Goal: Navigation & Orientation: Find specific page/section

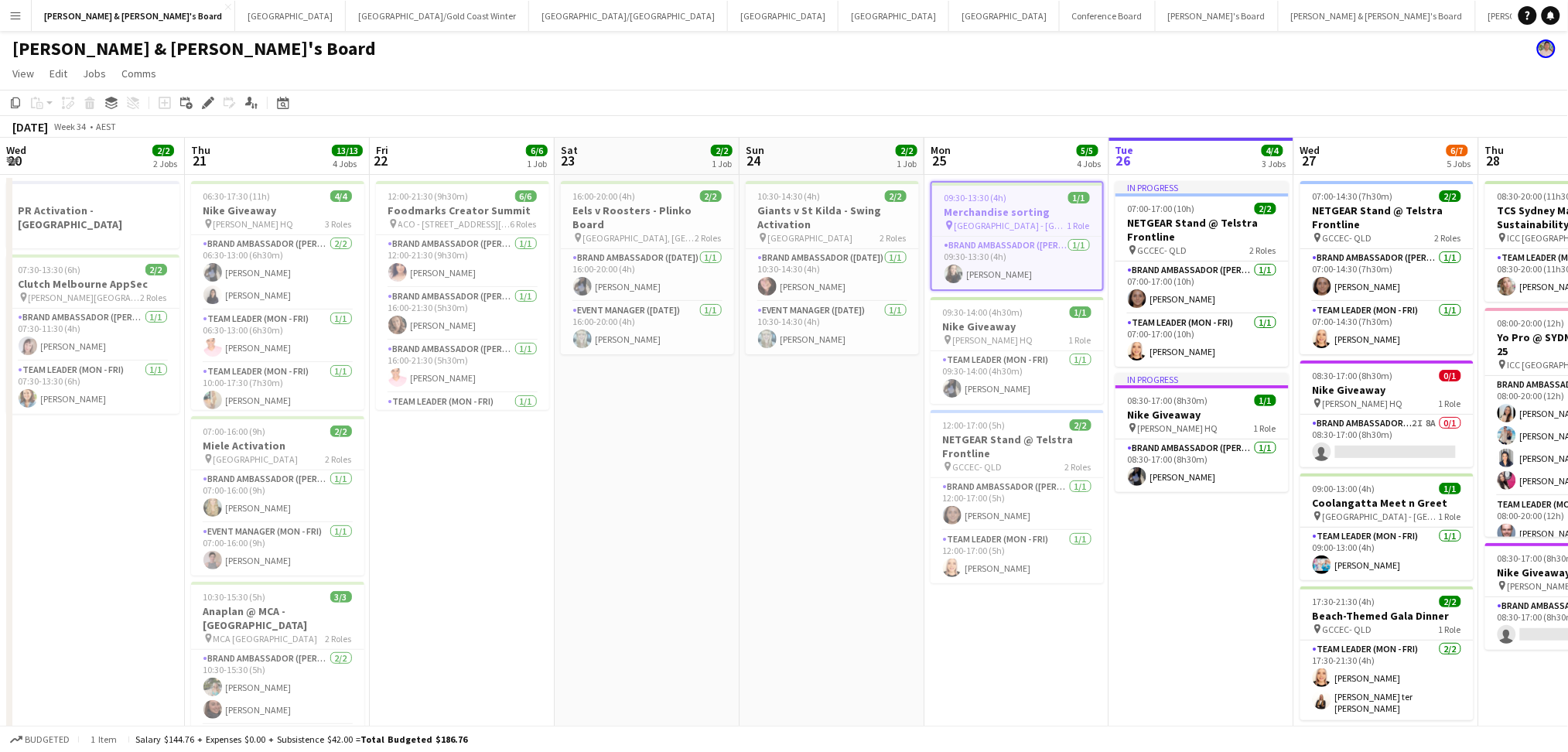
scroll to position [0, 536]
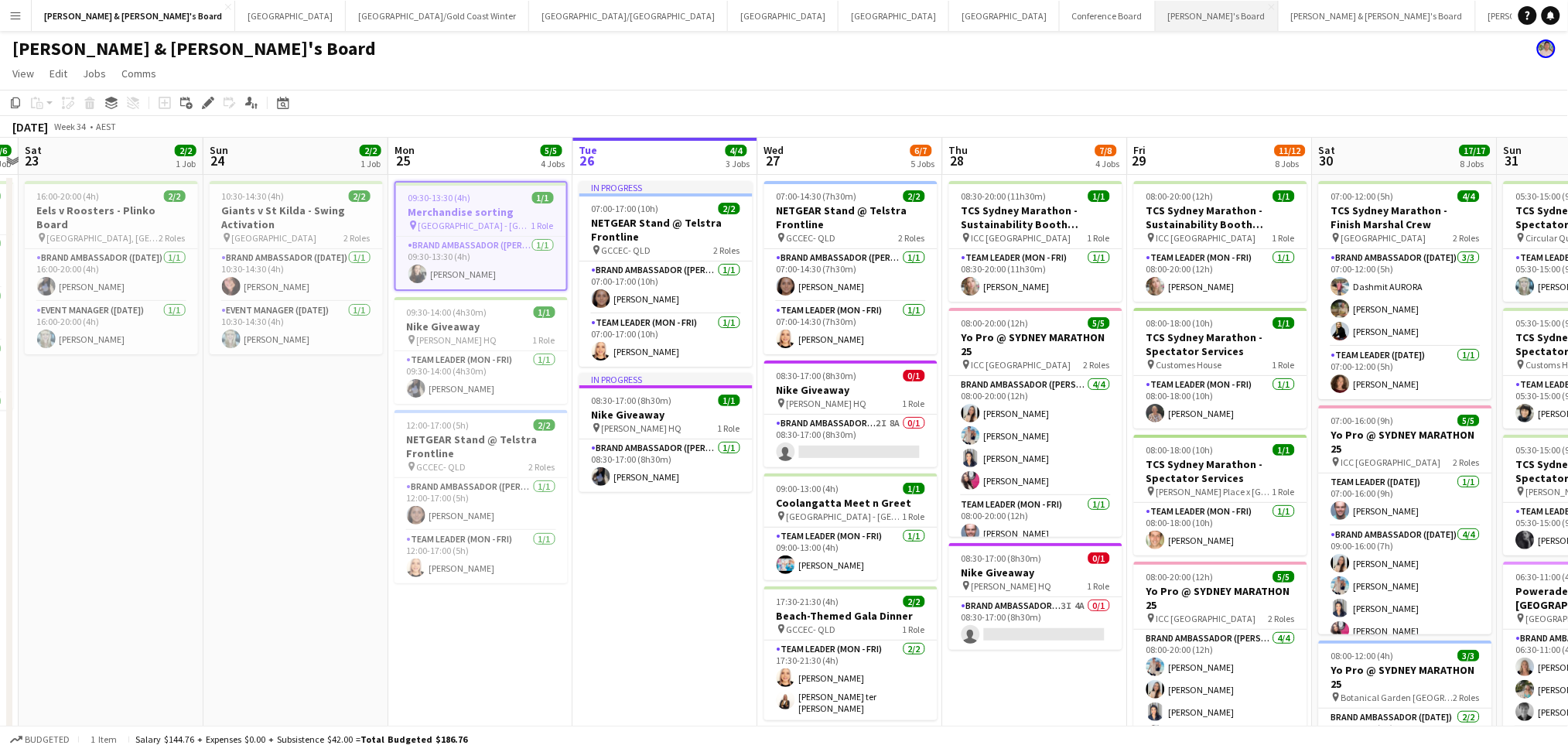
click at [1156, 28] on button "Tennille's Board Close" at bounding box center [1217, 16] width 123 height 30
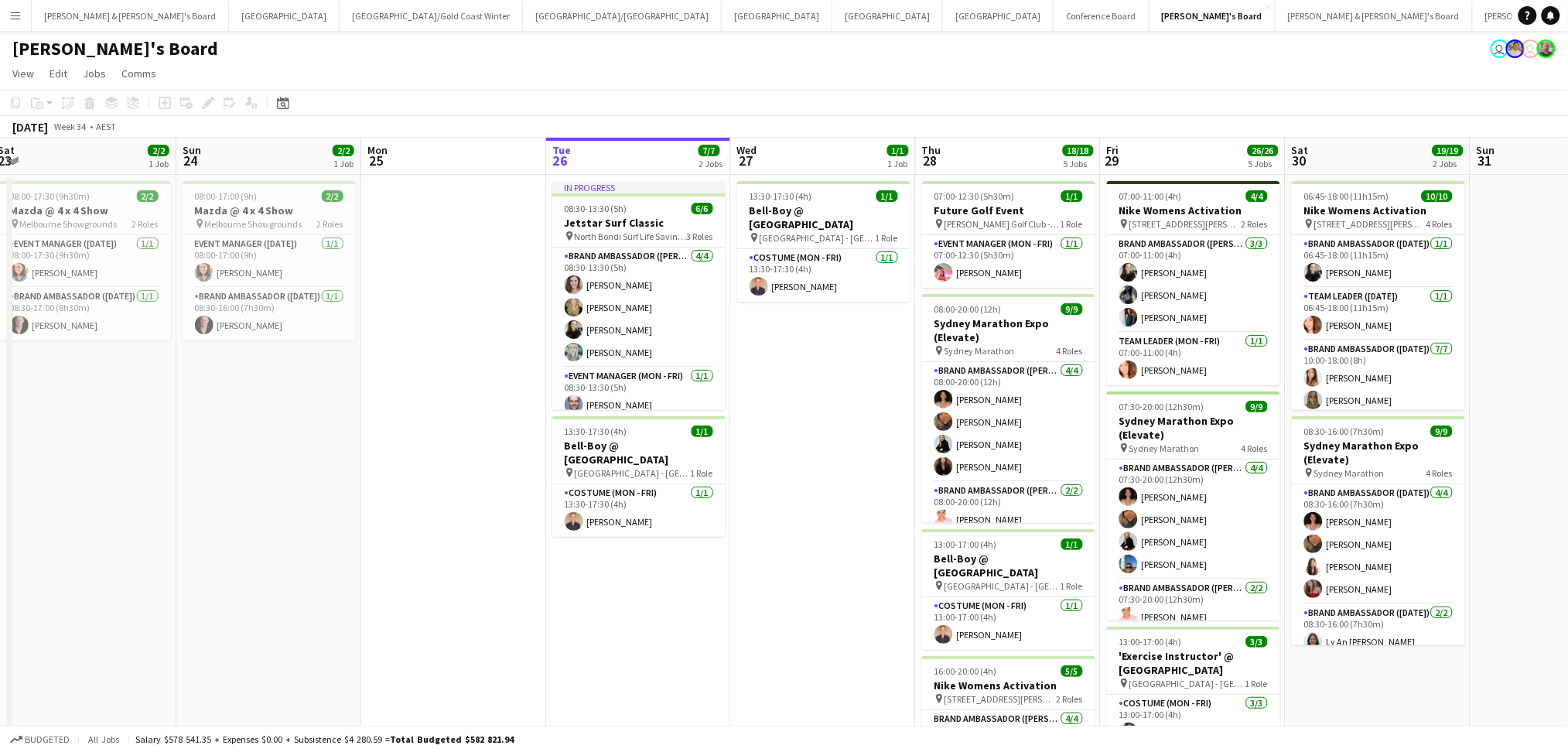
scroll to position [0, 454]
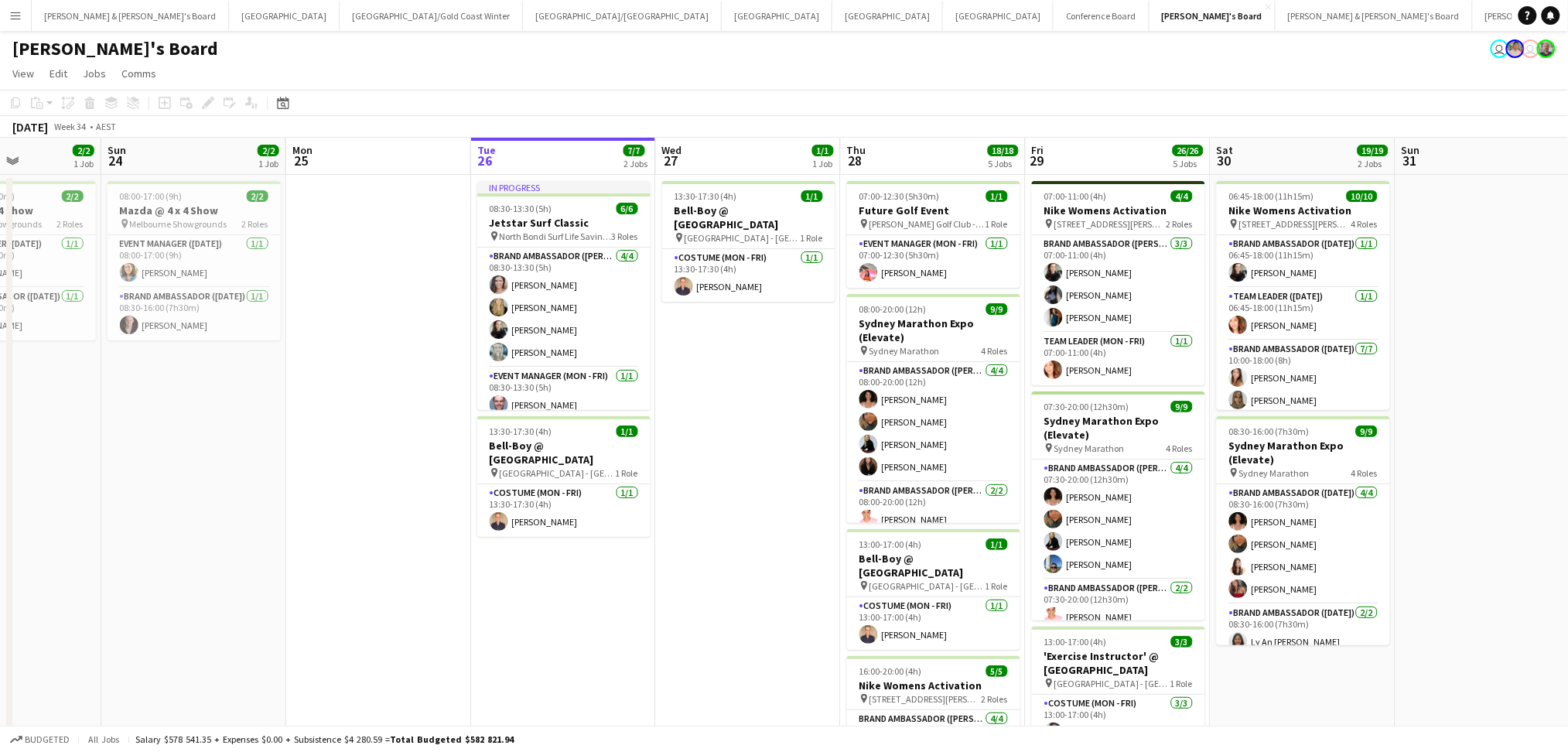
drag, startPoint x: 277, startPoint y: 610, endPoint x: 562, endPoint y: 596, distance: 285.3
click at [562, 596] on app-calendar-viewport "Thu 21 Fri 22 Sat 23 2/2 1 Job Sun 24 2/2 1 Job Mon 25 Tue 26 7/7 2 Jobs Wed 27…" at bounding box center [784, 670] width 1568 height 1065
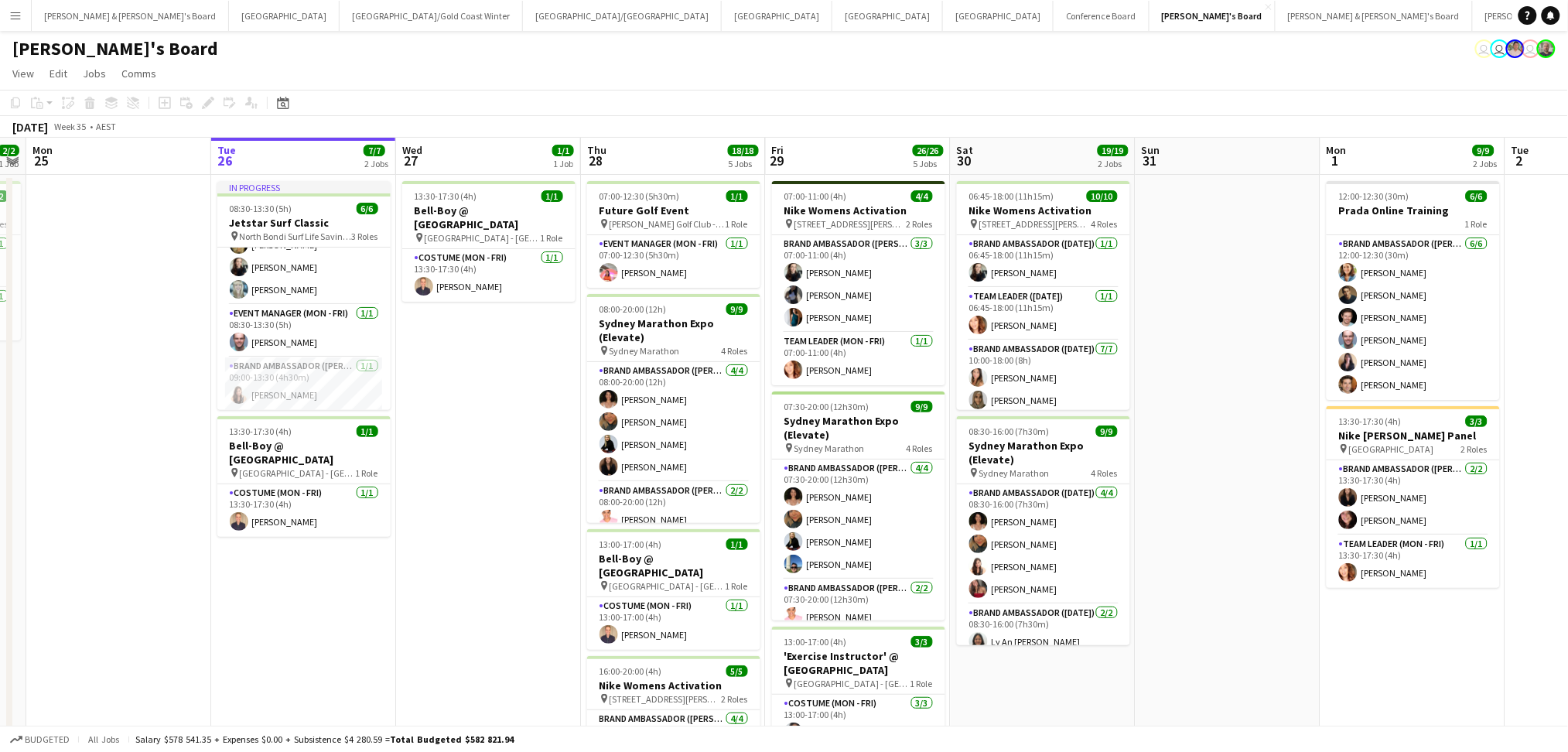
scroll to position [0, 446]
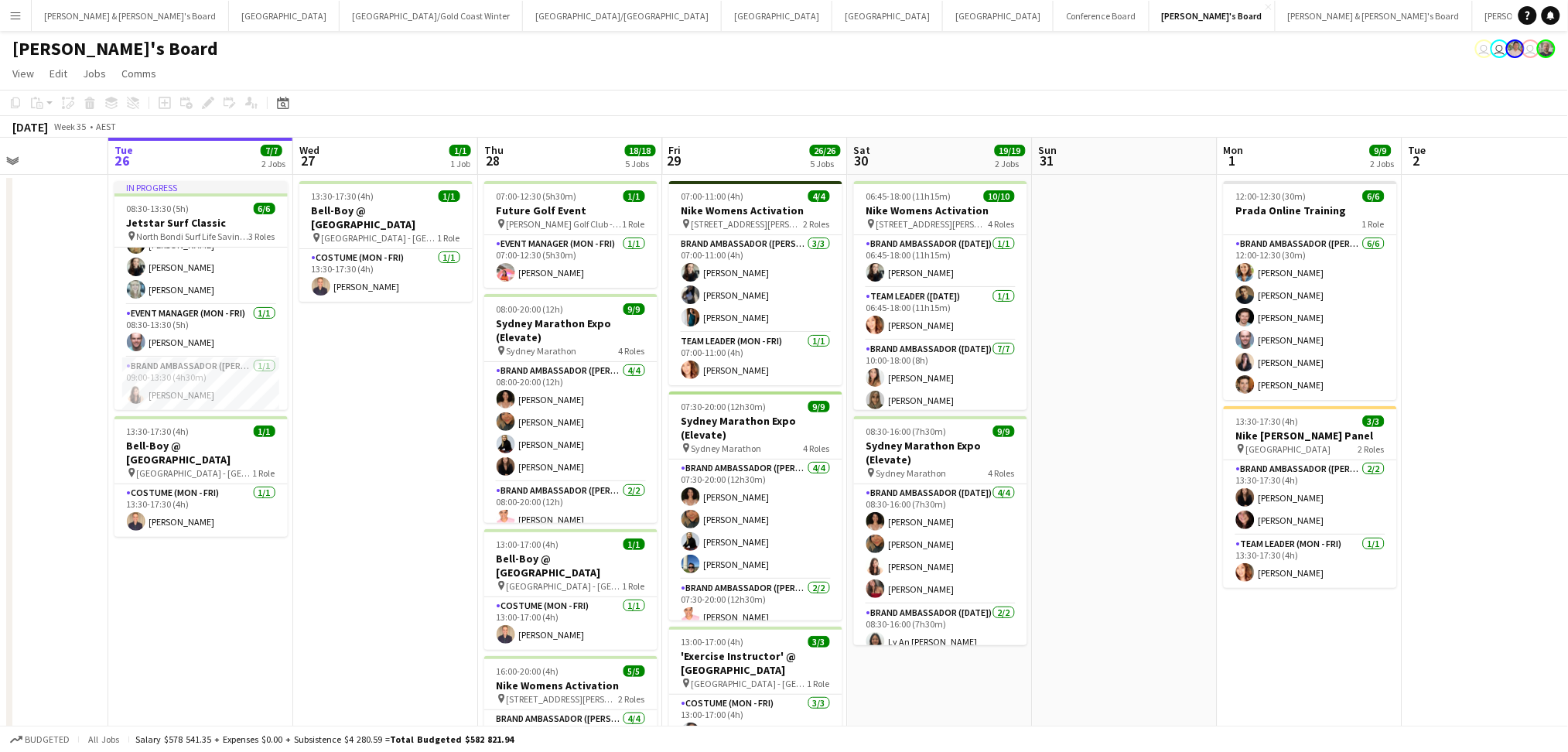
drag, startPoint x: 1515, startPoint y: 613, endPoint x: 1153, endPoint y: 651, distance: 364.0
click at [1153, 651] on app-calendar-viewport "Sat 23 2/2 1 Job Sun 24 2/2 1 Job Mon 25 Tue 26 7/7 2 Jobs Wed 27 1/1 1 Job Thu…" at bounding box center [784, 670] width 1568 height 1065
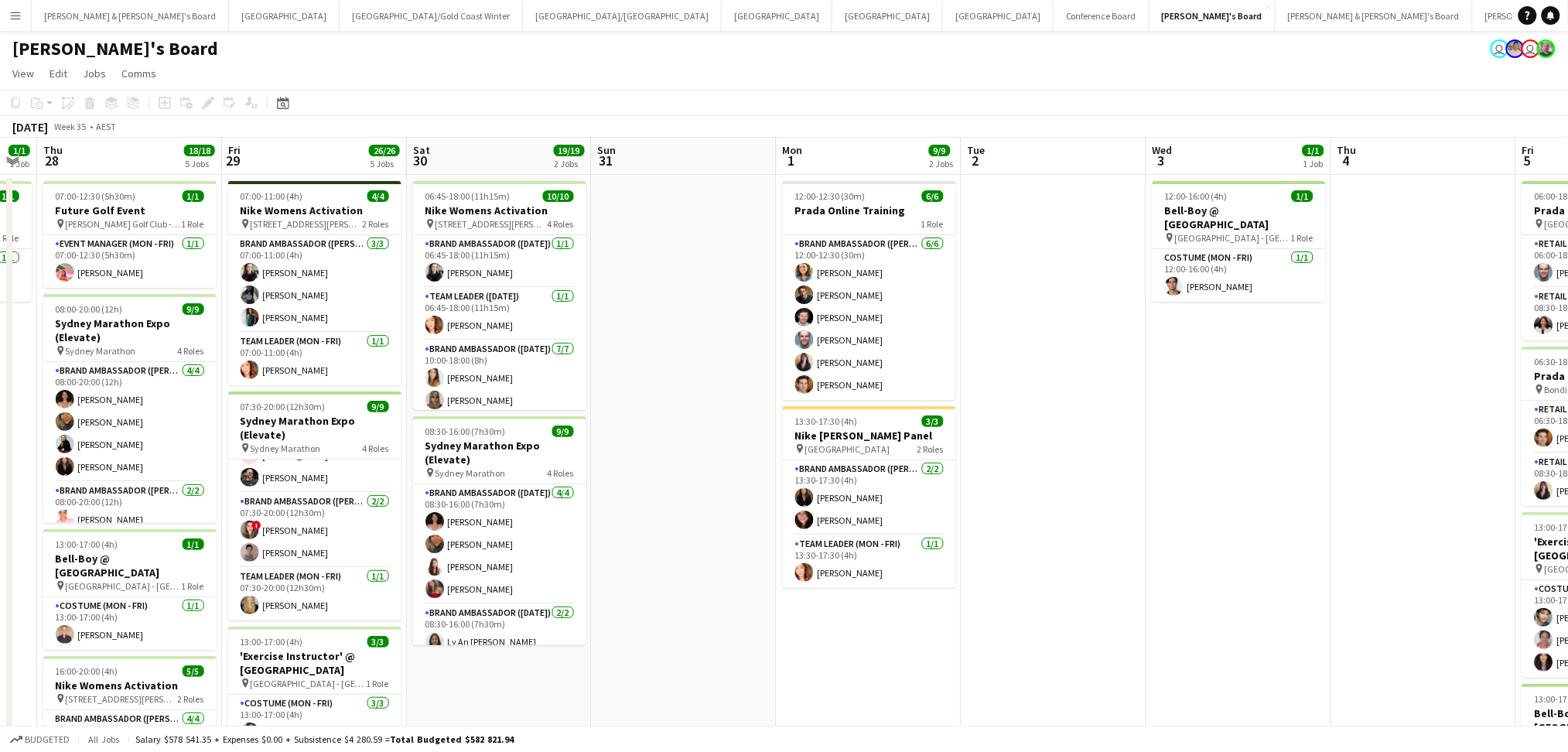
scroll to position [0, 597]
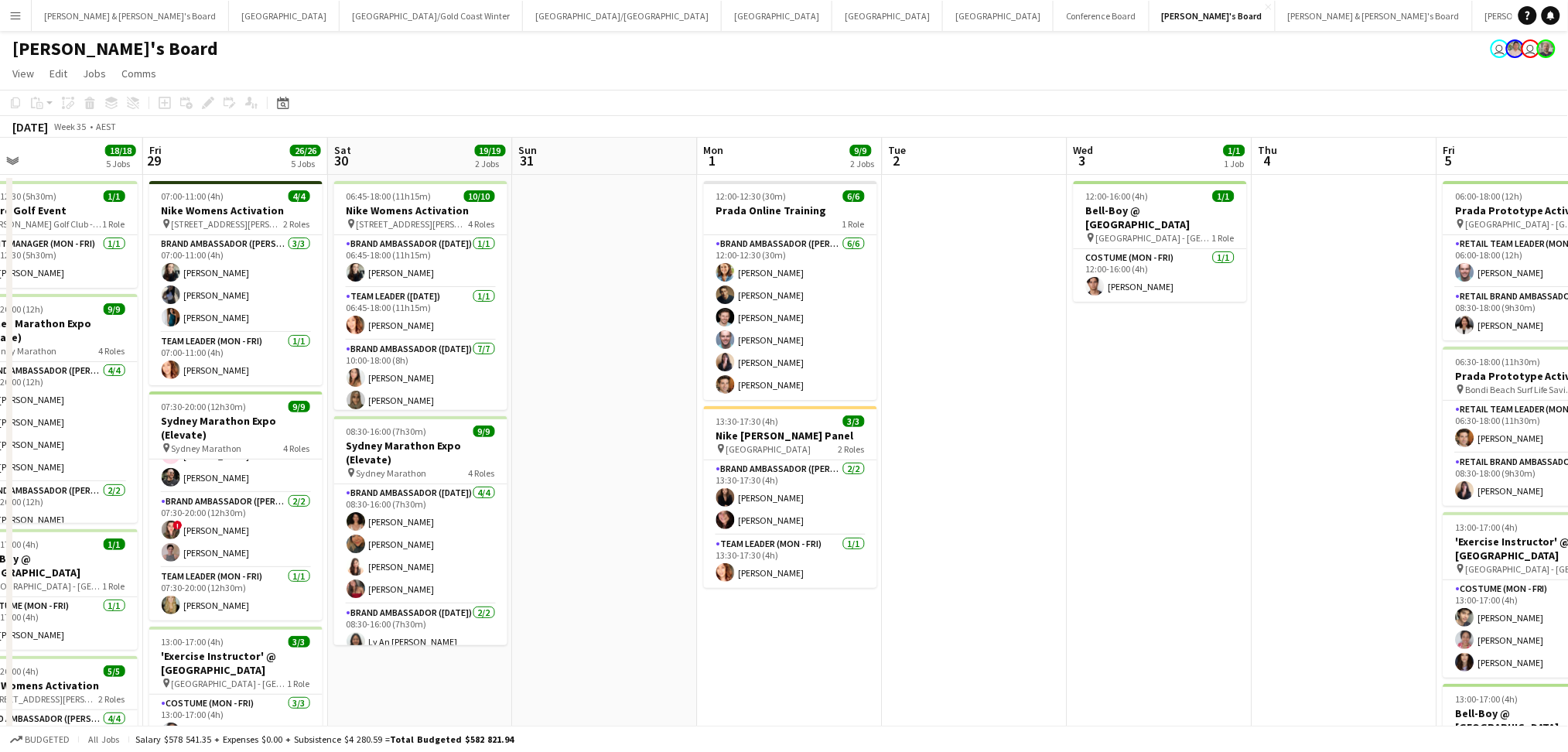
drag, startPoint x: 1168, startPoint y: 528, endPoint x: 648, endPoint y: 471, distance: 523.1
click at [648, 471] on app-calendar-viewport "Mon 25 Tue 26 7/7 2 Jobs Wed 27 1/1 1 Job Thu 28 18/18 5 Jobs Fri 29 26/26 5 Jo…" at bounding box center [784, 670] width 1568 height 1065
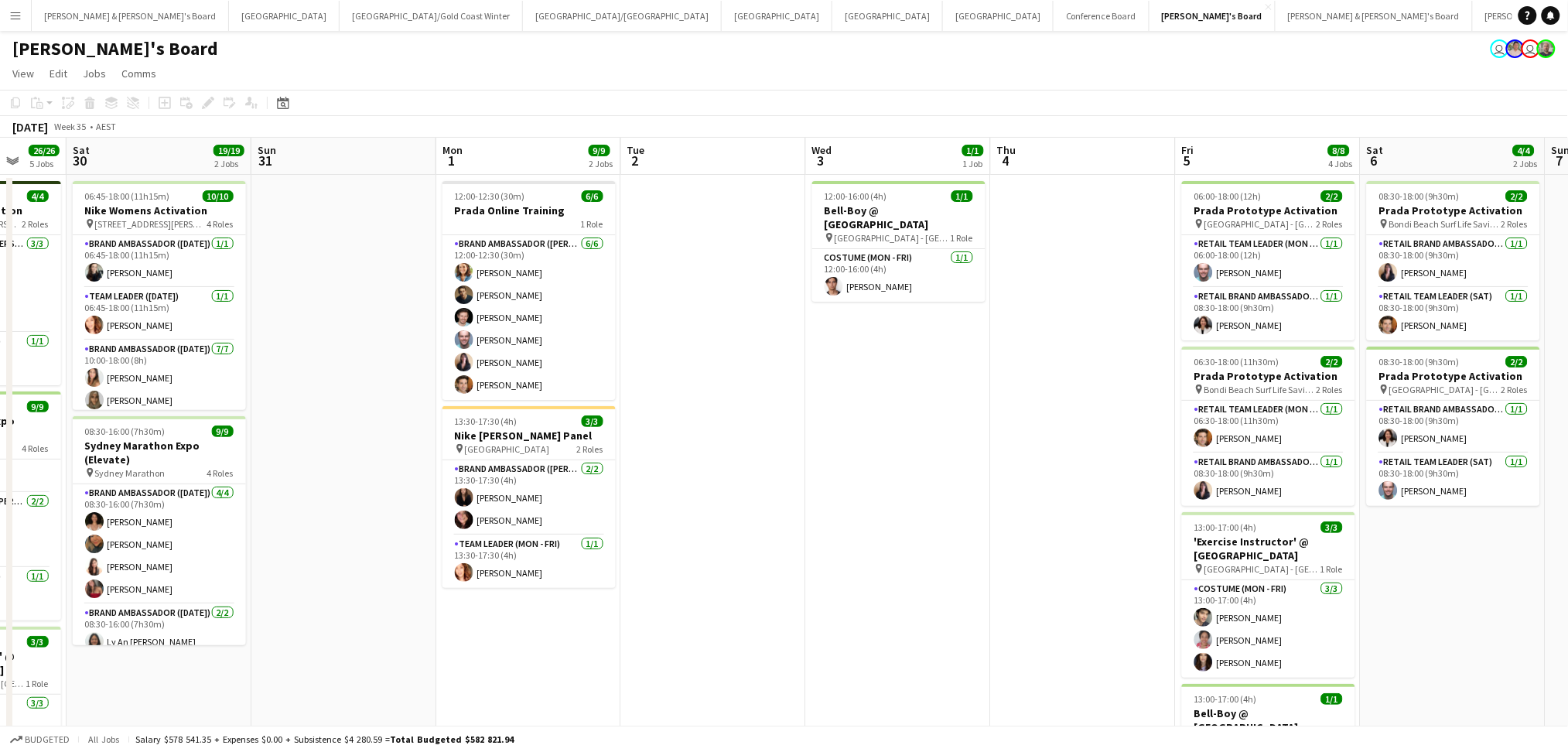
scroll to position [0, 516]
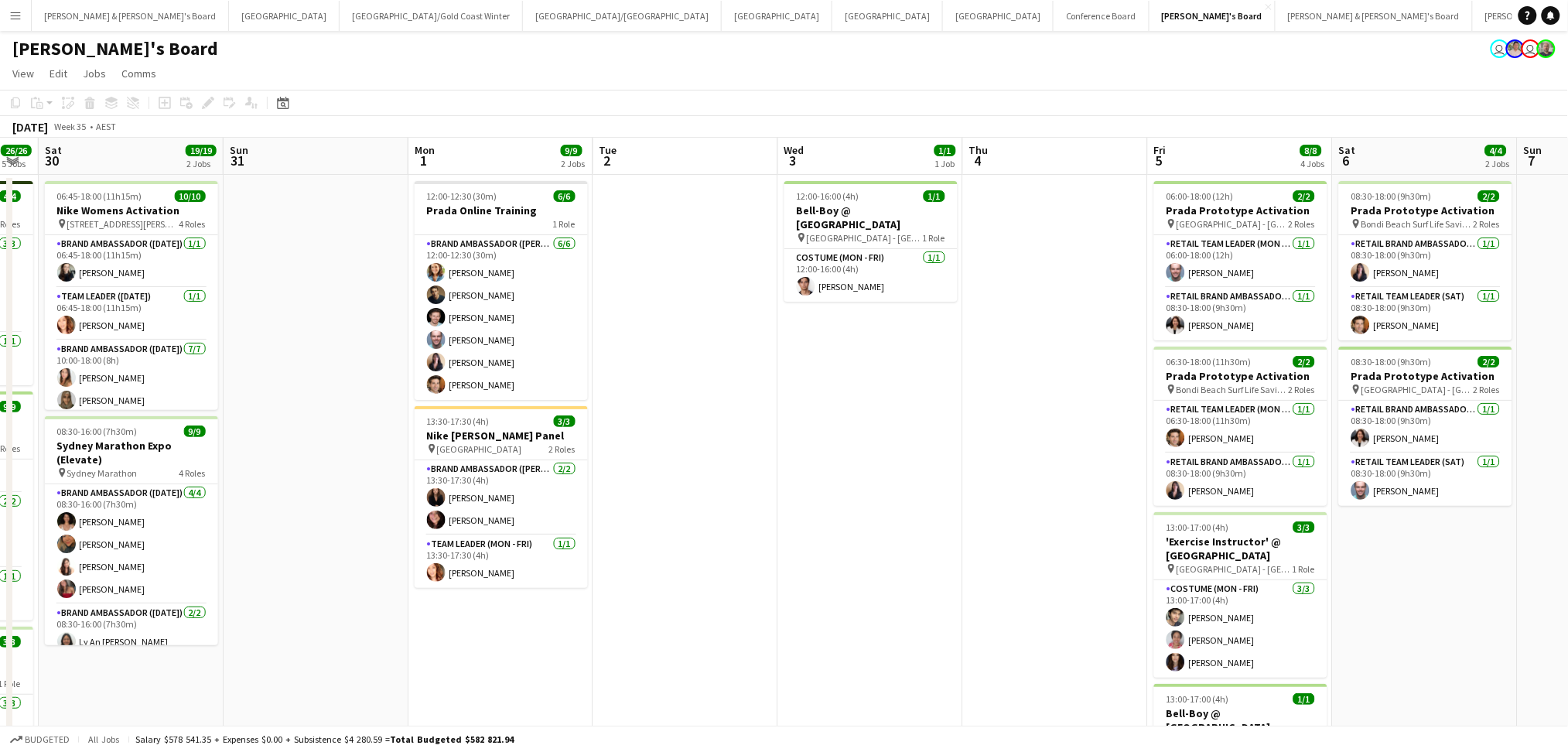
drag, startPoint x: 1153, startPoint y: 518, endPoint x: 863, endPoint y: 509, distance: 290.1
click at [863, 509] on app-calendar-viewport "Wed 27 1/1 1 Job Thu 28 18/18 5 Jobs Fri 29 26/26 5 Jobs Sat 30 19/19 2 Jobs Su…" at bounding box center [784, 670] width 1568 height 1065
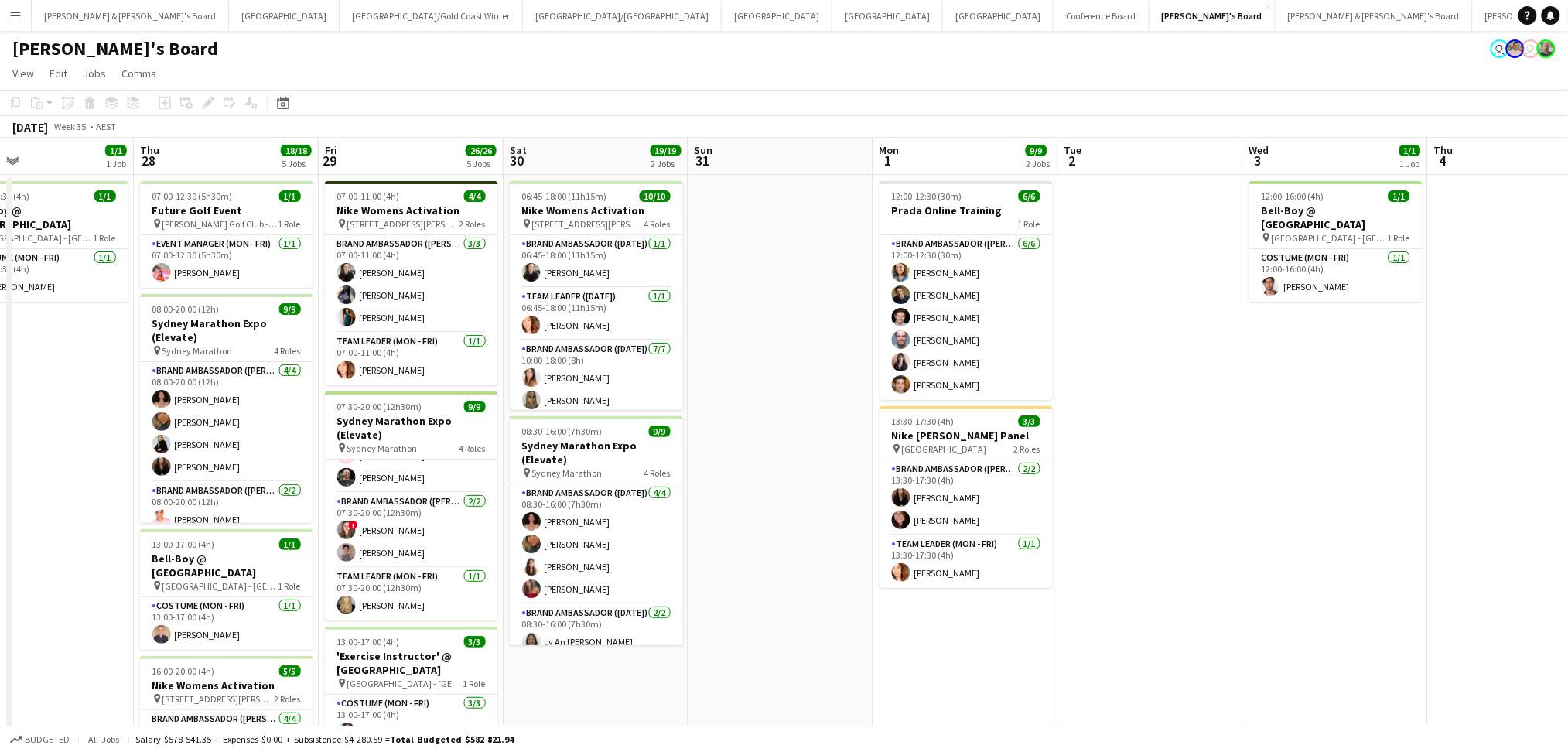
scroll to position [0, 418]
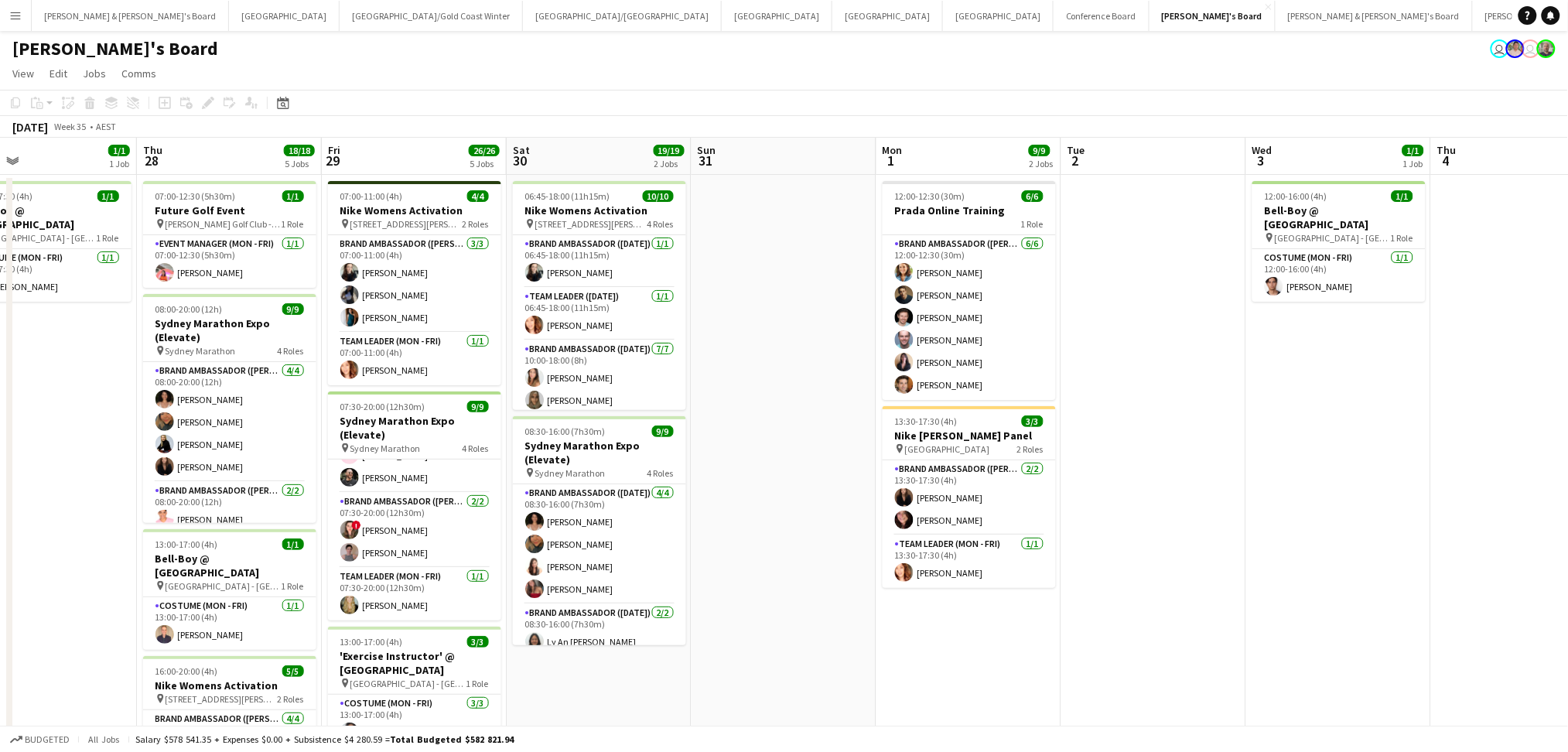
drag, startPoint x: 820, startPoint y: 529, endPoint x: 1289, endPoint y: 529, distance: 469.0
click at [1289, 529] on app-calendar-viewport "Mon 25 Tue 26 7/7 2 Jobs Wed 27 1/1 1 Job Thu 28 18/18 5 Jobs Fri 29 26/26 5 Jo…" at bounding box center [784, 670] width 1568 height 1065
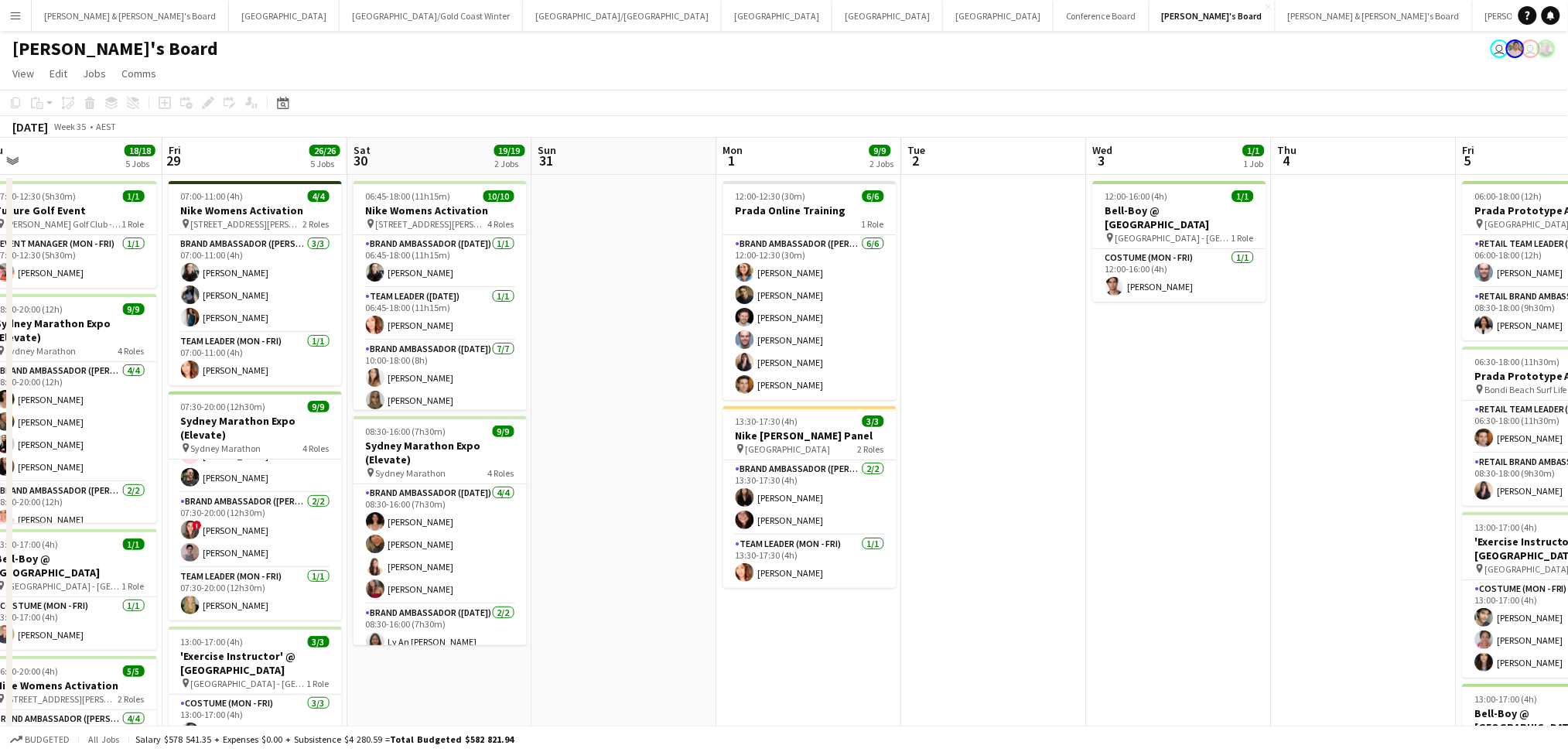
scroll to position [0, 616]
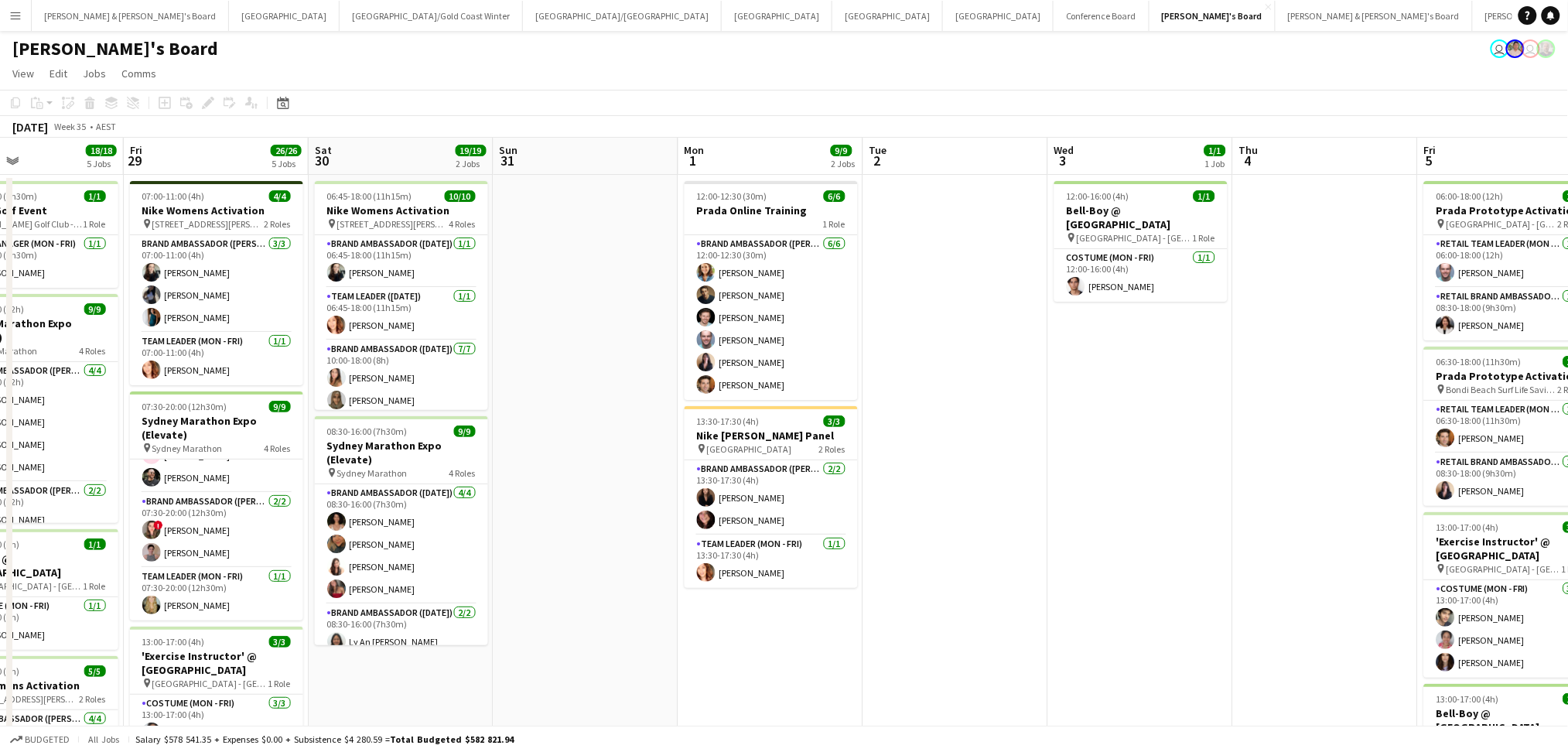
drag, startPoint x: 1066, startPoint y: 599, endPoint x: 868, endPoint y: 610, distance: 198.3
click at [868, 610] on app-calendar-viewport "Mon 25 Tue 26 7/7 2 Jobs Wed 27 1/1 1 Job Thu 28 18/18 5 Jobs Fri 29 26/26 5 Jo…" at bounding box center [784, 670] width 1568 height 1065
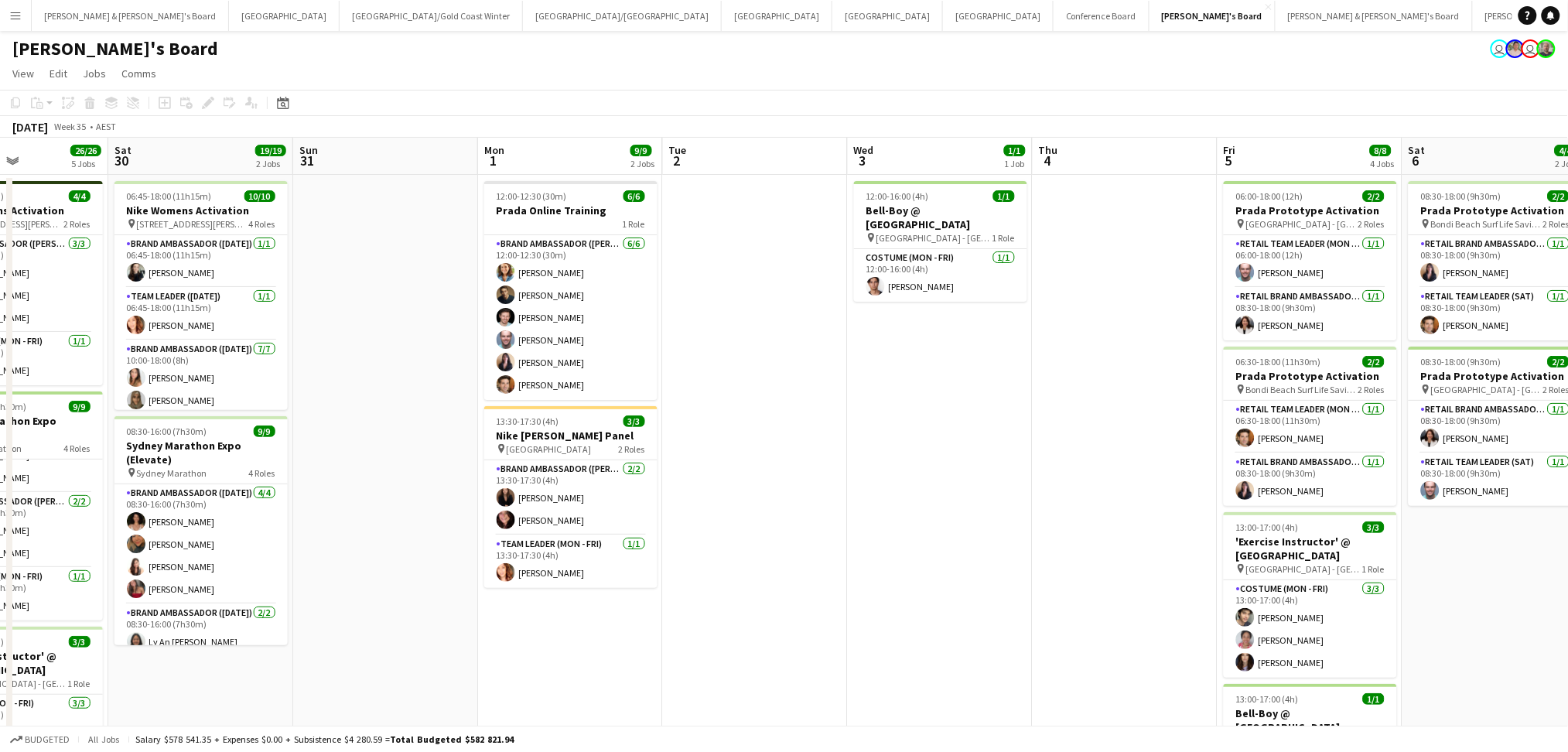
scroll to position [0, 486]
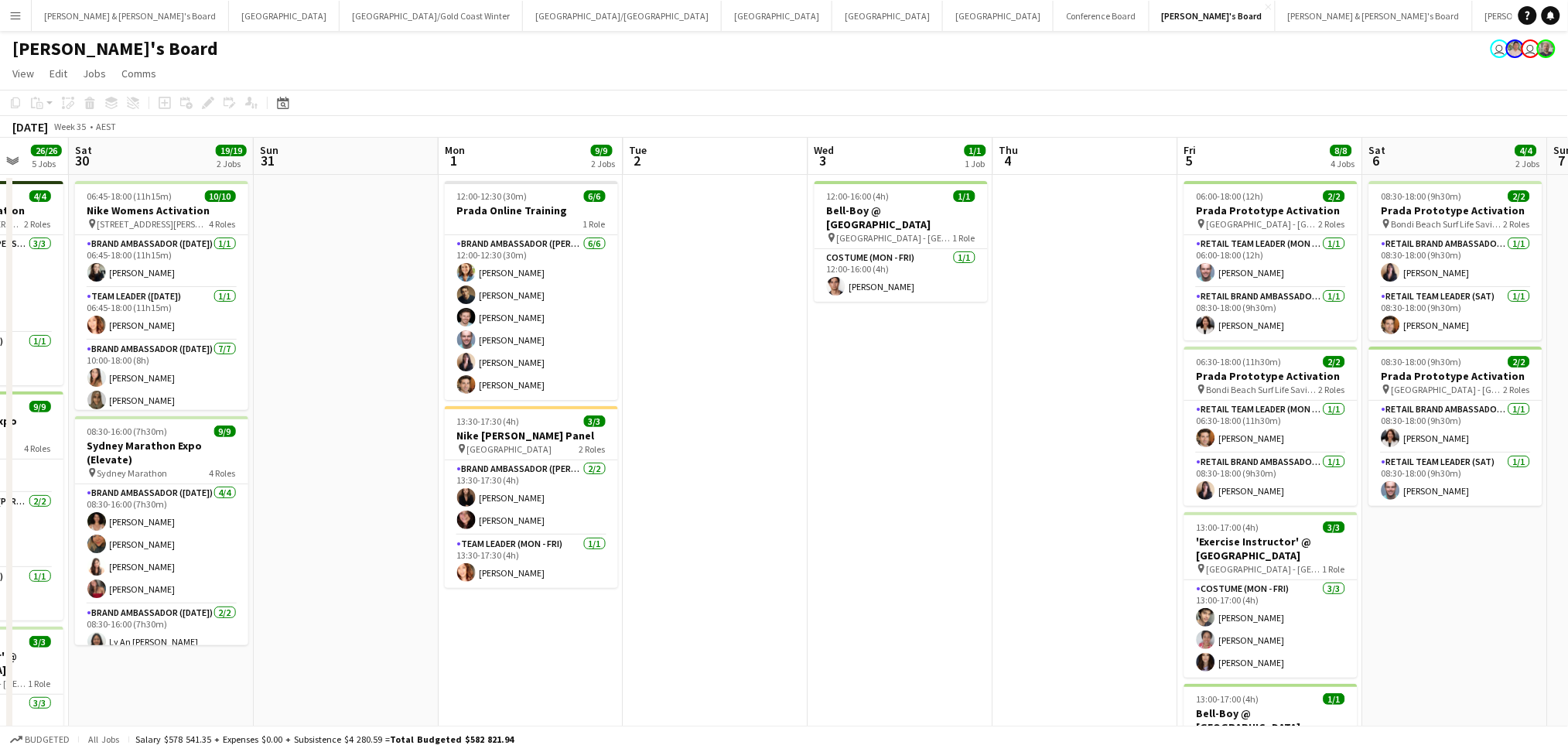
drag, startPoint x: 1246, startPoint y: 601, endPoint x: 1006, endPoint y: 600, distance: 240.0
click at [1006, 600] on app-calendar-viewport "Wed 27 1/1 1 Job Thu 28 18/18 5 Jobs Fri 29 26/26 5 Jobs Sat 30 19/19 2 Jobs Su…" at bounding box center [784, 670] width 1568 height 1065
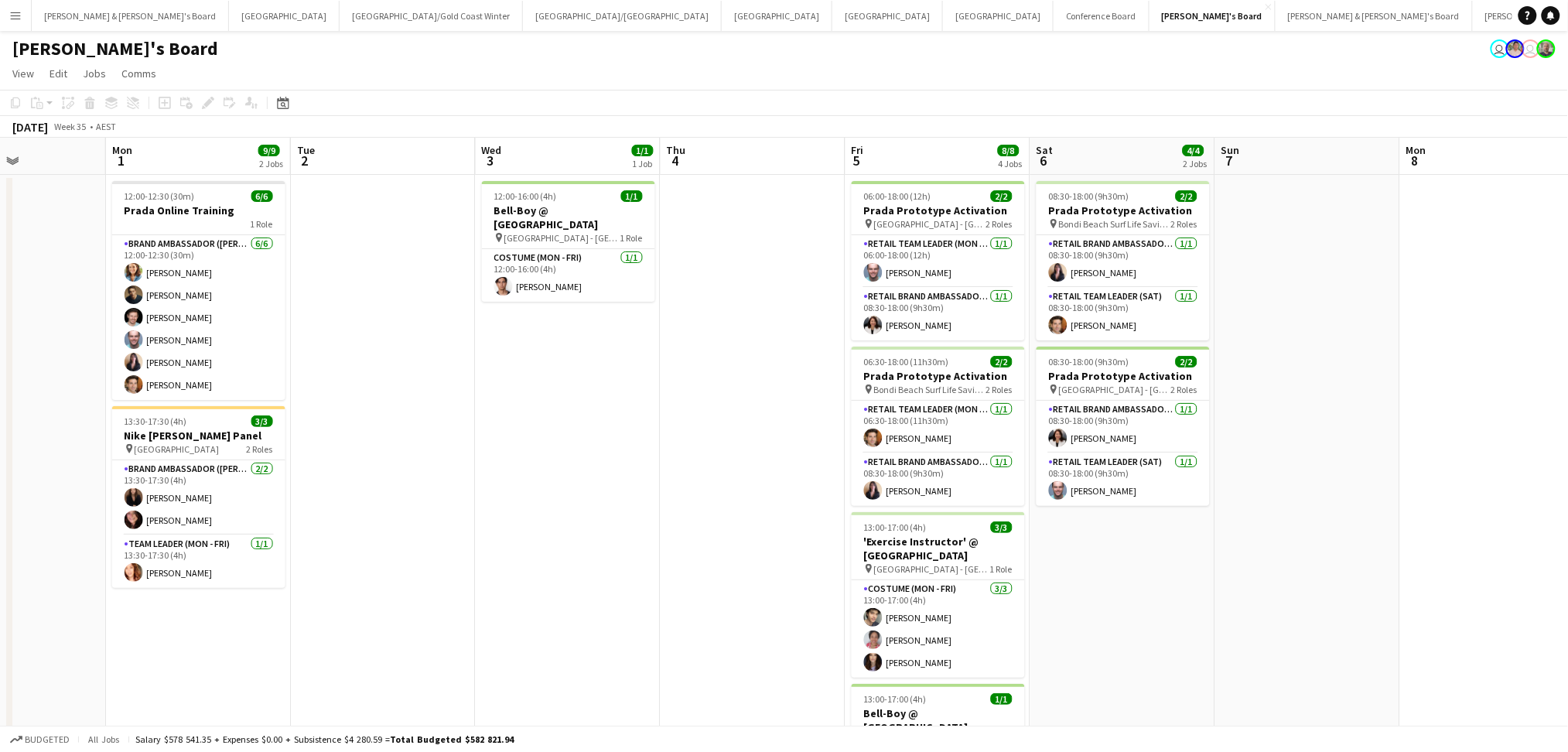
drag, startPoint x: 998, startPoint y: 583, endPoint x: 663, endPoint y: 582, distance: 335.0
click at [663, 582] on app-calendar-viewport "Thu 28 18/18 5 Jobs Fri 29 26/26 5 Jobs Sat 30 19/19 2 Jobs Sun 31 Mon 1 9/9 2 …" at bounding box center [784, 670] width 1568 height 1065
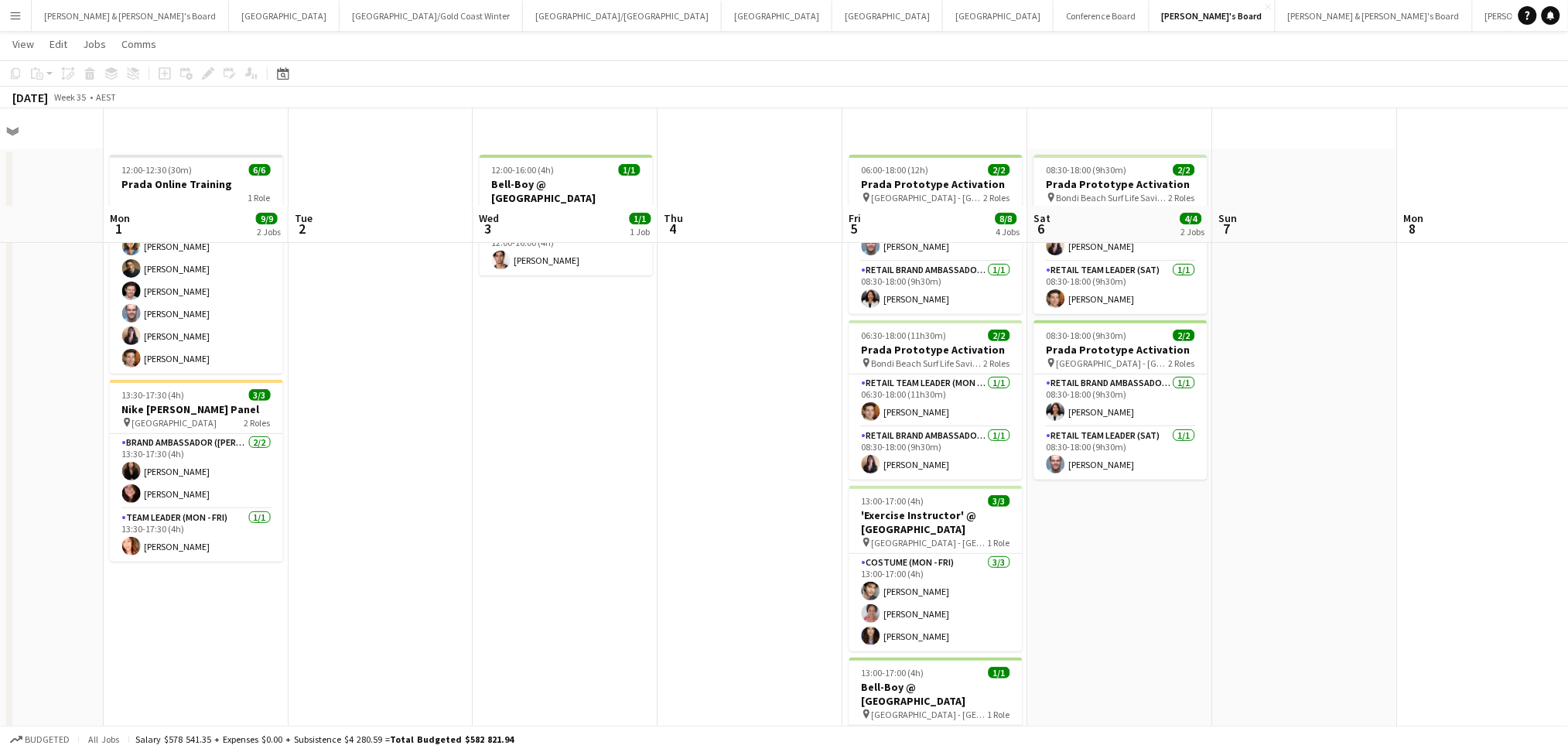
scroll to position [0, 0]
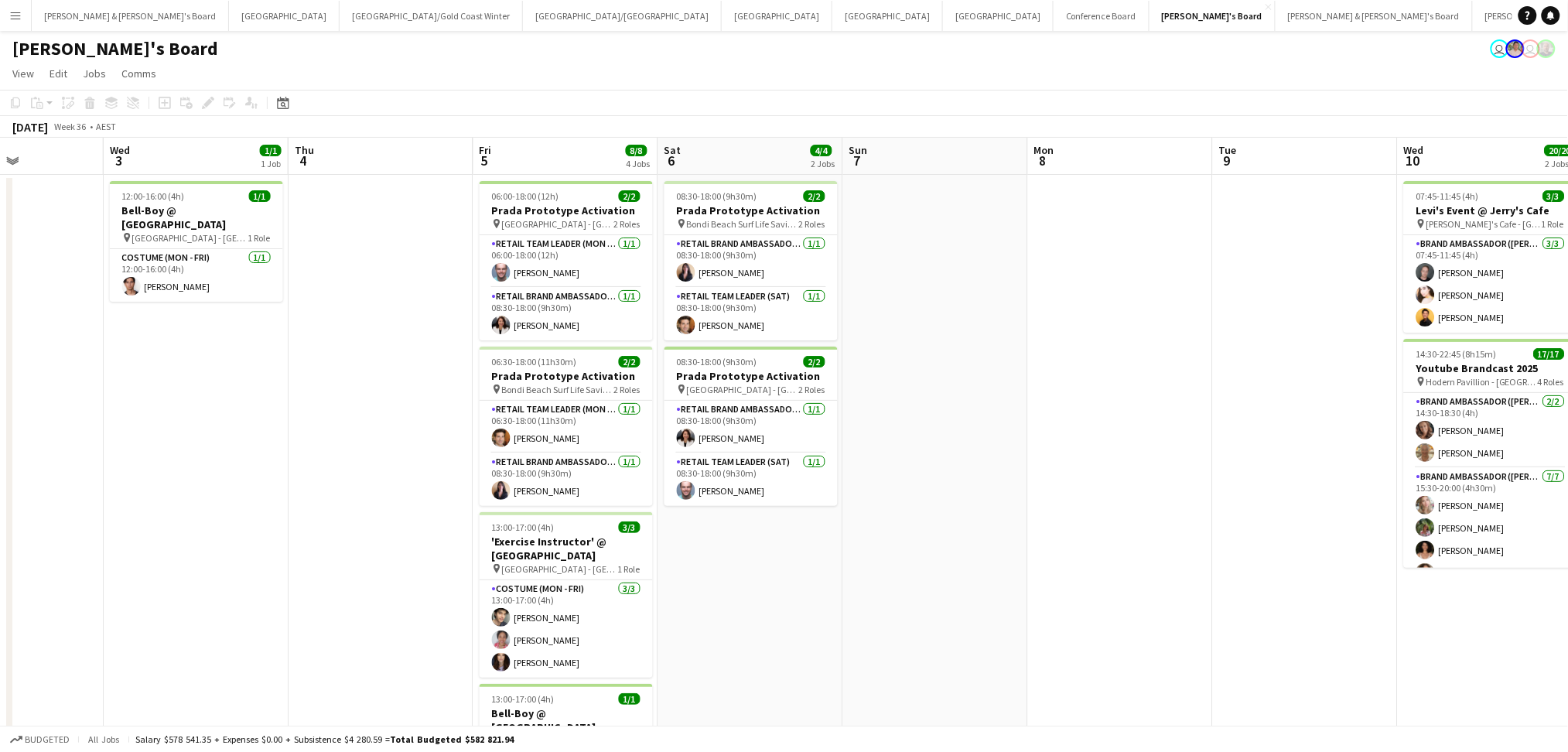
drag, startPoint x: 1255, startPoint y: 589, endPoint x: 673, endPoint y: 535, distance: 584.5
click at [673, 535] on app-calendar-viewport "Sat 30 19/19 2 Jobs Sun 31 Mon 1 9/9 2 Jobs Tue 2 Wed 3 1/1 1 Job Thu 4 Fri 5 8…" at bounding box center [784, 670] width 1568 height 1065
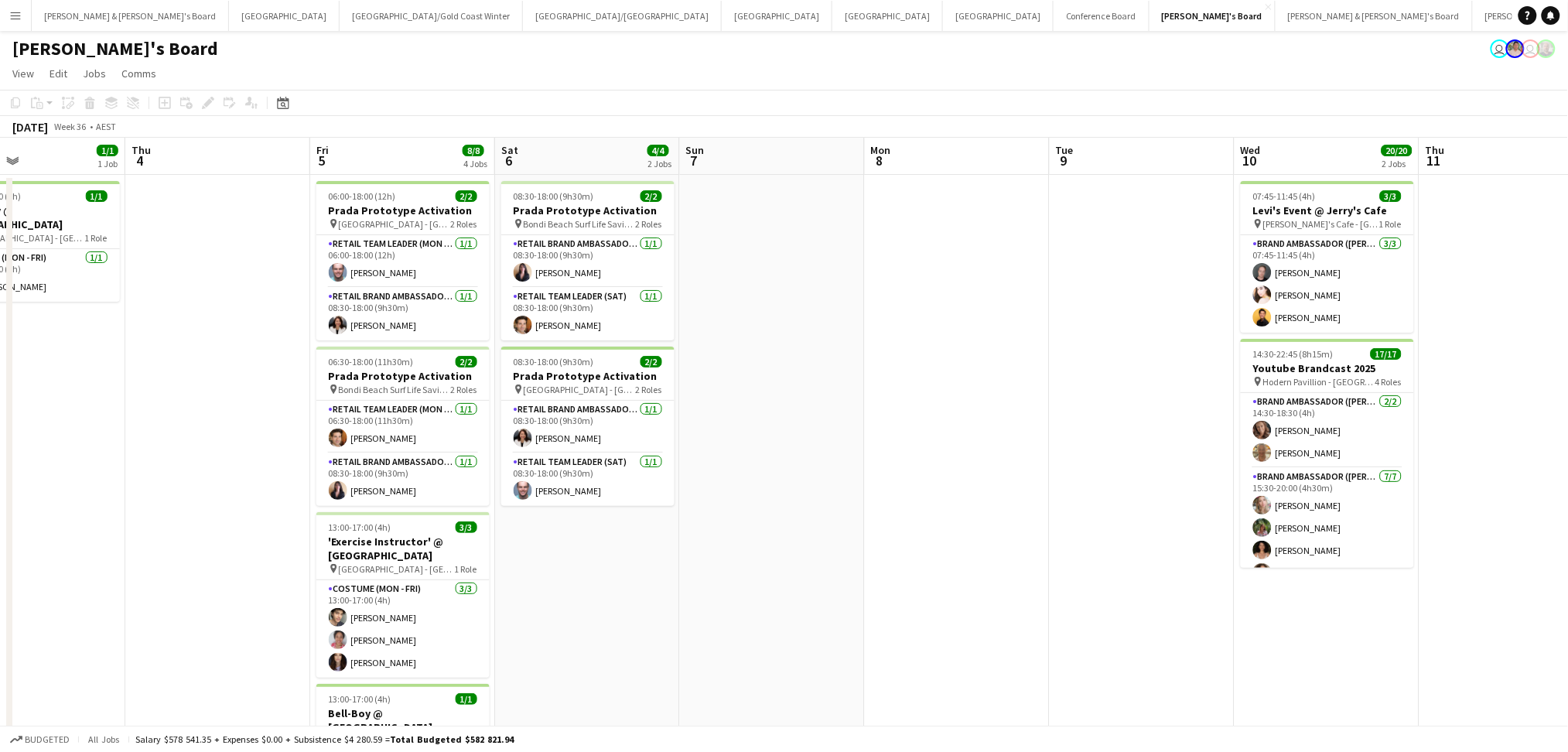
drag, startPoint x: 1008, startPoint y: 557, endPoint x: 1057, endPoint y: 619, distance: 79.0
click at [1057, 619] on app-calendar-viewport "Mon 1 9/9 2 Jobs Tue 2 Wed 3 1/1 1 Job Thu 4 Fri 5 8/8 4 Jobs Sat 6 4/4 2 Jobs …" at bounding box center [784, 670] width 1568 height 1065
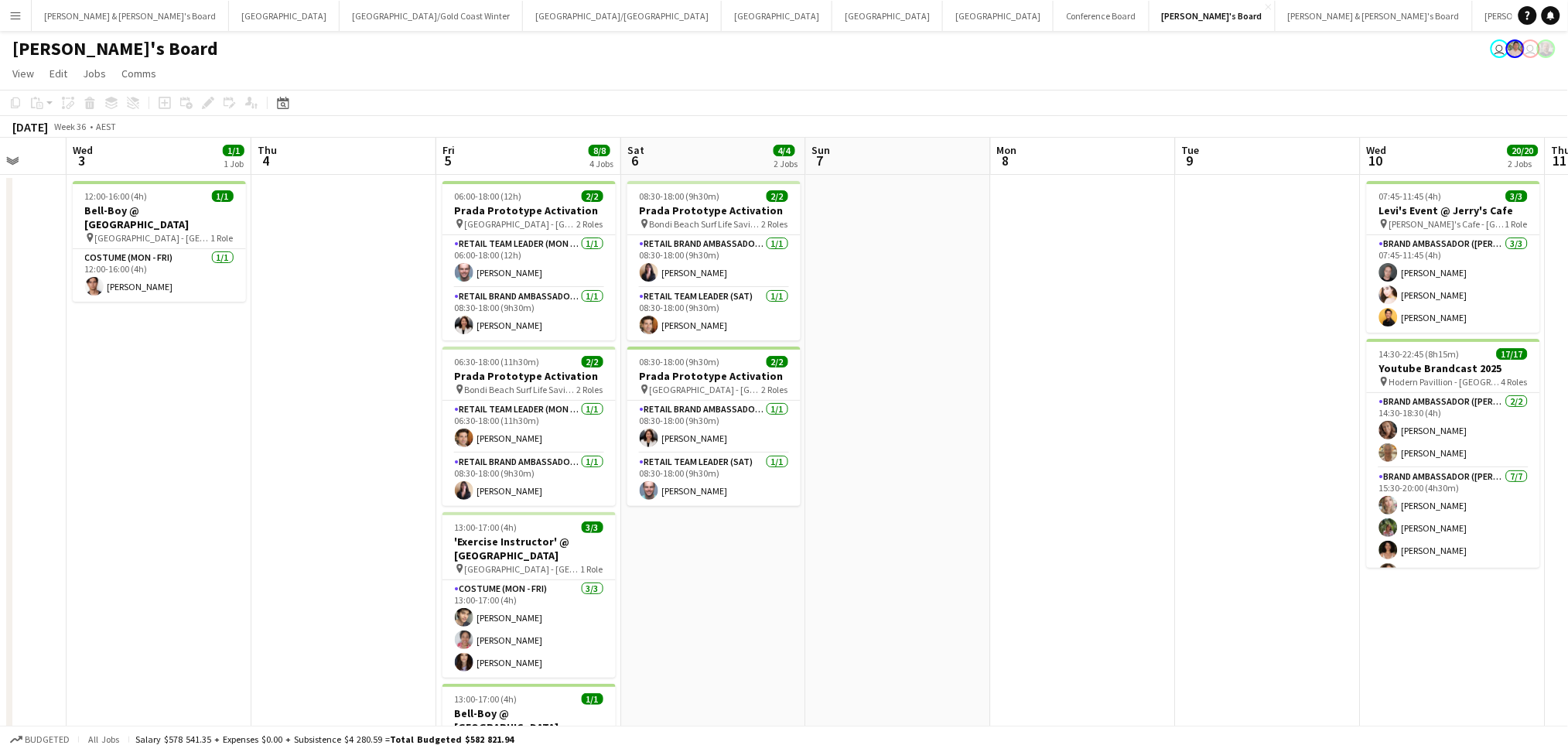
drag, startPoint x: 751, startPoint y: 584, endPoint x: 1065, endPoint y: 582, distance: 314.0
click at [1065, 582] on app-calendar-viewport "Mon 1 9/9 2 Jobs Tue 2 Wed 3 1/1 1 Job Thu 4 Fri 5 8/8 4 Jobs Sat 6 4/4 2 Jobs …" at bounding box center [784, 670] width 1568 height 1065
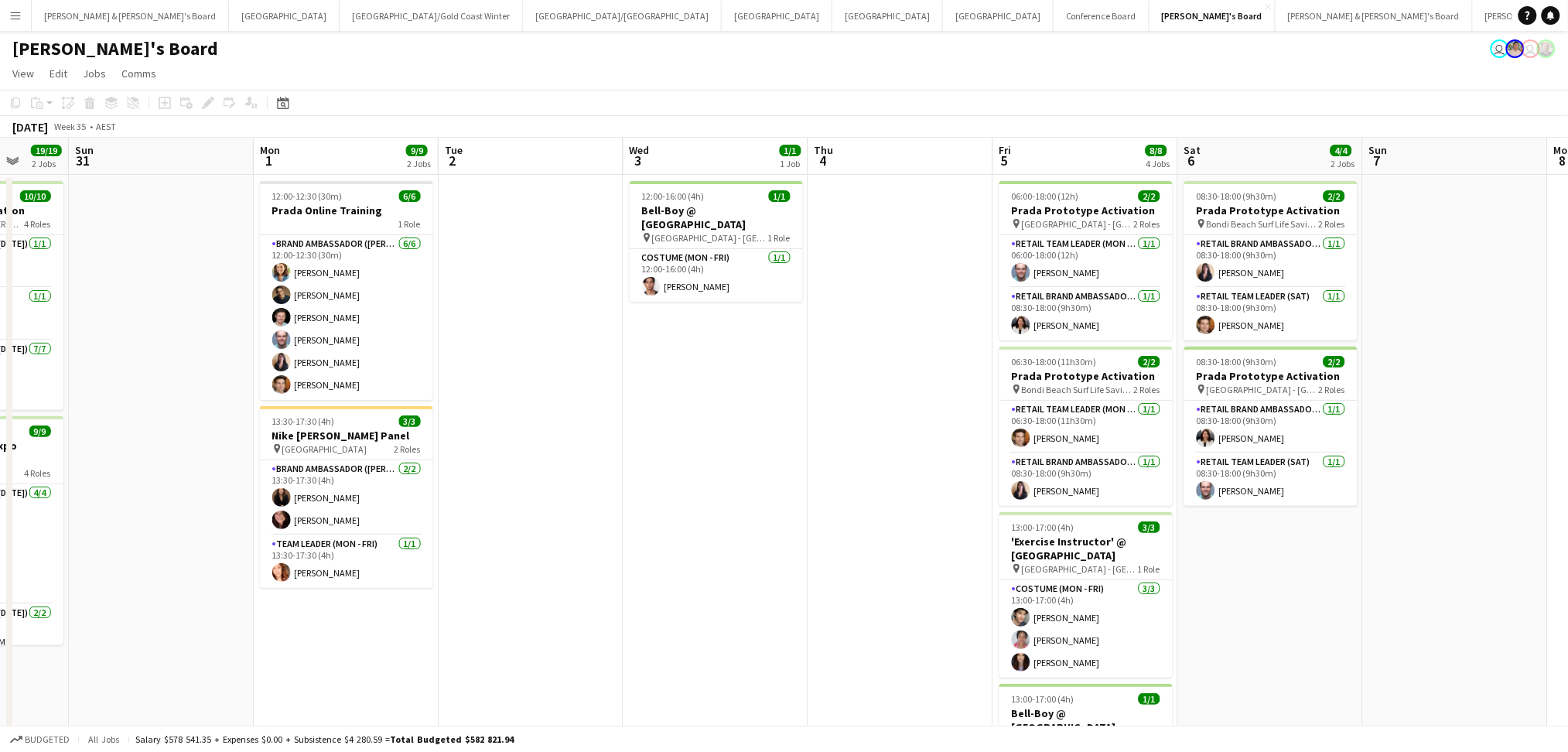
scroll to position [0, 428]
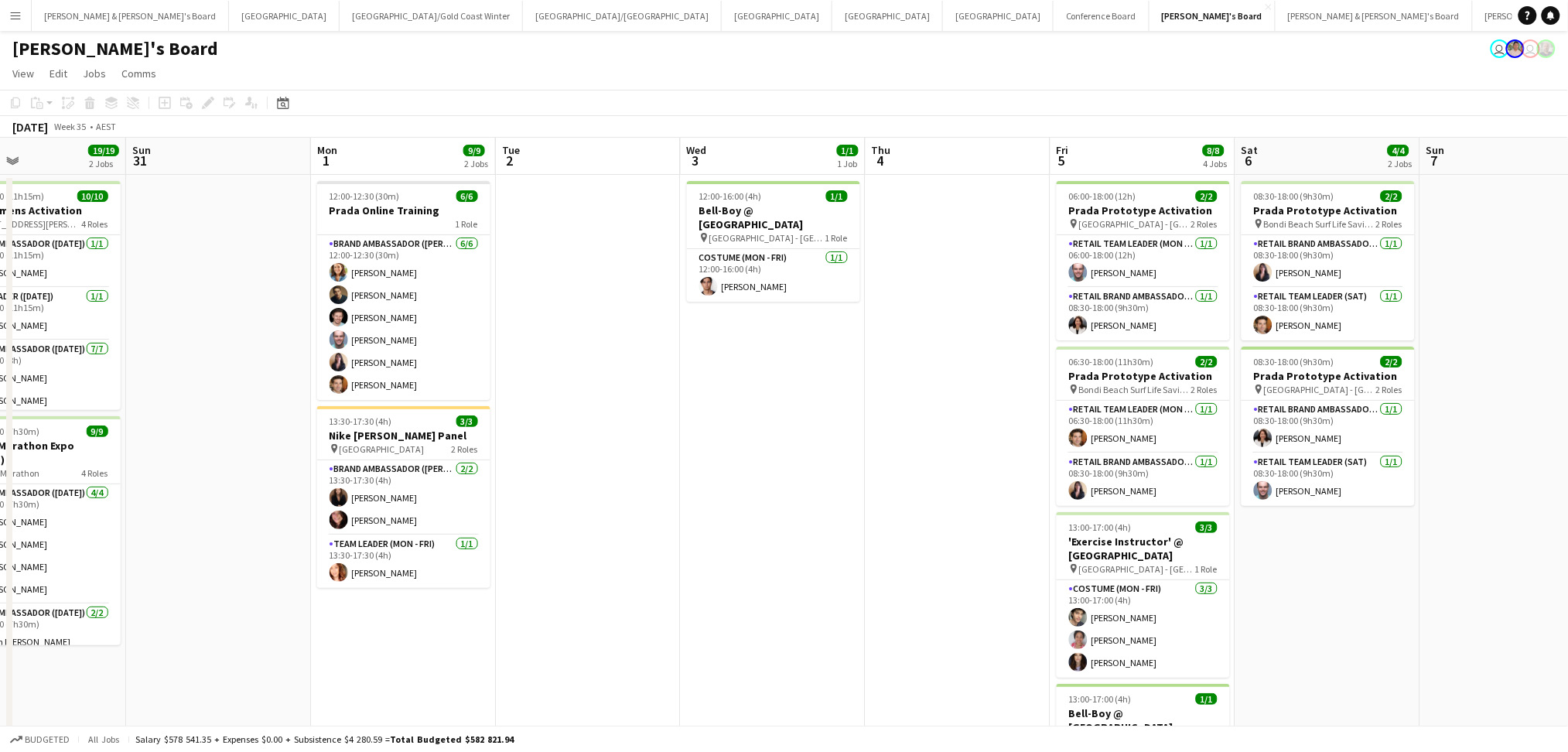
drag, startPoint x: 413, startPoint y: 550, endPoint x: 840, endPoint y: 535, distance: 427.3
click at [840, 535] on app-calendar-viewport "Thu 28 18/18 5 Jobs Fri 29 26/26 5 Jobs Sat 30 19/19 2 Jobs Sun 31 Mon 1 9/9 2 …" at bounding box center [784, 670] width 1568 height 1065
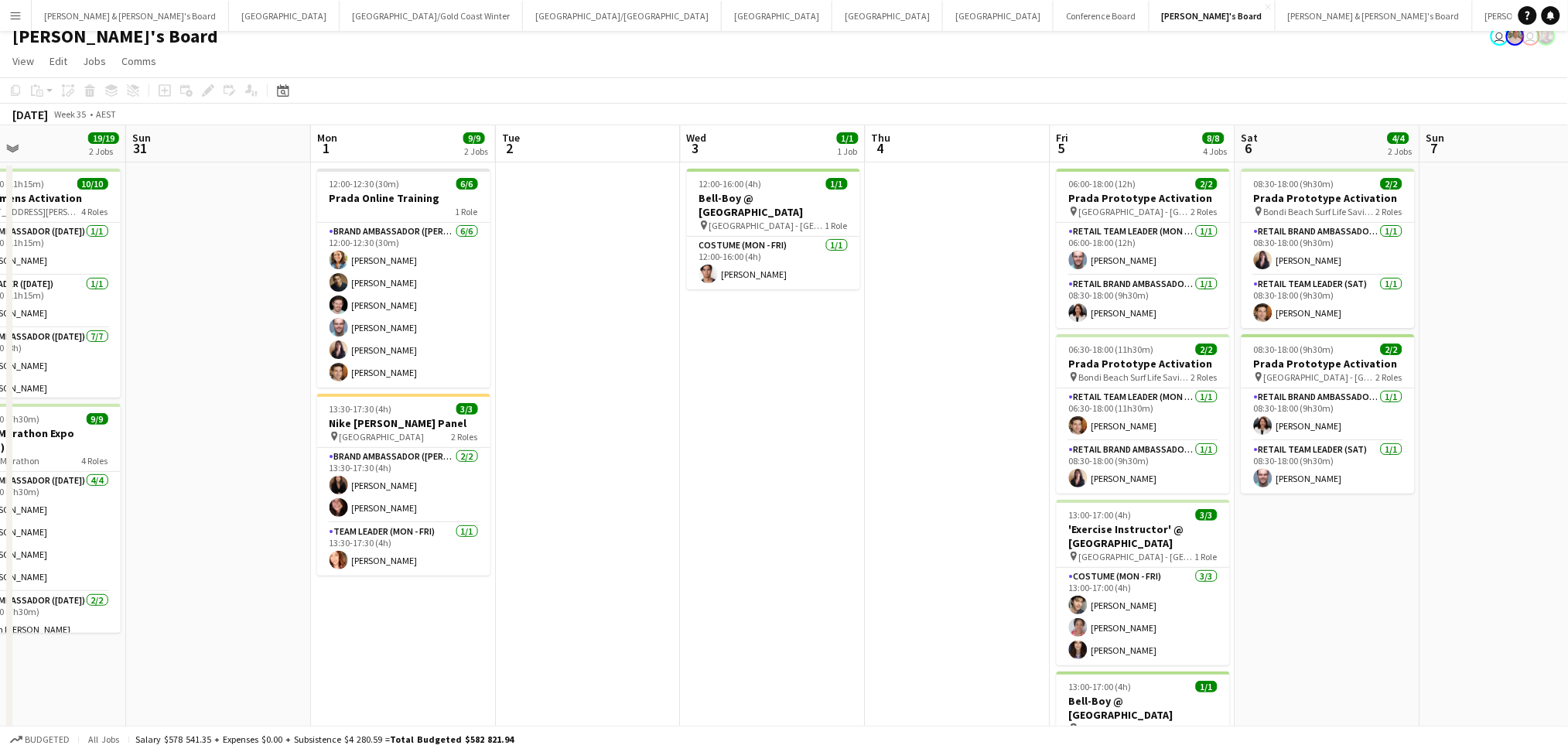
scroll to position [0, 0]
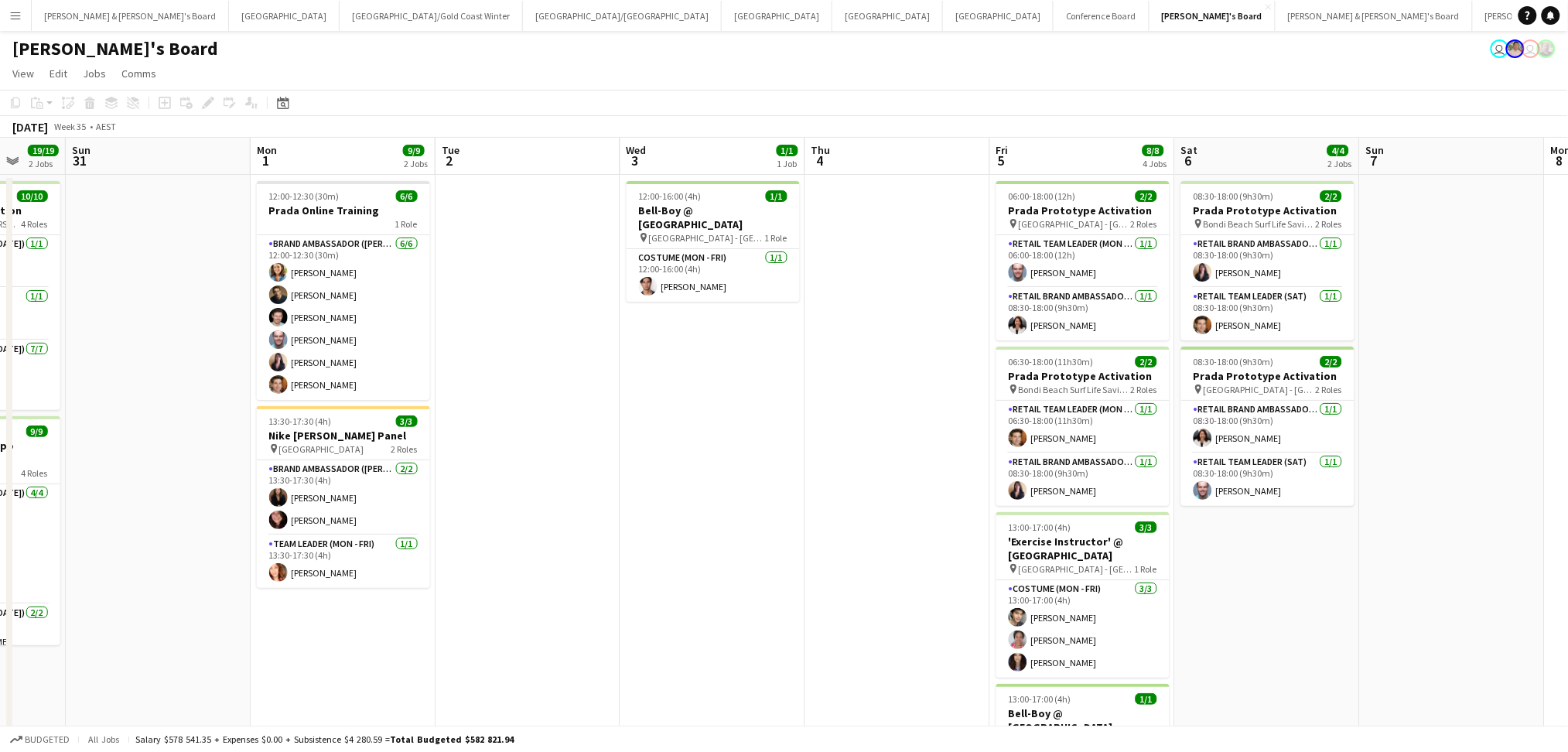
drag, startPoint x: 908, startPoint y: 535, endPoint x: 1032, endPoint y: 532, distance: 124.0
click at [1032, 532] on app-calendar-viewport "Thu 28 18/18 5 Jobs Fri 29 26/26 5 Jobs Sat 30 19/19 2 Jobs Sun 31 Mon 1 9/9 2 …" at bounding box center [784, 670] width 1568 height 1065
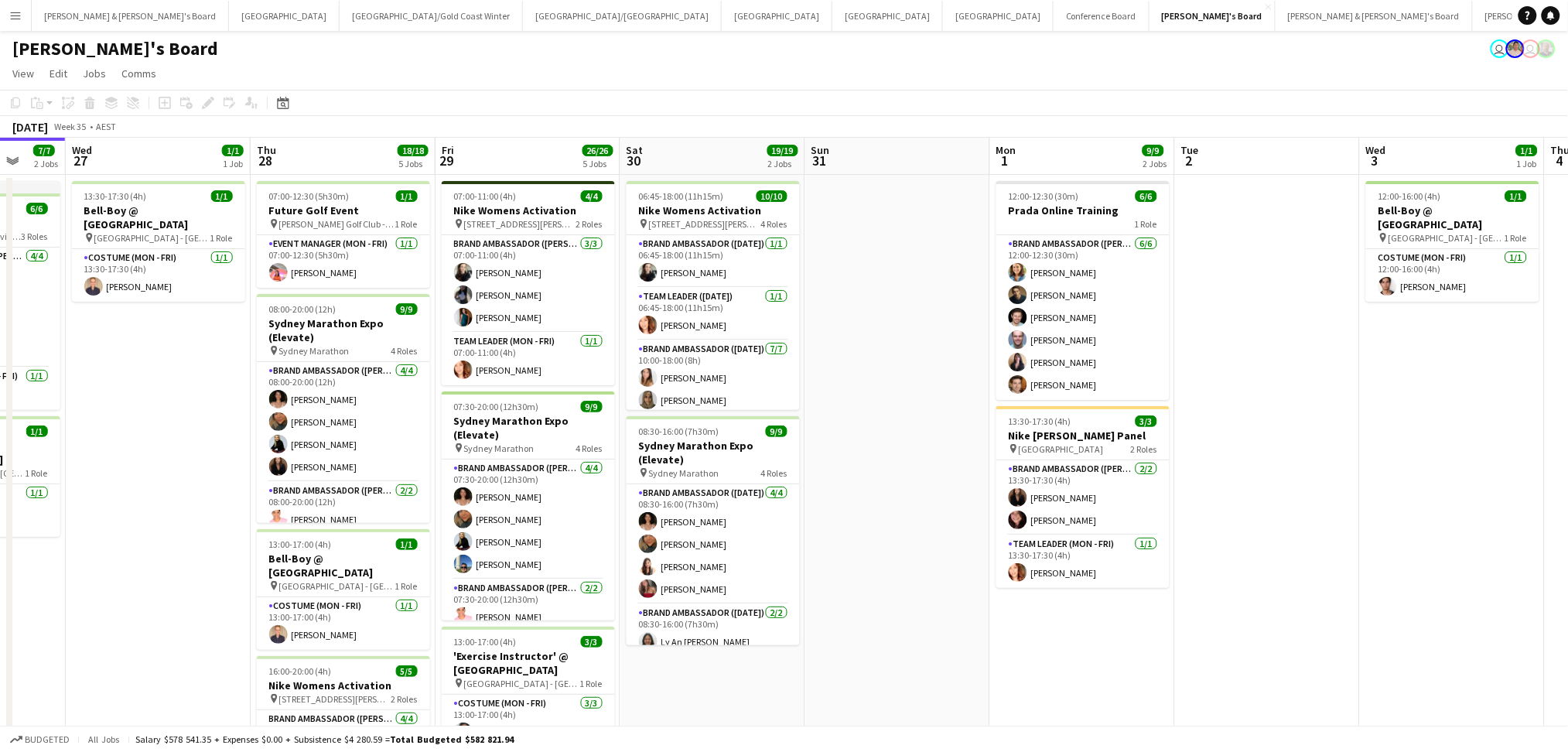
scroll to position [0, 486]
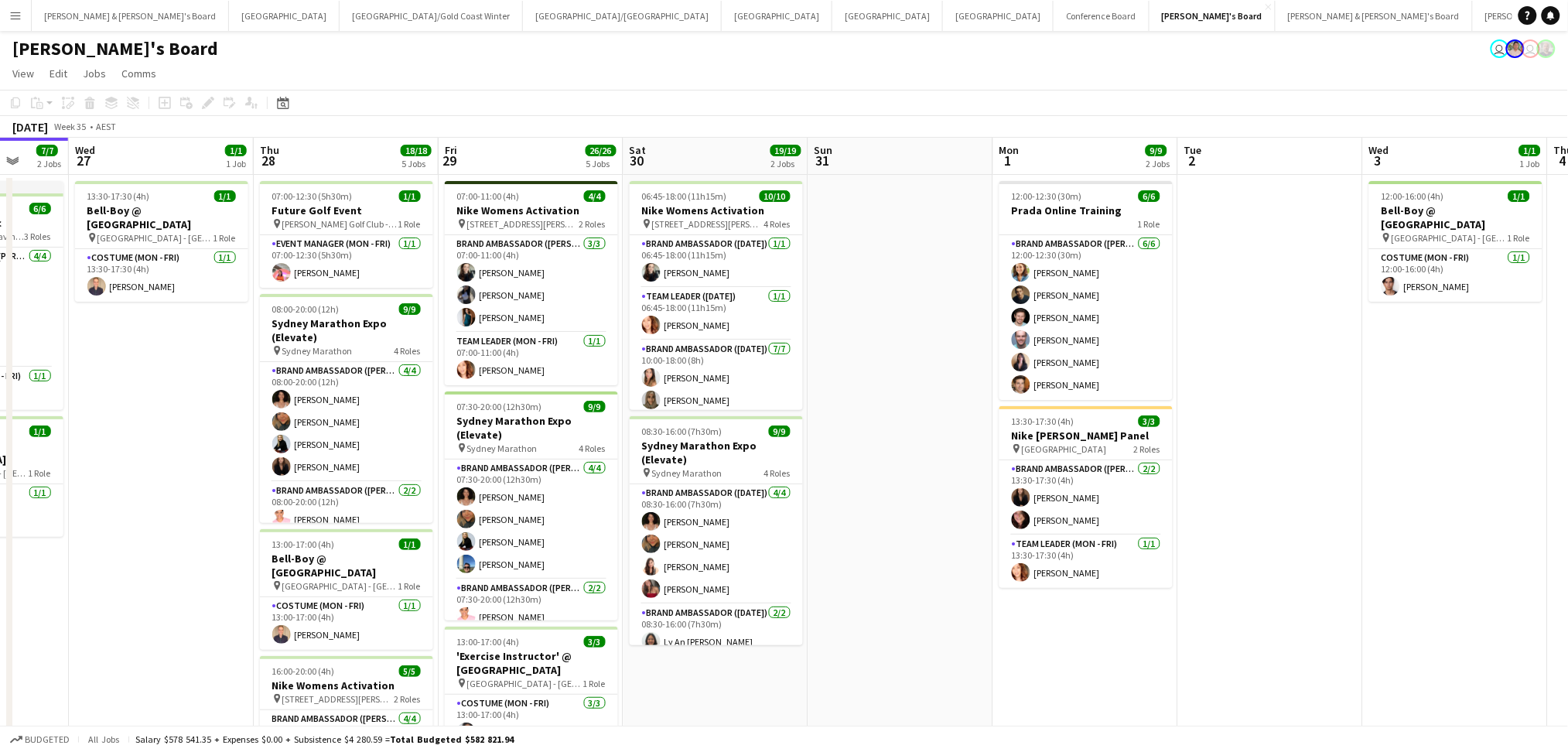
drag, startPoint x: 784, startPoint y: 544, endPoint x: 1342, endPoint y: 542, distance: 558.0
click at [1342, 542] on app-calendar-viewport "Sun 24 2/2 1 Job Mon 25 Tue 26 7/7 2 Jobs Wed 27 1/1 1 Job Thu 28 18/18 5 Jobs …" at bounding box center [784, 670] width 1568 height 1065
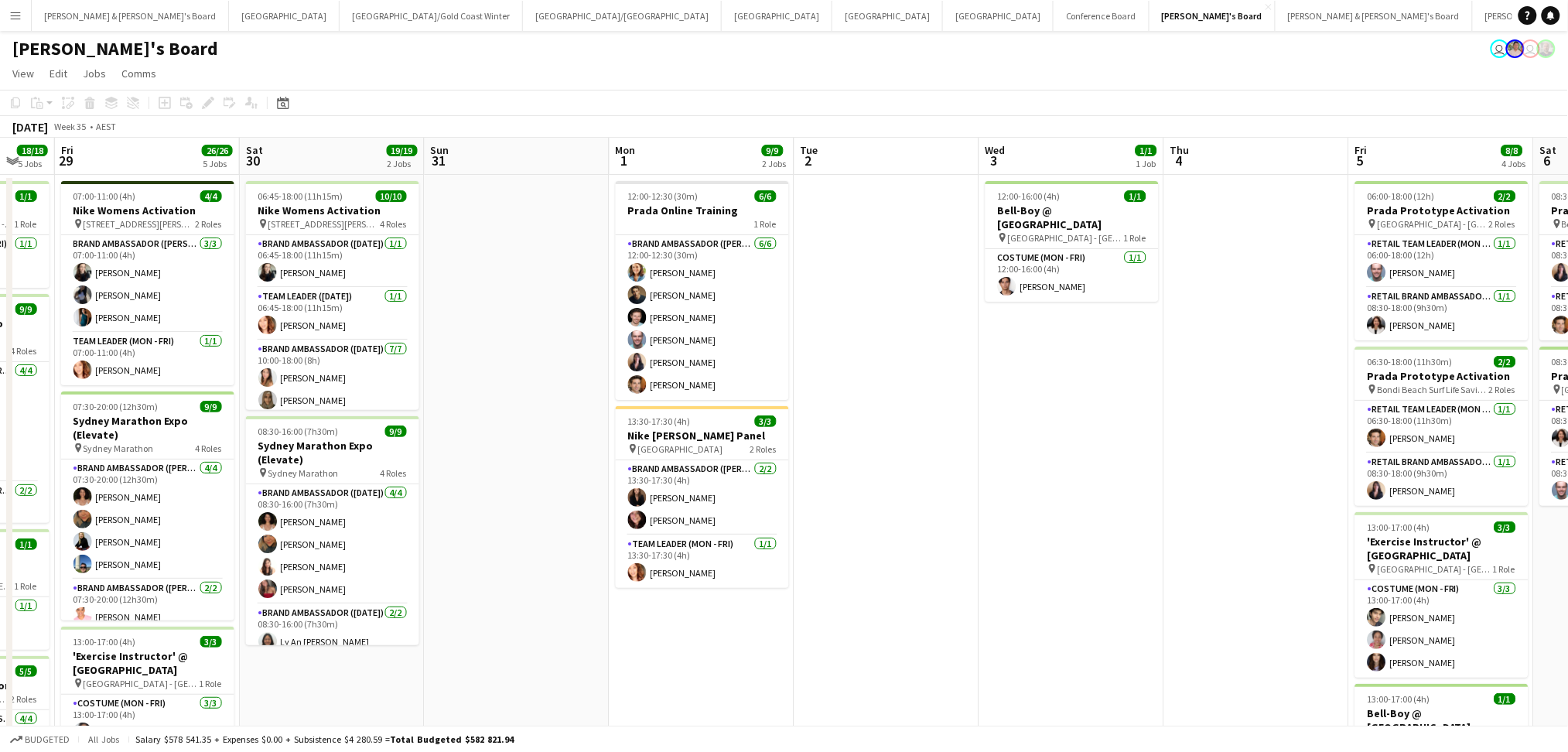
drag, startPoint x: 808, startPoint y: 622, endPoint x: 423, endPoint y: 542, distance: 393.2
click at [423, 542] on app-calendar-viewport "Mon 25 Tue 26 7/7 2 Jobs Wed 27 1/1 1 Job Thu 28 18/18 5 Jobs Fri 29 26/26 5 Jo…" at bounding box center [784, 670] width 1568 height 1065
drag, startPoint x: 1088, startPoint y: 574, endPoint x: 471, endPoint y: 534, distance: 618.3
click at [471, 537] on app-calendar-viewport "Mon 25 Tue 26 7/7 2 Jobs Wed 27 1/1 1 Job Thu 28 18/18 5 Jobs Fri 29 26/26 5 Jo…" at bounding box center [784, 670] width 1568 height 1065
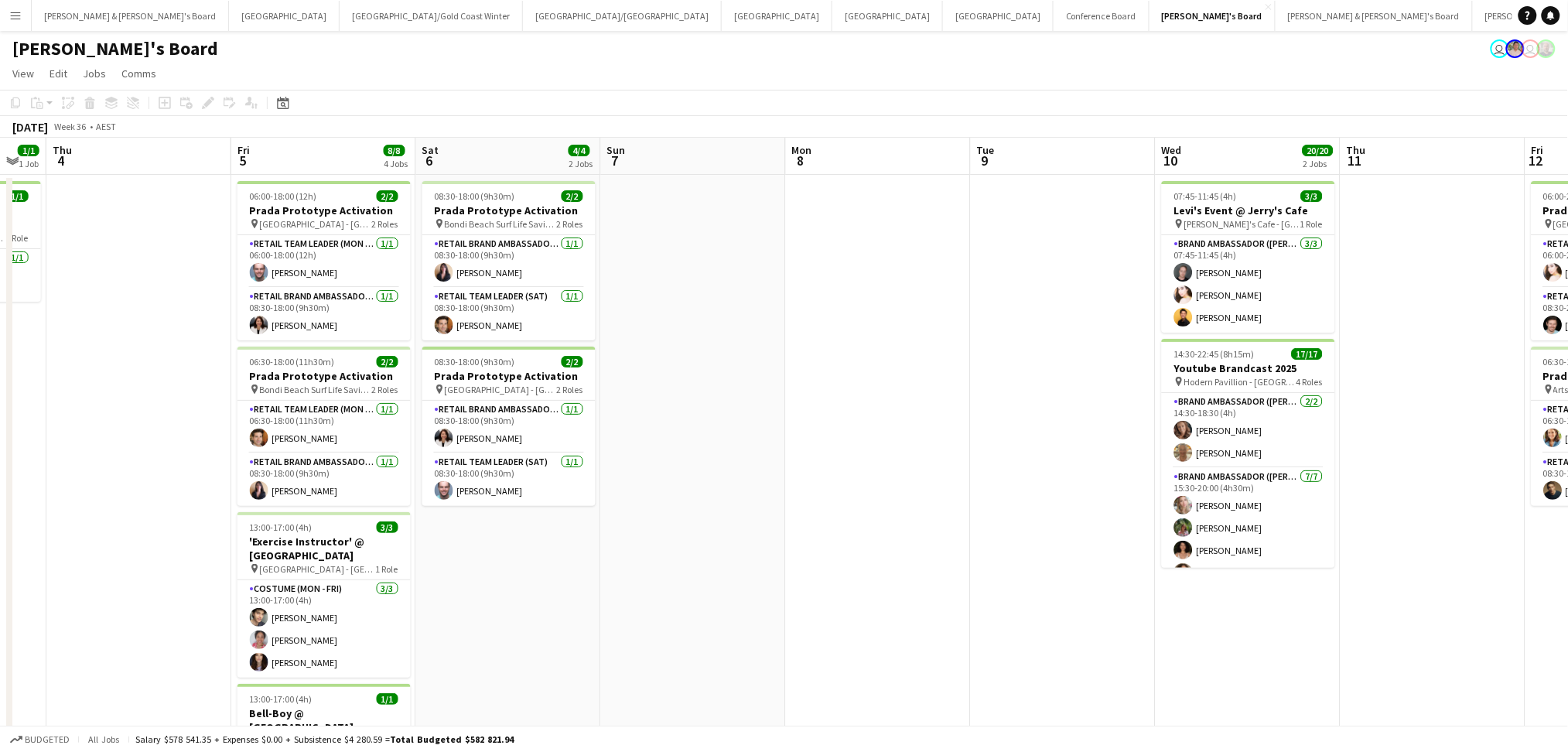
drag, startPoint x: 1090, startPoint y: 546, endPoint x: 592, endPoint y: 520, distance: 498.7
click at [592, 520] on app-calendar-viewport "Sun 31 Mon 1 9/9 2 Jobs Tue 2 Wed 3 1/1 1 Job Thu 4 Fri 5 8/8 4 Jobs Sat 6 4/4 …" at bounding box center [784, 670] width 1568 height 1065
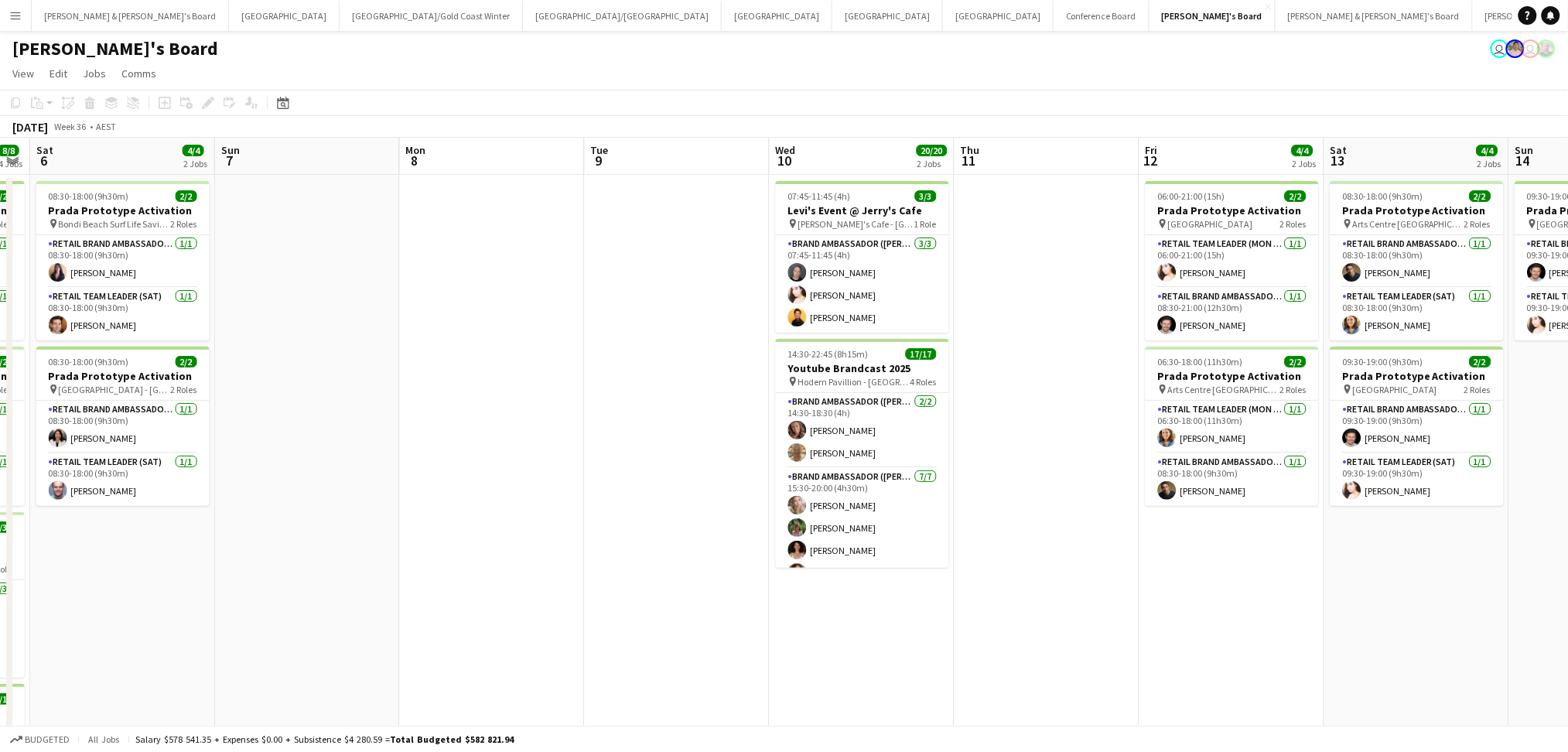
drag, startPoint x: 991, startPoint y: 557, endPoint x: 606, endPoint y: 533, distance: 385.7
click at [600, 540] on app-calendar-viewport "Tue 2 Wed 3 1/1 1 Job Thu 4 Fri 5 8/8 4 Jobs Sat 6 4/4 2 Jobs Sun 7 Mon 8 Tue 9…" at bounding box center [784, 670] width 1568 height 1065
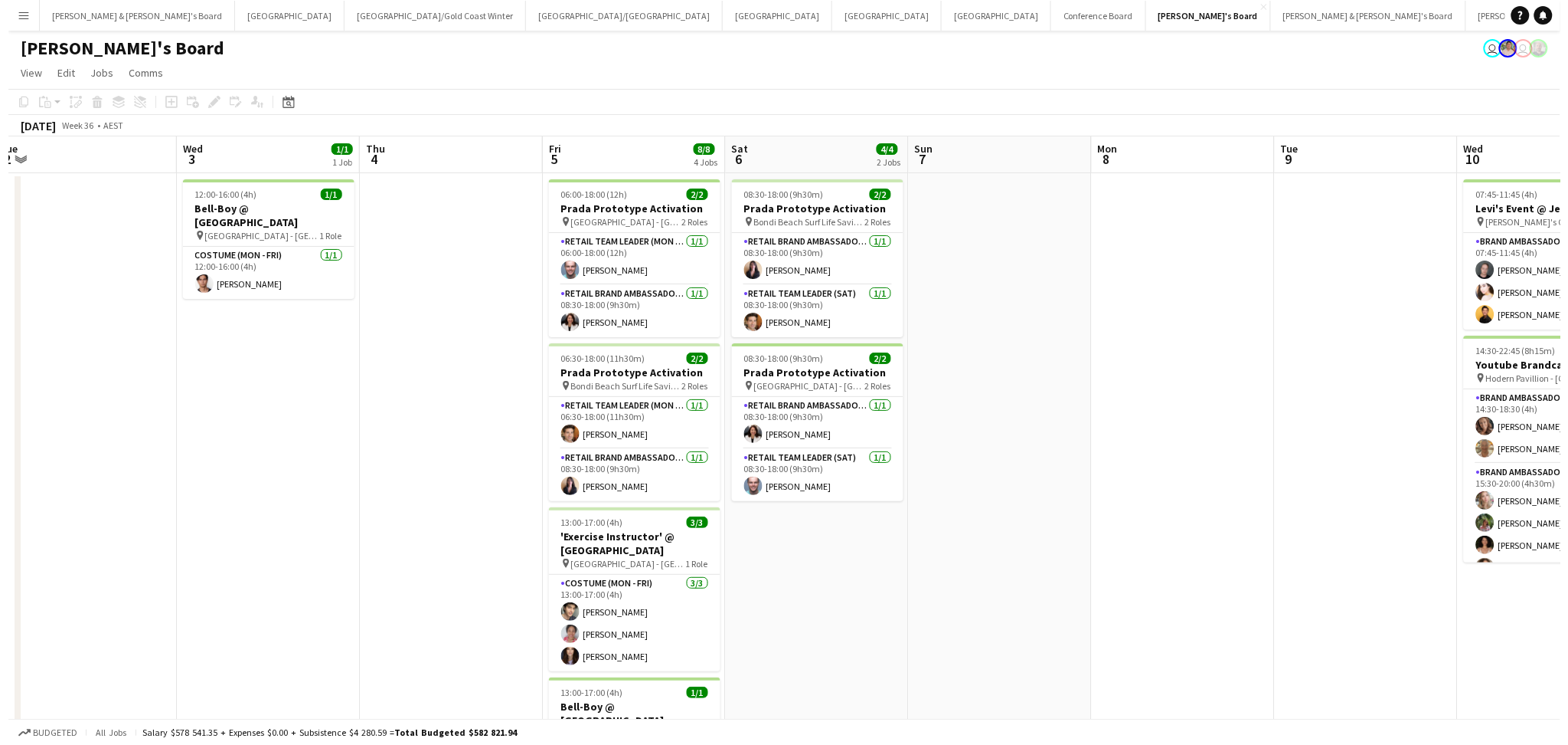
scroll to position [0, 336]
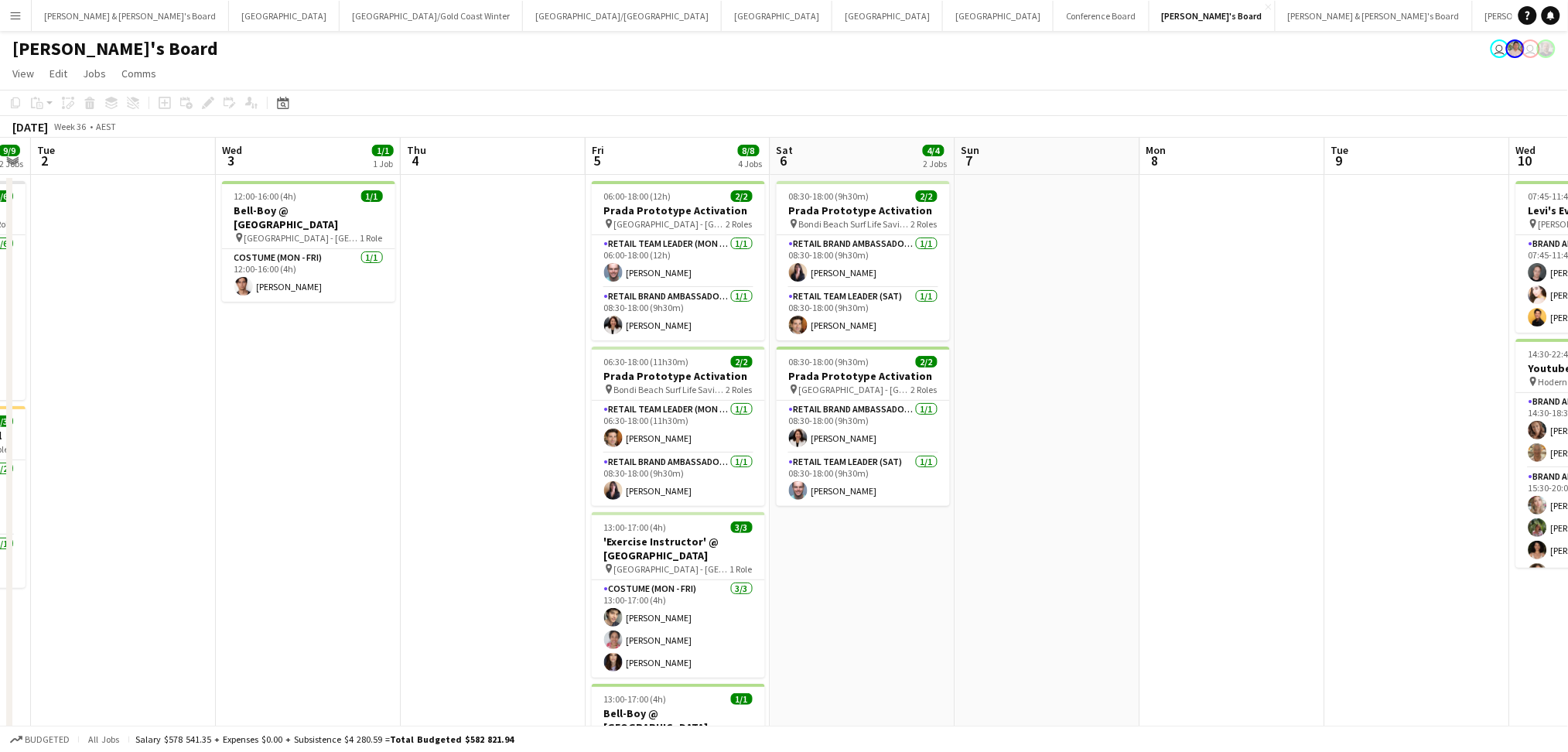
drag, startPoint x: 745, startPoint y: 561, endPoint x: 1071, endPoint y: 561, distance: 326.0
click at [1071, 561] on app-calendar-viewport "Sun 31 Mon 1 9/9 2 Jobs Tue 2 Wed 3 1/1 1 Job Thu 4 Fri 5 8/8 4 Jobs Sat 6 4/4 …" at bounding box center [784, 670] width 1568 height 1065
click at [102, 24] on button "[PERSON_NAME] & [PERSON_NAME]'s Board Close" at bounding box center [130, 16] width 197 height 30
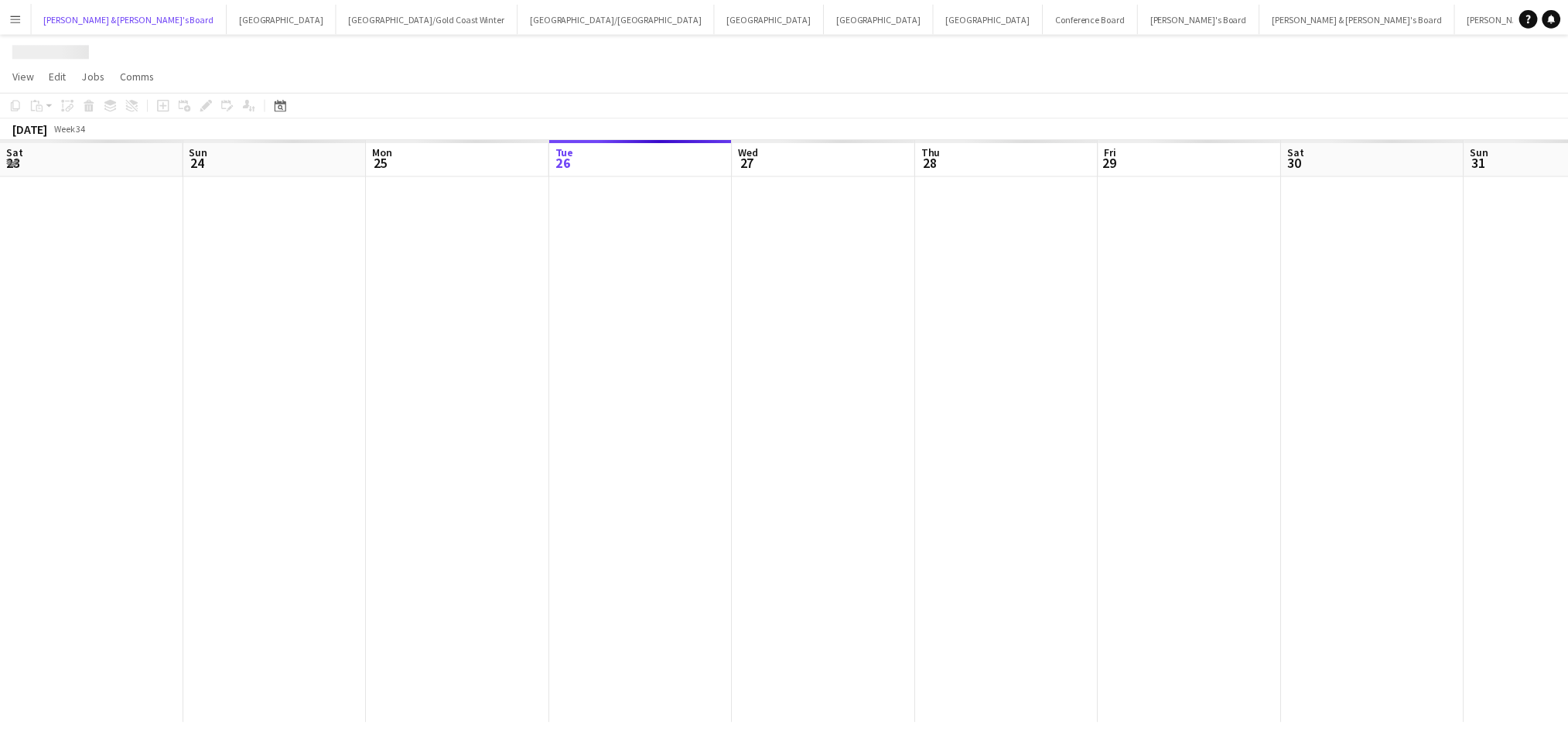
scroll to position [0, 369]
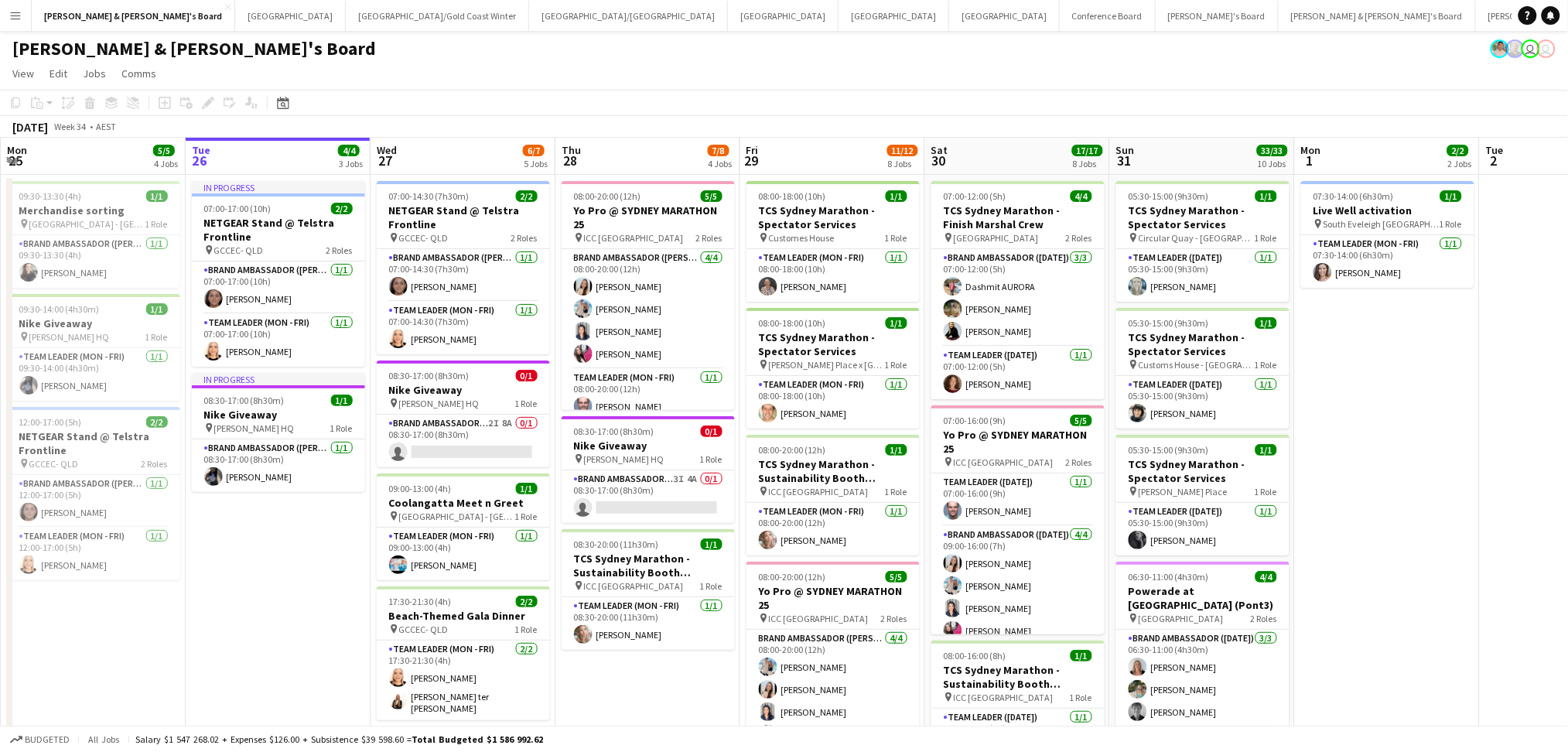
drag, startPoint x: 208, startPoint y: 604, endPoint x: 614, endPoint y: 579, distance: 406.8
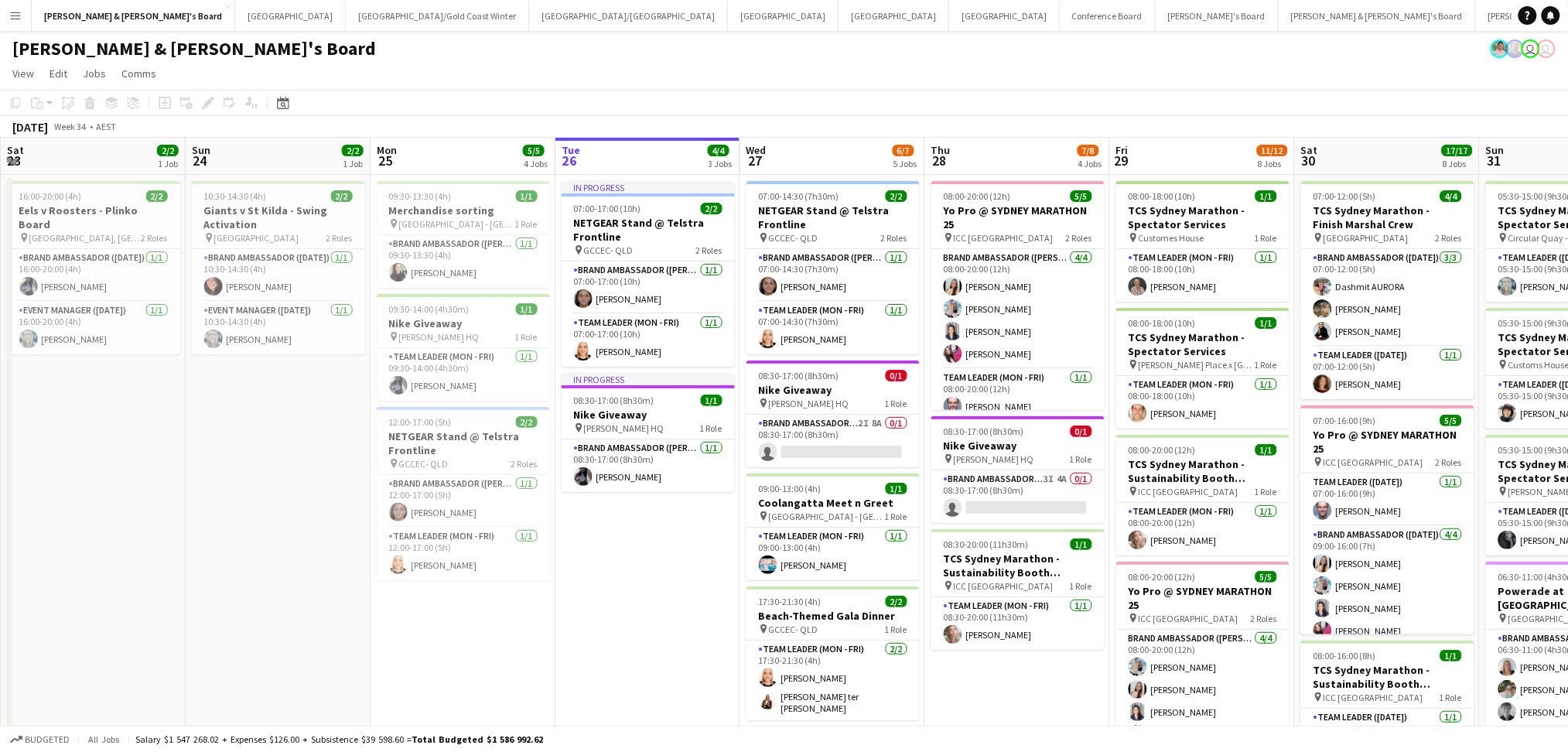
drag, startPoint x: 325, startPoint y: 641, endPoint x: 825, endPoint y: 607, distance: 501.2
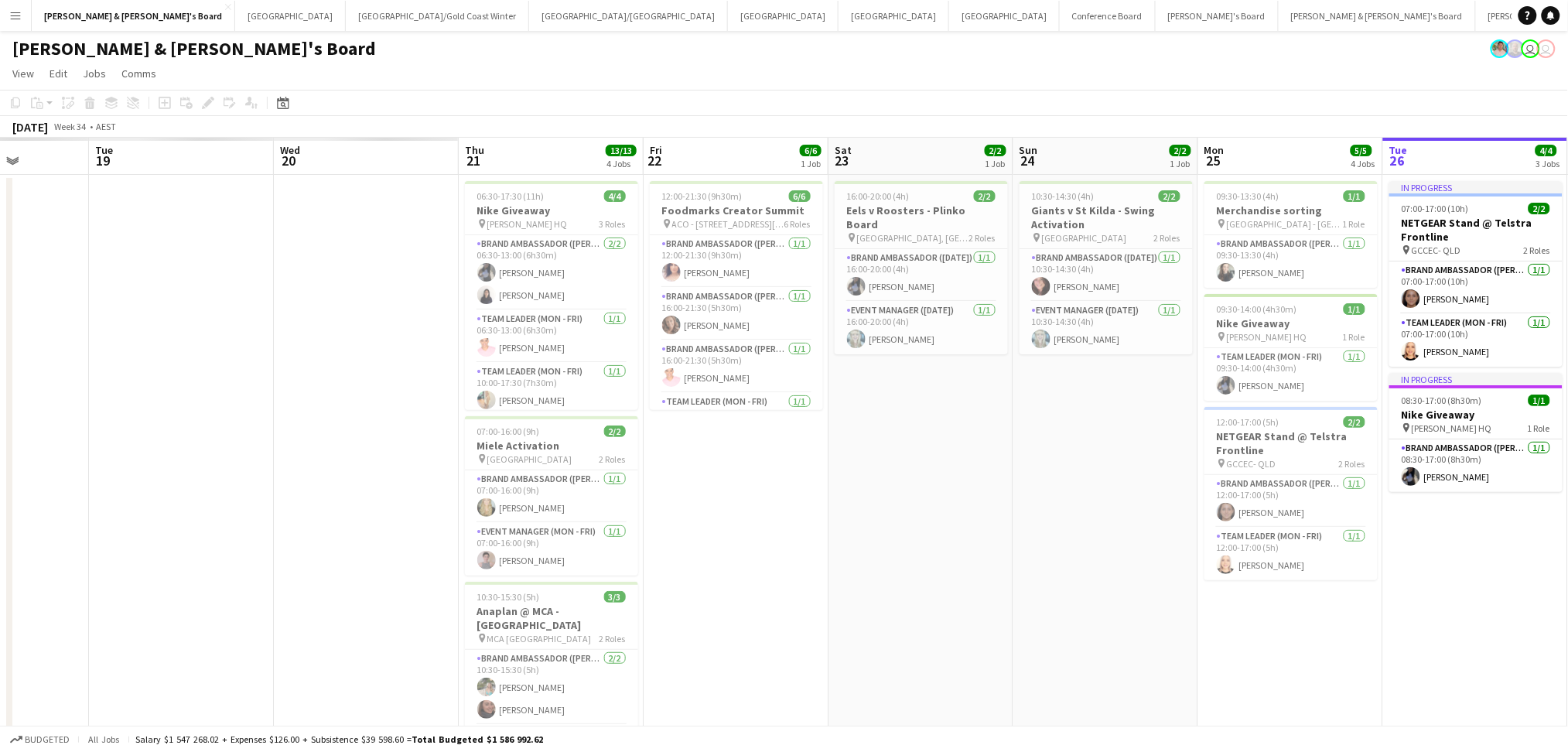
drag, startPoint x: 535, startPoint y: 598, endPoint x: 793, endPoint y: 577, distance: 258.9
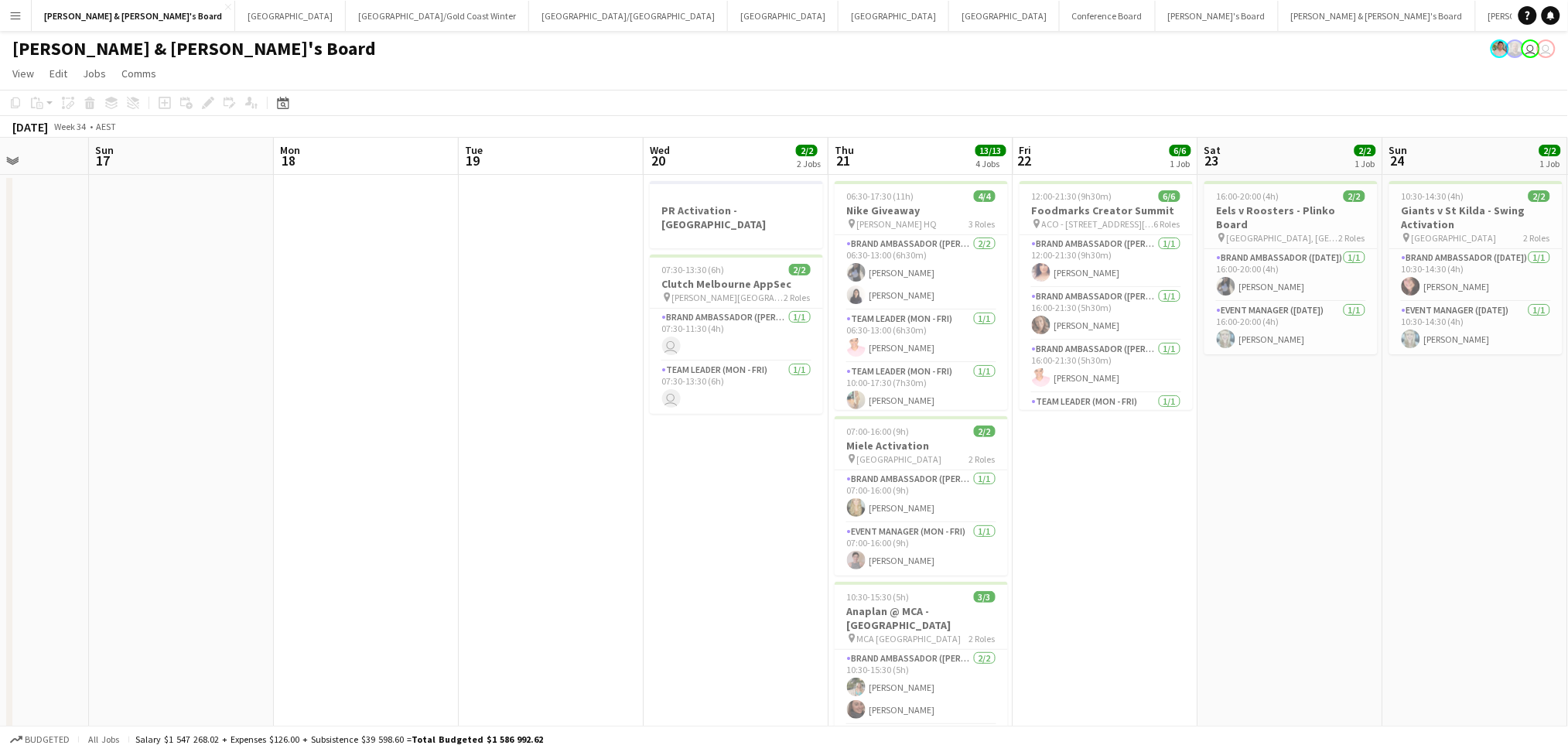
scroll to position [0, 380]
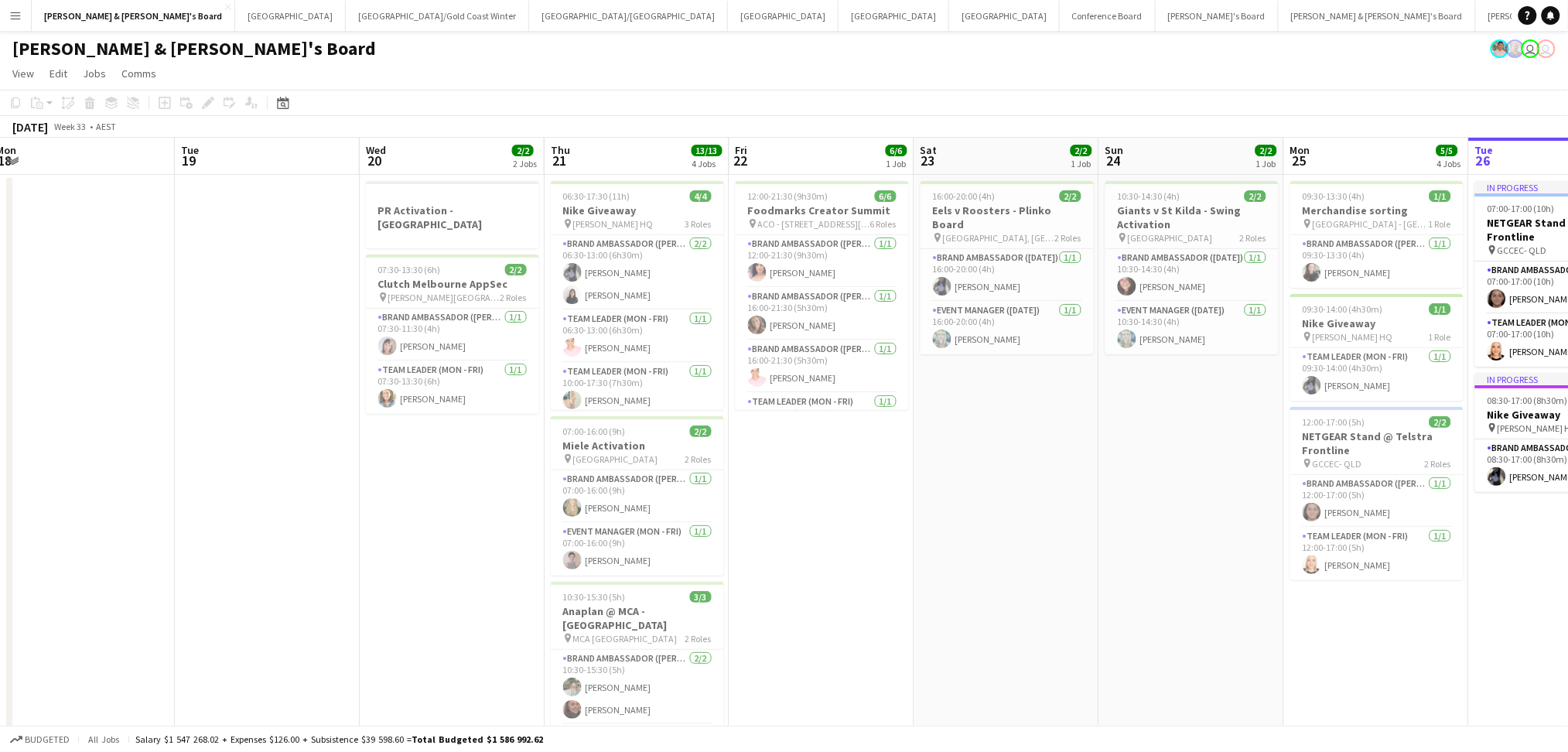
drag, startPoint x: 793, startPoint y: 577, endPoint x: 604, endPoint y: 564, distance: 189.4
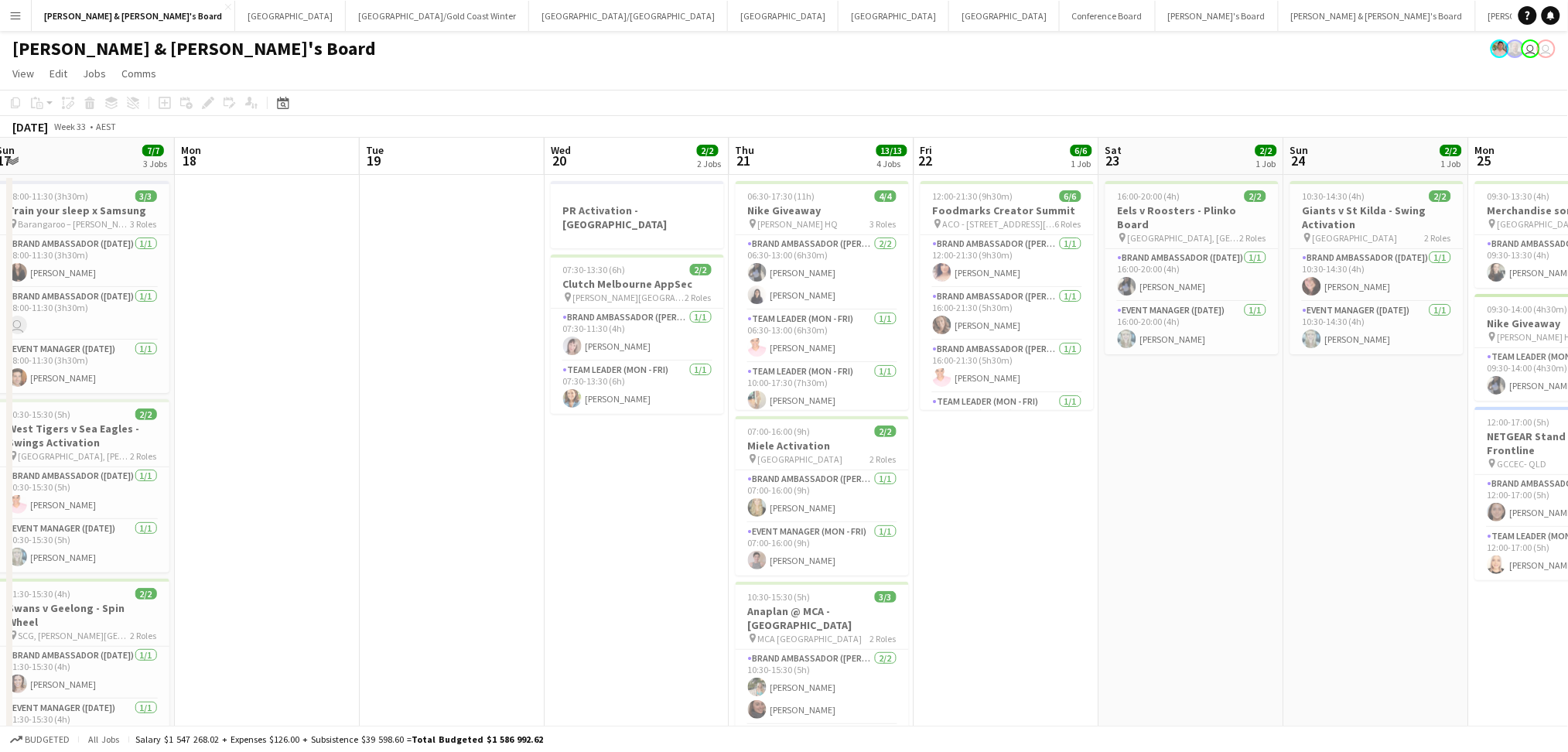
scroll to position [0, 374]
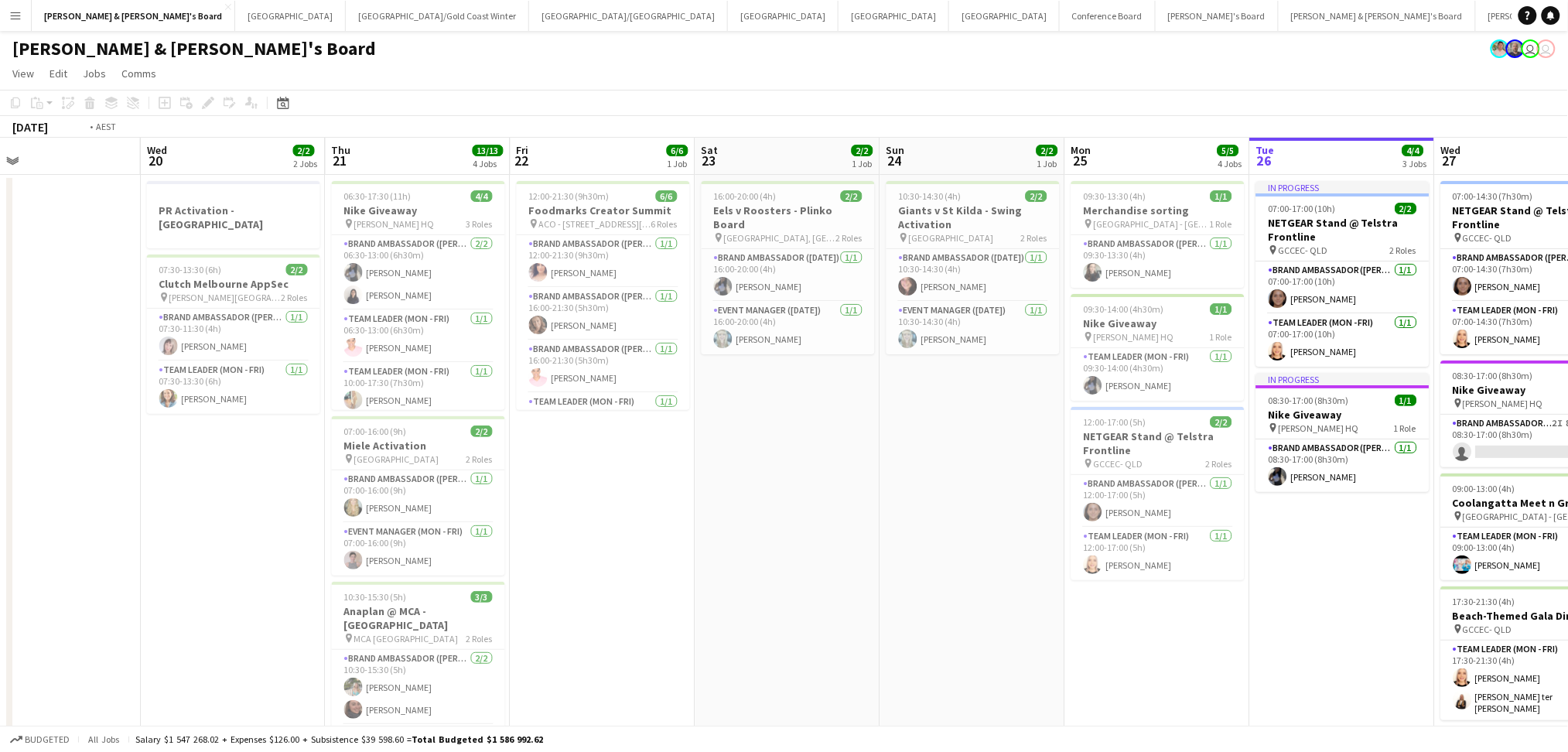
drag, startPoint x: 1221, startPoint y: 592, endPoint x: 799, endPoint y: 601, distance: 422.1
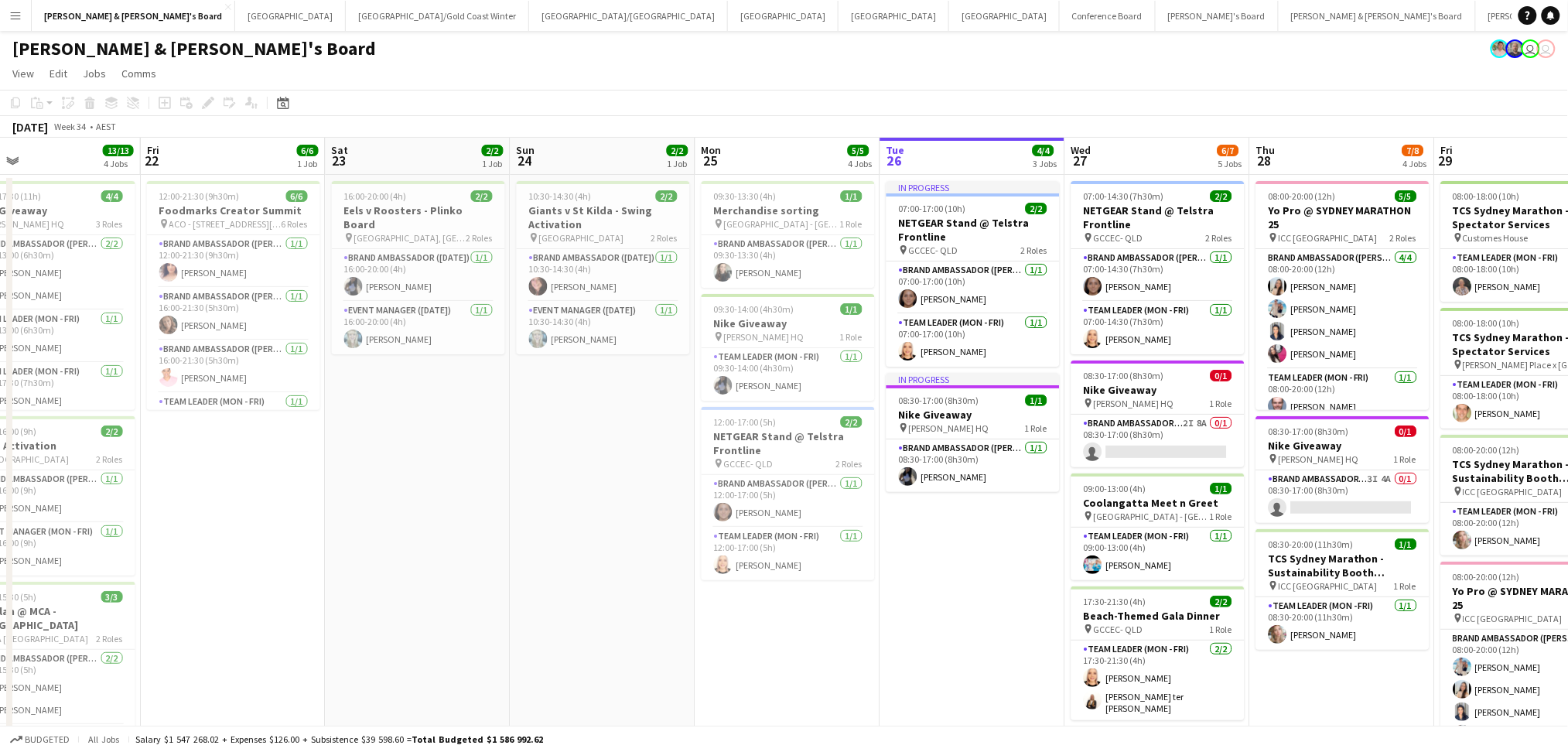
scroll to position [0, 676]
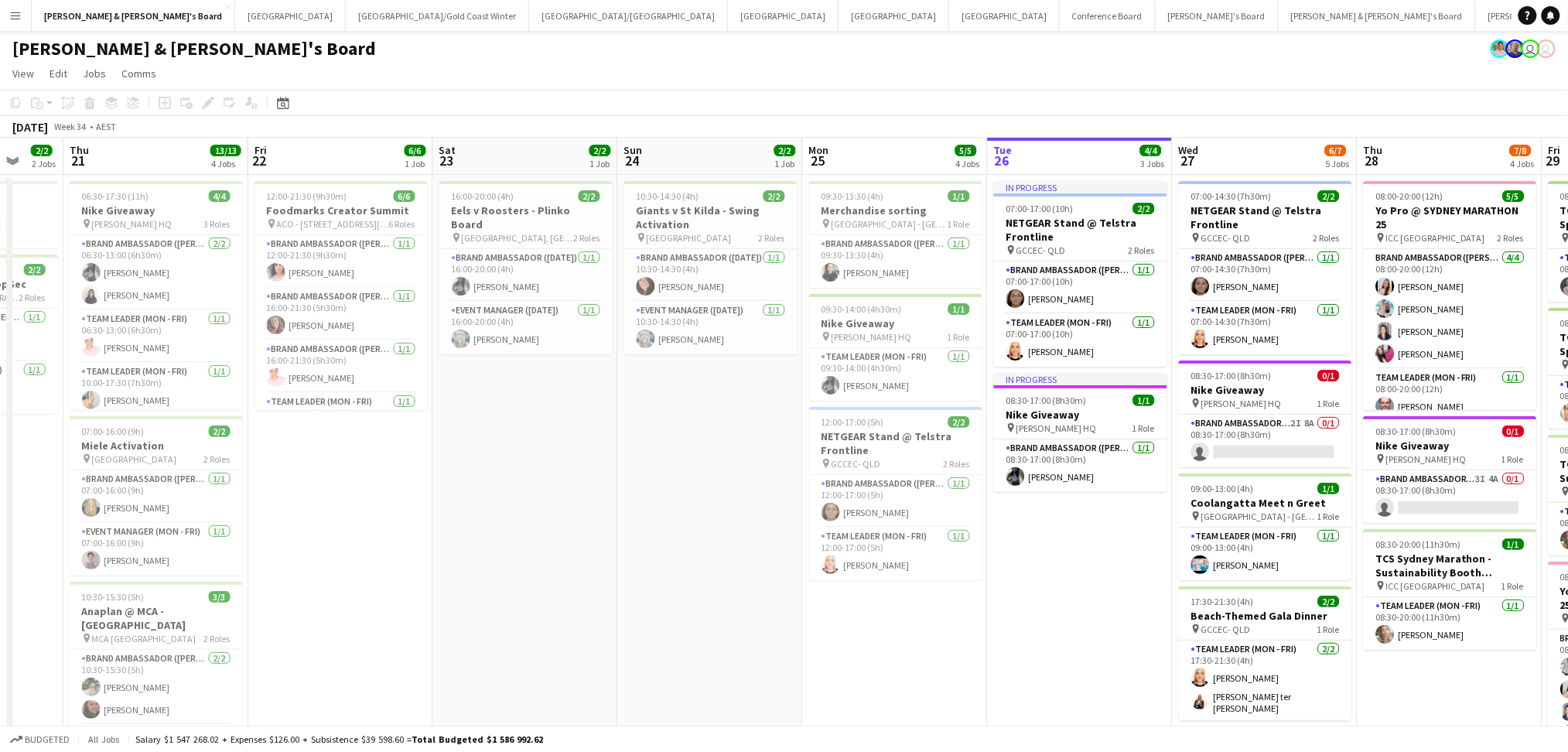
drag, startPoint x: 894, startPoint y: 626, endPoint x: 655, endPoint y: 610, distance: 239.5
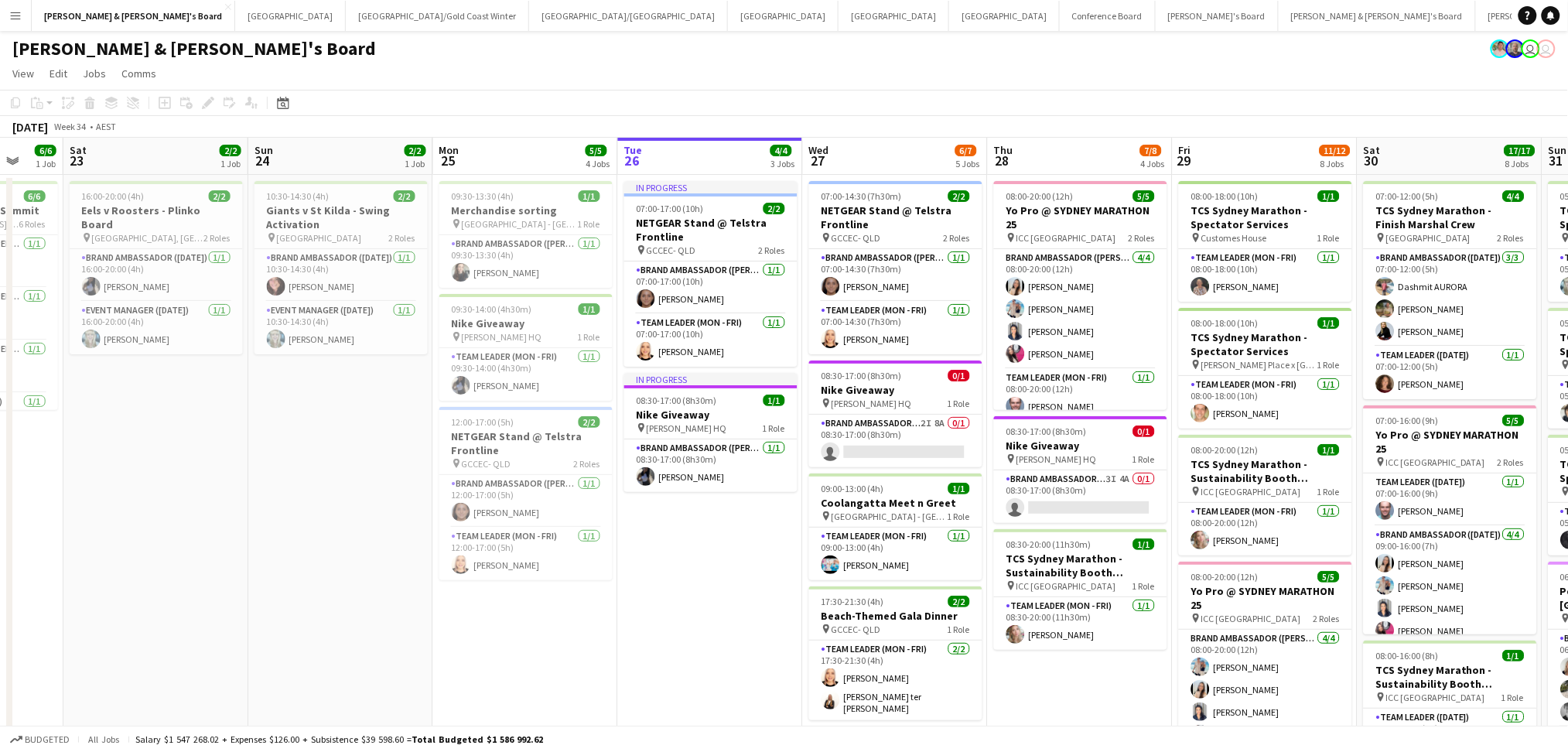
scroll to position [0, 688]
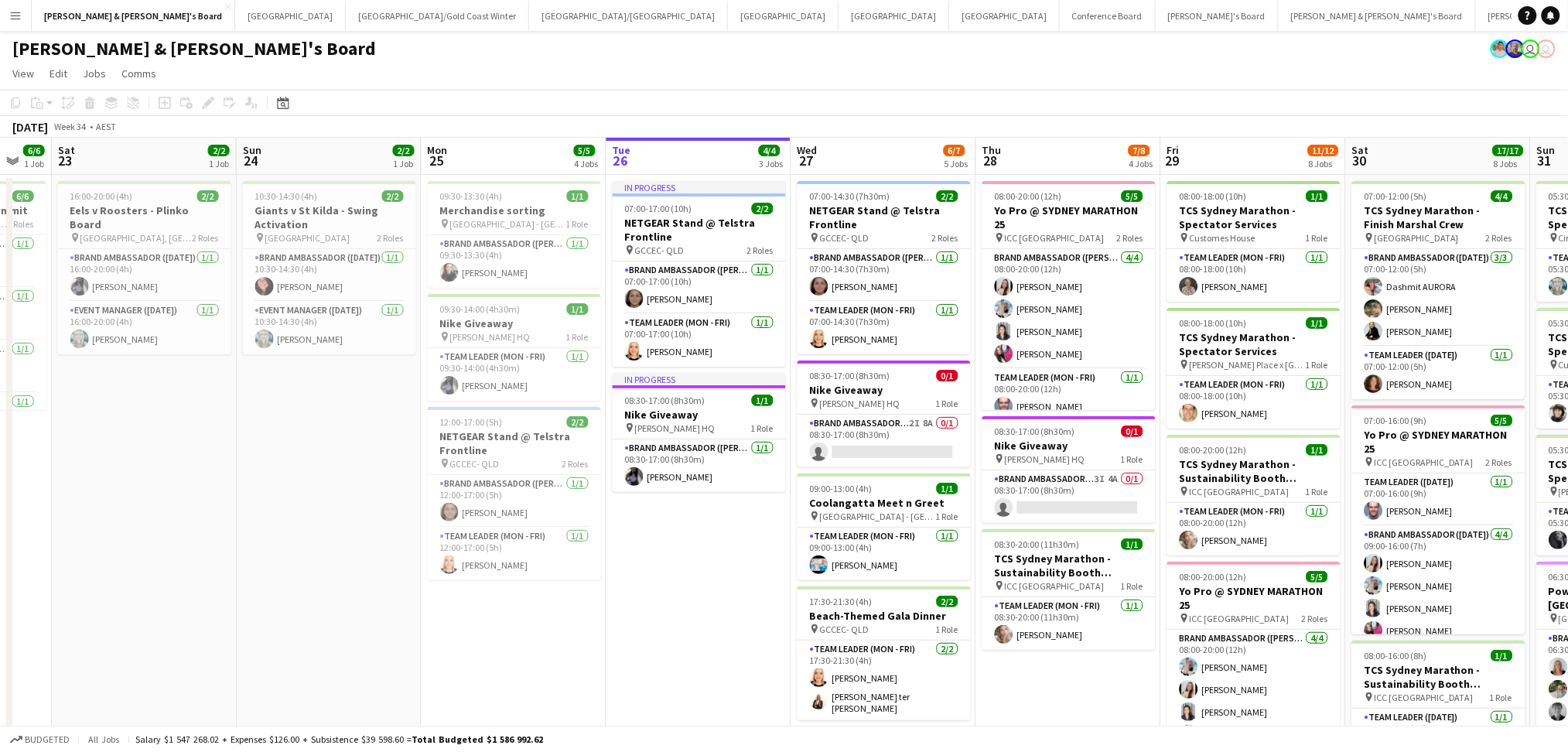
drag, startPoint x: 690, startPoint y: 617, endPoint x: 373, endPoint y: 613, distance: 317.0
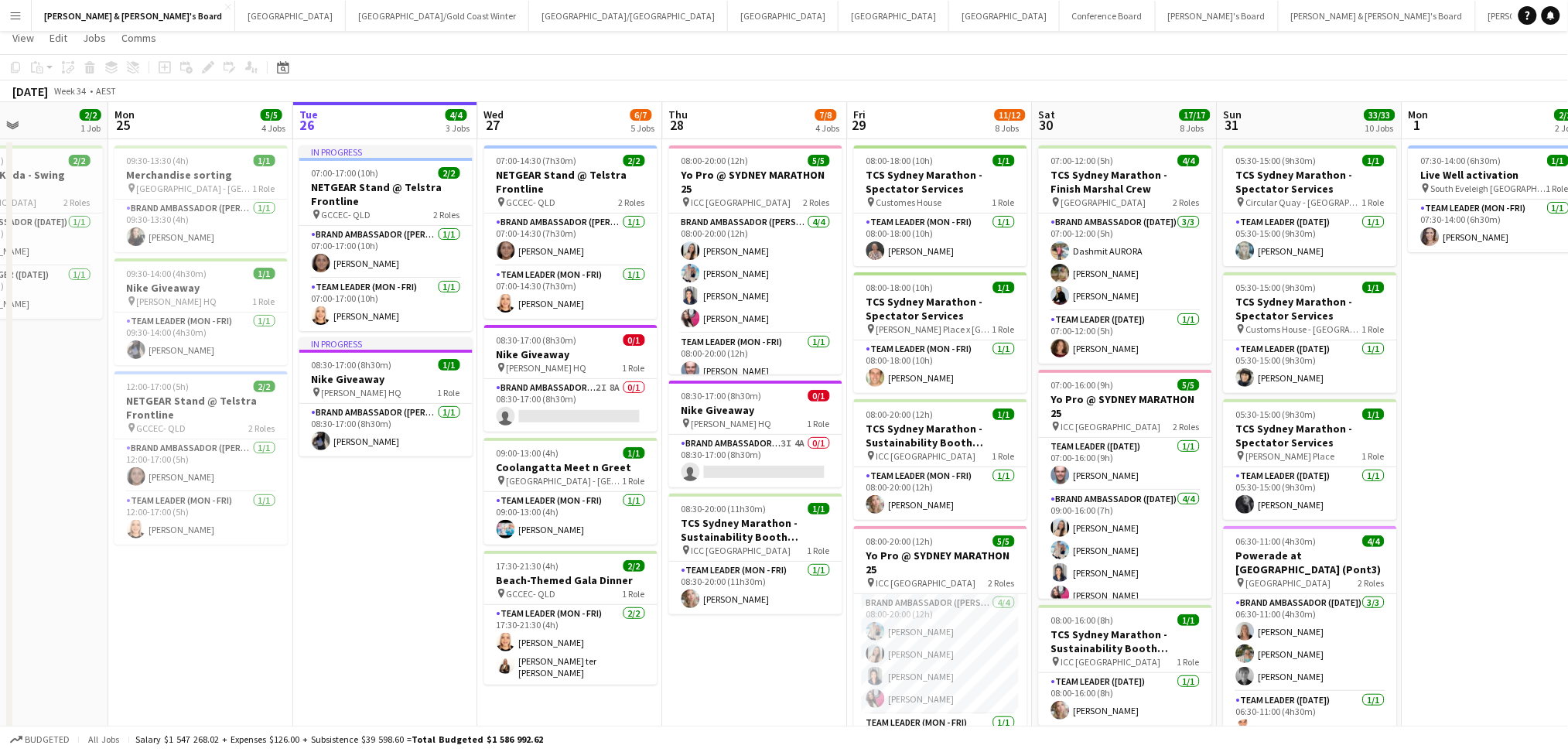
scroll to position [0, 0]
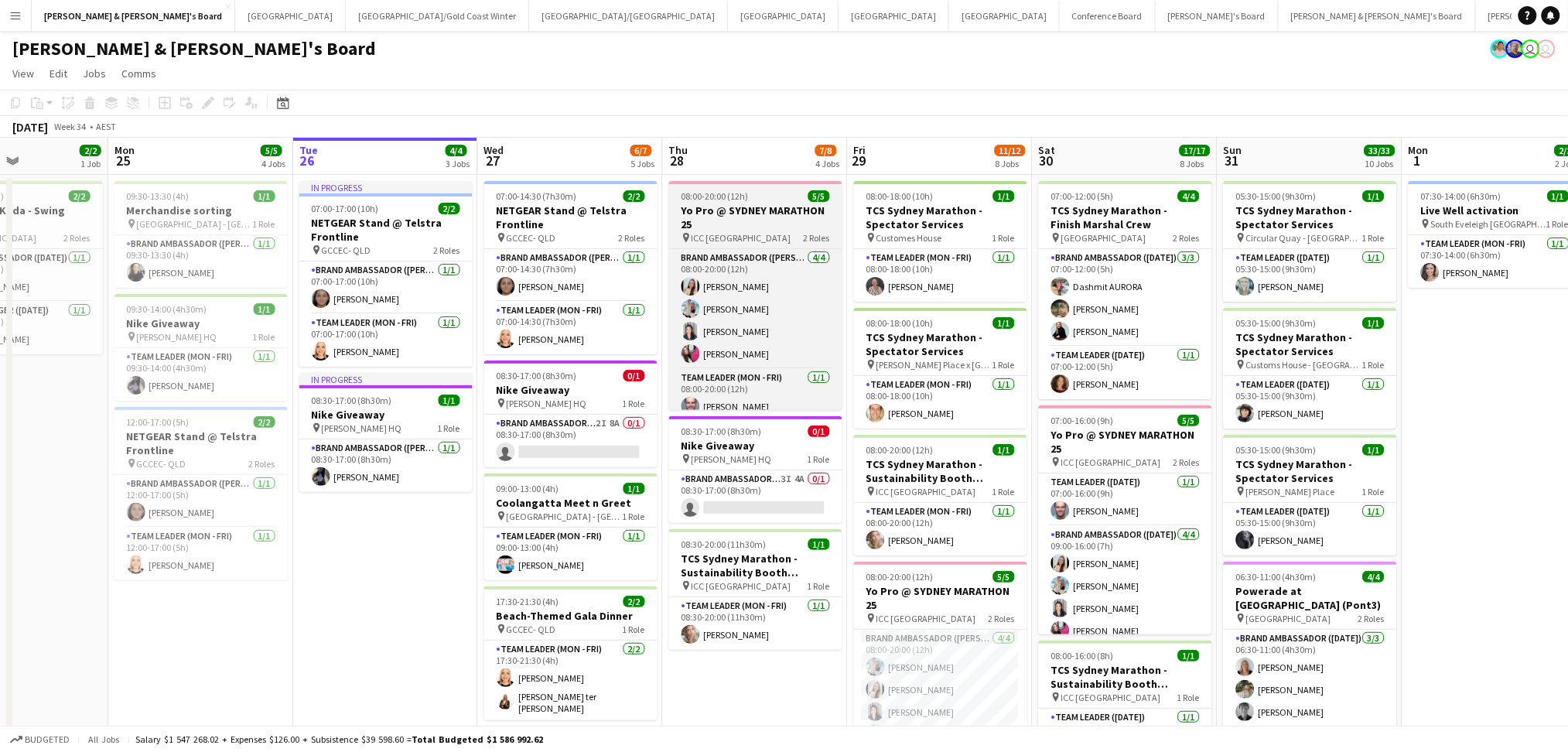
click at [748, 217] on h3 "Yo Pro @ SYDNEY MARATHON 25" at bounding box center [755, 217] width 173 height 27
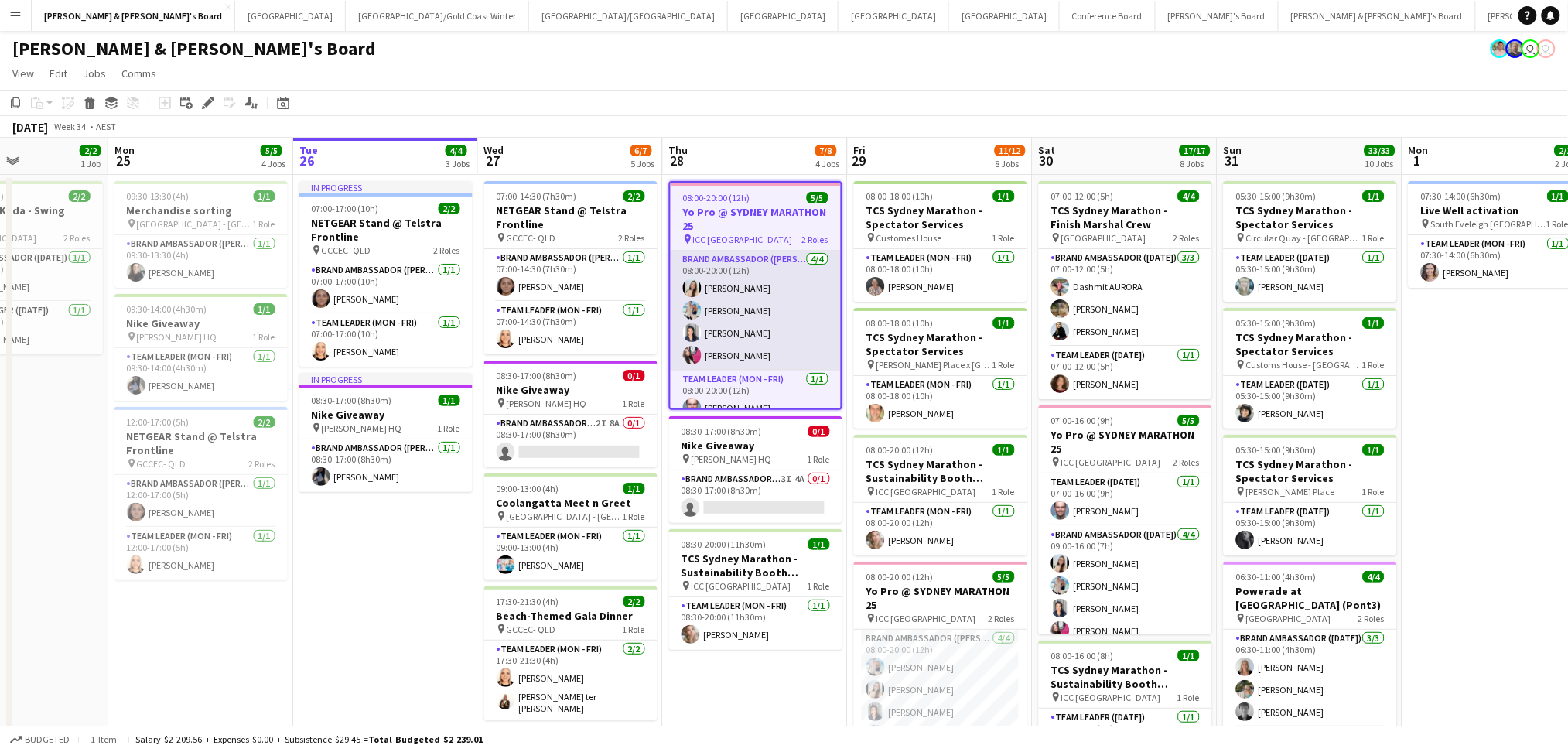
click at [729, 362] on app-card-role "Brand Ambassador (Mon - Fri) [DATE] 08:00-20:00 (12h) [PERSON_NAME] [PERSON_NAM…" at bounding box center [756, 311] width 171 height 120
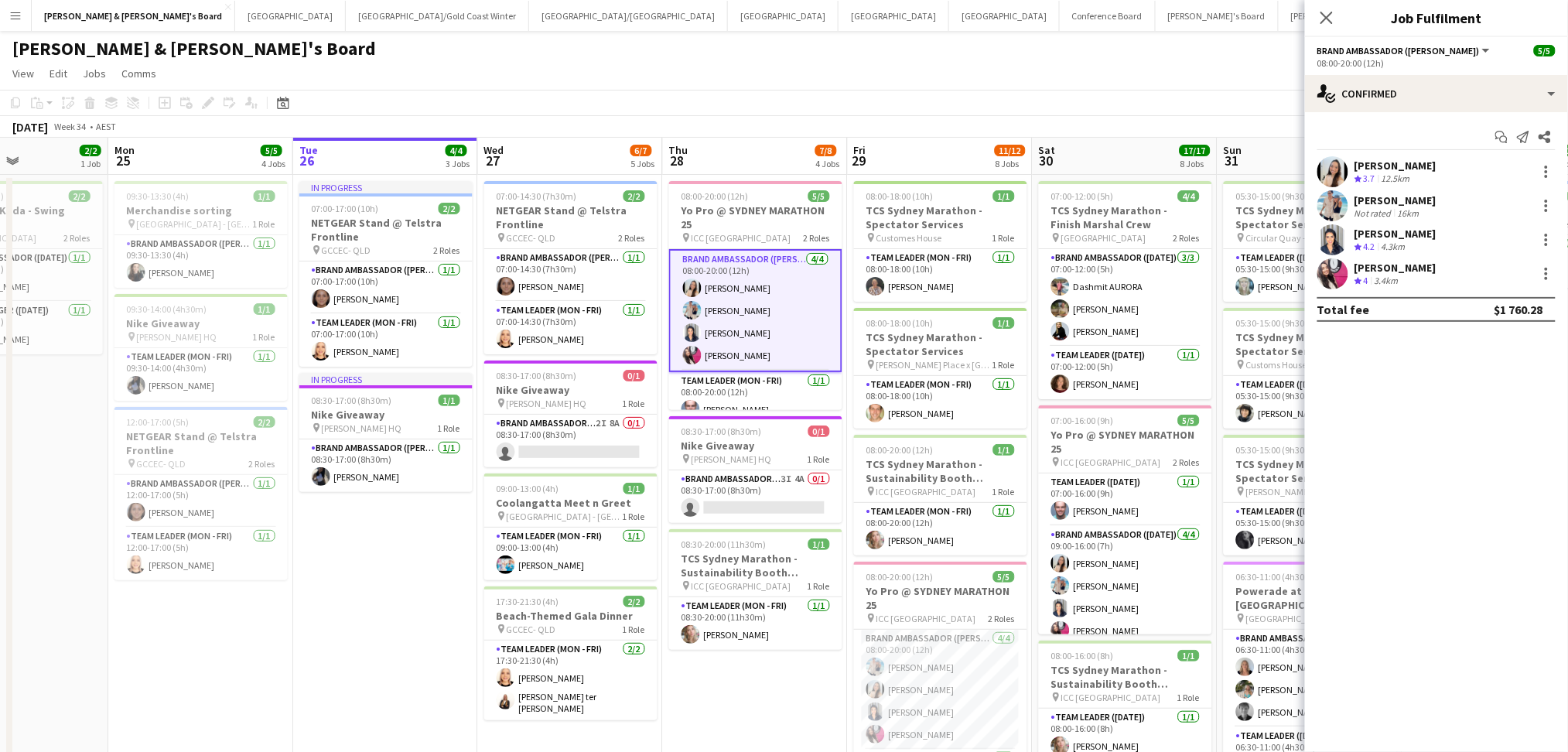
click at [1365, 278] on span "4" at bounding box center [1366, 280] width 5 height 11
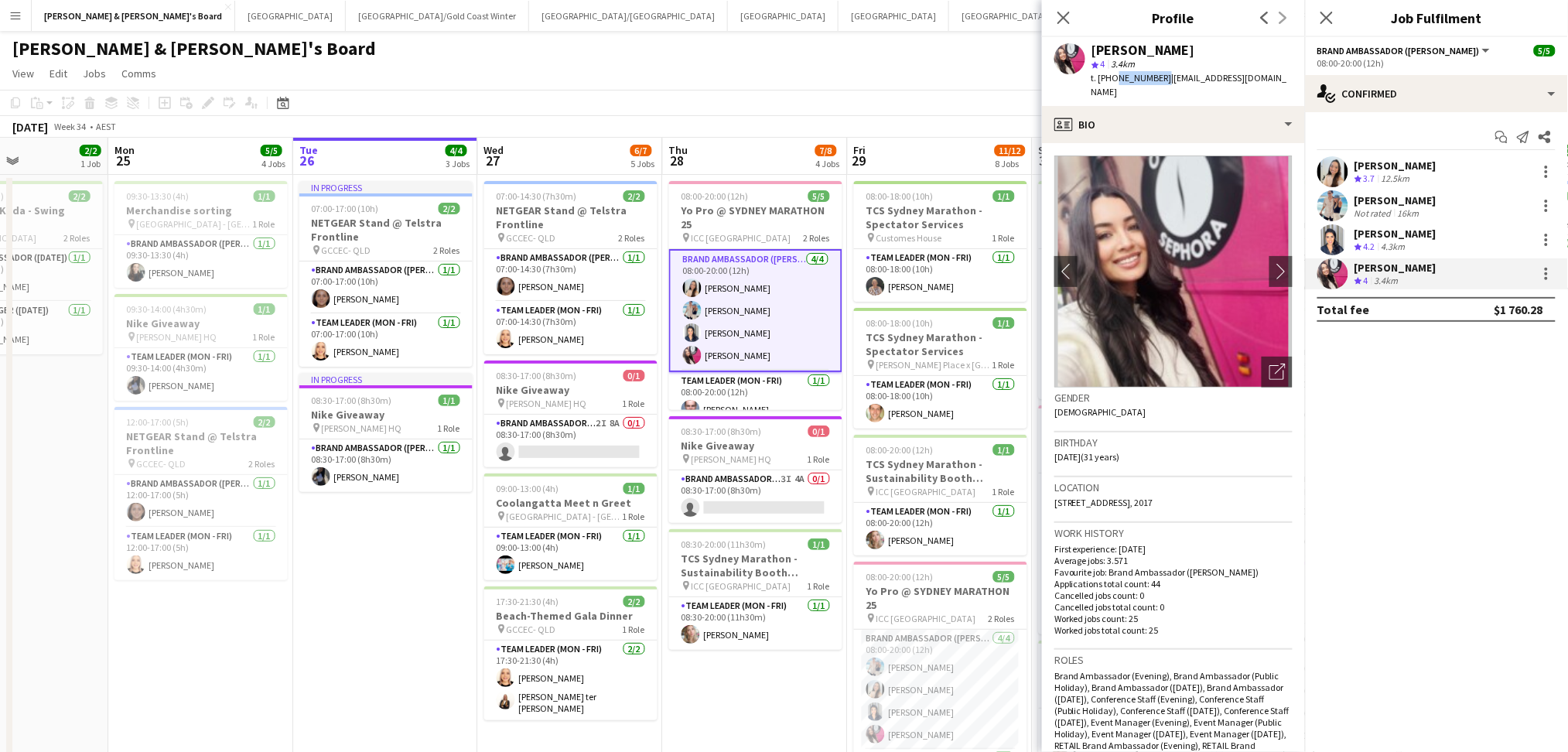
drag, startPoint x: 1158, startPoint y: 74, endPoint x: 1115, endPoint y: 78, distance: 43.2
click at [1115, 78] on span "t. [PHONE_NUMBER]" at bounding box center [1131, 78] width 81 height 11
copy span "0424499995"
click at [850, 83] on app-page-menu "View Day view expanded Day view collapsed Month view Date picker Jump to [DATE]…" at bounding box center [784, 75] width 1568 height 29
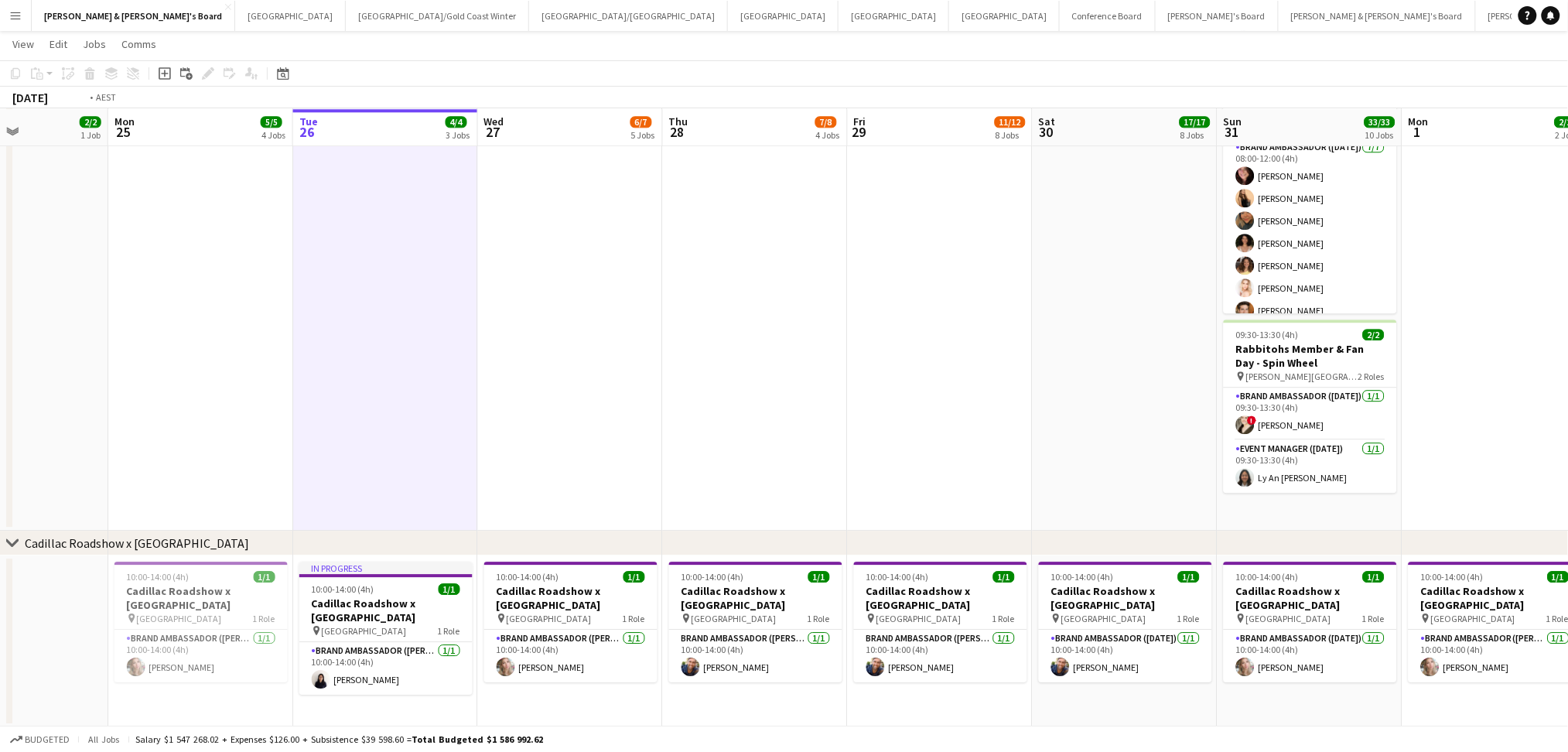
scroll to position [0, 814]
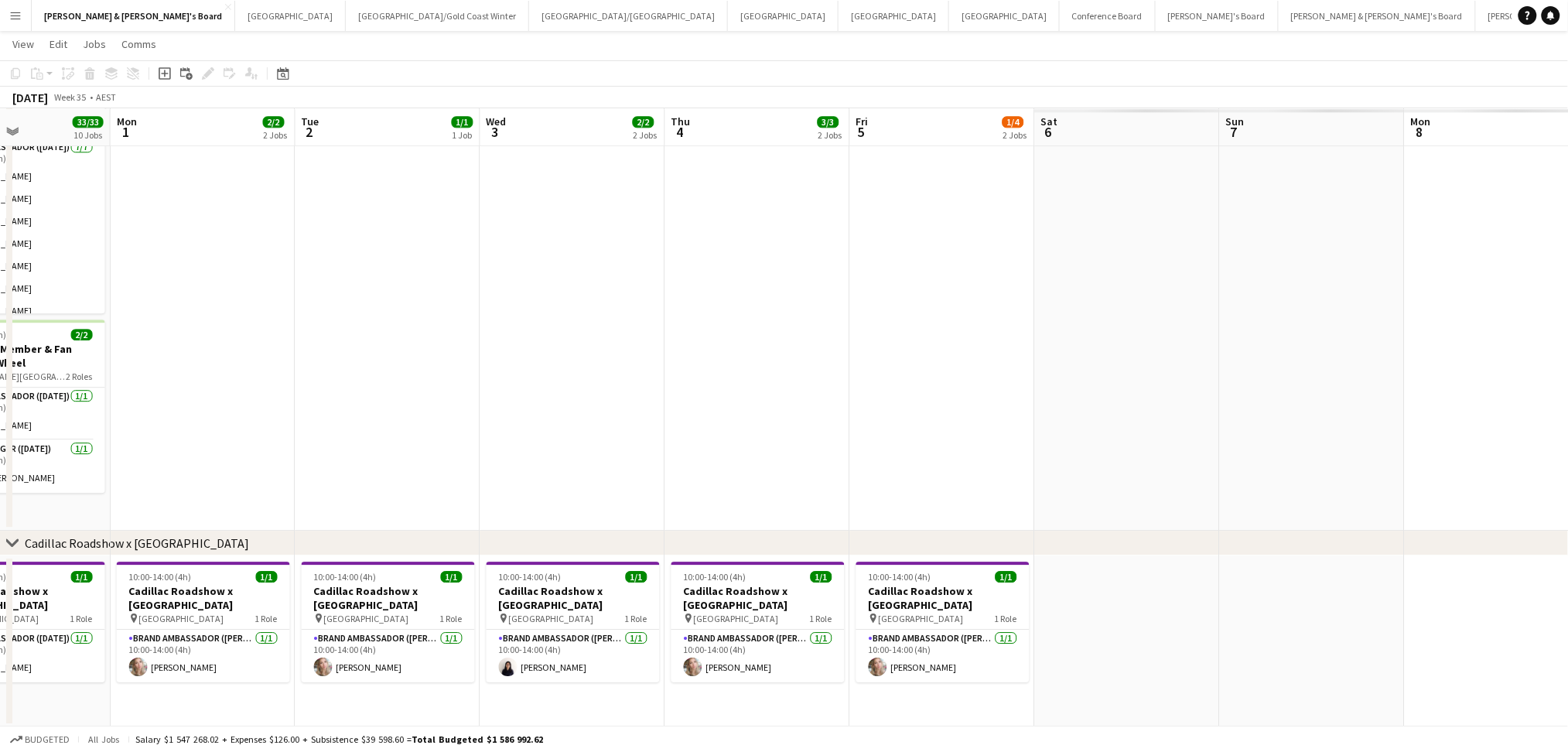
drag, startPoint x: 1494, startPoint y: 465, endPoint x: 201, endPoint y: 450, distance: 1293.1
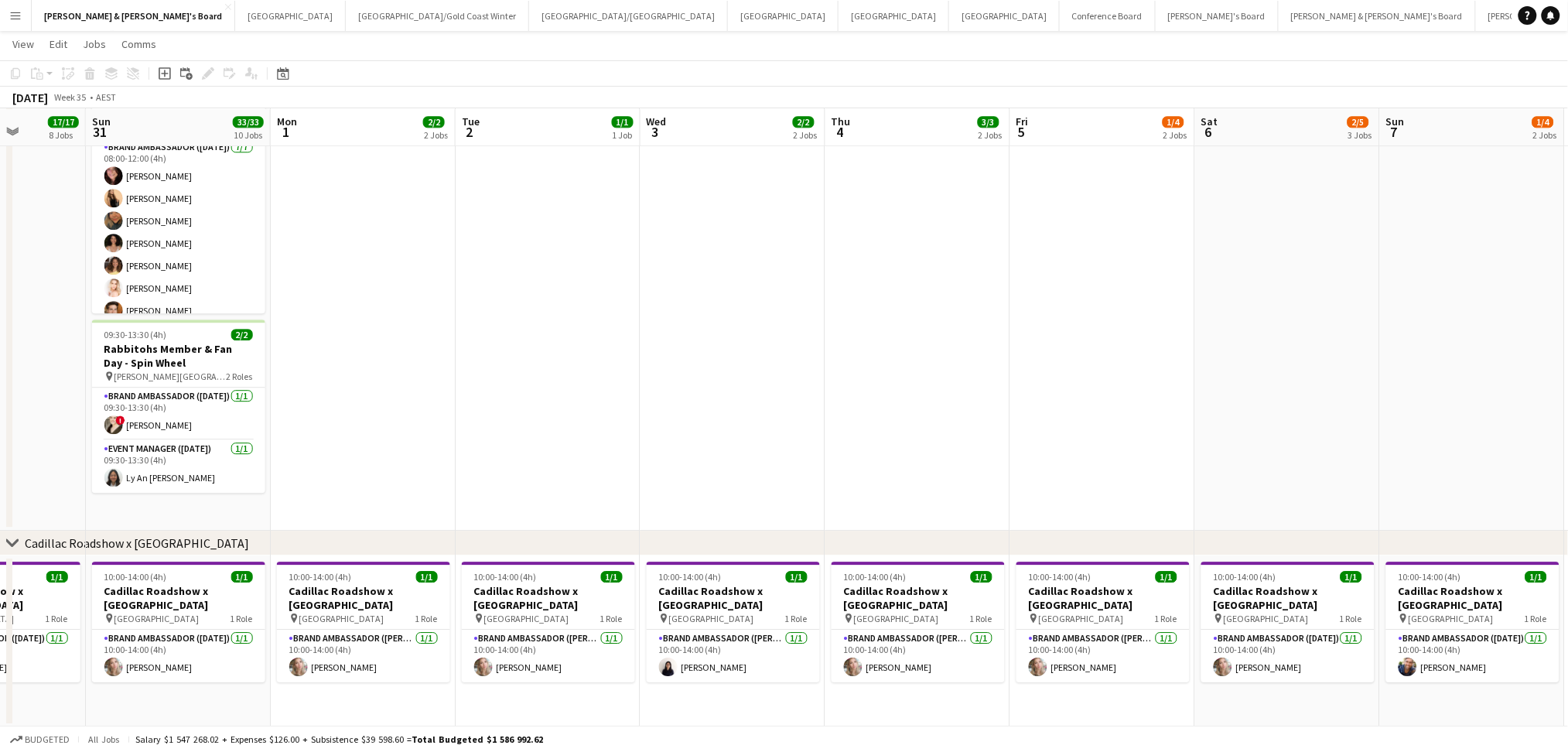
scroll to position [0, 334]
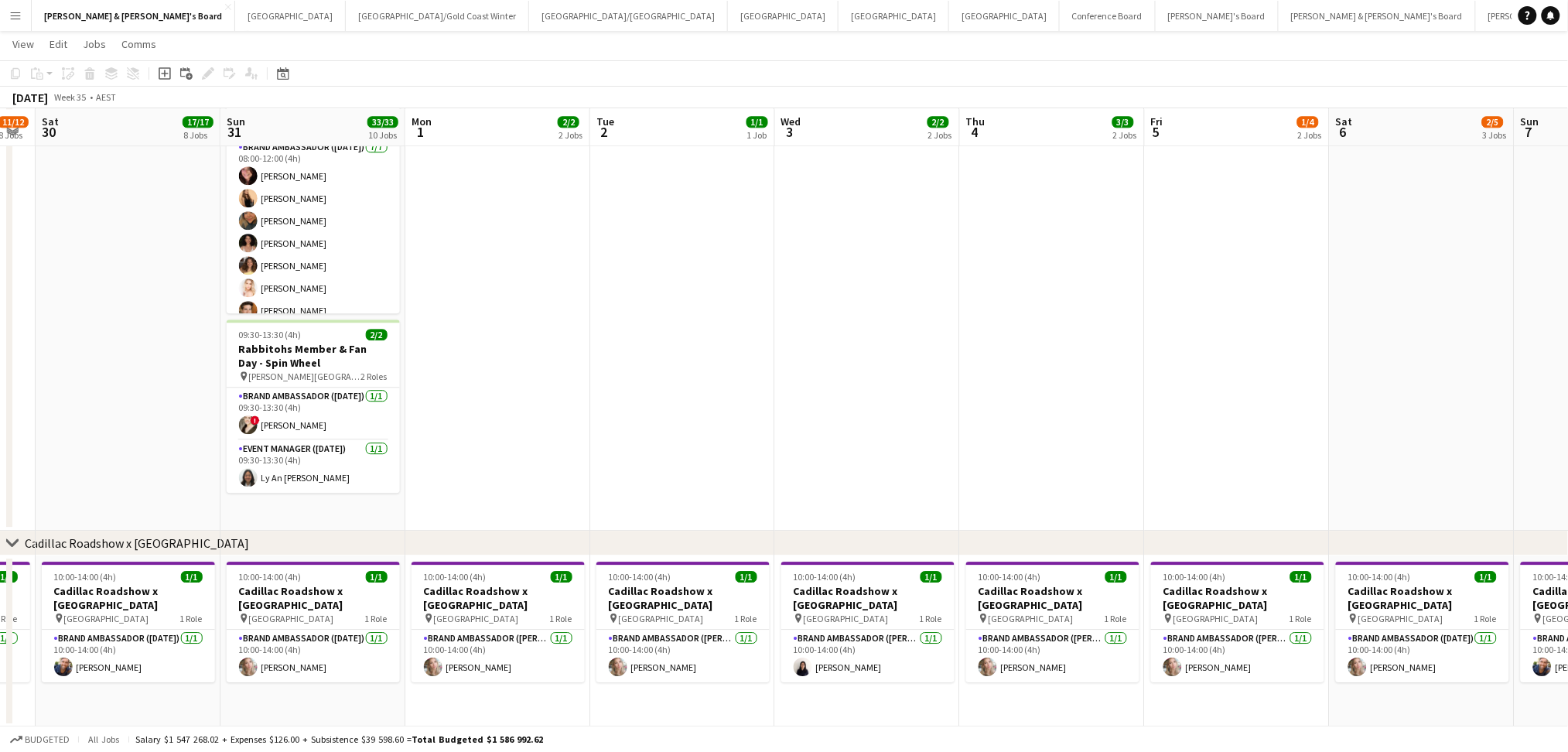
drag, startPoint x: 352, startPoint y: 415, endPoint x: 648, endPoint y: 439, distance: 297.0
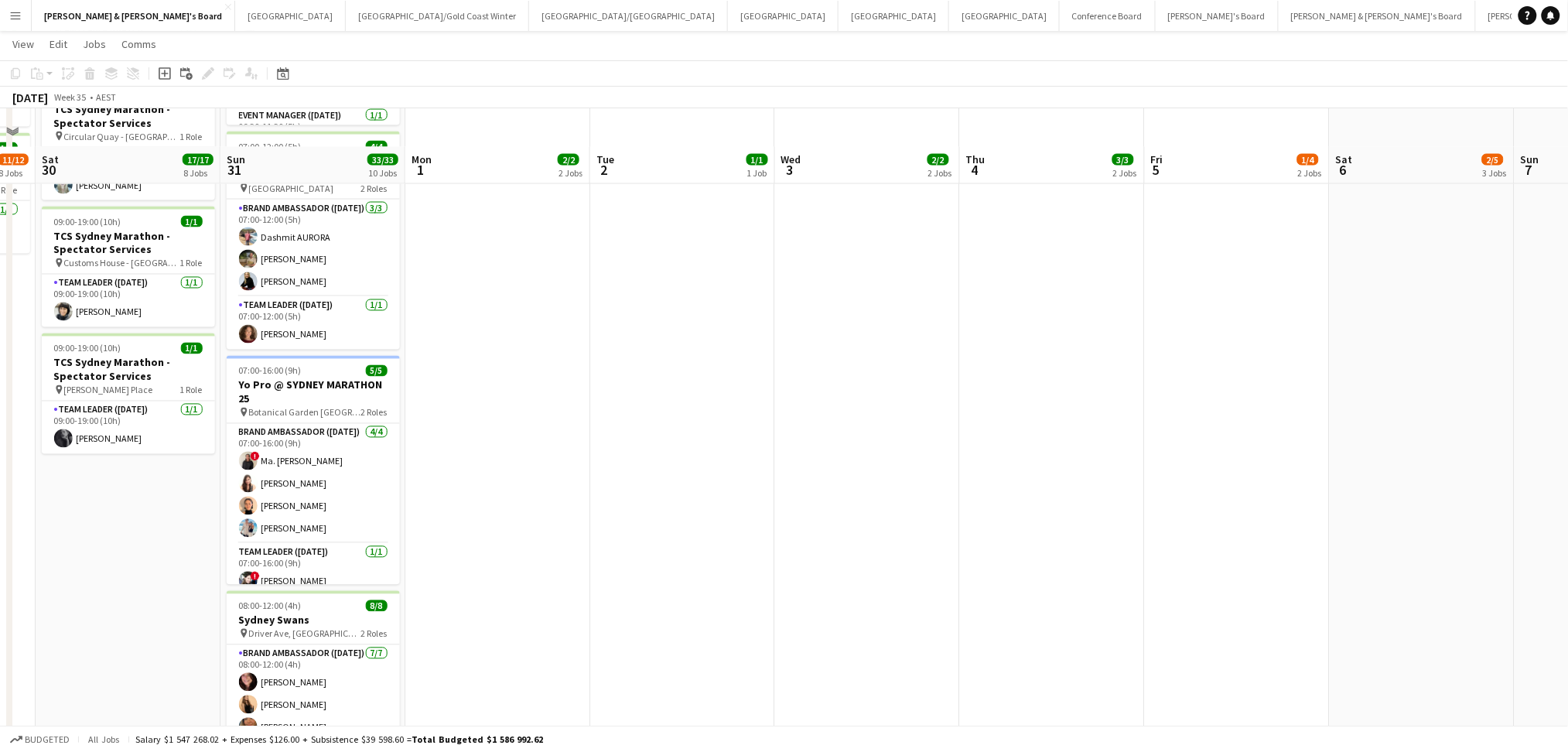
scroll to position [880, 0]
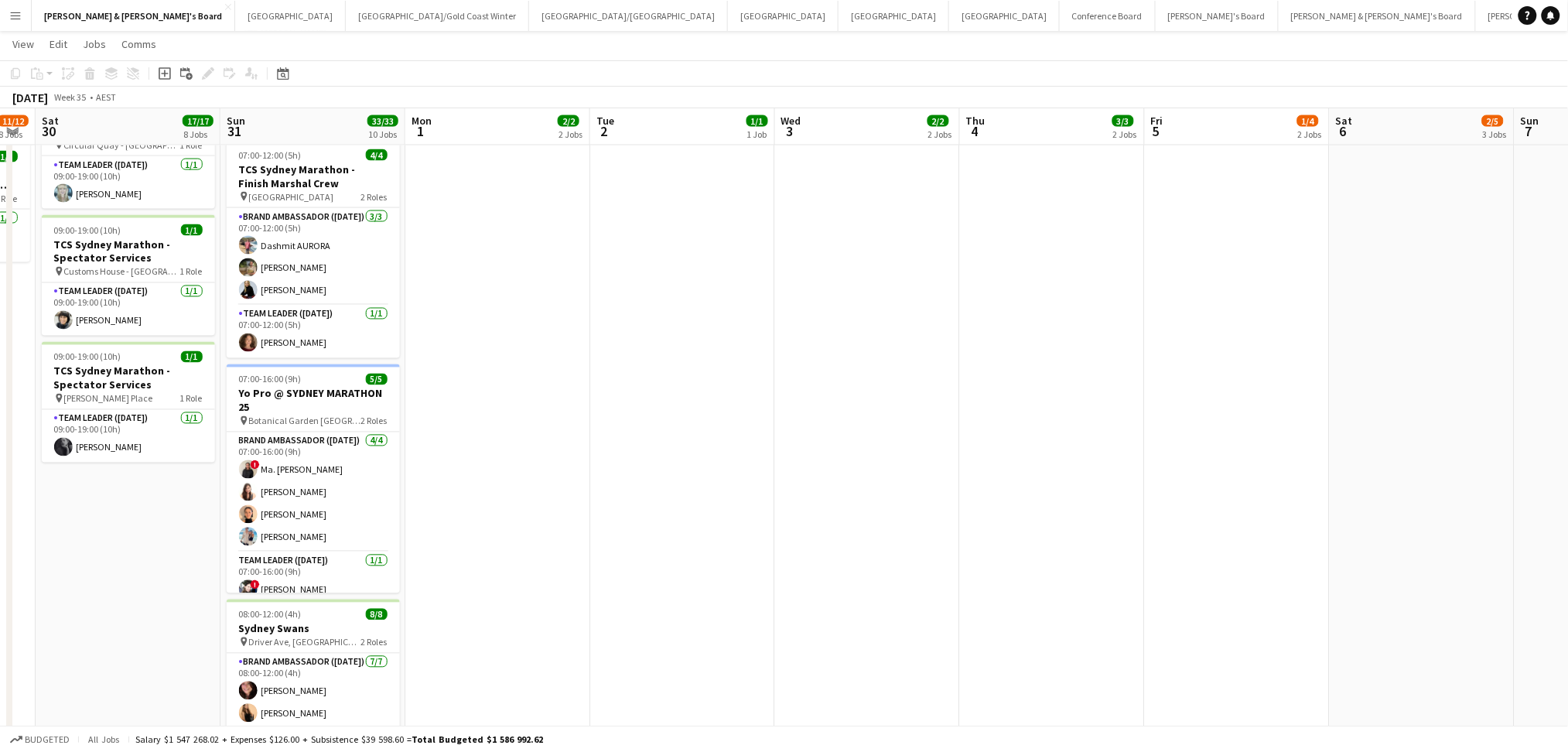
drag, startPoint x: 525, startPoint y: 421, endPoint x: 759, endPoint y: 431, distance: 234.2
click at [759, 431] on app-calendar-viewport "Thu 28 7/8 4 Jobs Fri 29 11/12 8 Jobs Sat 30 17/17 8 Jobs Sun 31 33/33 10 Jobs …" at bounding box center [784, 211] width 1568 height 2061
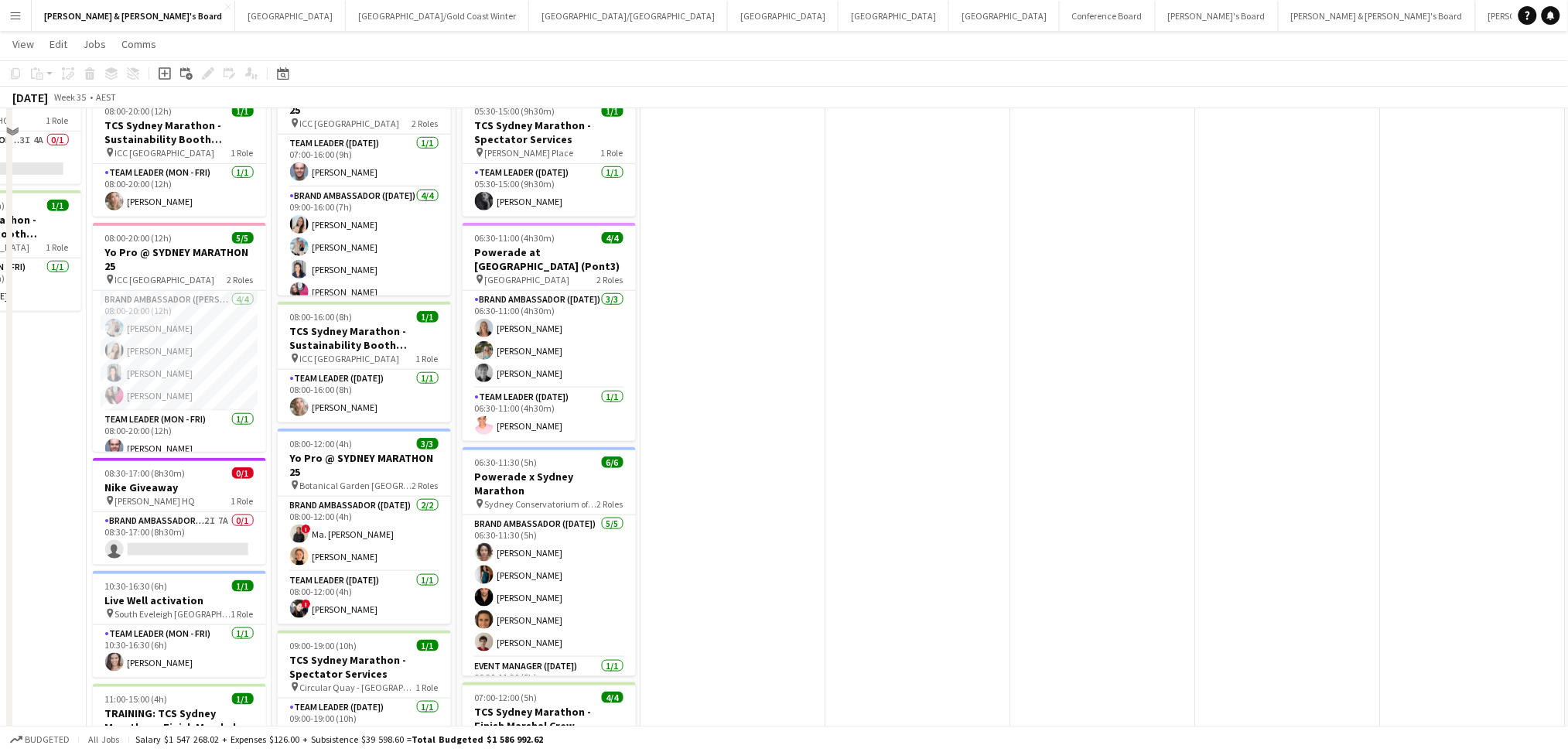
scroll to position [260, 0]
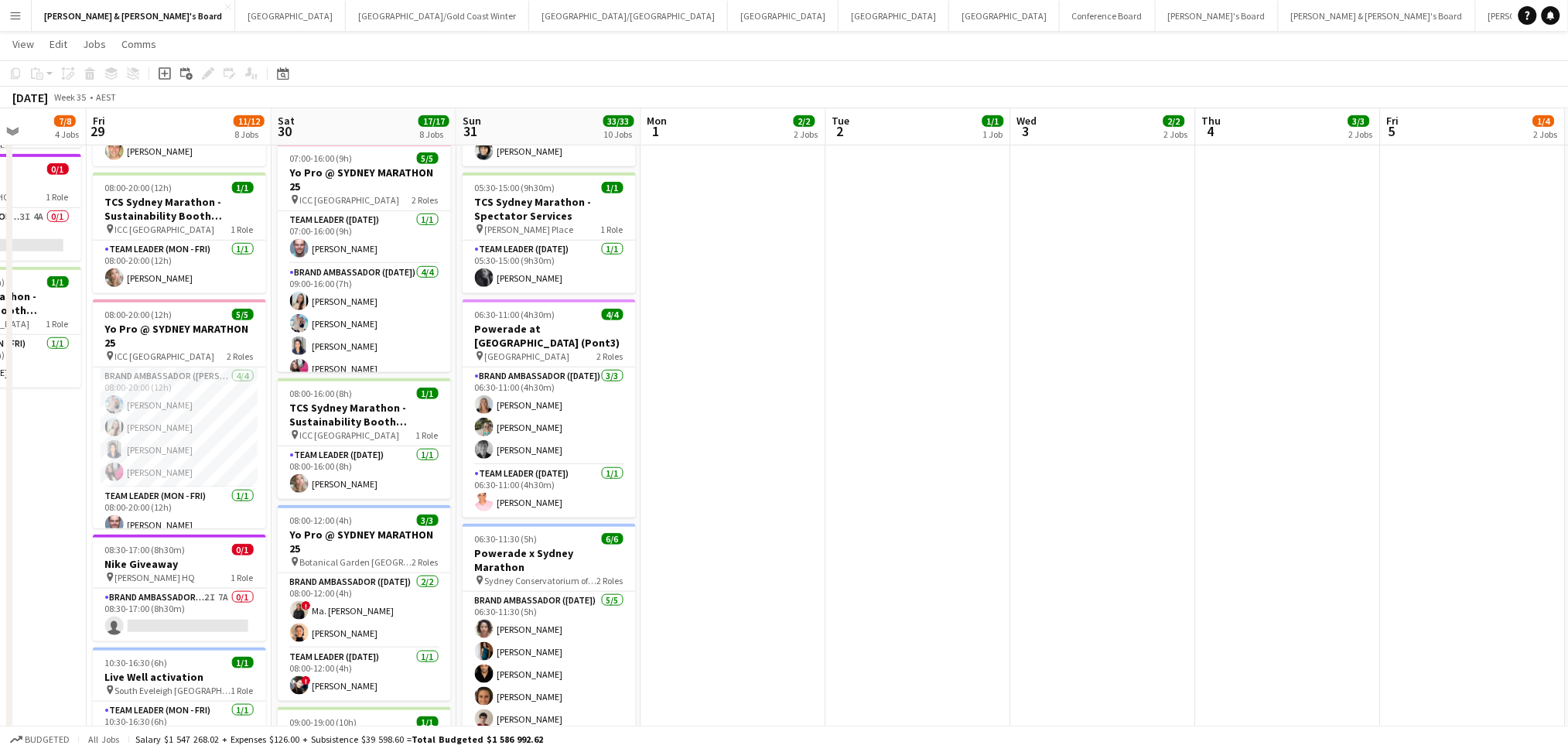
drag, startPoint x: 757, startPoint y: 428, endPoint x: 962, endPoint y: 424, distance: 205.0
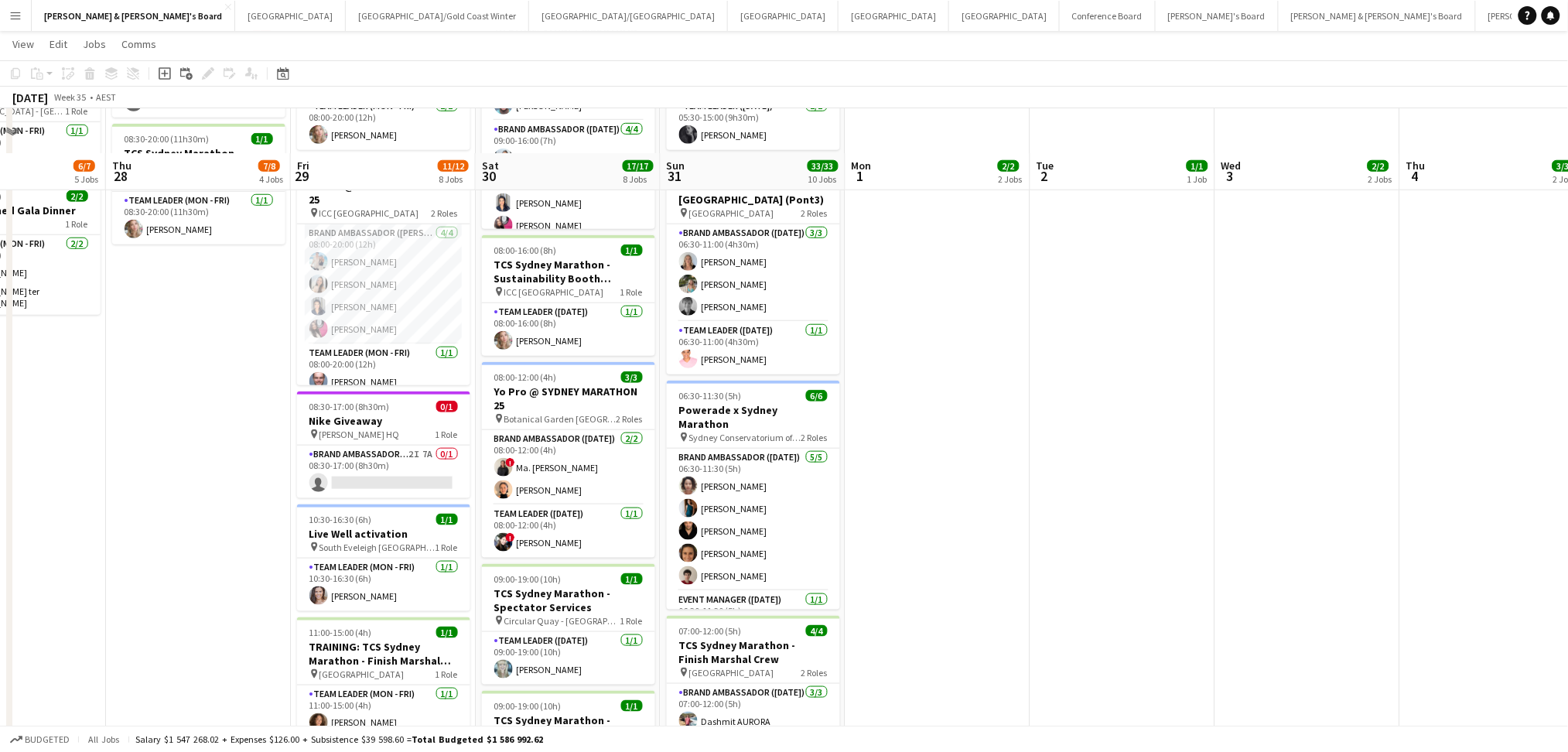
scroll to position [466, 0]
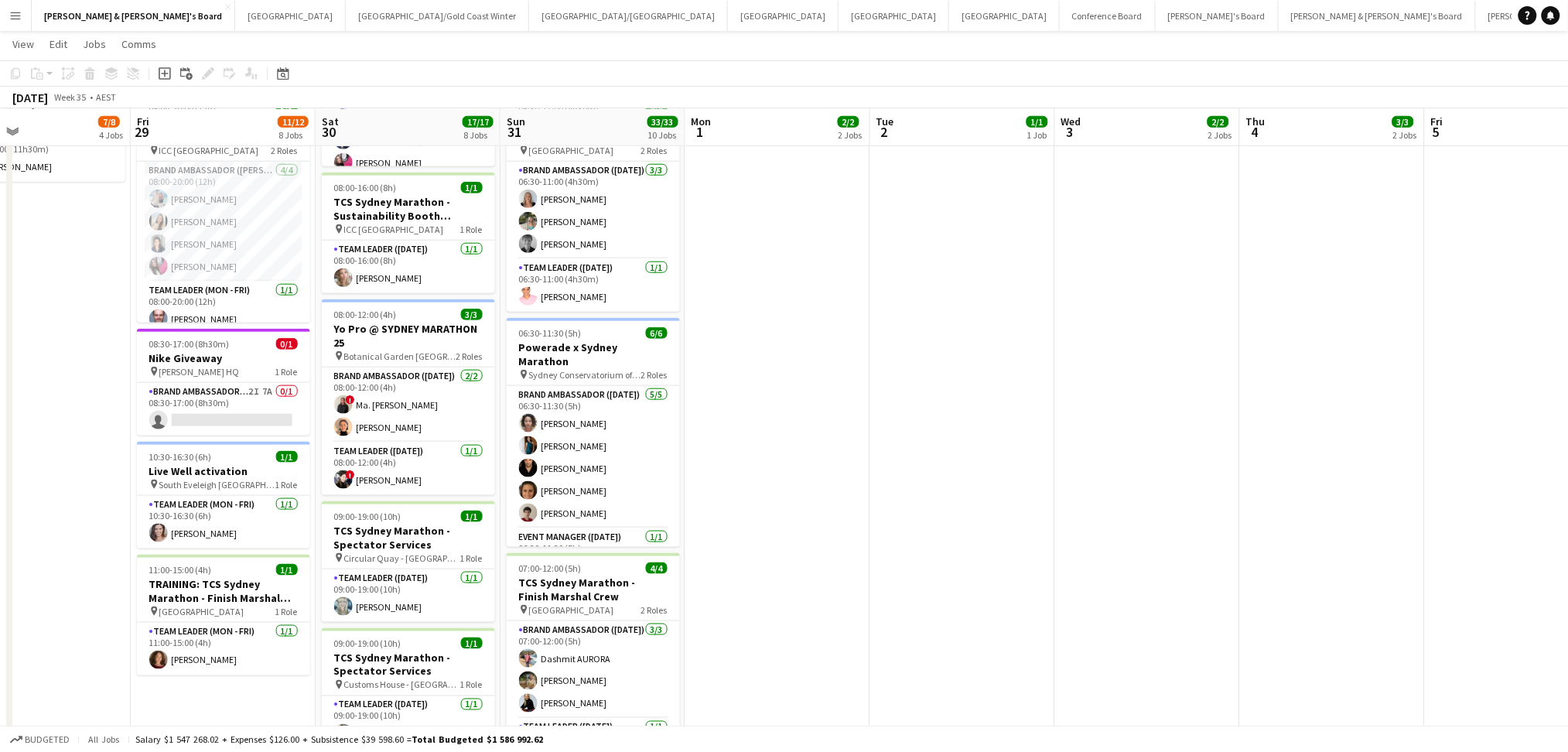
drag, startPoint x: 1220, startPoint y: 488, endPoint x: 1073, endPoint y: 537, distance: 155.0
click at [1053, 537] on app-calendar-viewport "Tue 26 4/4 3 Jobs Wed 27 6/7 5 Jobs Thu 28 7/8 4 Jobs Fri 29 11/12 8 Jobs Sat 3…" at bounding box center [784, 624] width 1568 height 2061
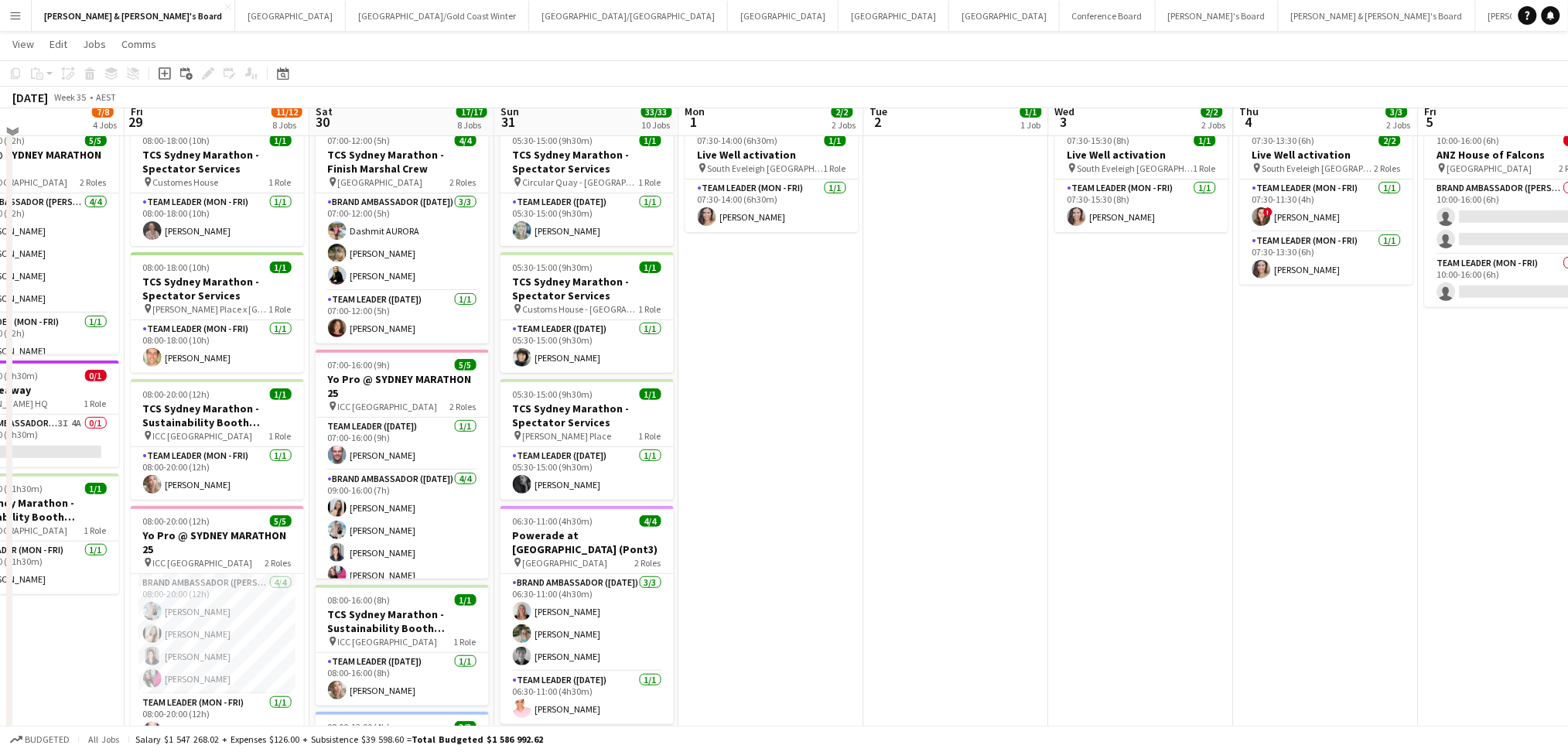
scroll to position [0, 0]
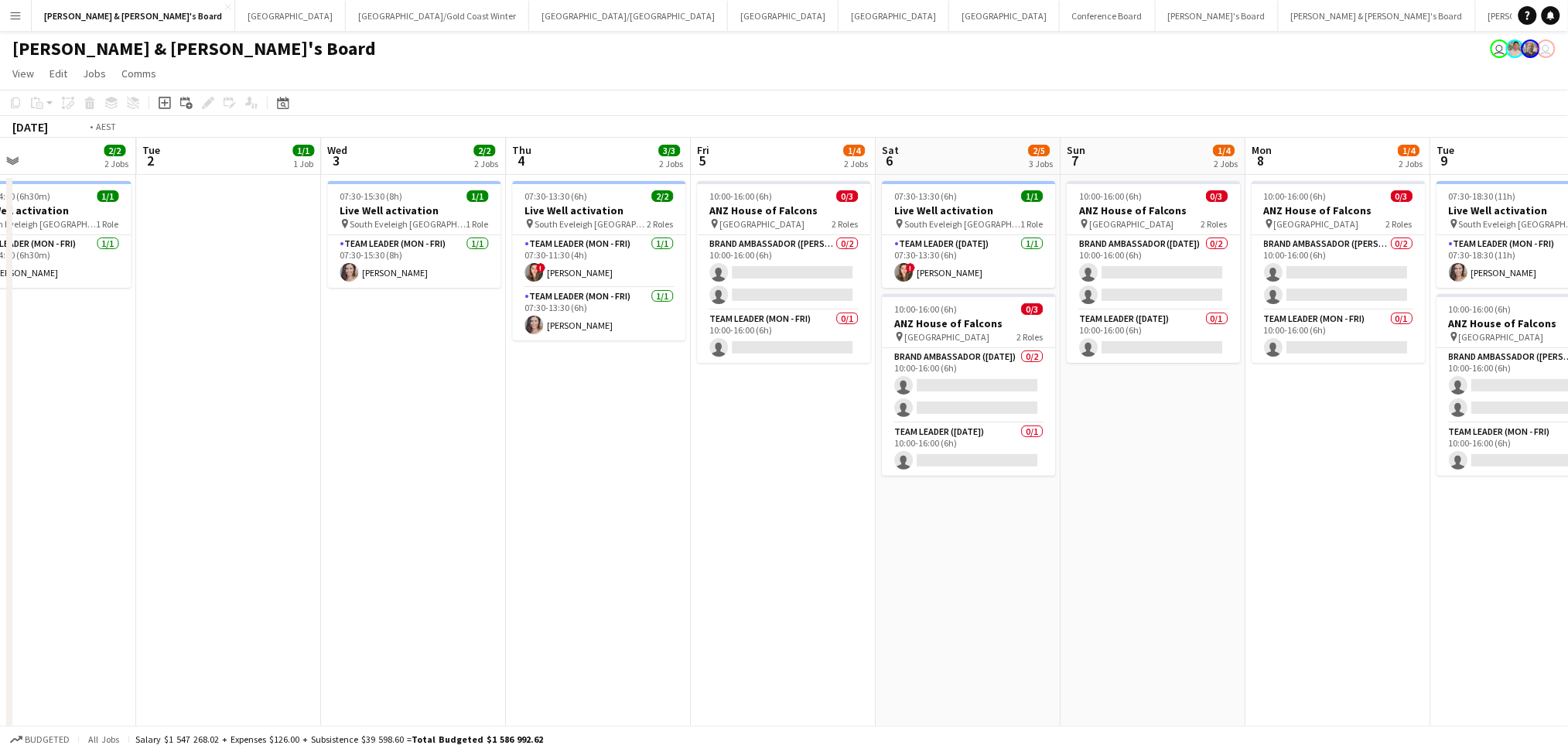
drag, startPoint x: 662, startPoint y: 486, endPoint x: 1017, endPoint y: 500, distance: 355.3
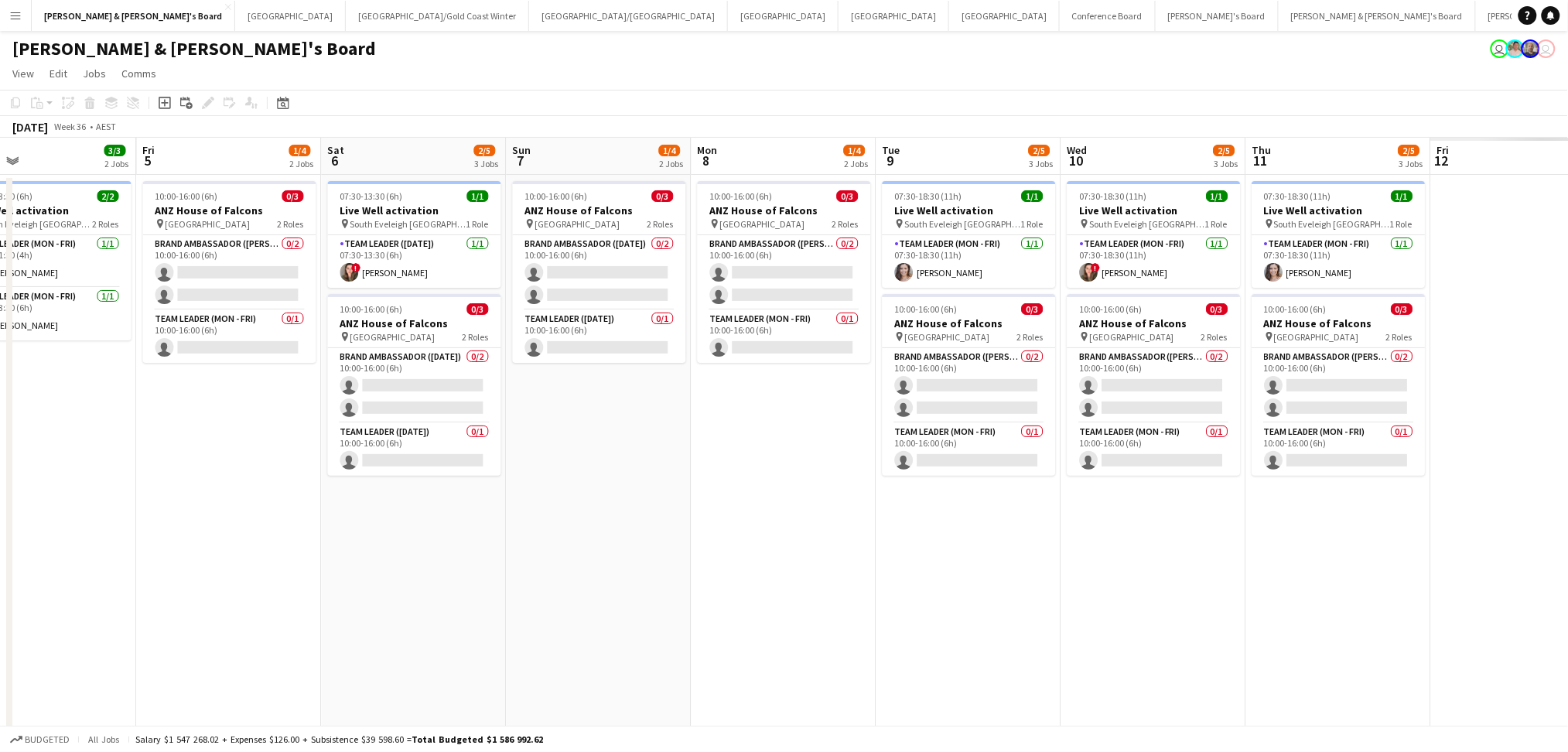
scroll to position [0, 686]
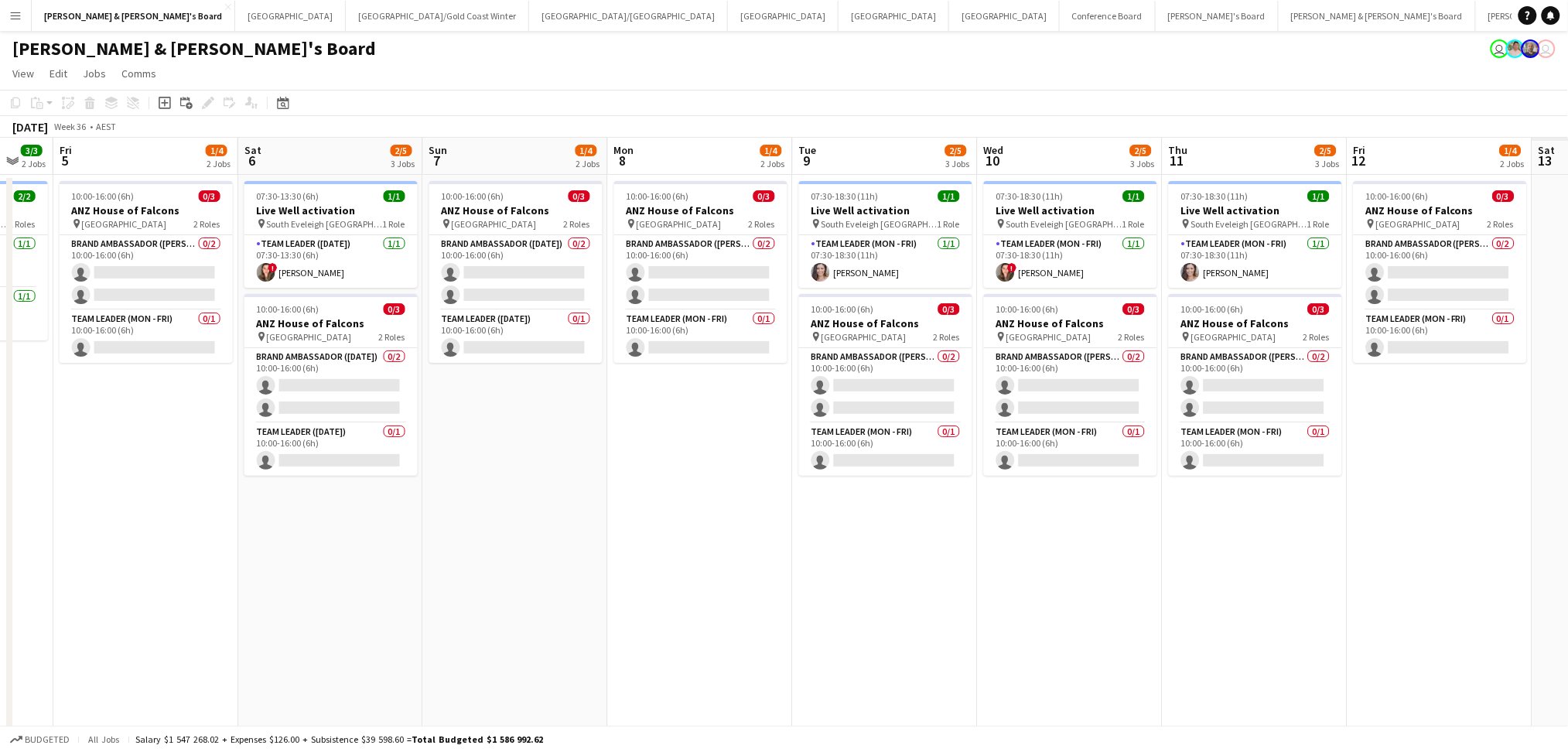
drag, startPoint x: 791, startPoint y: 501, endPoint x: 735, endPoint y: 480, distance: 59.8
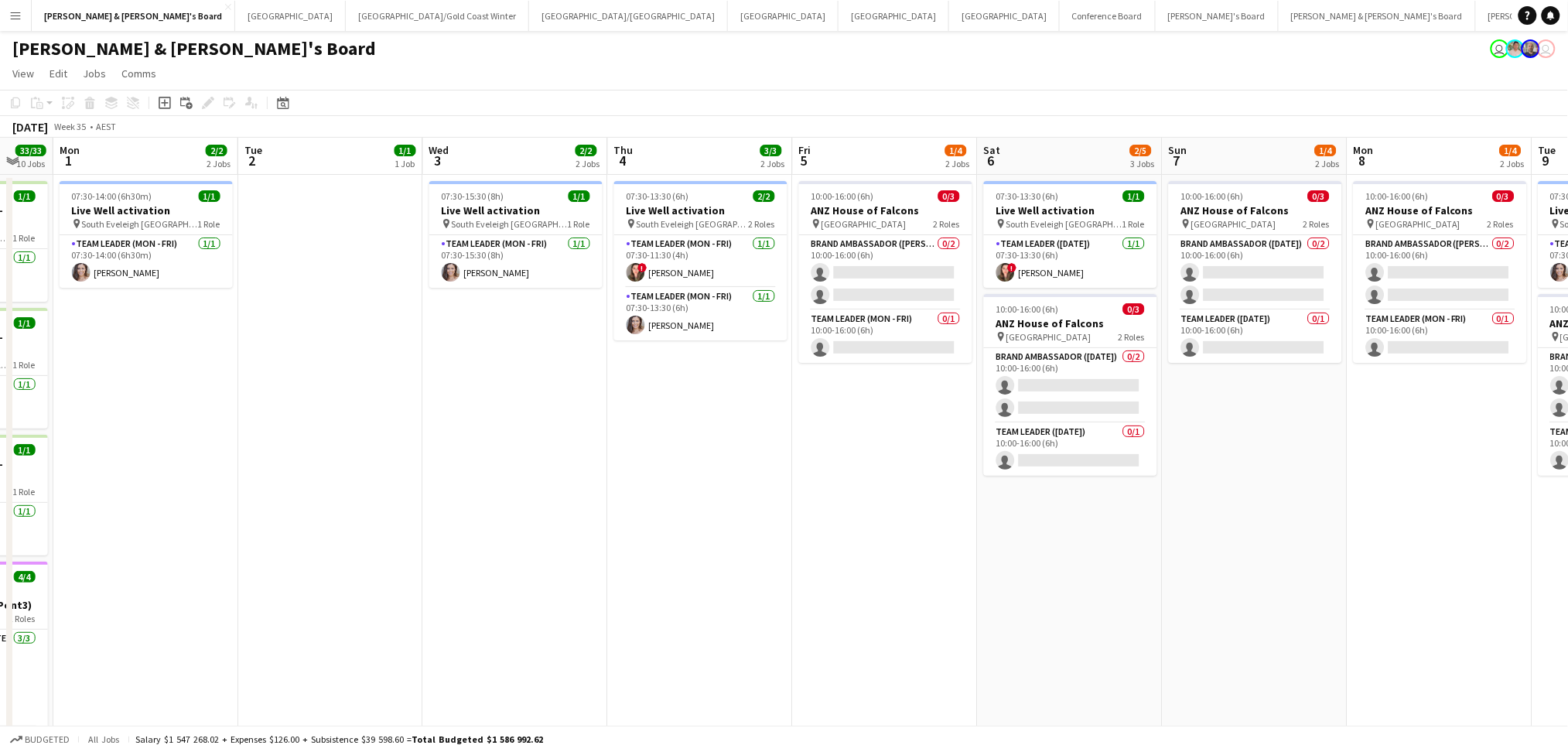
scroll to position [0, 443]
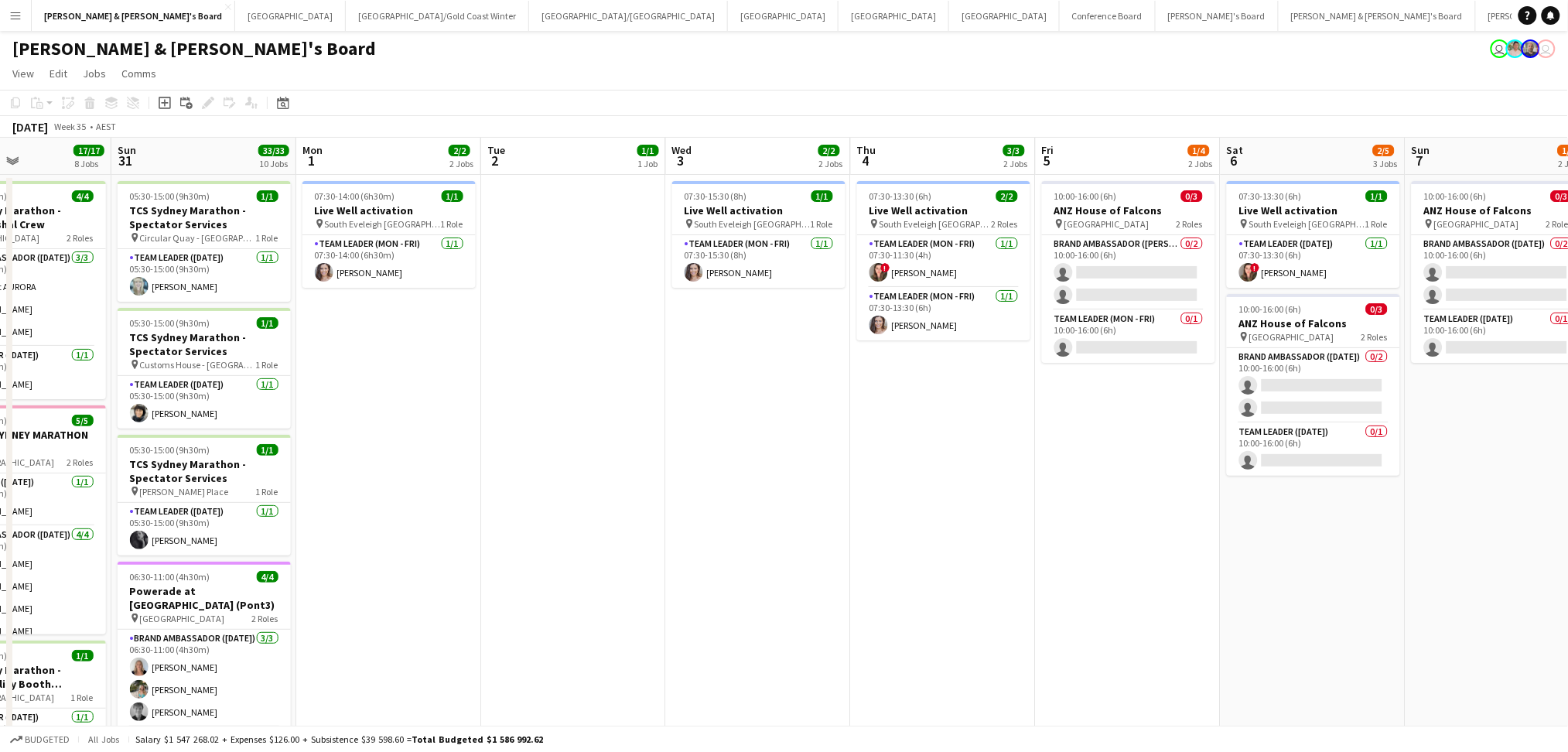
drag, startPoint x: 735, startPoint y: 480, endPoint x: 805, endPoint y: 424, distance: 89.6
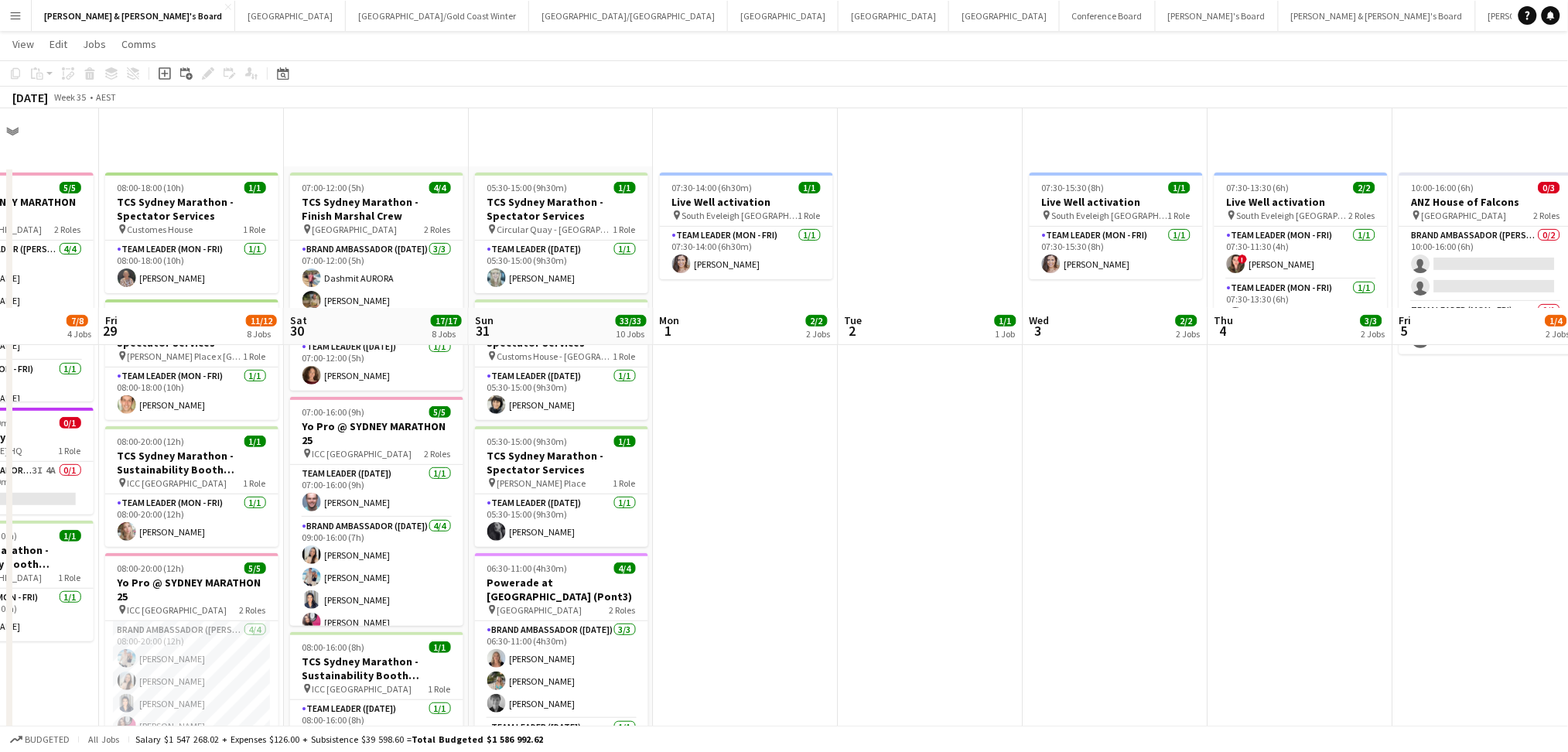
scroll to position [206, 0]
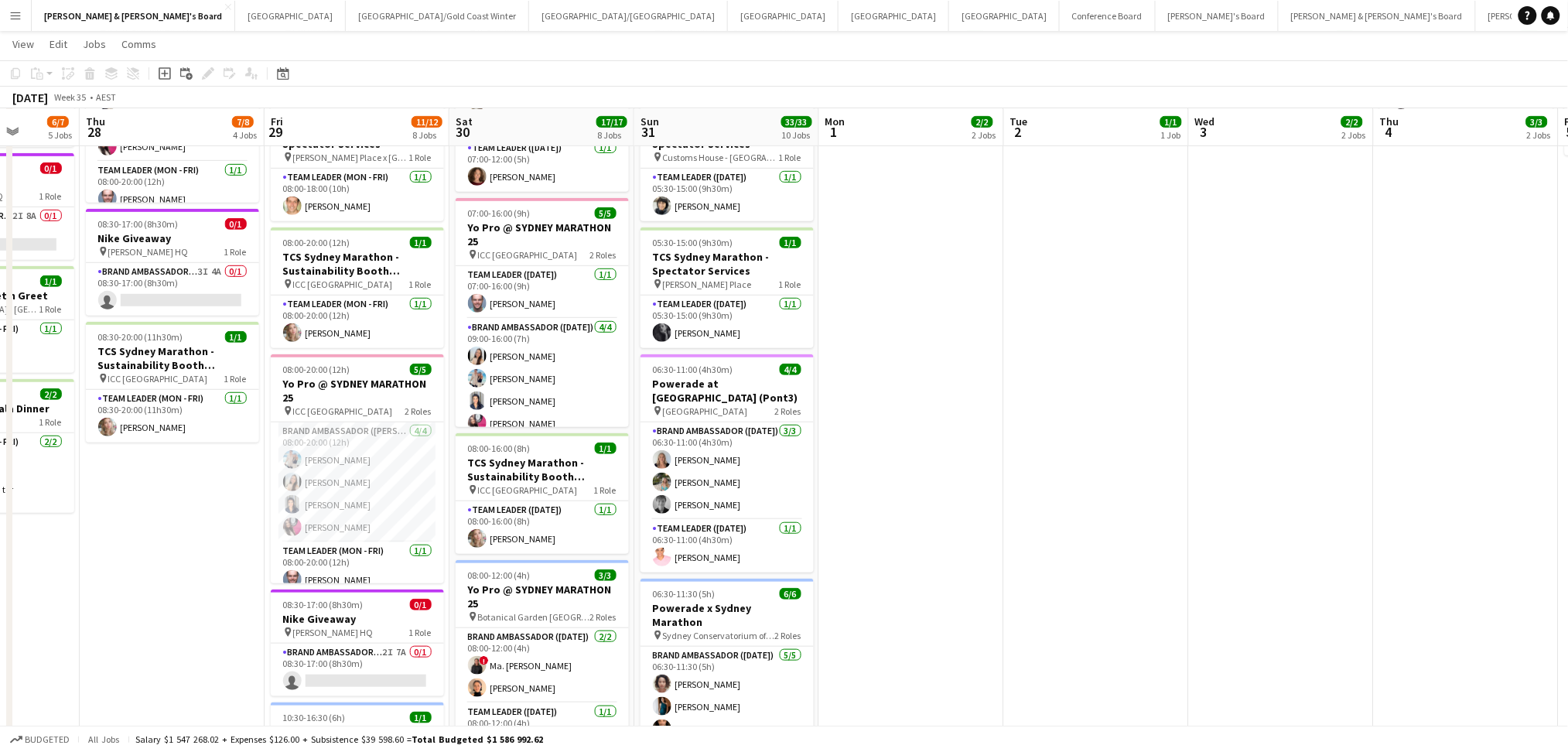
drag, startPoint x: 798, startPoint y: 427, endPoint x: 1327, endPoint y: 434, distance: 529.0
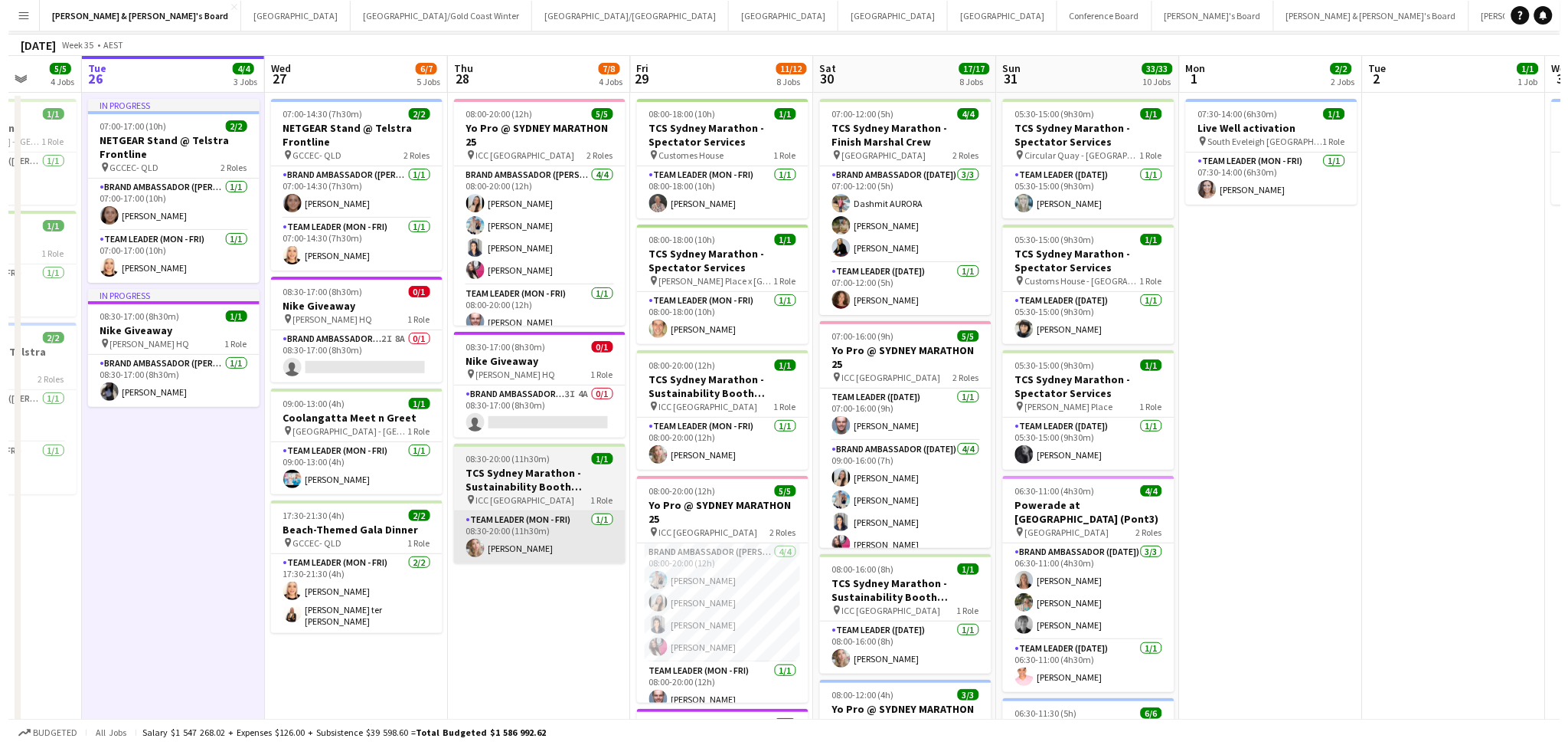
scroll to position [0, 0]
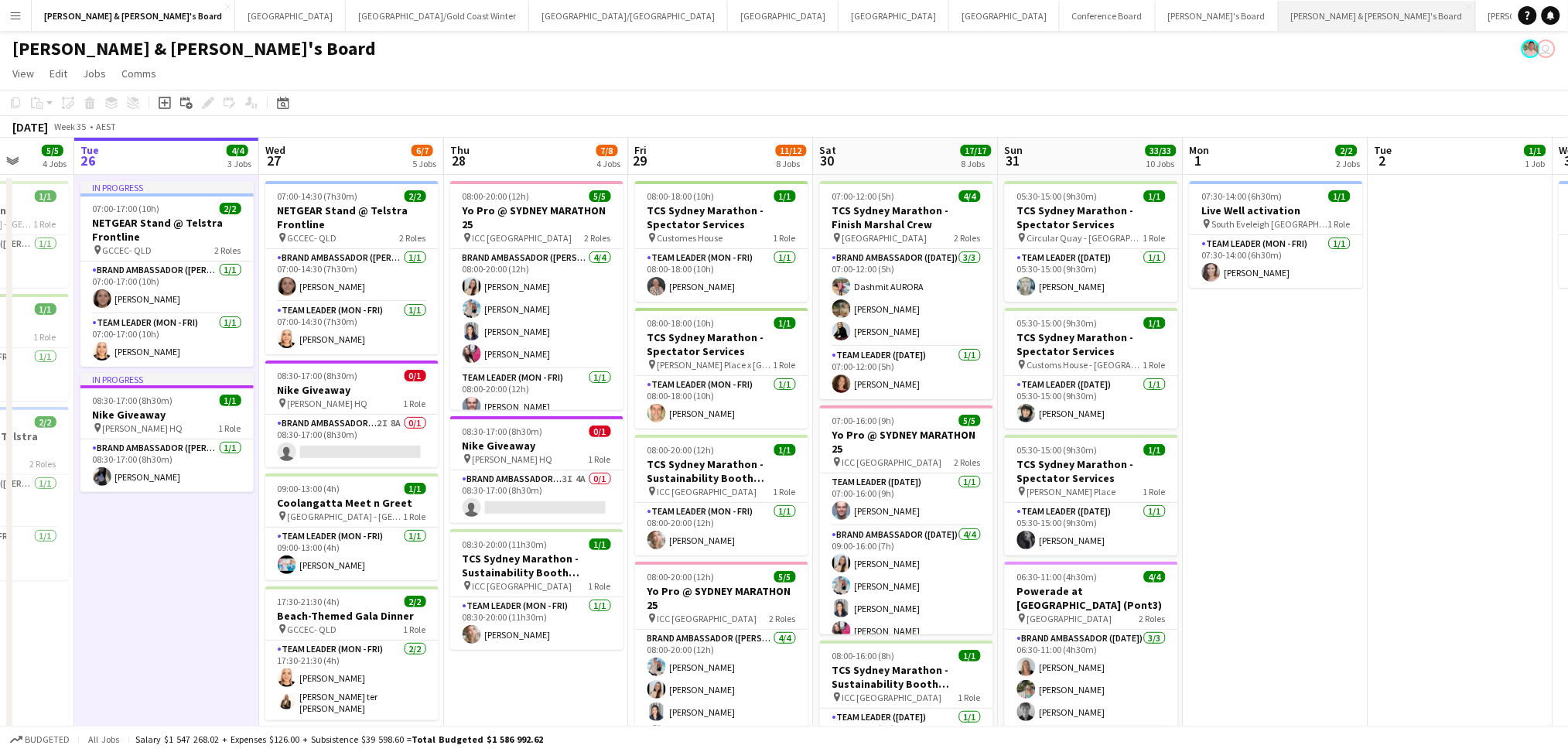
click at [1279, 27] on button "[PERSON_NAME] & [PERSON_NAME]'s Board Close" at bounding box center [1378, 16] width 197 height 30
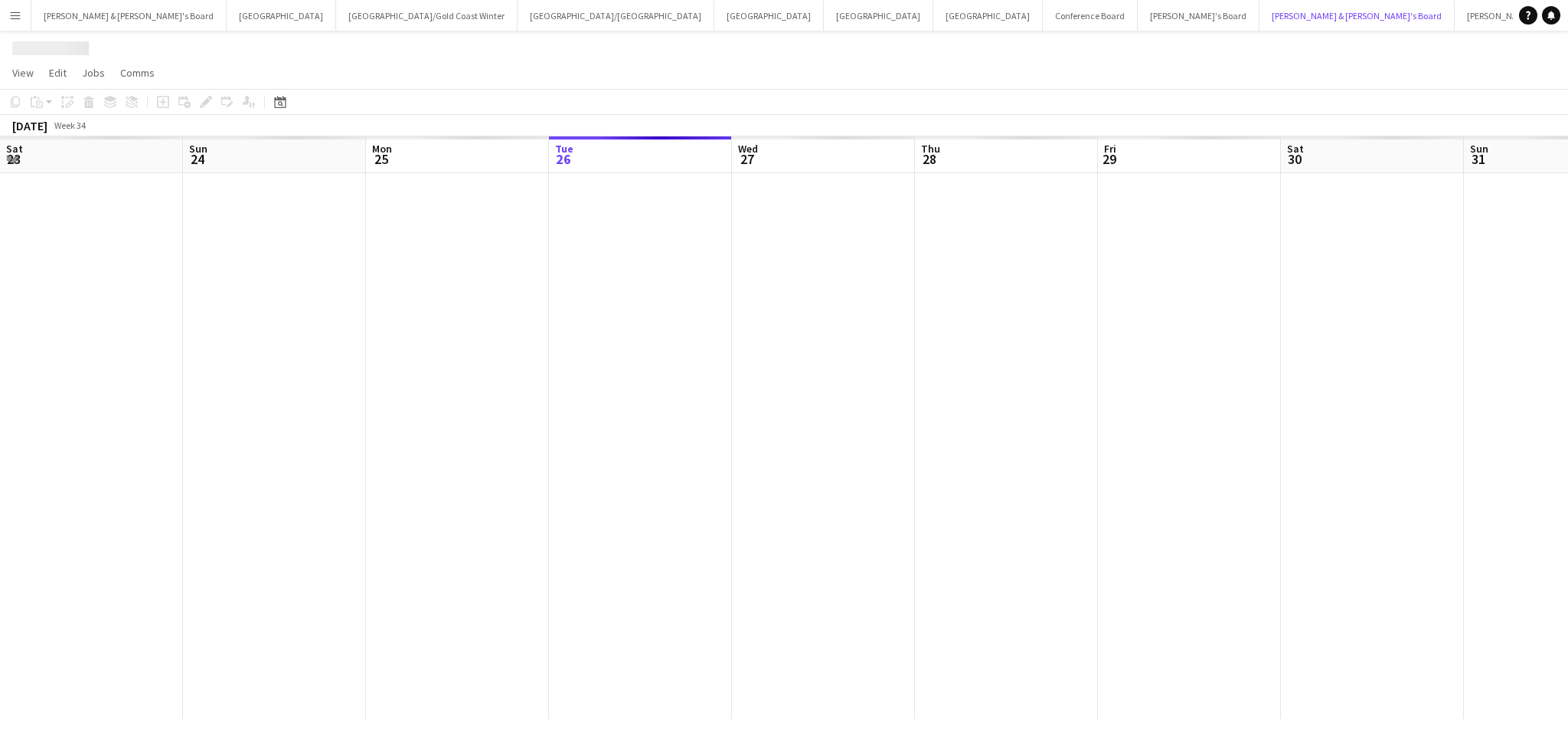
scroll to position [0, 366]
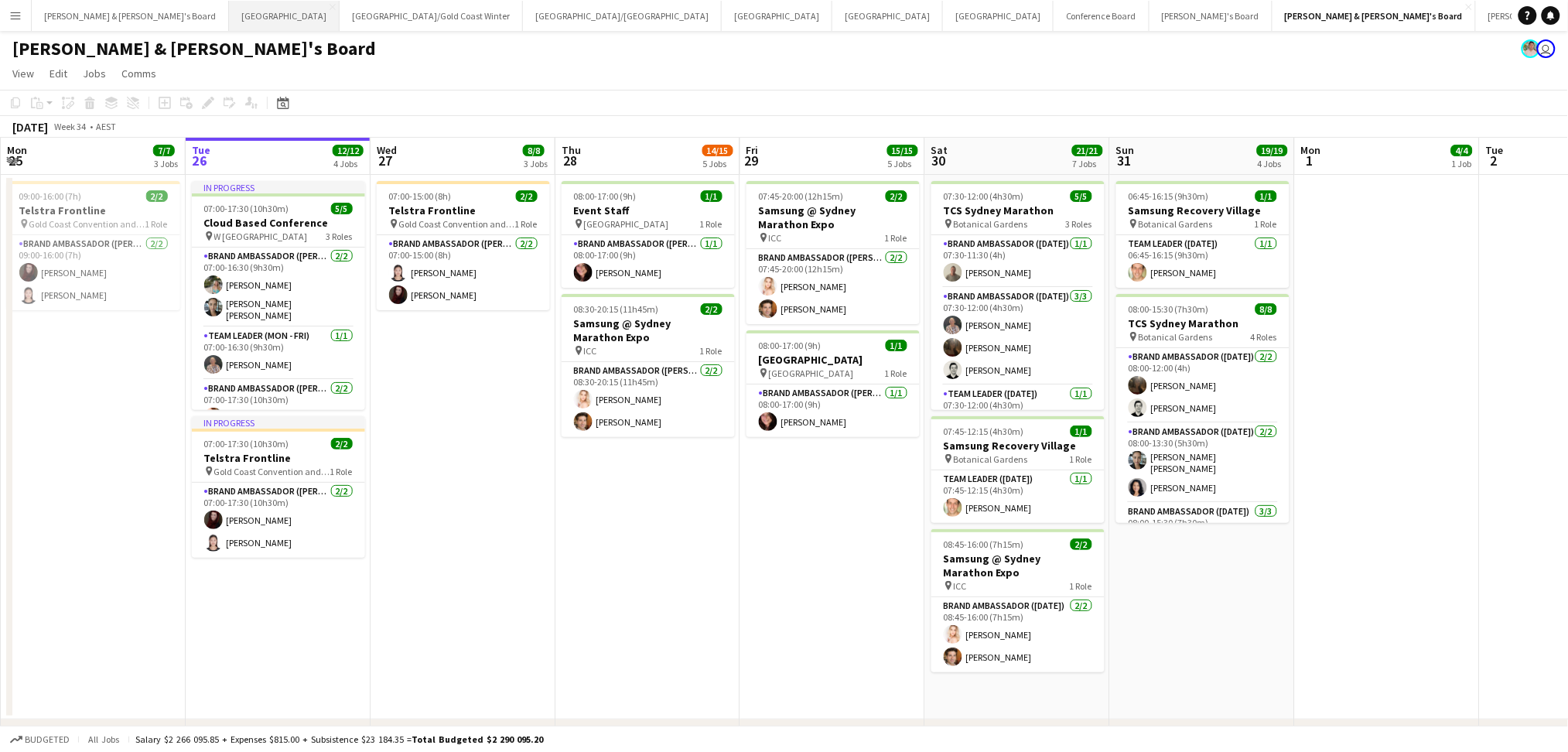
click at [229, 27] on button "Sydney Close" at bounding box center [284, 16] width 111 height 30
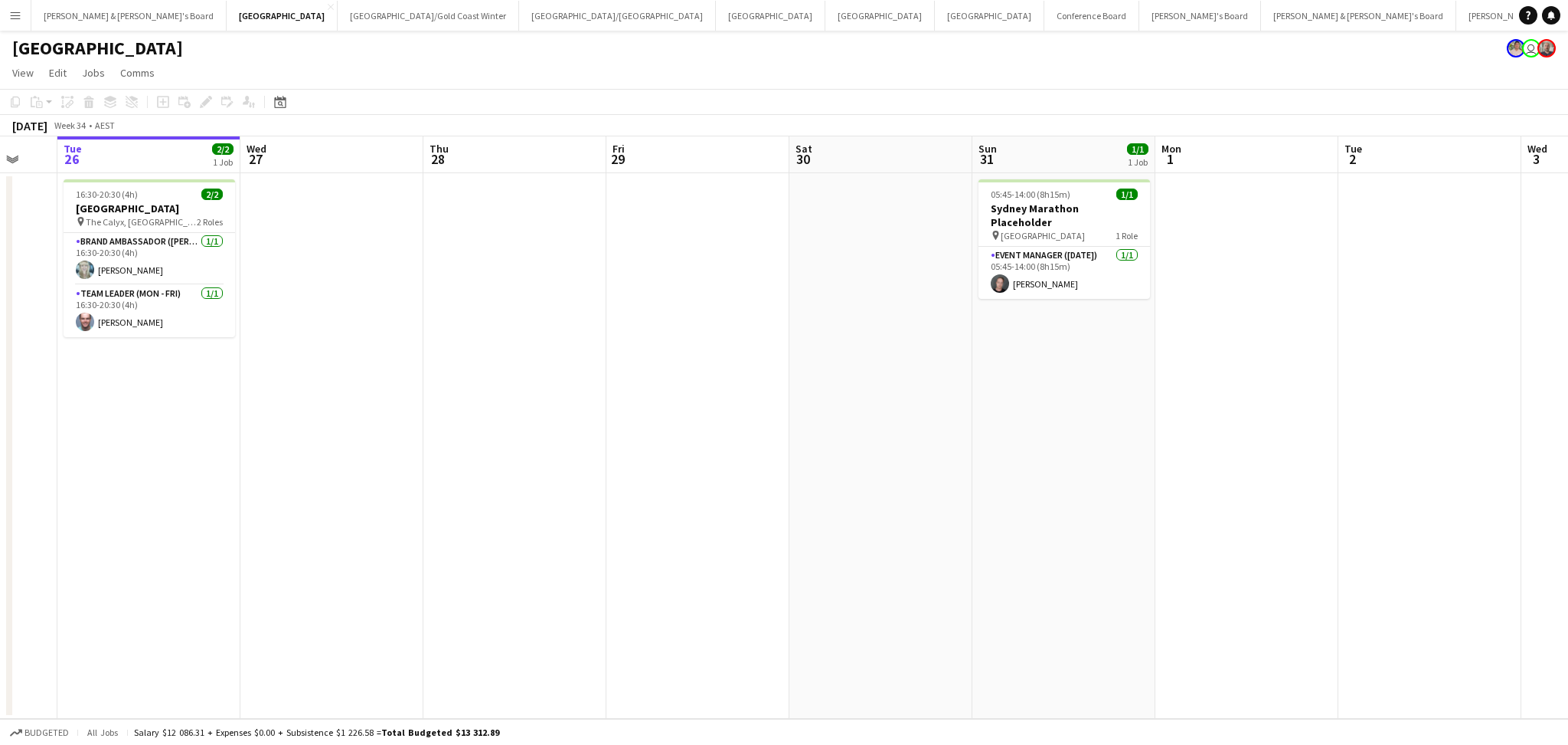
scroll to position [0, 498]
drag, startPoint x: 1008, startPoint y: 586, endPoint x: 875, endPoint y: 596, distance: 133.4
click at [875, 596] on app-calendar-viewport "Sat 23 Sun 24 Mon 25 Tue 26 2/2 1 Job Wed 27 Thu 28 Fri 29 Sat 30 Sun 31 1/1 1 …" at bounding box center [784, 427] width 1568 height 583
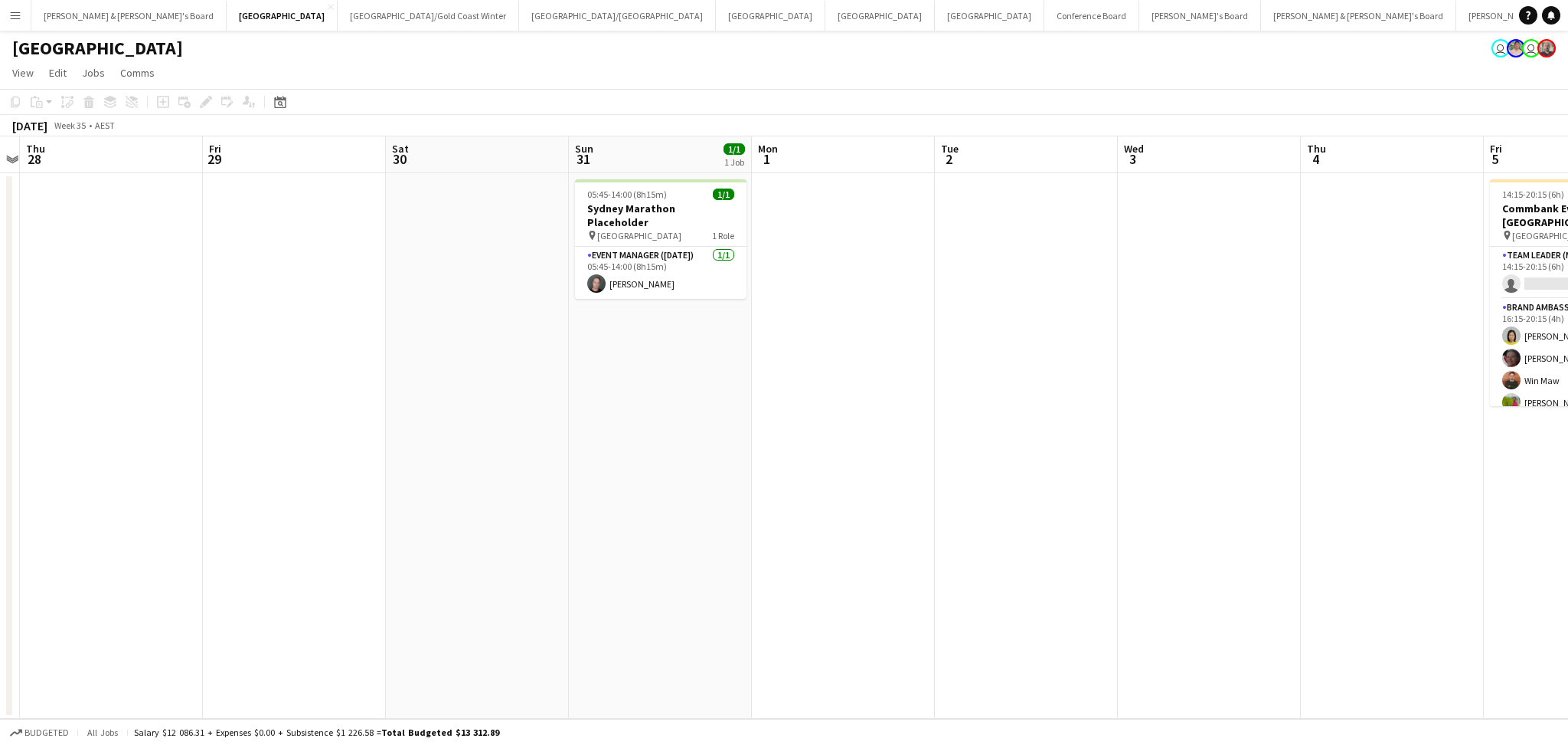
drag, startPoint x: 1109, startPoint y: 594, endPoint x: 493, endPoint y: 596, distance: 616.0
click at [494, 596] on app-calendar-viewport "Mon 25 Tue 26 2/2 1 Job Wed 27 Thu 28 Fri 29 Sat 30 Sun 31 1/1 1 Job Mon 1 Tue …" at bounding box center [784, 427] width 1568 height 583
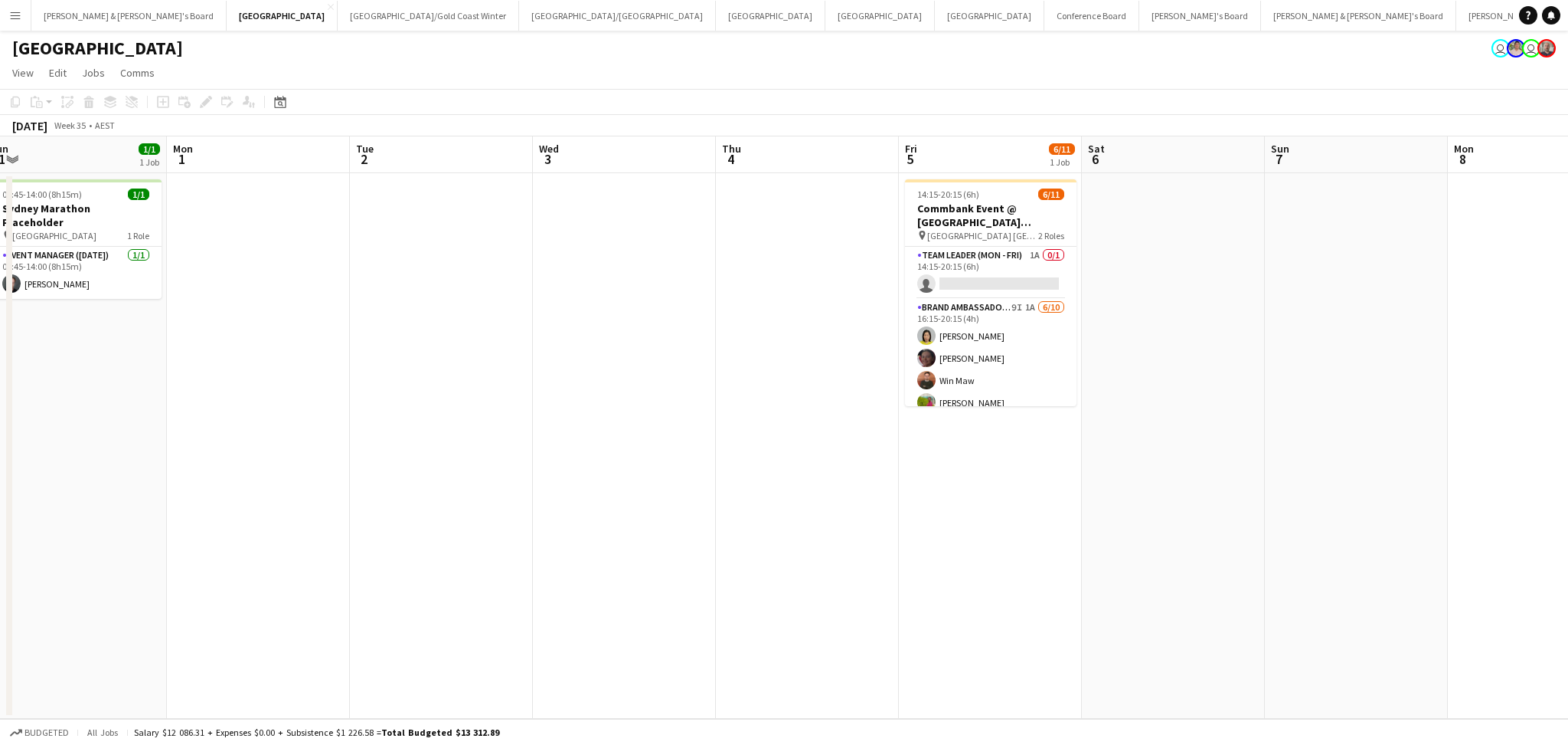
scroll to position [0, 489]
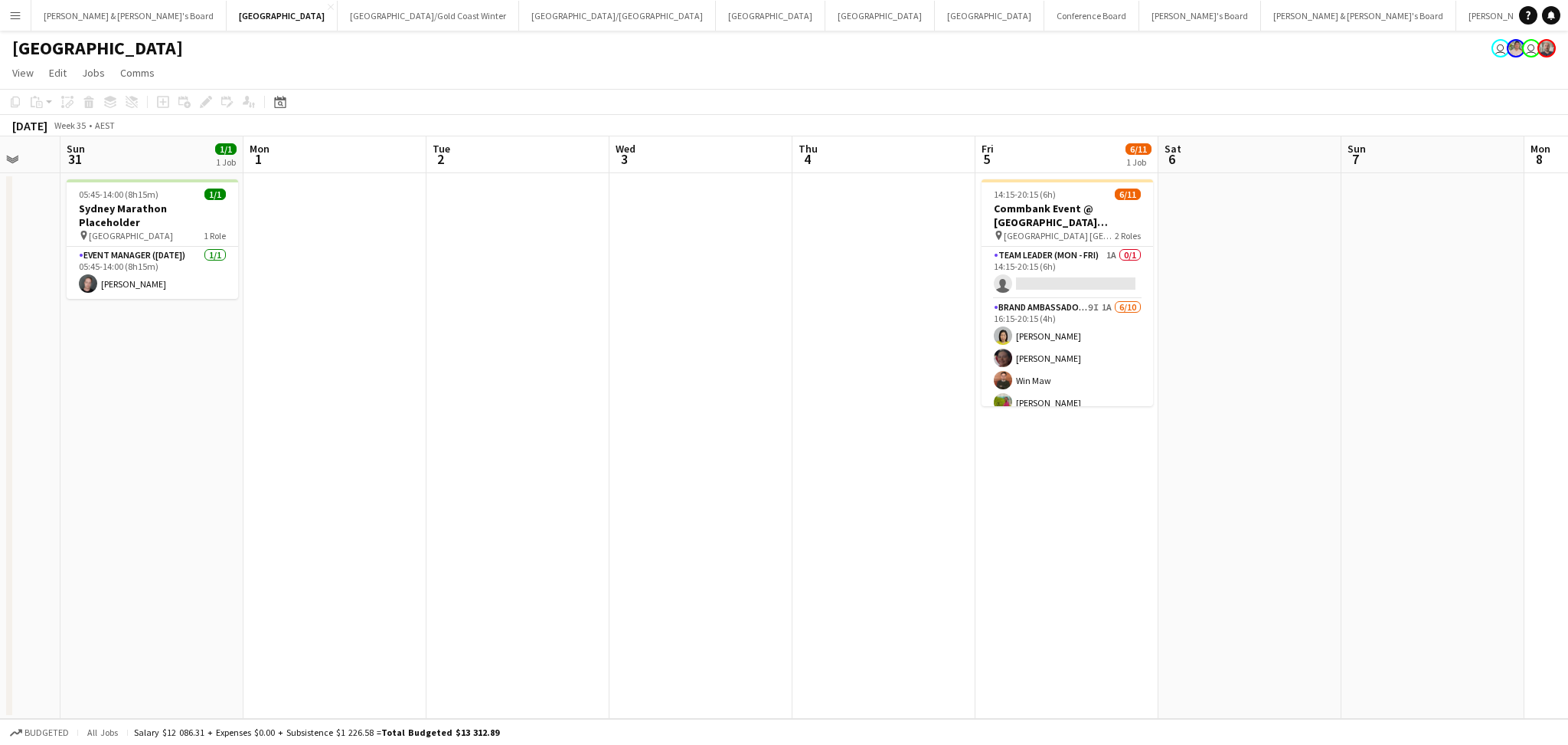
drag, startPoint x: 877, startPoint y: 600, endPoint x: 587, endPoint y: 610, distance: 290.2
click at [587, 610] on app-calendar-viewport "Thu 28 Fri 29 Sat 30 Sun 31 1/1 1 Job Mon 1 Tue 2 Wed 3 Thu 4 Fri 5 6/11 1 Job …" at bounding box center [784, 427] width 1568 height 583
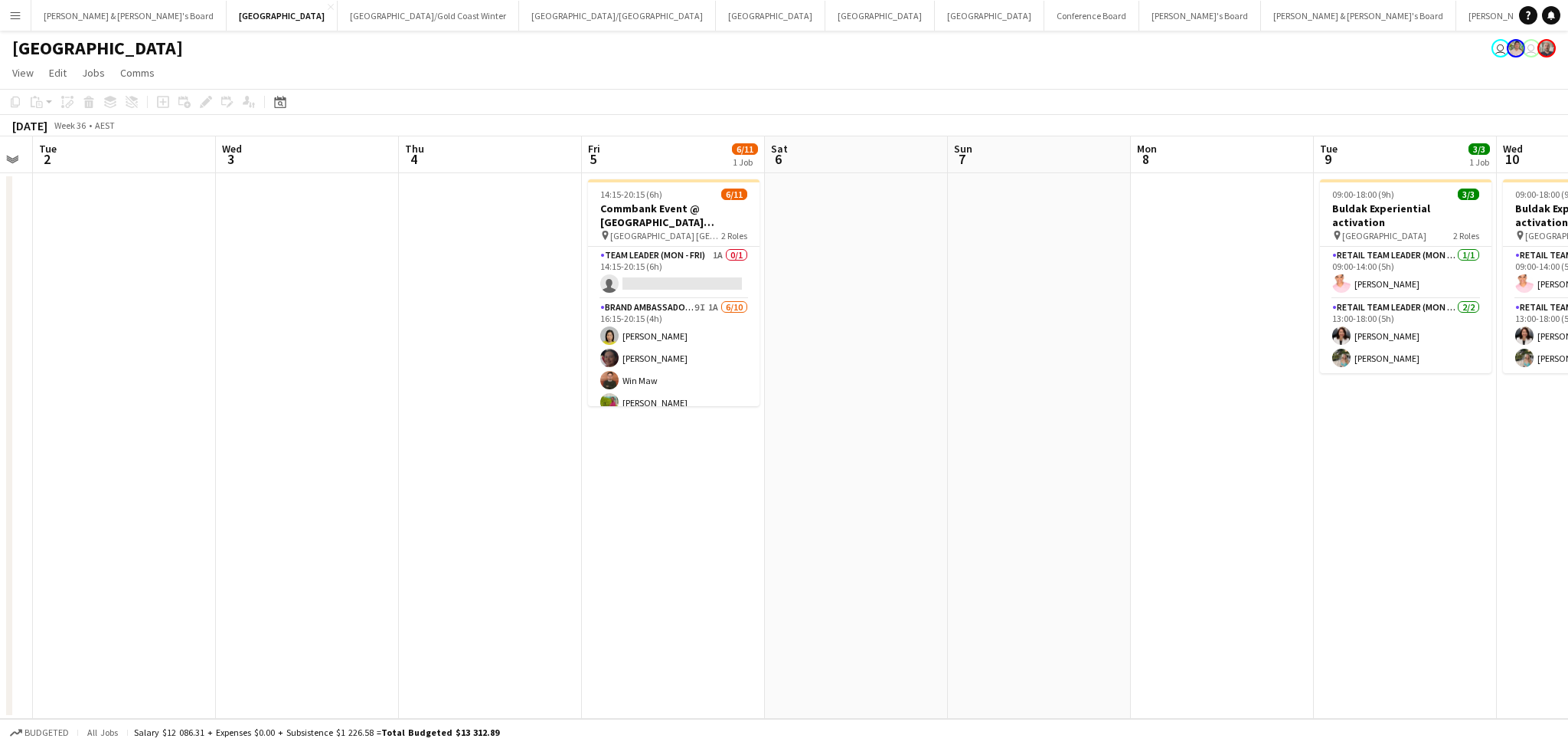
scroll to position [0, 395]
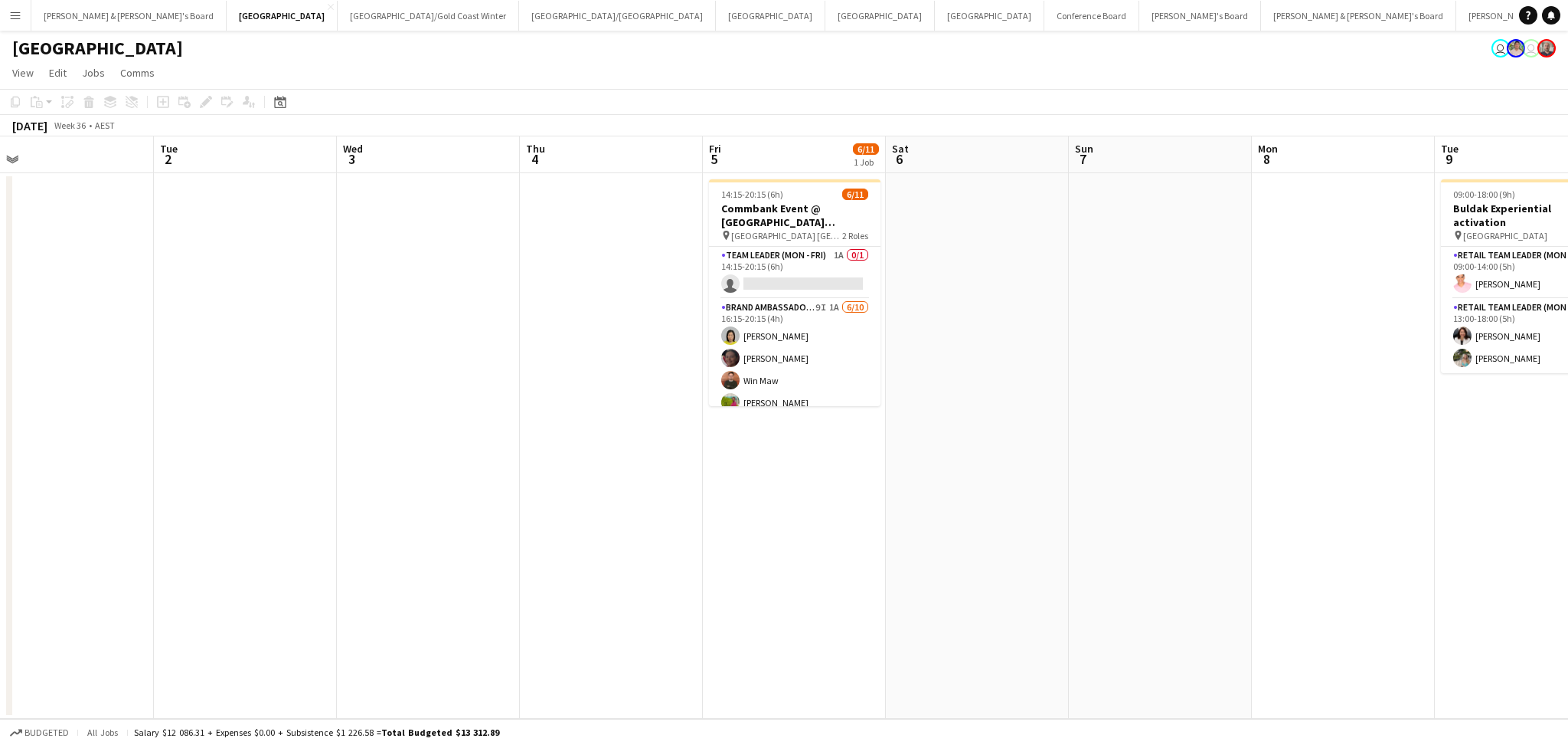
drag, startPoint x: 1154, startPoint y: 549, endPoint x: 516, endPoint y: 573, distance: 638.5
click at [516, 573] on app-calendar-viewport "Sat 30 Sun 31 1/1 1 Job Mon 1 Tue 2 Wed 3 Thu 4 Fri 5 6/11 1 Job Sat 6 Sun 7 Mo…" at bounding box center [784, 427] width 1568 height 583
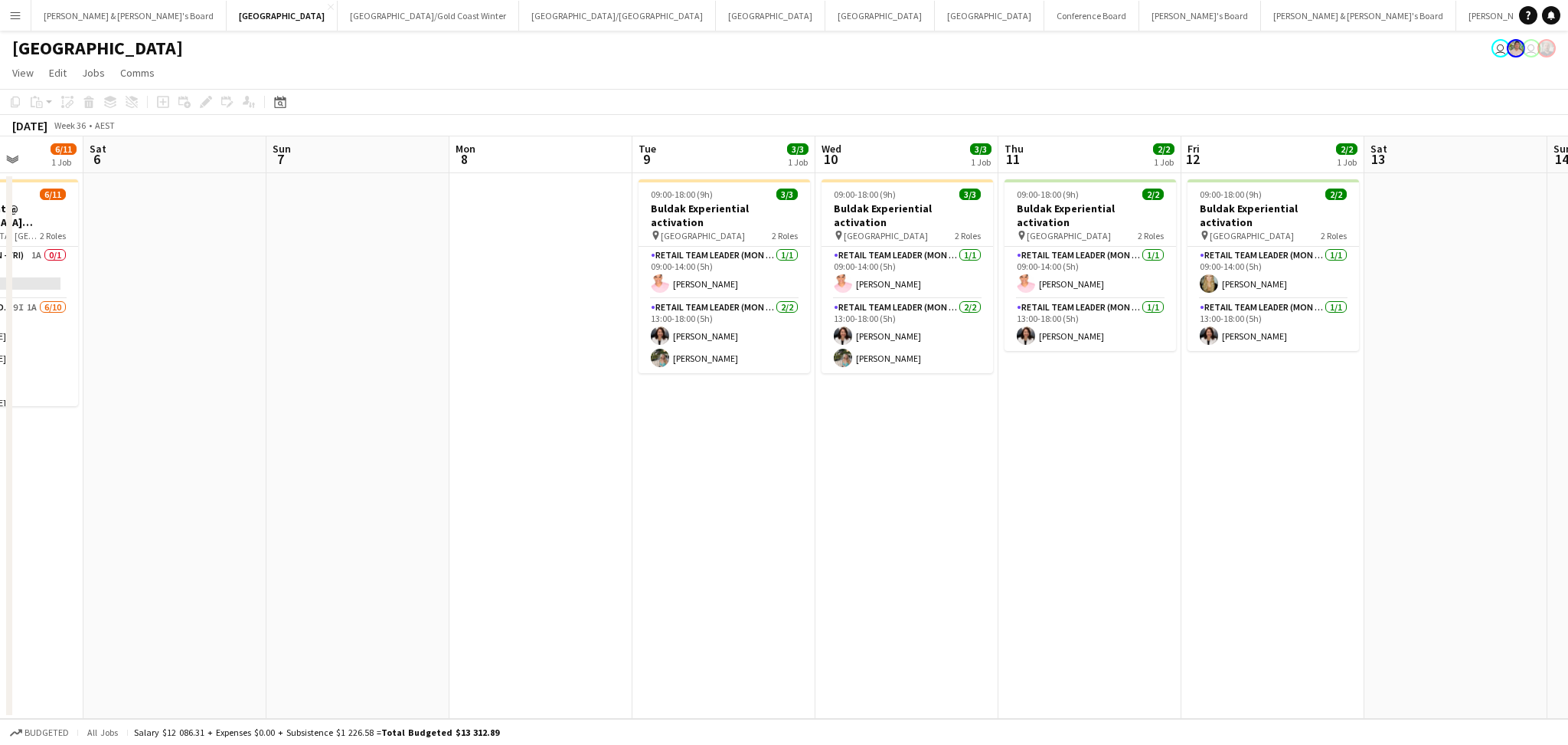
scroll to position [0, 509]
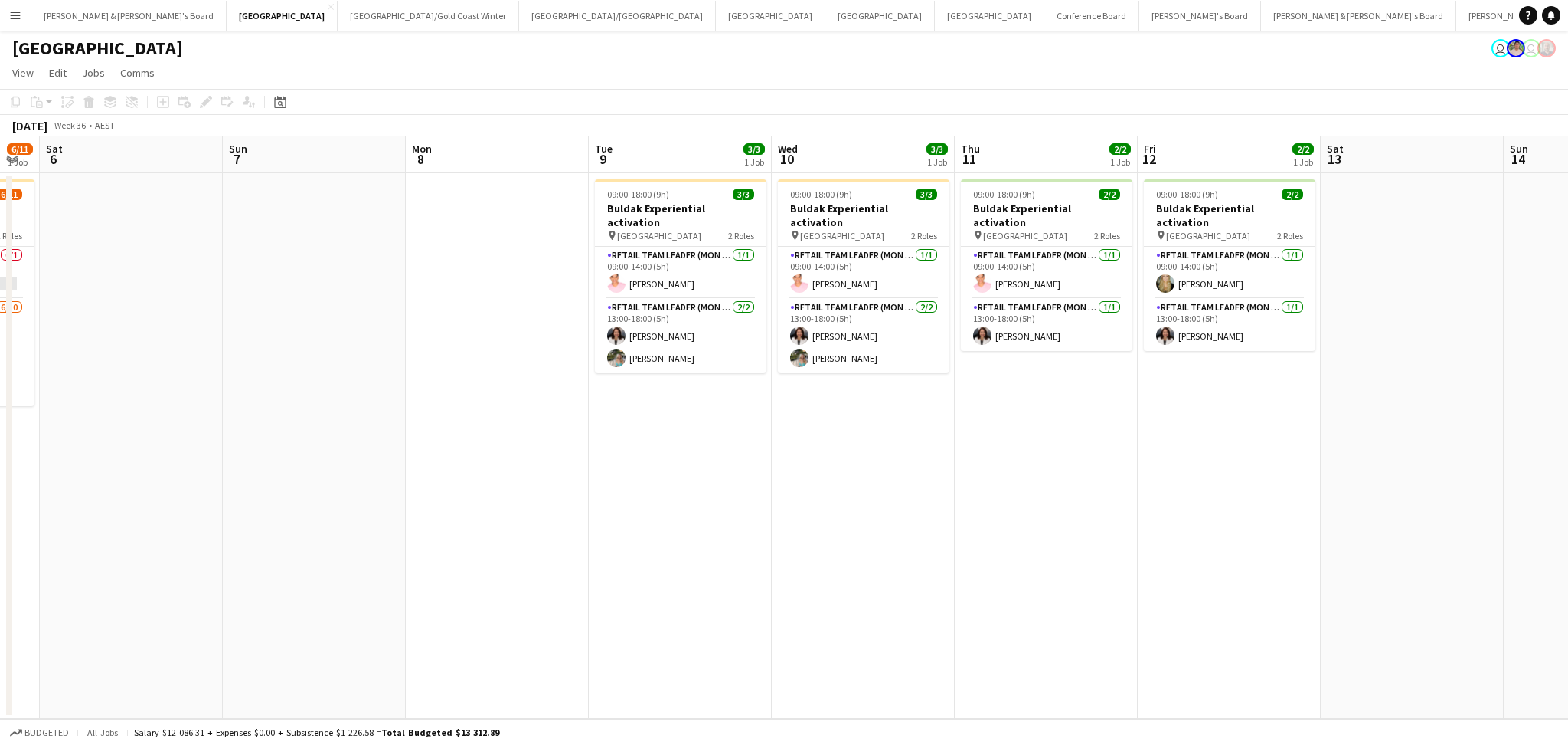
drag, startPoint x: 1410, startPoint y: 663, endPoint x: 929, endPoint y: 627, distance: 482.3
click at [929, 627] on app-calendar-viewport "Wed 3 Thu 4 Fri 5 6/11 1 Job Sat 6 Sun 7 Mon 8 Tue 9 3/3 1 Job Wed 10 3/3 1 Job…" at bounding box center [784, 427] width 1568 height 583
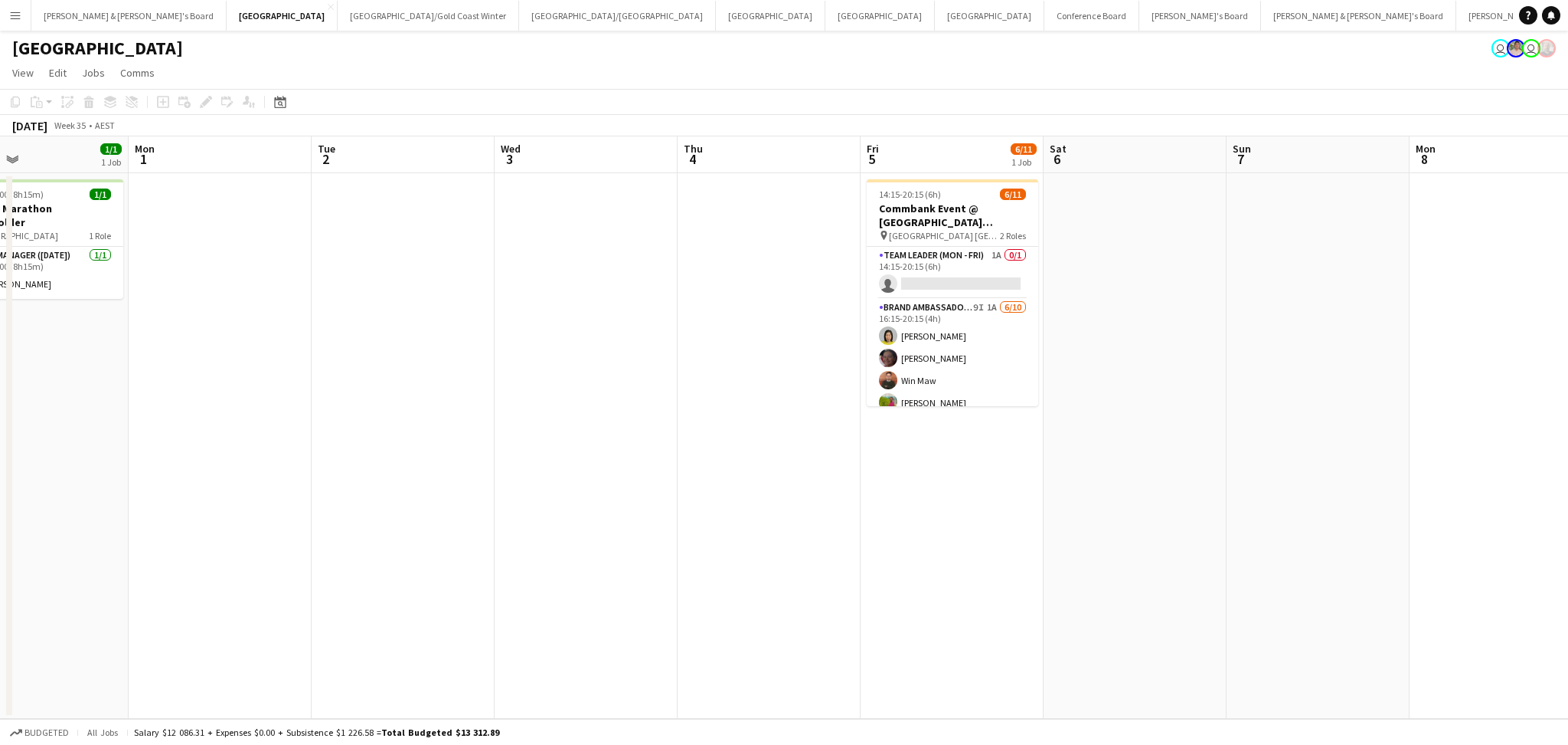
drag, startPoint x: 520, startPoint y: 644, endPoint x: 1461, endPoint y: 637, distance: 941.0
click at [1461, 637] on app-calendar-viewport "Sat 30 Sun 31 1/1 1 Job Mon 1 Tue 2 Wed 3 Thu 4 Fri 5 6/11 1 Job Sat 6 Sun 7 Mo…" at bounding box center [784, 427] width 1568 height 583
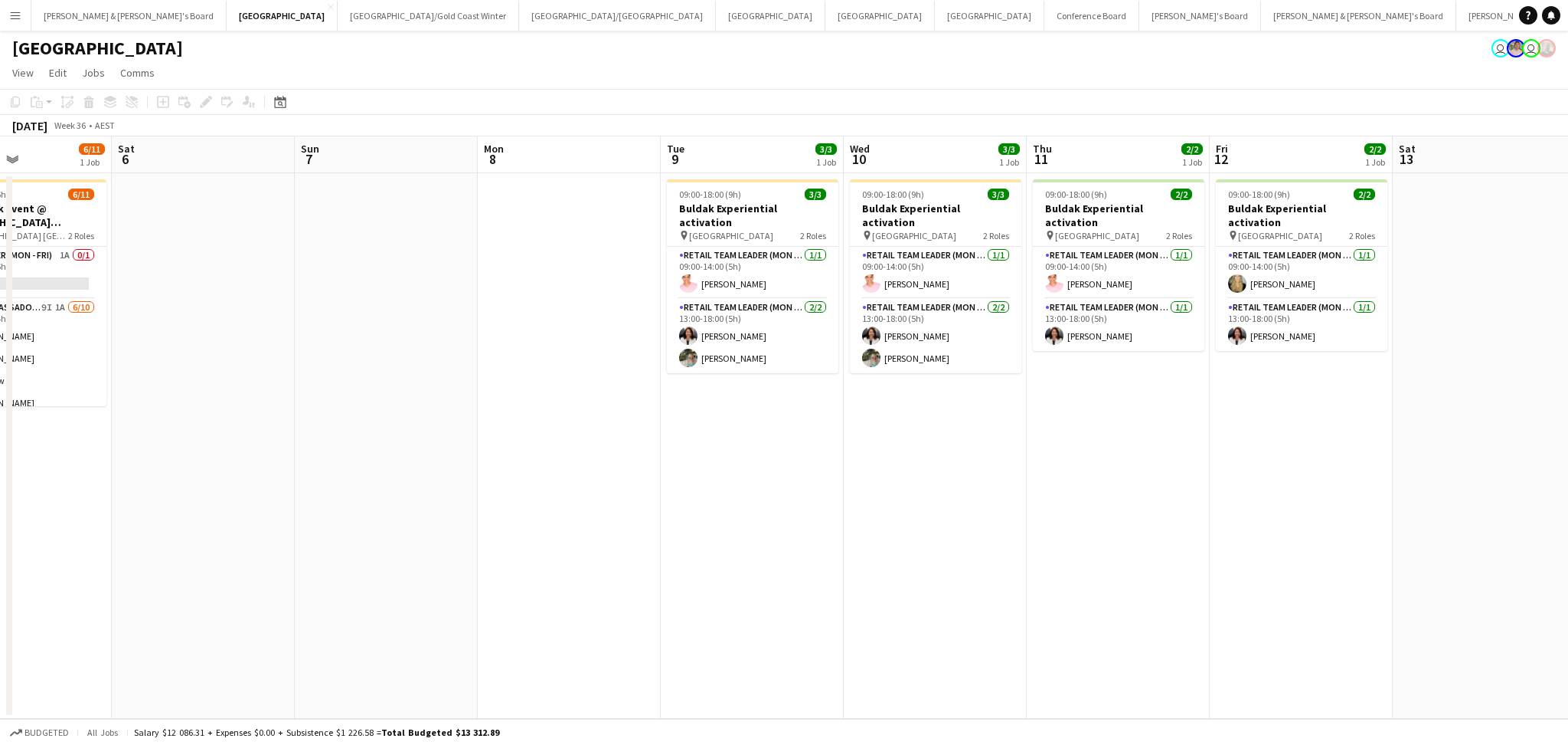
drag, startPoint x: 1461, startPoint y: 637, endPoint x: 593, endPoint y: 628, distance: 868.0
click at [593, 628] on app-calendar-viewport "Wed 3 Thu 4 Fri 5 6/11 1 Job Sat 6 Sun 7 Mon 8 Tue 9 3/3 1 Job Wed 10 3/3 1 Job…" at bounding box center [784, 427] width 1568 height 583
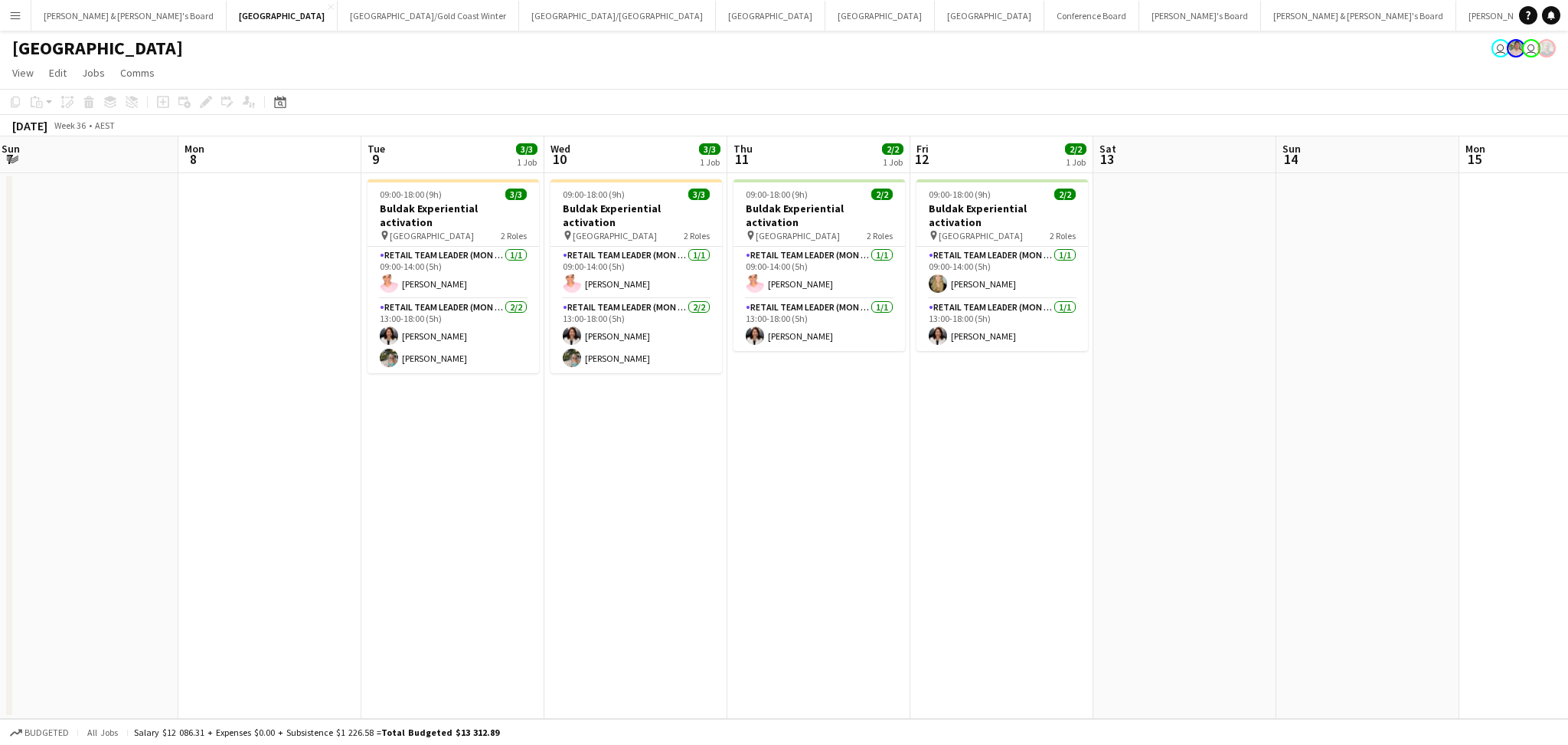
scroll to position [0, 556]
drag, startPoint x: 974, startPoint y: 618, endPoint x: 672, endPoint y: 618, distance: 302.0
click at [672, 618] on app-calendar-viewport "Thu 4 Fri 5 6/11 1 Job Sat 6 Sun 7 Mon 8 Tue 9 3/3 1 Job Wed 10 3/3 1 Job Thu 1…" at bounding box center [784, 427] width 1568 height 583
click at [338, 27] on button "[GEOGRAPHIC_DATA]/[GEOGRAPHIC_DATA] Winter Close" at bounding box center [429, 16] width 182 height 30
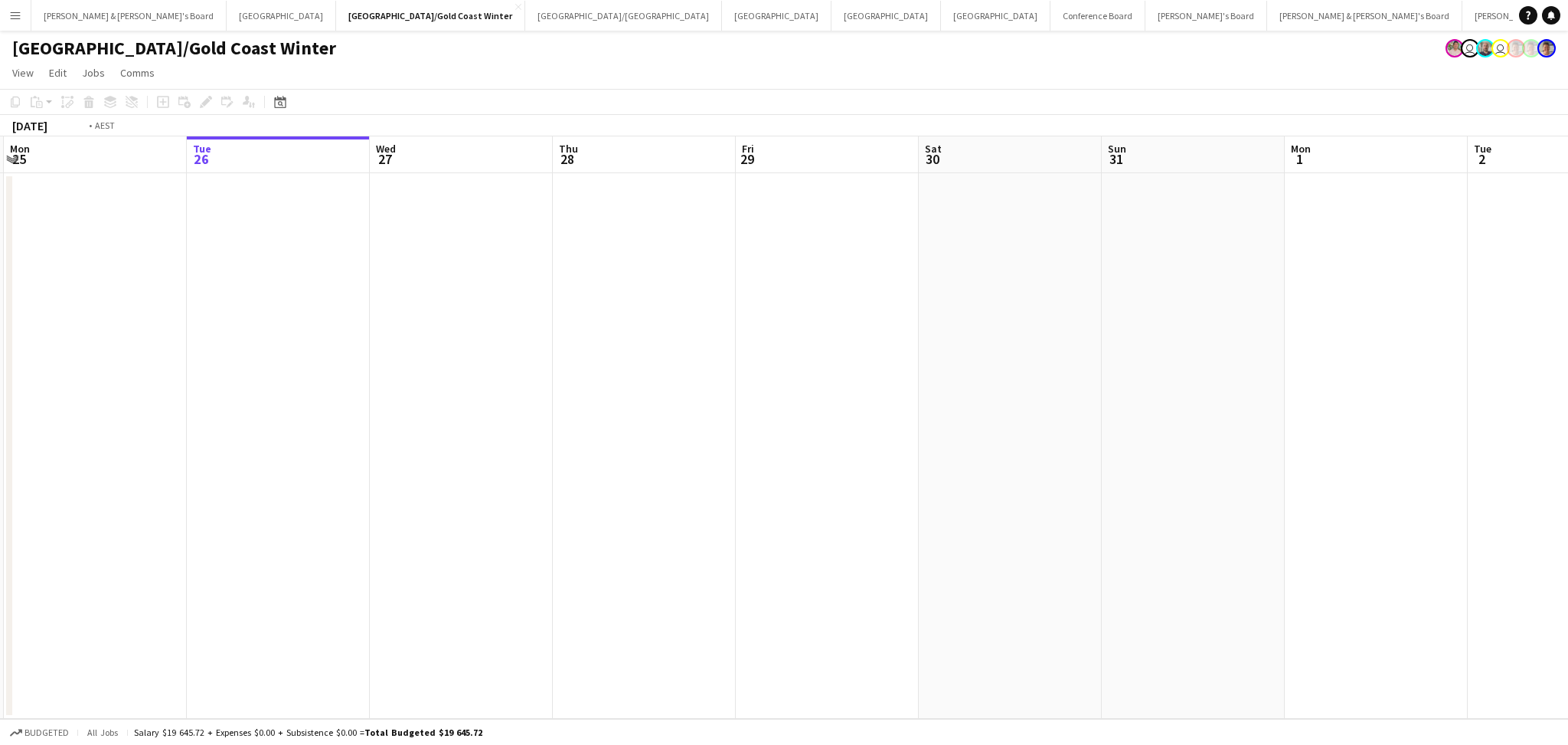
scroll to position [0, 427]
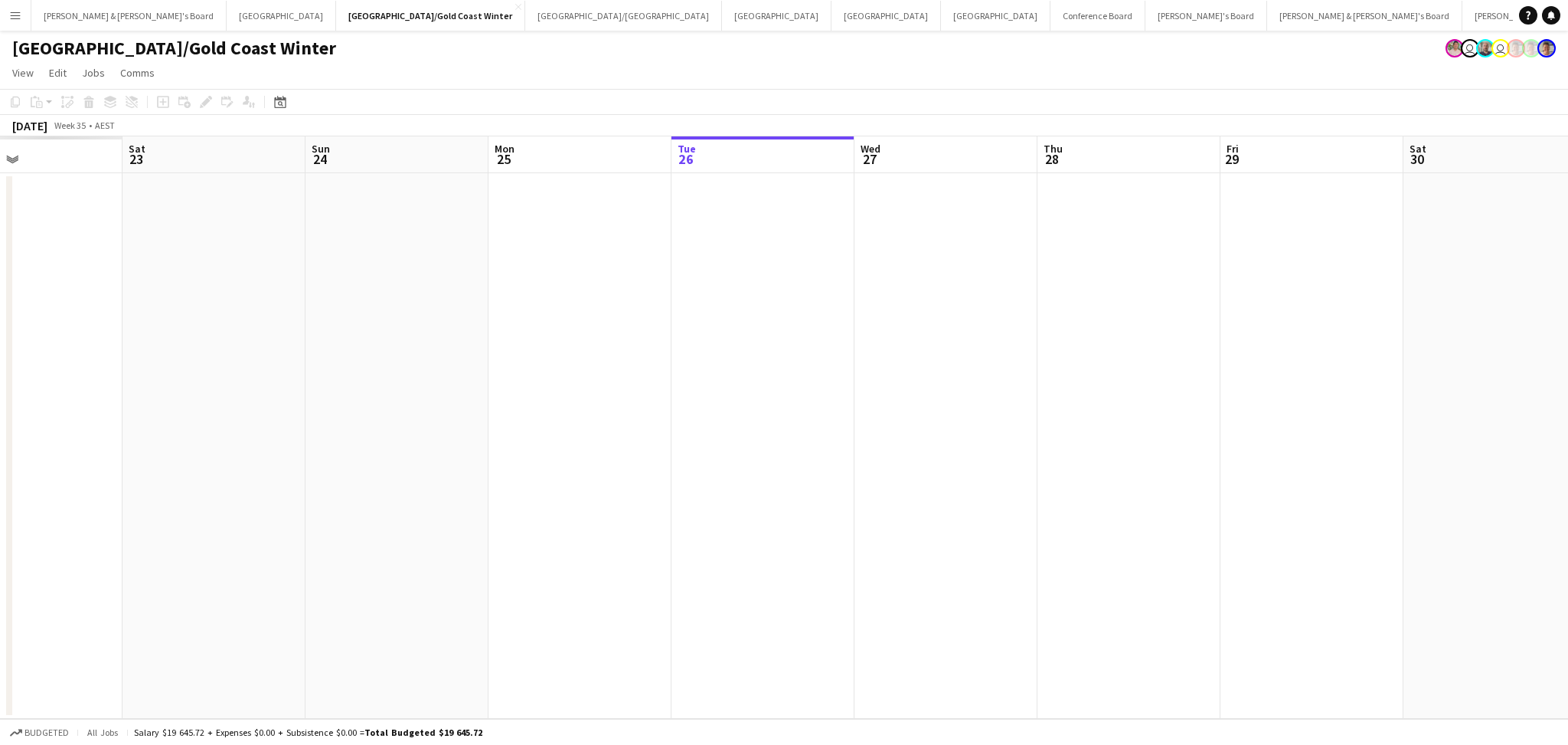
drag, startPoint x: 265, startPoint y: 496, endPoint x: 754, endPoint y: 498, distance: 489.0
click at [754, 498] on app-calendar-viewport "Wed 20 Thu 21 Fri 22 Sat 23 Sun 24 Mon 25 Tue 26 Wed 27 Thu 28 Fri 29 Sat 30 Su…" at bounding box center [784, 427] width 1568 height 583
drag, startPoint x: 1046, startPoint y: 479, endPoint x: 359, endPoint y: 443, distance: 687.9
click at [332, 436] on app-calendar-viewport "Wed 20 Thu 21 Fri 22 Sat 23 Sun 24 Mon 25 Tue 26 Wed 27 Thu 28 Fri 29 Sat 30 Su…" at bounding box center [784, 427] width 1568 height 583
drag, startPoint x: 390, startPoint y: 509, endPoint x: 293, endPoint y: 504, distance: 97.1
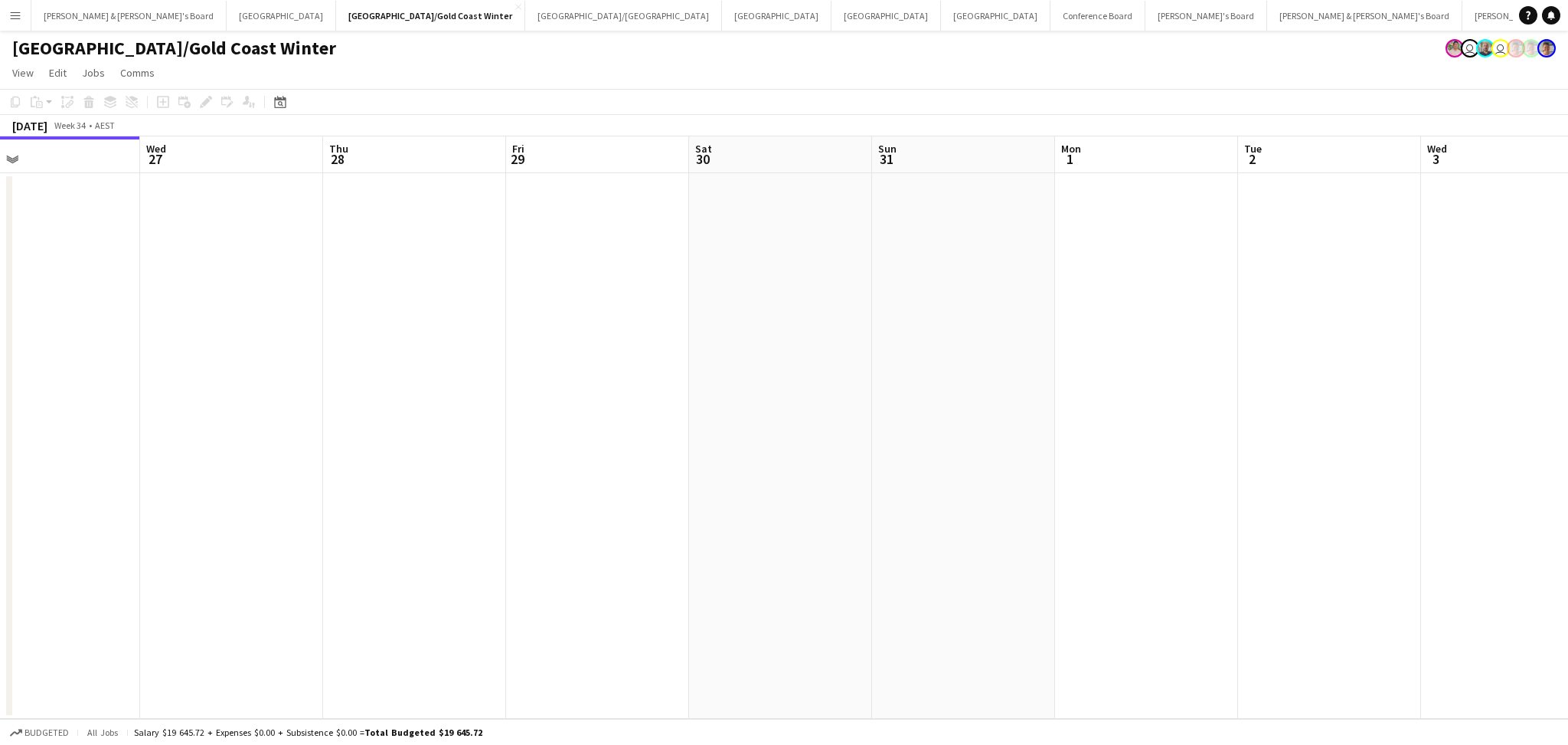
click at [293, 504] on app-calendar-viewport "Sun 24 Mon 25 Tue 26 Wed 27 Thu 28 Fri 29 Sat 30 Sun 31 Mon 1 Tue 2 Wed 3 Thu 4…" at bounding box center [784, 427] width 1568 height 583
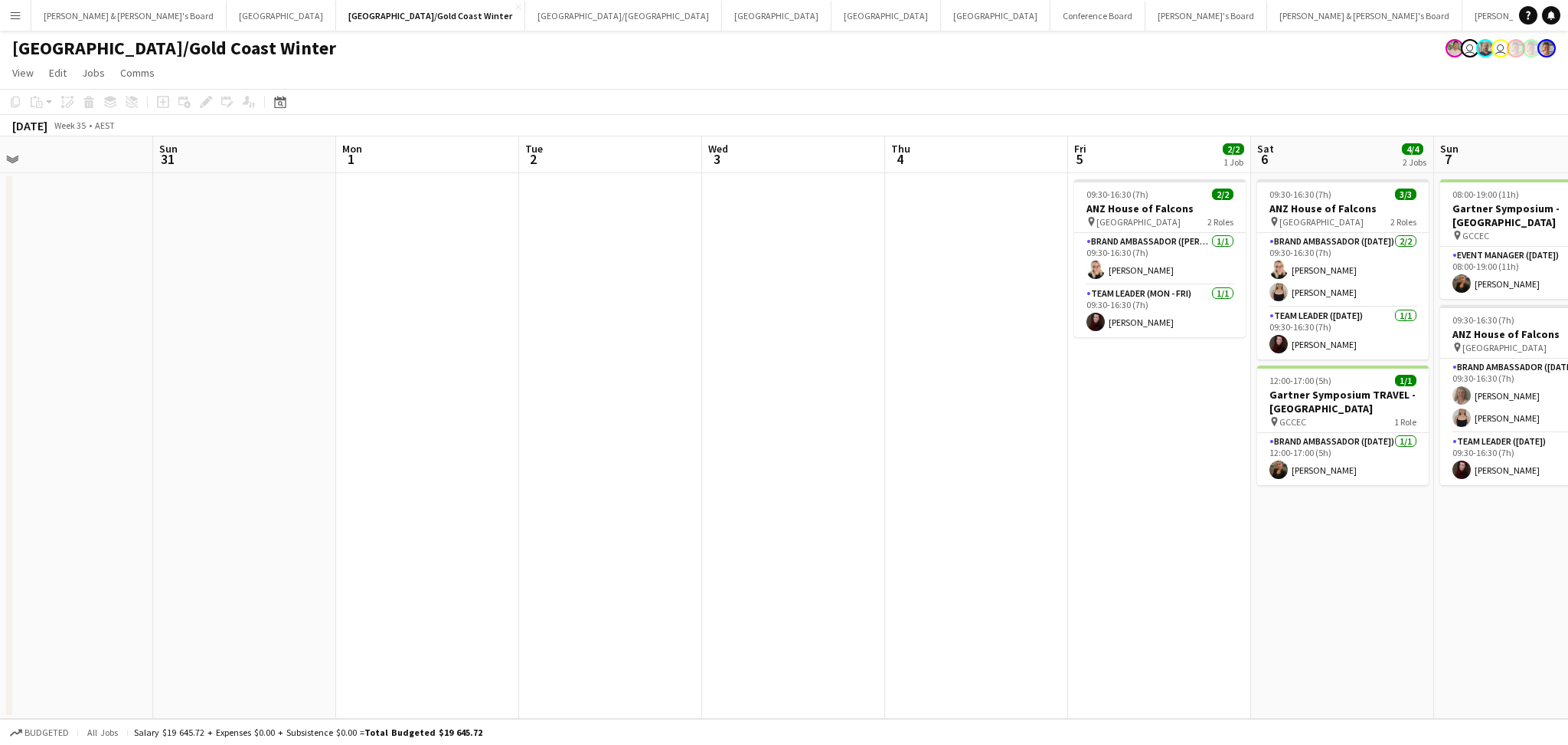
drag, startPoint x: 775, startPoint y: 549, endPoint x: 359, endPoint y: 528, distance: 416.5
click at [359, 528] on app-calendar-viewport "Wed 27 Thu 28 Fri 29 Sat 30 Sun 31 Mon 1 Tue 2 Wed 3 Thu 4 Fri 5 2/2 1 Job Sat …" at bounding box center [784, 427] width 1568 height 583
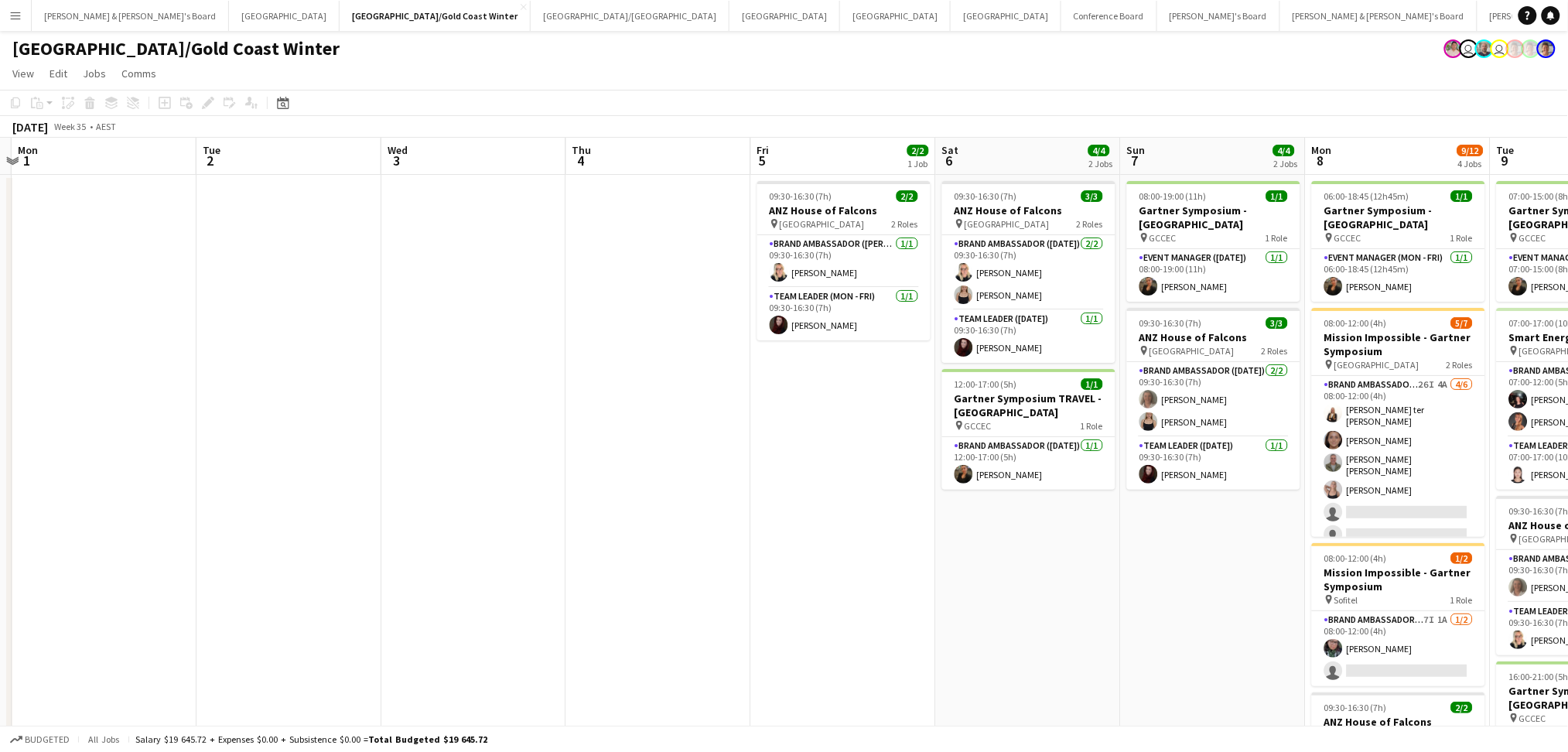
drag, startPoint x: 755, startPoint y: 533, endPoint x: 426, endPoint y: 522, distance: 329.2
click at [426, 522] on app-calendar-viewport "Fri 29 Sat 30 Sun 31 Mon 1 Tue 2 Wed 3 Thu 4 Fri 5 2/2 1 Job Sat 6 4/4 2 Jobs S…" at bounding box center [784, 511] width 1568 height 748
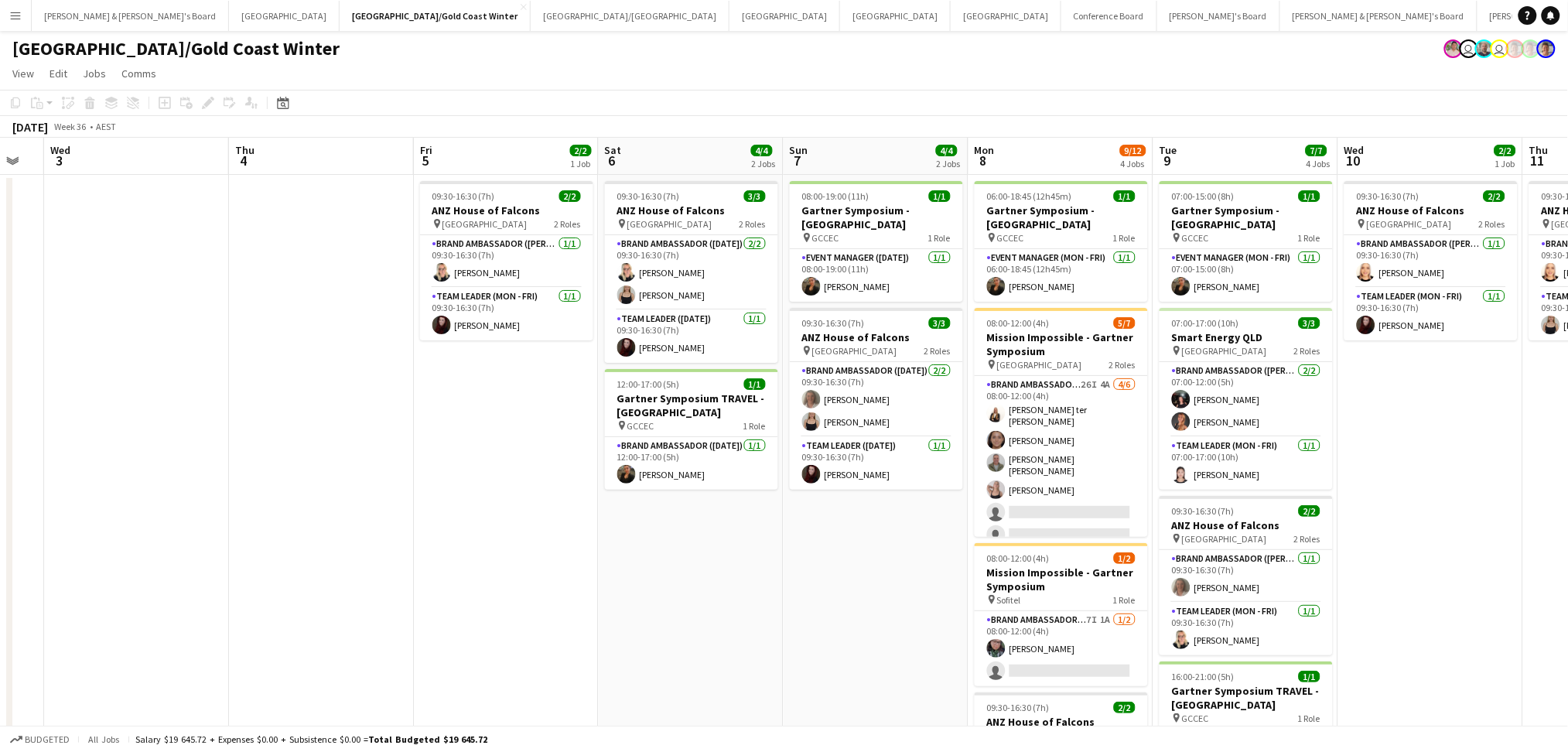
drag, startPoint x: 780, startPoint y: 556, endPoint x: 444, endPoint y: 550, distance: 336.1
click at [444, 550] on app-calendar-viewport "Sun 31 Mon 1 Tue 2 Wed 3 Thu 4 Fri 5 2/2 1 Job Sat 6 4/4 2 Jobs Sun 7 4/4 2 Job…" at bounding box center [784, 511] width 1568 height 748
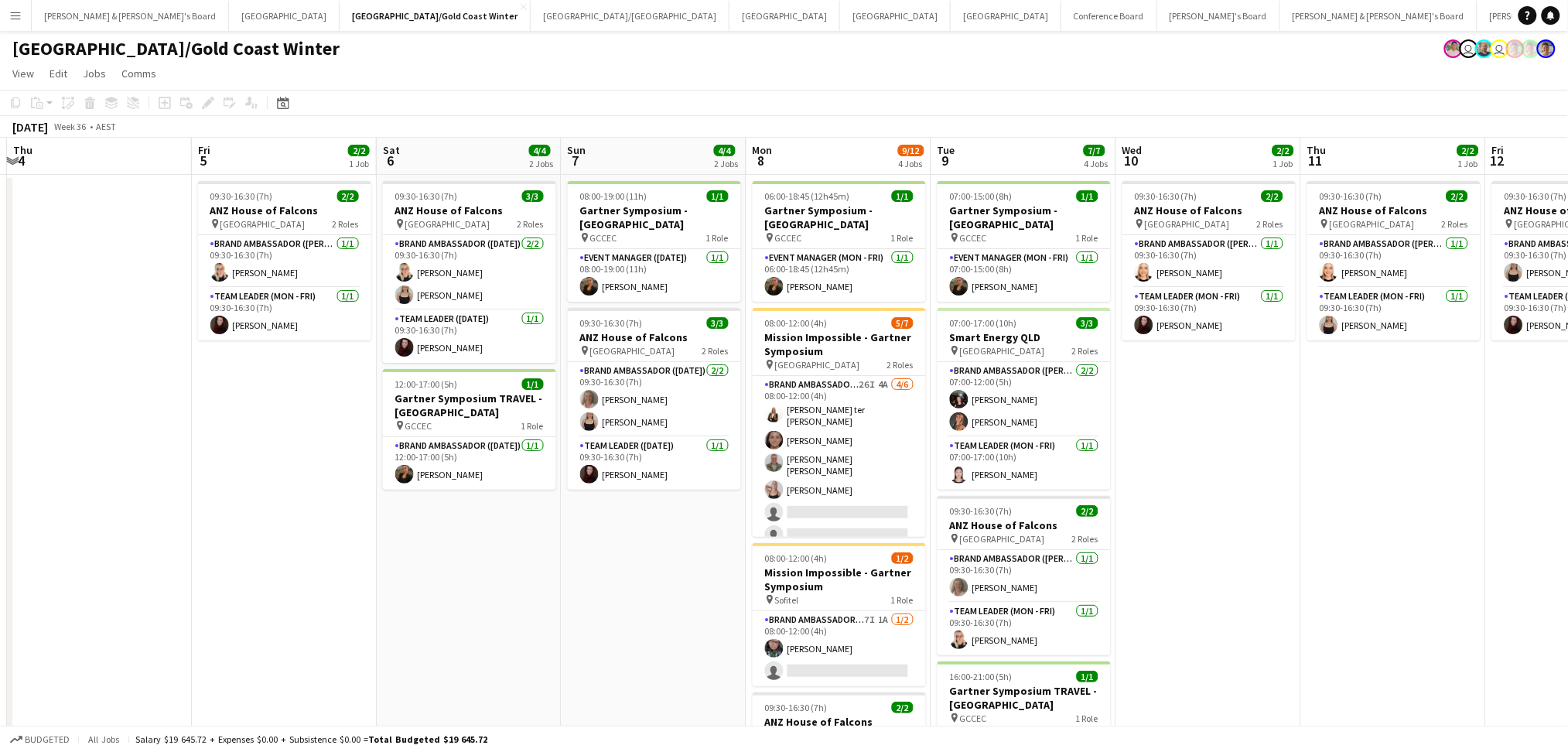
drag, startPoint x: 671, startPoint y: 559, endPoint x: 449, endPoint y: 559, distance: 222.0
click at [449, 559] on app-calendar-viewport "Mon 1 Tue 2 Wed 3 Thu 4 Fri 5 2/2 1 Job Sat 6 4/4 2 Jobs Sun 7 4/4 2 Jobs Mon 8…" at bounding box center [784, 511] width 1568 height 748
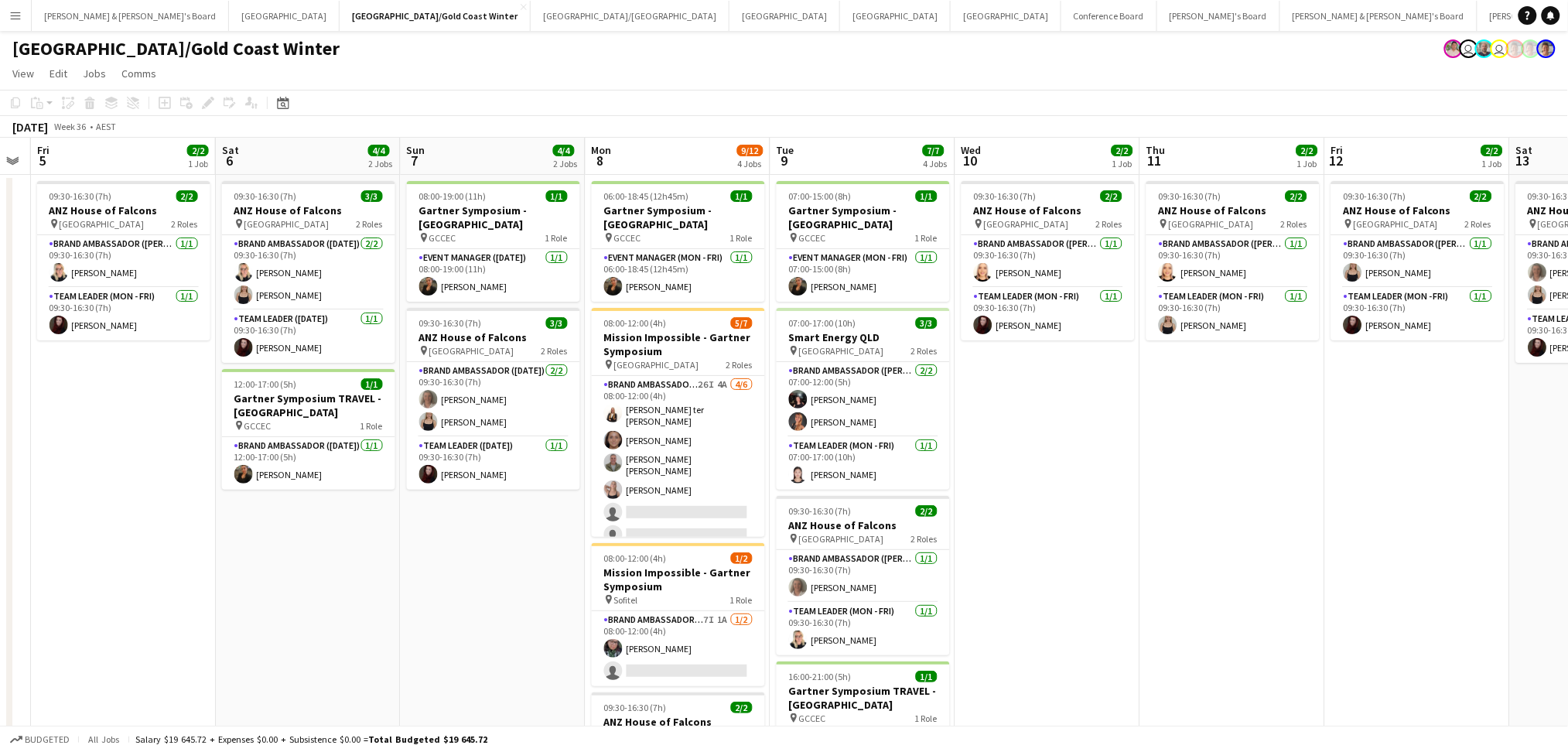
scroll to position [0, 525]
drag, startPoint x: 635, startPoint y: 598, endPoint x: 472, endPoint y: 601, distance: 163.0
click at [472, 601] on app-calendar-viewport "Tue 2 Wed 3 Thu 4 Fri 5 2/2 1 Job Sat 6 4/4 2 Jobs Sun 7 4/4 2 Jobs Mon 8 9/12 …" at bounding box center [784, 511] width 1568 height 748
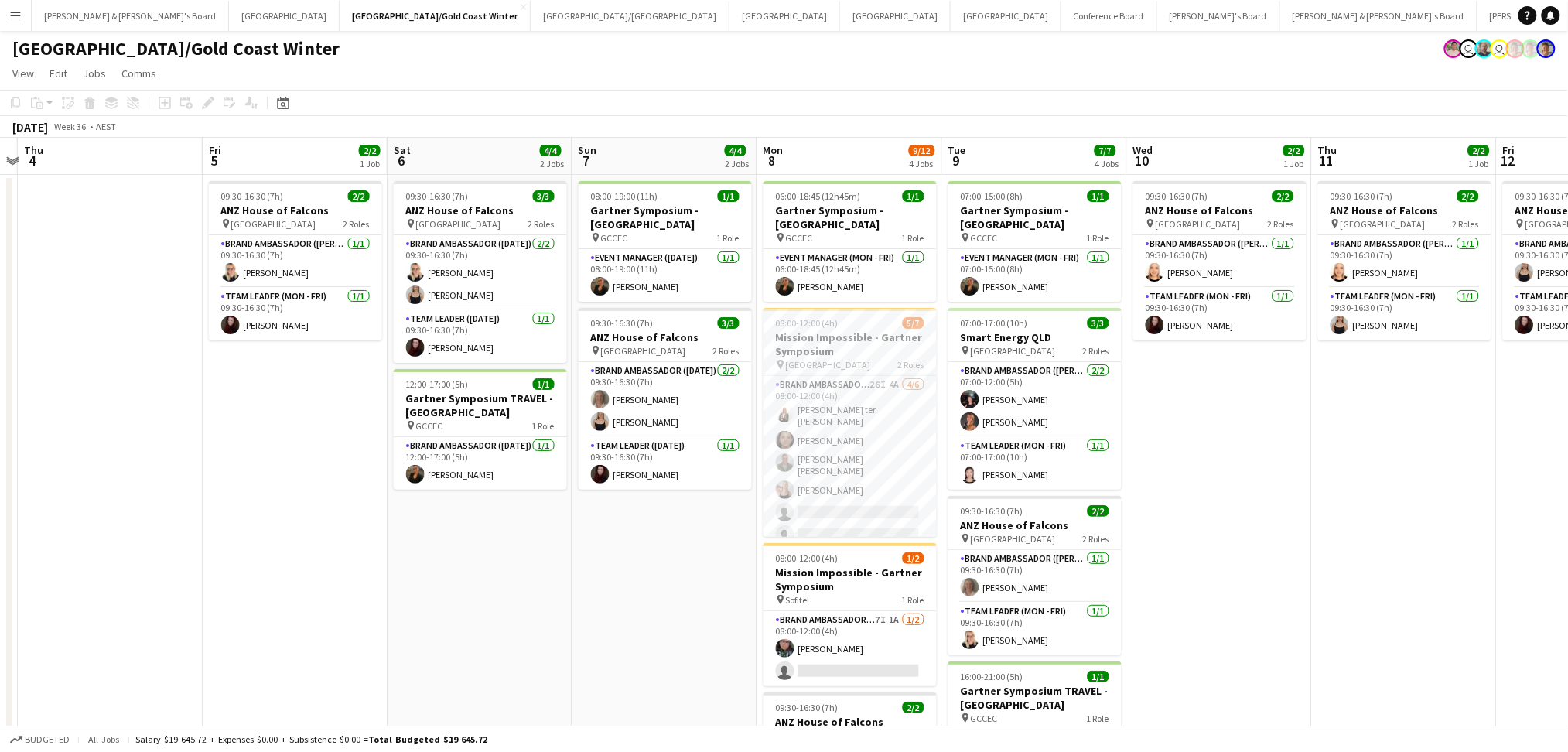
scroll to position [0, 543]
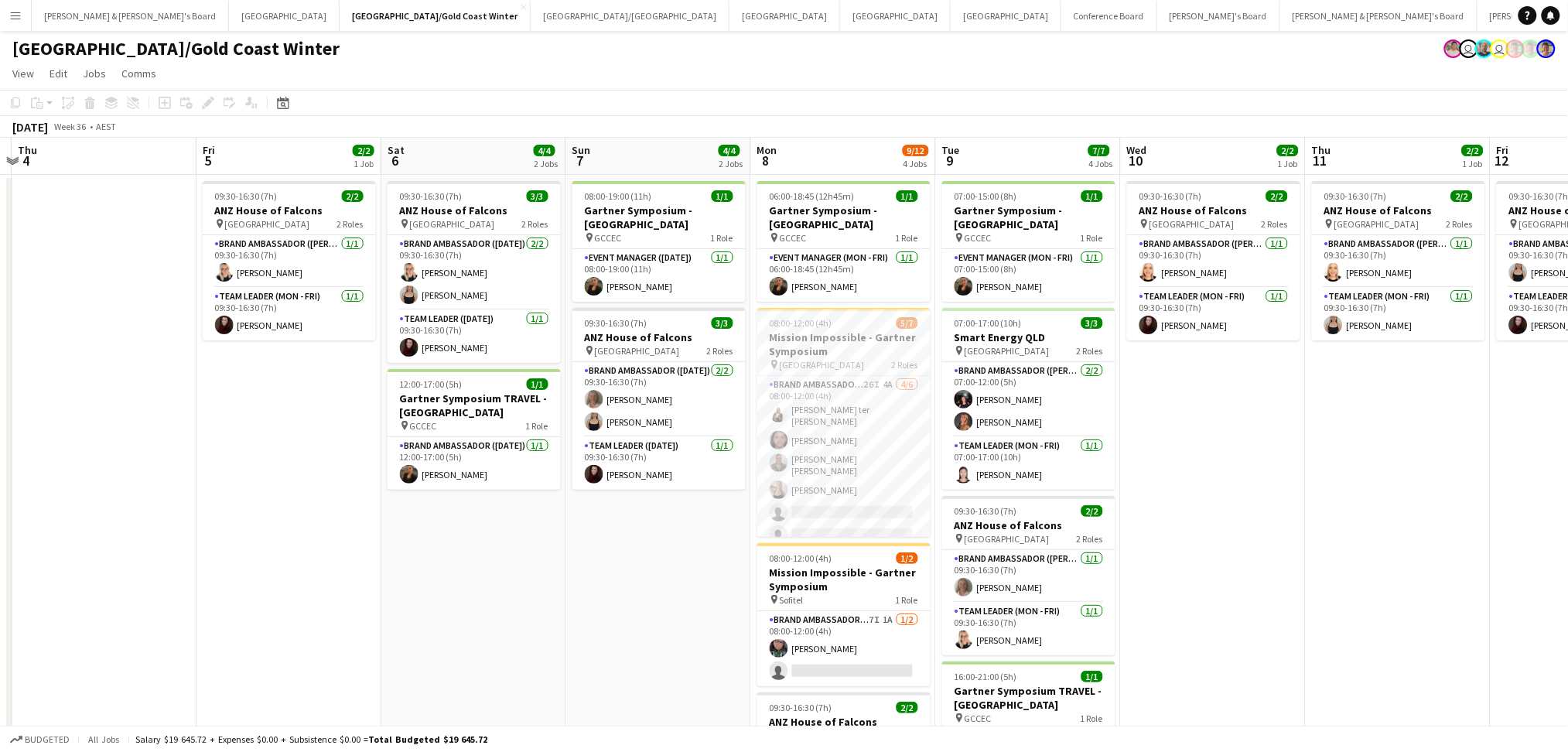
drag, startPoint x: 472, startPoint y: 601, endPoint x: 640, endPoint y: 595, distance: 168.1
click at [640, 595] on app-calendar-viewport "Mon 1 Tue 2 Wed 3 Thu 4 Fri 5 2/2 1 Job Sat 6 4/4 2 Jobs Sun 7 4/4 2 Jobs Mon 8…" at bounding box center [784, 511] width 1568 height 748
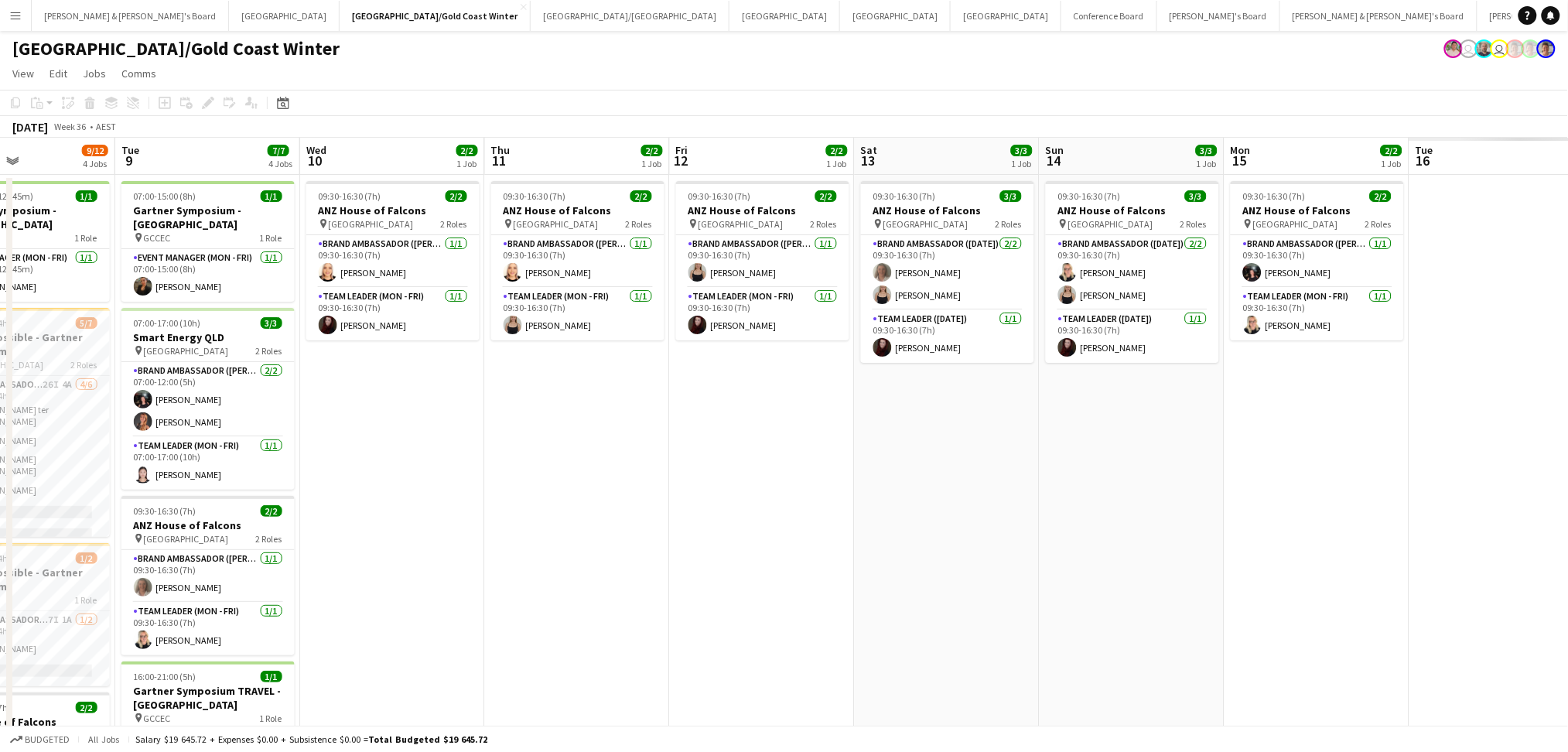
scroll to position [0, 373]
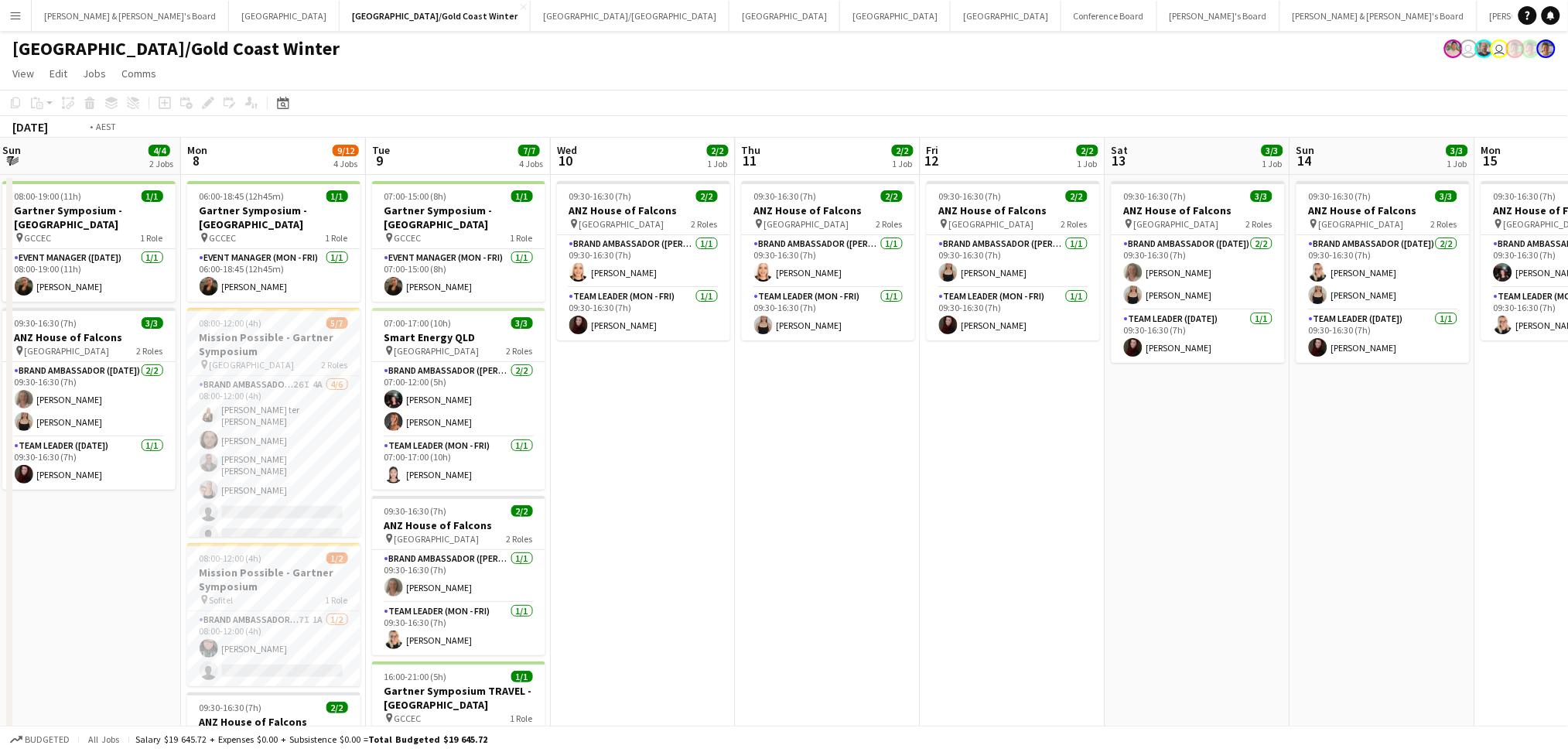
drag, startPoint x: 1365, startPoint y: 619, endPoint x: 576, endPoint y: 607, distance: 789.1
click at [542, 608] on app-calendar-viewport "Fri 5 2/2 1 Job Sat 6 4/4 2 Jobs Sun 7 4/4 2 Jobs Mon 8 9/12 4 Jobs Tue 9 7/7 4…" at bounding box center [784, 511] width 1568 height 748
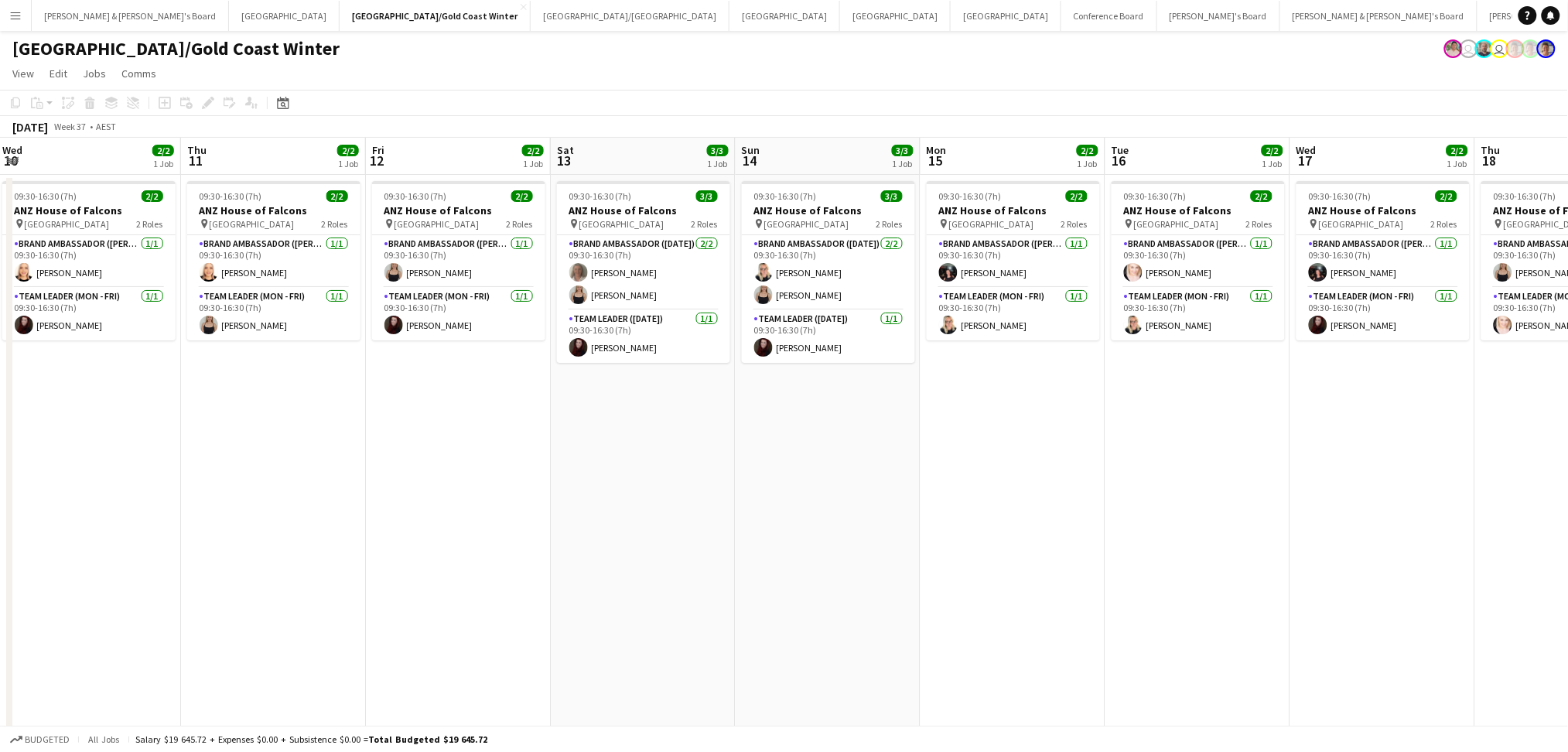
drag, startPoint x: 1069, startPoint y: 605, endPoint x: 835, endPoint y: 605, distance: 234.0
click at [835, 605] on app-calendar-viewport "Mon 8 9/12 4 Jobs Tue 9 7/7 4 Jobs Wed 10 2/2 1 Job Thu 11 2/2 1 Job Fri 12 2/2…" at bounding box center [784, 511] width 1568 height 748
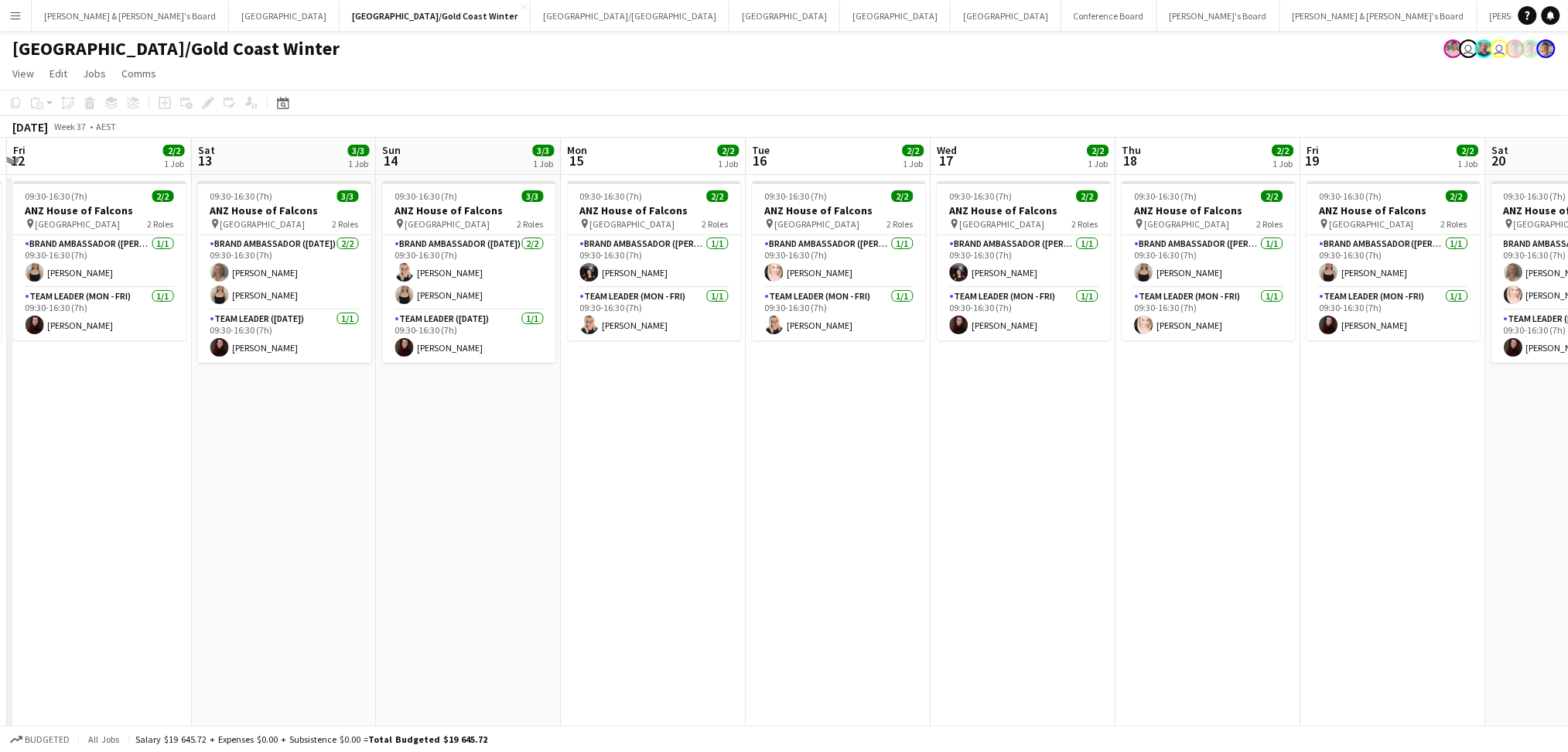
drag, startPoint x: 985, startPoint y: 603, endPoint x: 666, endPoint y: 607, distance: 319.0
click at [673, 607] on app-calendar-viewport "Mon 8 9/12 4 Jobs Tue 9 7/7 4 Jobs Wed 10 2/2 1 Job Thu 11 2/2 1 Job Fri 12 2/2…" at bounding box center [784, 511] width 1568 height 748
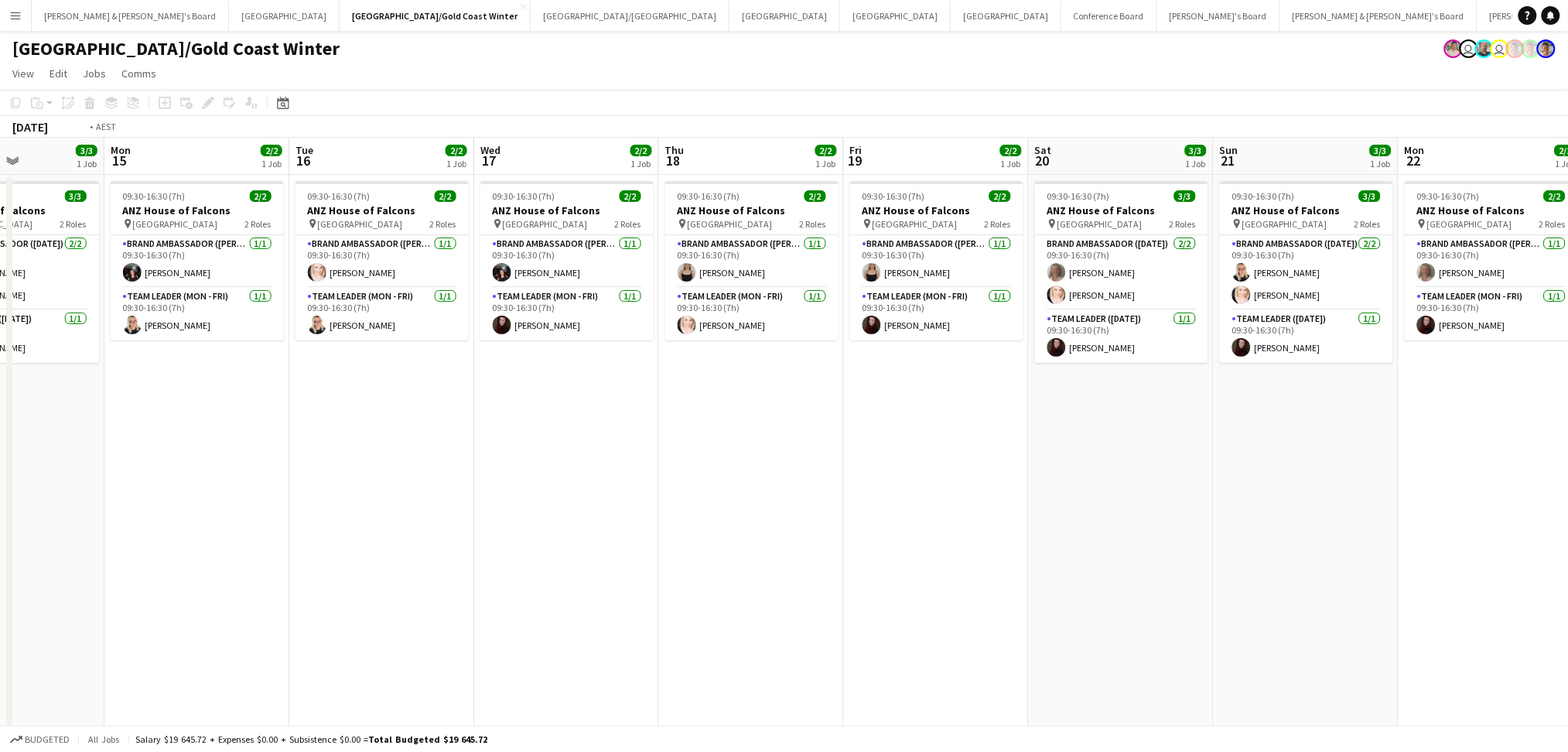
click at [913, 613] on app-calendar-viewport "Fri 12 2/2 1 Job Sat 13 3/3 1 Job Sun 14 3/3 1 Job Mon 15 2/2 1 Job Tue 16 2/2 …" at bounding box center [784, 511] width 1568 height 748
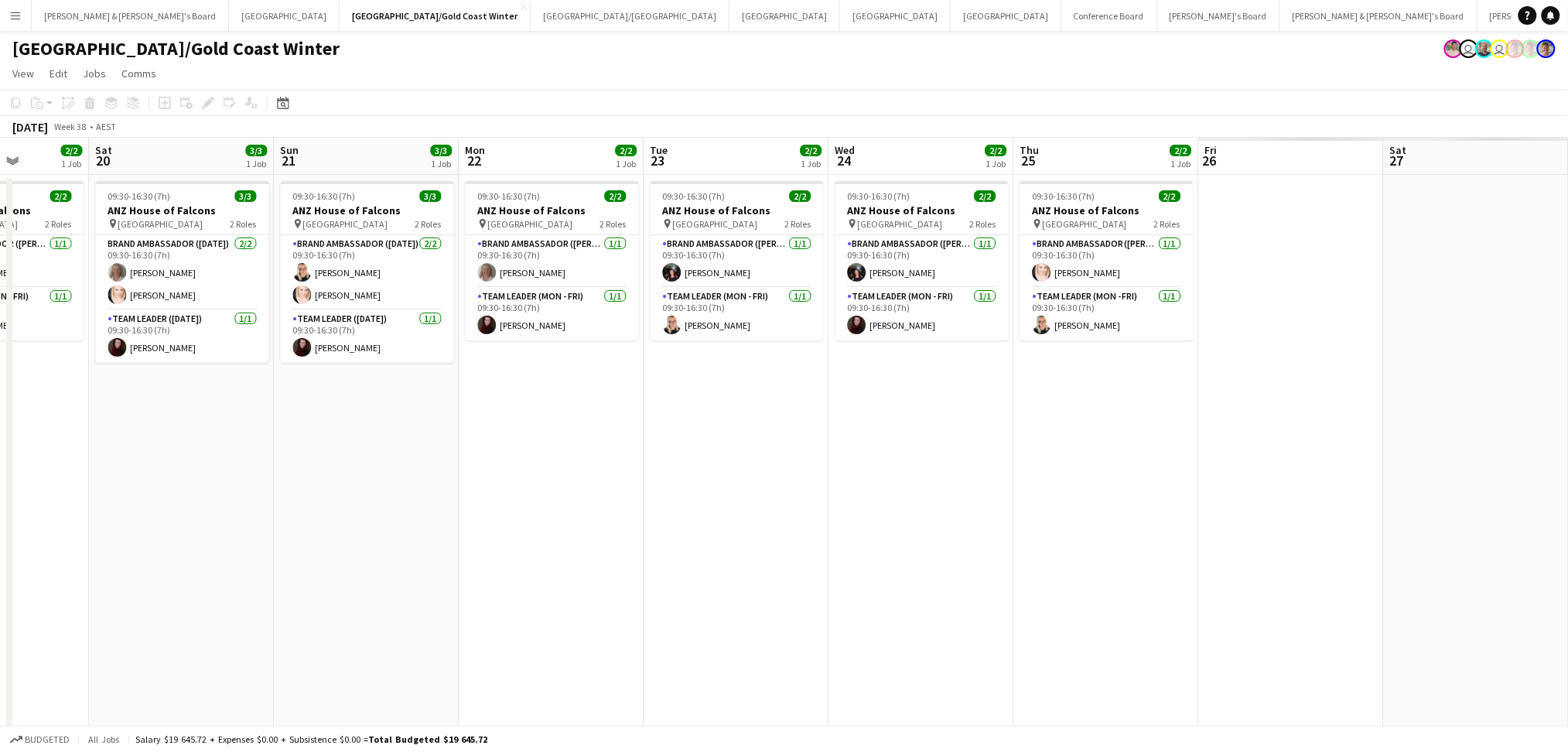
drag, startPoint x: 880, startPoint y: 616, endPoint x: 685, endPoint y: 614, distance: 195.0
click at [681, 616] on app-calendar-viewport "Sun 14 3/3 1 Job Mon 15 2/2 1 Job Tue 16 2/2 1 Job Wed 17 2/2 1 Job Thu 18 2/2 …" at bounding box center [784, 511] width 1568 height 748
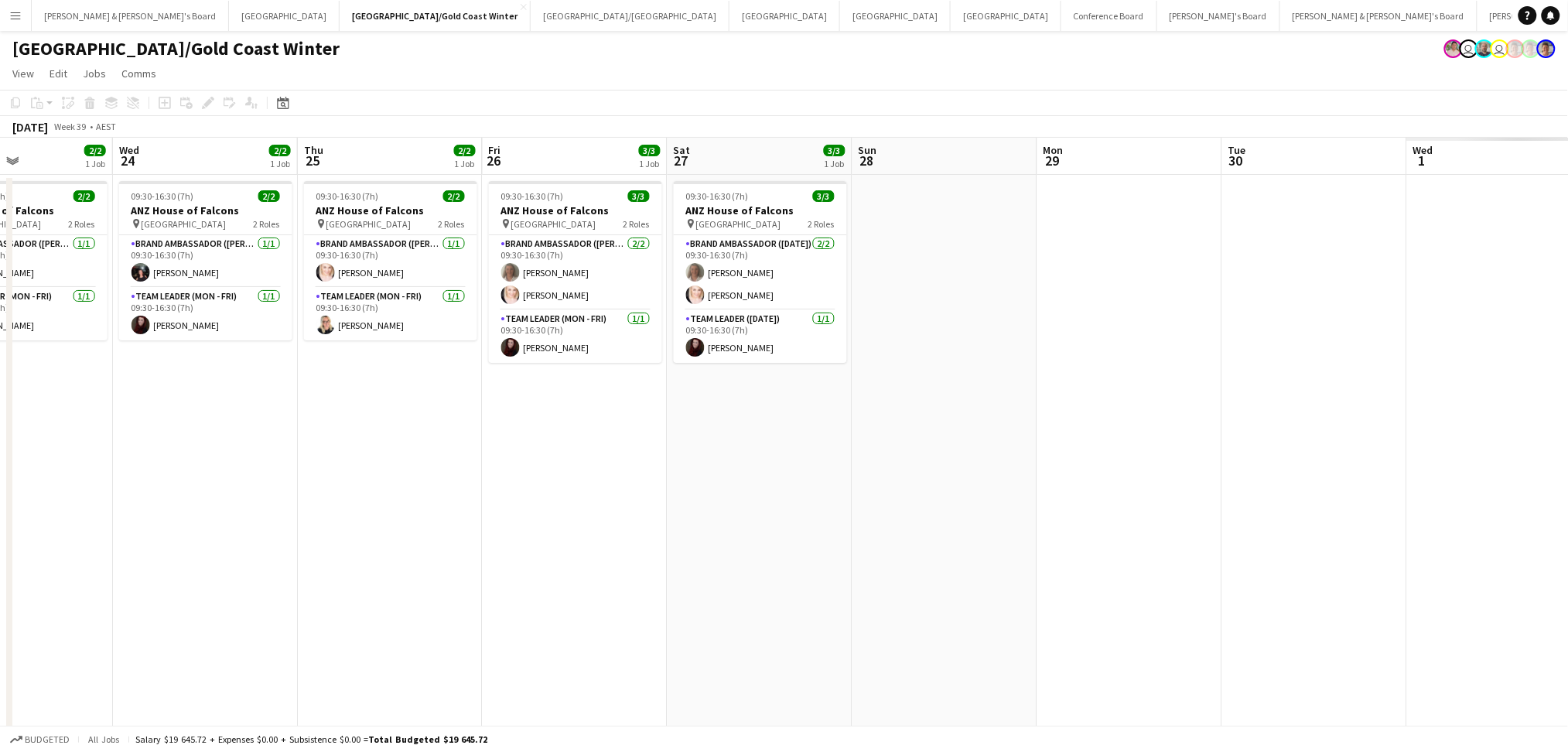
drag, startPoint x: 1199, startPoint y: 600, endPoint x: 641, endPoint y: 600, distance: 558.0
click at [641, 600] on app-calendar-viewport "Sat 20 3/3 1 Job Sun 21 3/3 1 Job Mon 22 2/2 1 Job Tue 23 2/2 1 Job Wed 24 2/2 …" at bounding box center [784, 511] width 1568 height 748
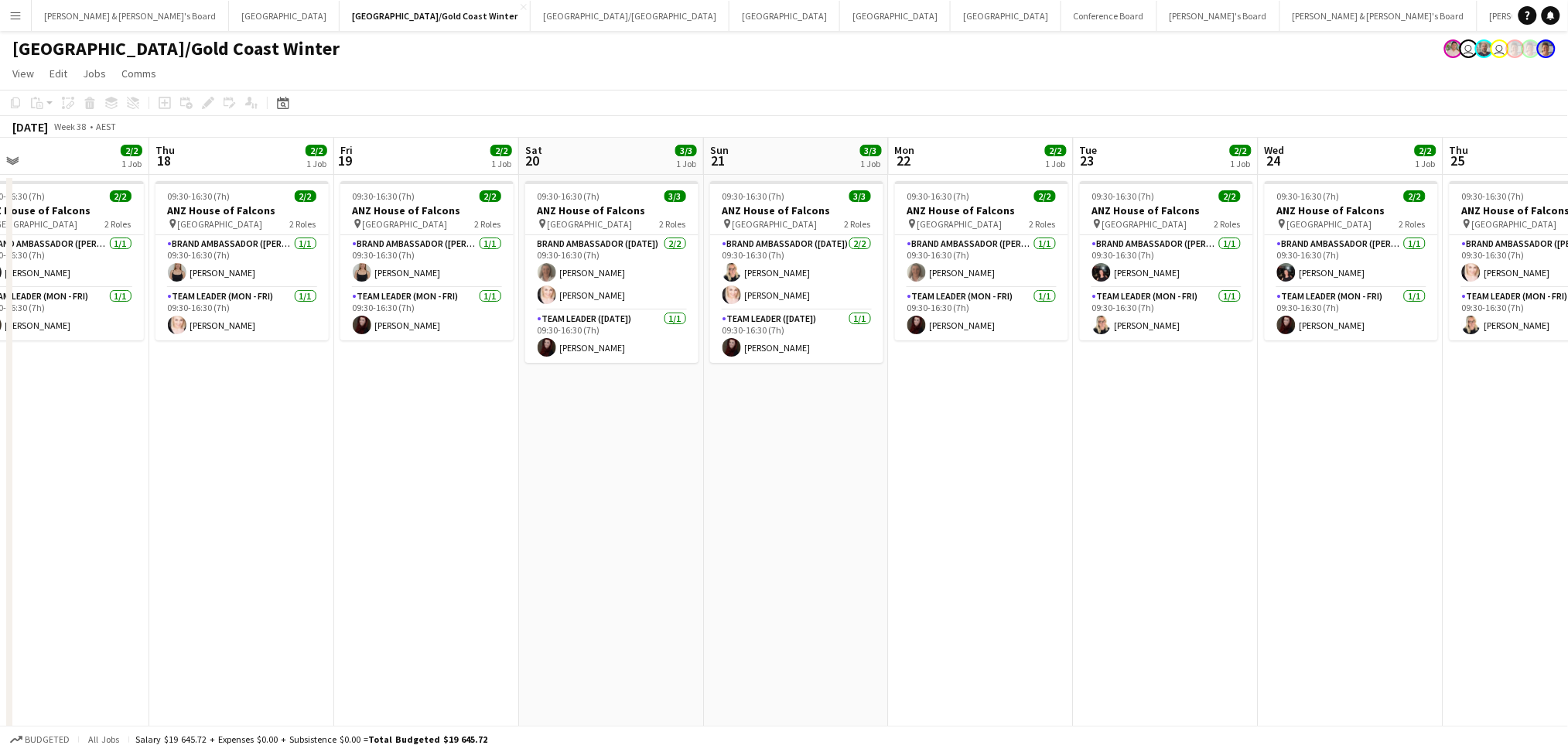
drag, startPoint x: 614, startPoint y: 597, endPoint x: 558, endPoint y: 560, distance: 67.1
click at [1488, 560] on app-calendar-viewport "Tue 16 2/2 1 Job Wed 17 2/2 1 Job Thu 18 2/2 1 Job Fri 19 2/2 1 Job Sat 20 3/3 …" at bounding box center [784, 511] width 1568 height 748
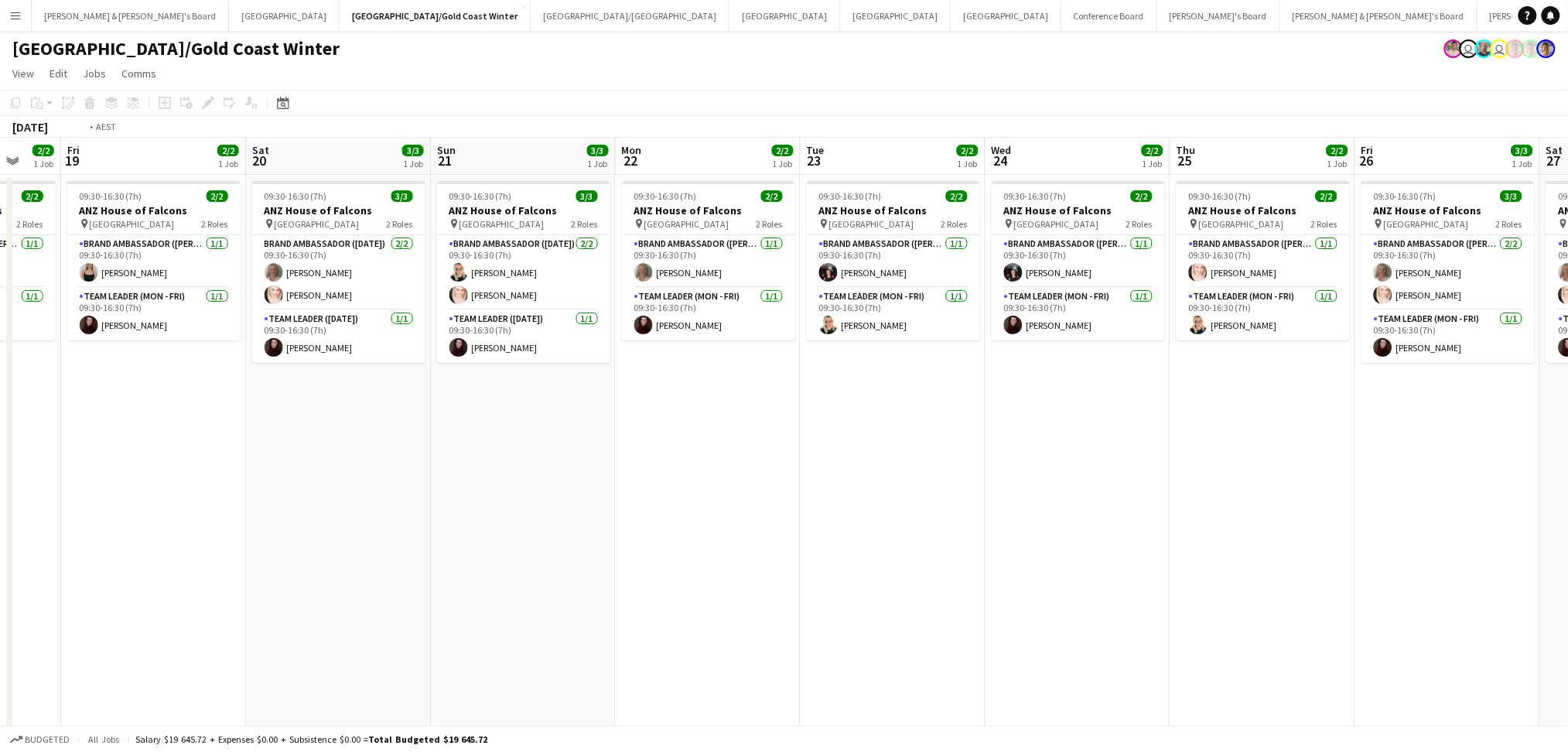
drag, startPoint x: 547, startPoint y: 560, endPoint x: 1186, endPoint y: 560, distance: 639.0
click at [1325, 542] on app-calendar-viewport "Tue 16 2/2 1 Job Wed 17 2/2 1 Job Thu 18 2/2 1 Job Fri 19 2/2 1 Job Sat 20 3/3 …" at bounding box center [784, 511] width 1568 height 748
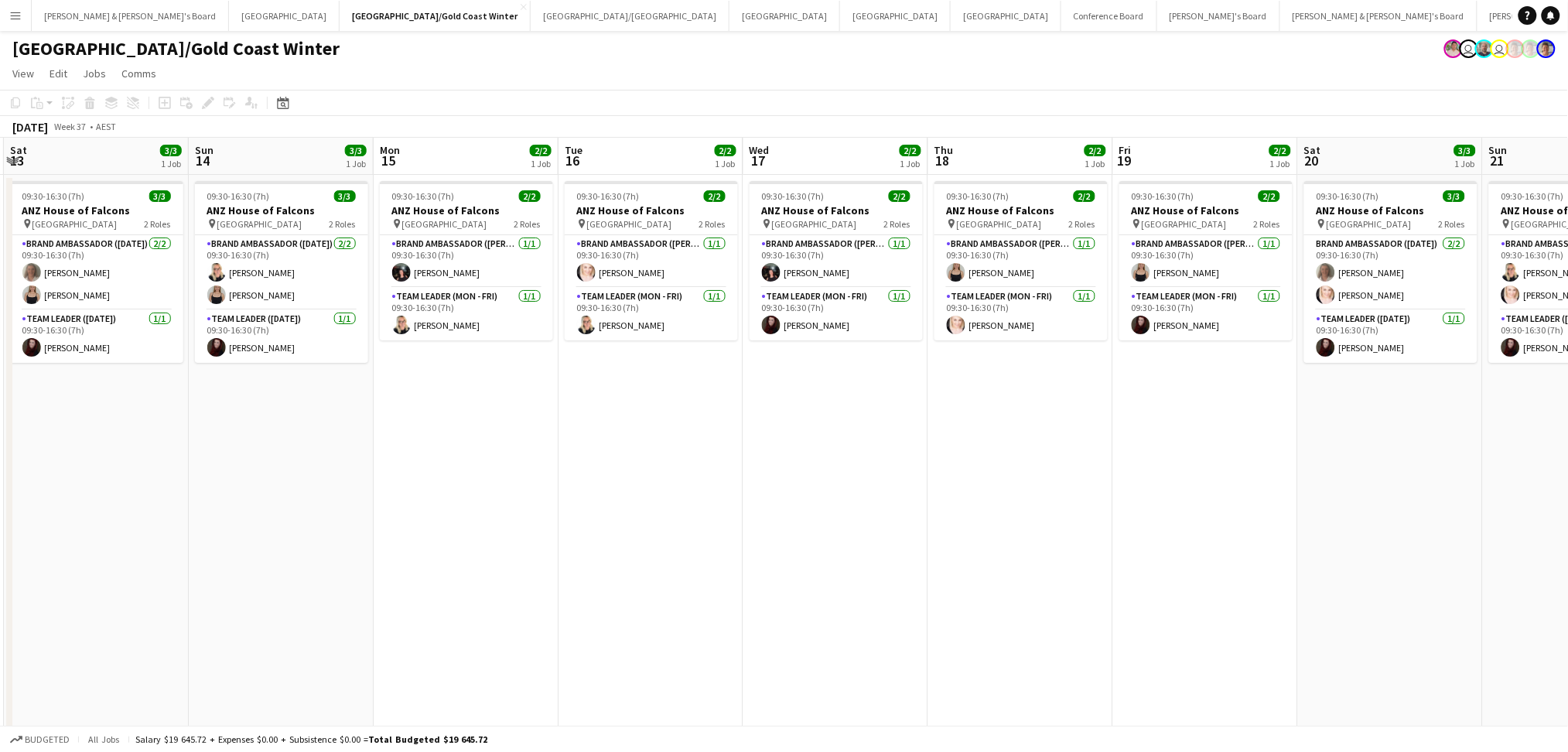
drag, startPoint x: 855, startPoint y: 586, endPoint x: 1128, endPoint y: 571, distance: 273.4
click at [1128, 571] on app-calendar-viewport "Thu 11 2/2 1 Job Fri 12 2/2 1 Job Sat 13 3/3 1 Job Sun 14 3/3 1 Job Mon 15 2/2 …" at bounding box center [784, 511] width 1568 height 748
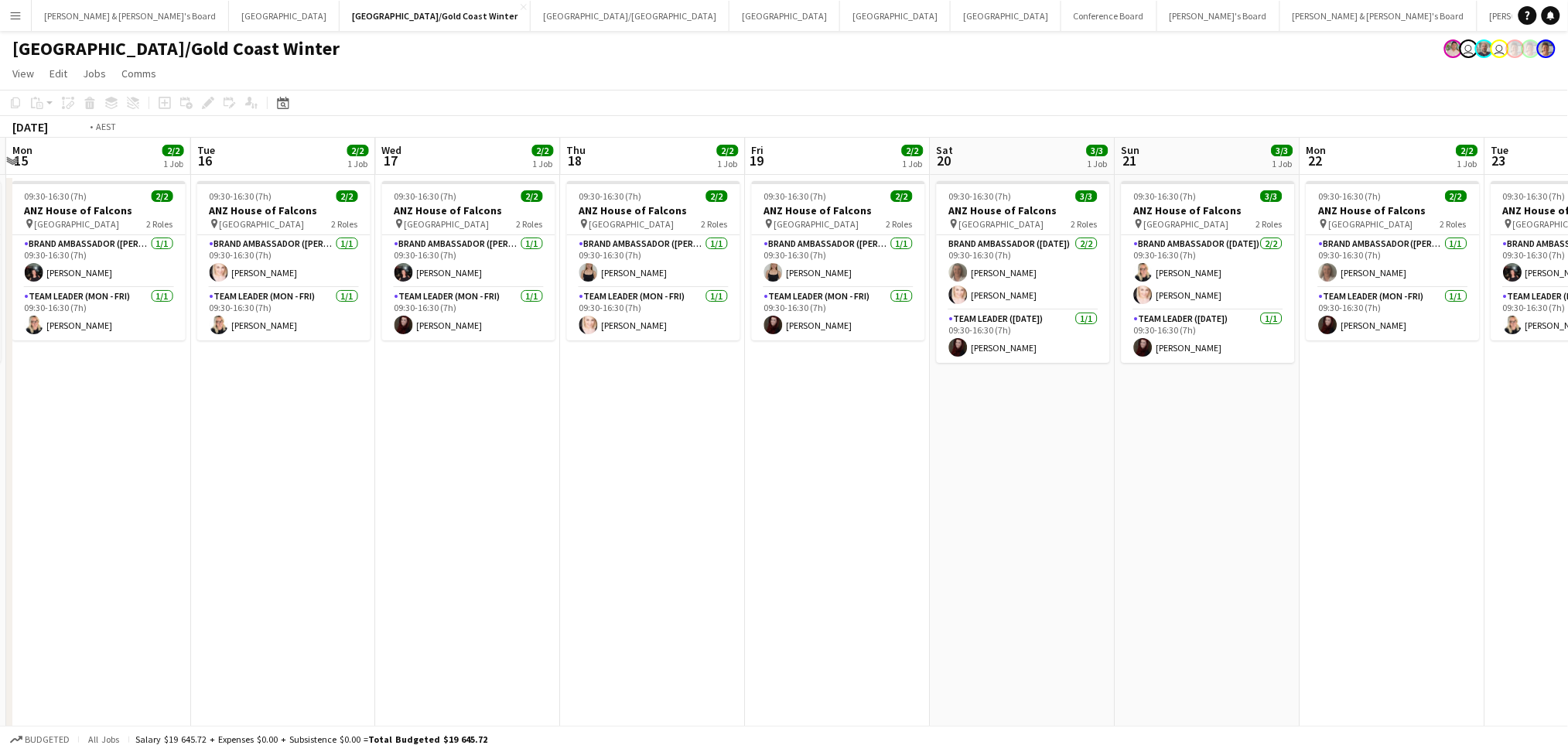
drag, startPoint x: 1273, startPoint y: 571, endPoint x: 444, endPoint y: 584, distance: 829.1
click at [444, 584] on app-calendar-viewport "Thu 11 2/2 1 Job Fri 12 2/2 1 Job Sat 13 3/3 1 Job Sun 14 3/3 1 Job Mon 15 2/2 …" at bounding box center [784, 511] width 1568 height 748
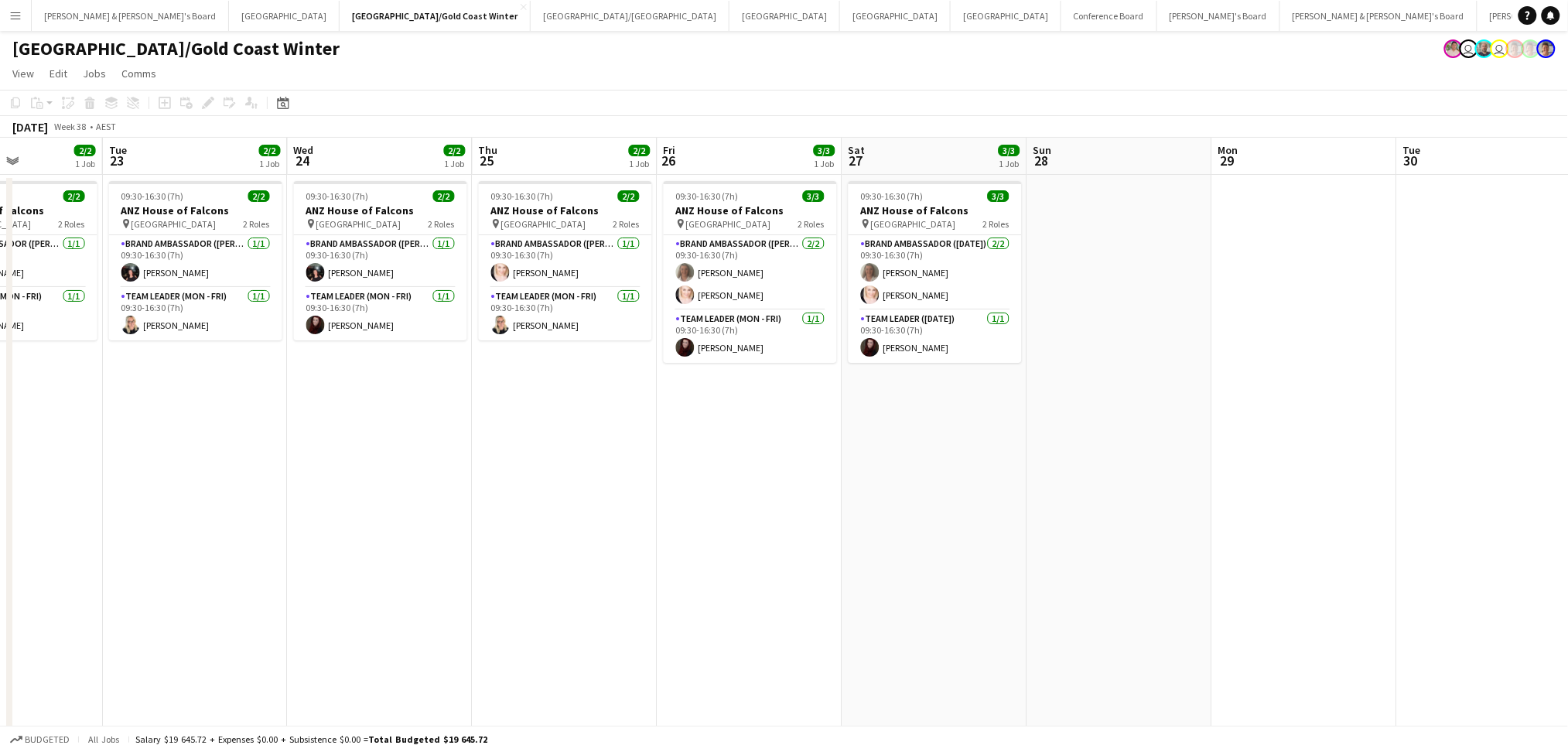
drag, startPoint x: 1025, startPoint y: 576, endPoint x: 429, endPoint y: 567, distance: 596.1
click at [429, 567] on app-calendar-viewport "Thu 18 2/2 1 Job Fri 19 2/2 1 Job Sat 20 3/3 1 Job Sun 21 3/3 1 Job Mon 22 2/2 …" at bounding box center [784, 511] width 1568 height 748
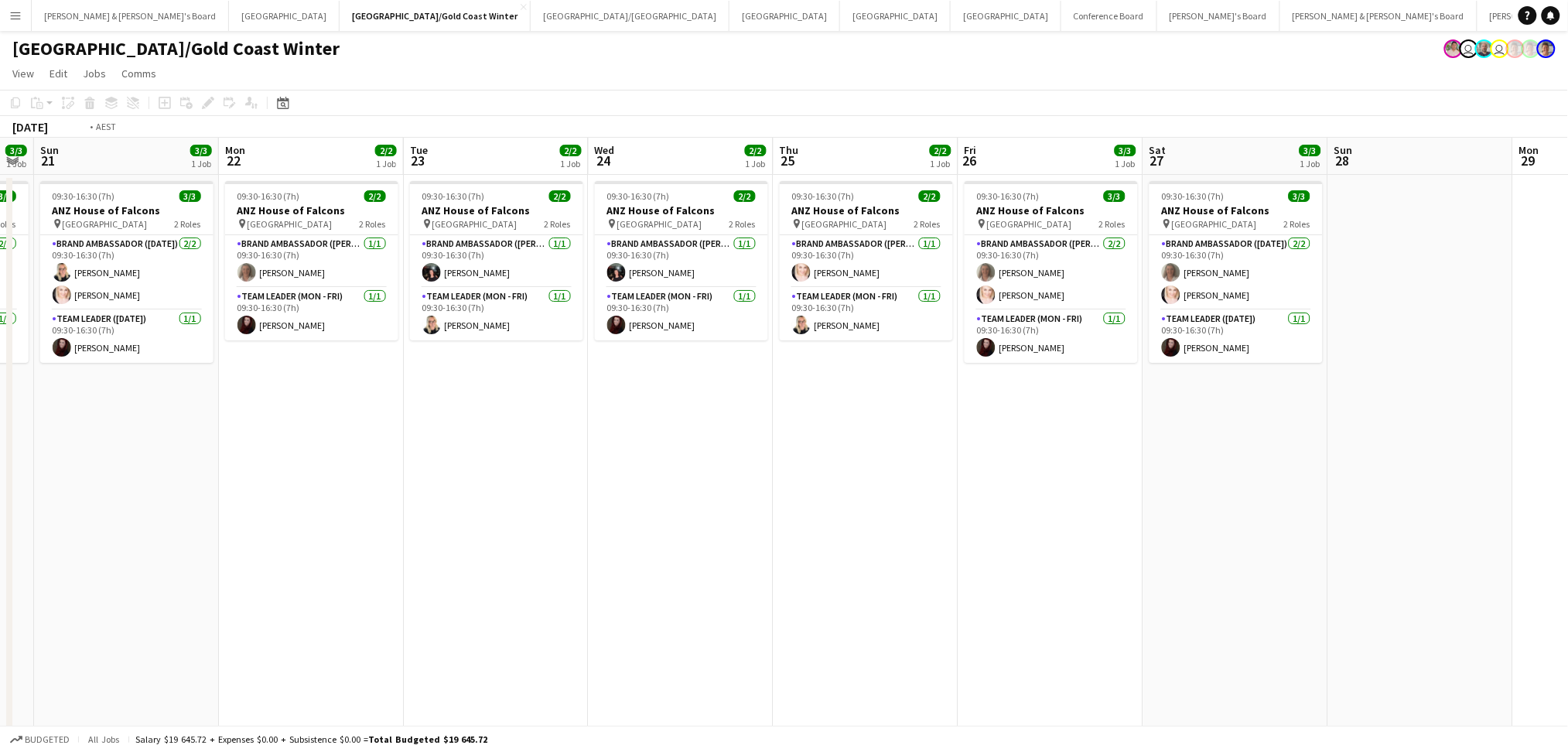
drag, startPoint x: 1036, startPoint y: 586, endPoint x: 449, endPoint y: 571, distance: 587.2
click at [449, 571] on app-calendar-viewport "Thu 18 2/2 1 Job Fri 19 2/2 1 Job Sat 20 3/3 1 Job Sun 21 3/3 1 Job Mon 22 2/2 …" at bounding box center [784, 511] width 1568 height 748
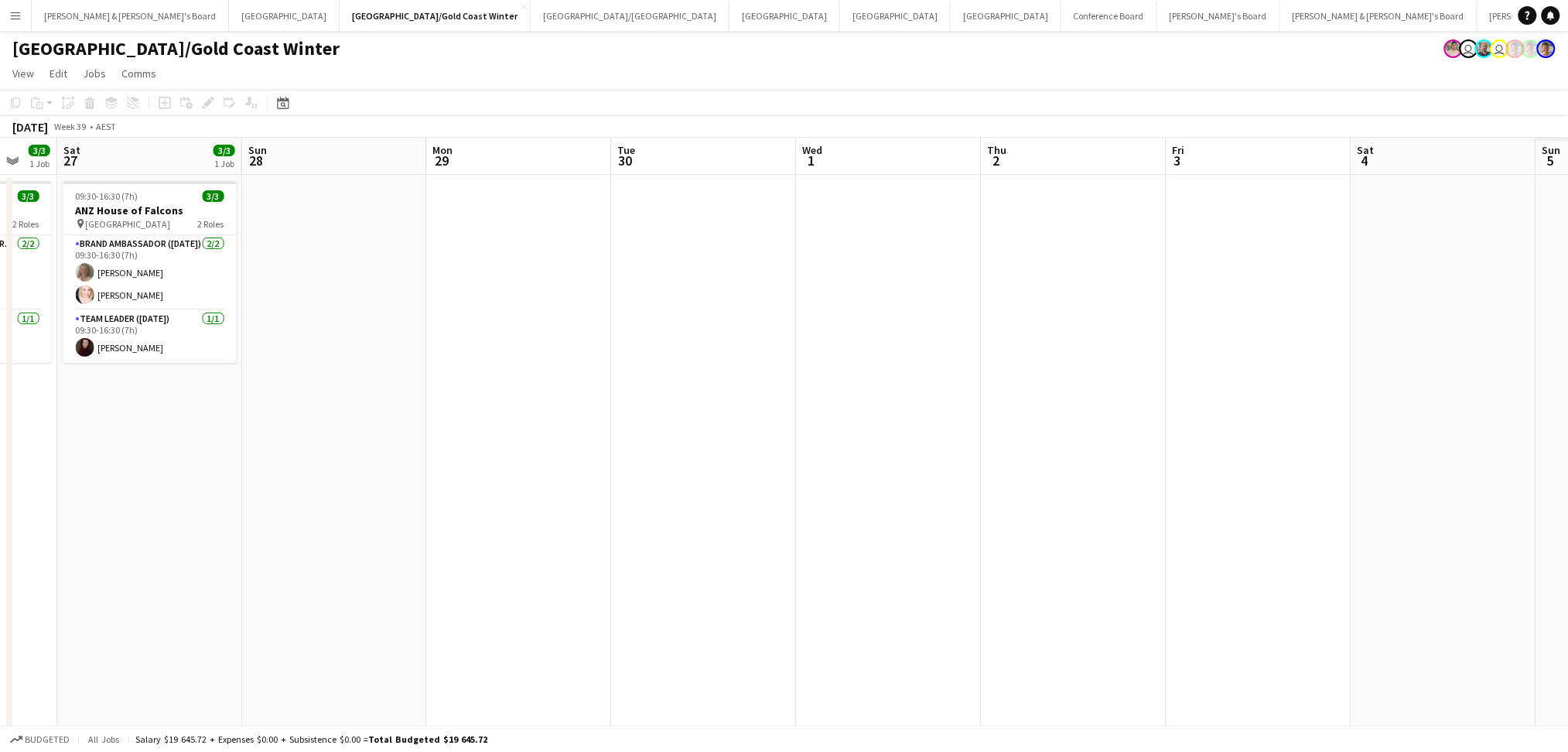
drag, startPoint x: 1099, startPoint y: 557, endPoint x: 574, endPoint y: 570, distance: 525.2
click at [574, 570] on app-calendar-viewport "Tue 23 2/2 1 Job Wed 24 2/2 1 Job Thu 25 2/2 1 Job Fri 26 3/3 1 Job Sat 27 3/3 …" at bounding box center [784, 511] width 1568 height 748
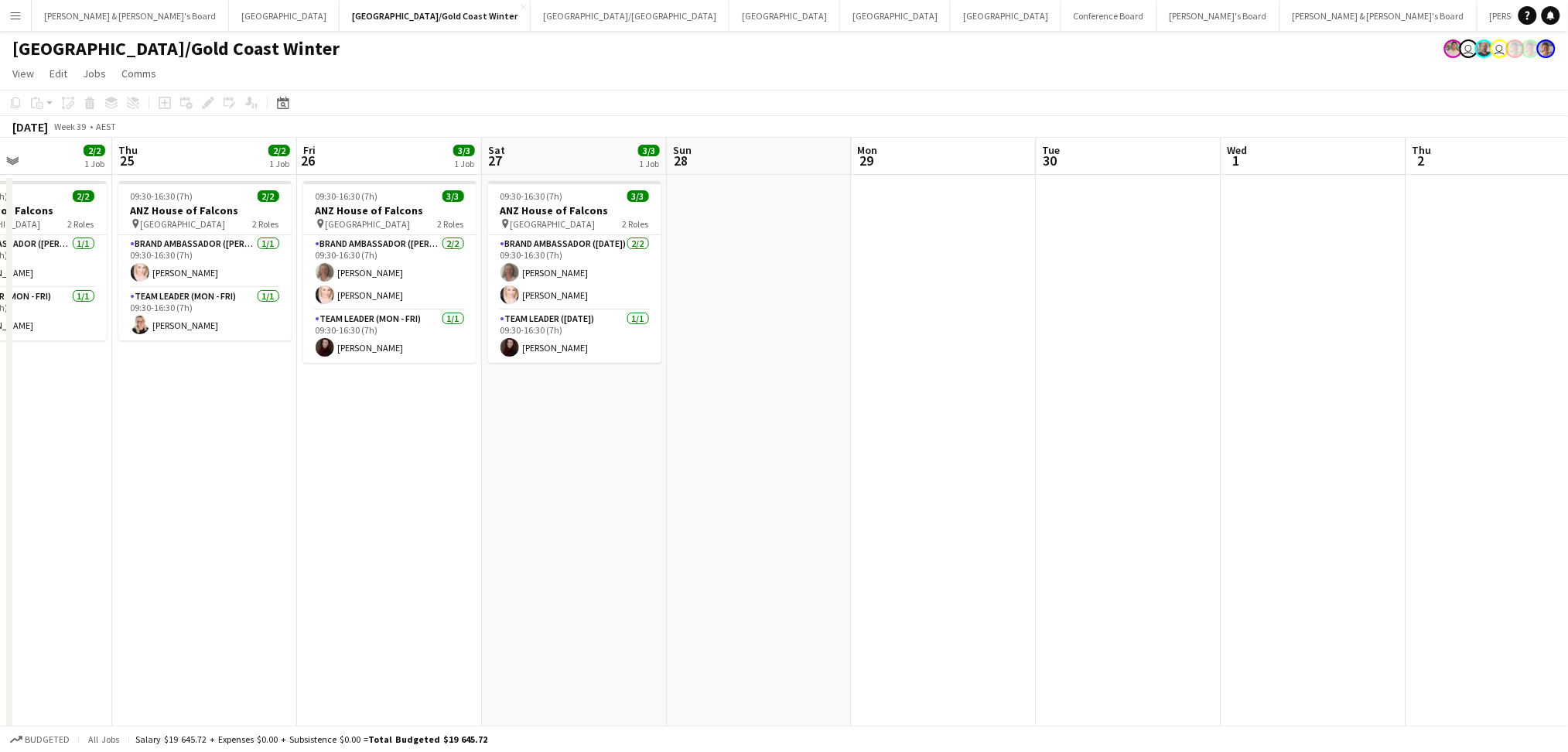
drag, startPoint x: 486, startPoint y: 582, endPoint x: 1302, endPoint y: 567, distance: 816.1
click at [1319, 567] on app-calendar-viewport "Tue 23 2/2 1 Job Wed 24 2/2 1 Job Thu 25 2/2 1 Job Fri 26 3/3 1 Job Sat 27 3/3 …" at bounding box center [784, 511] width 1568 height 748
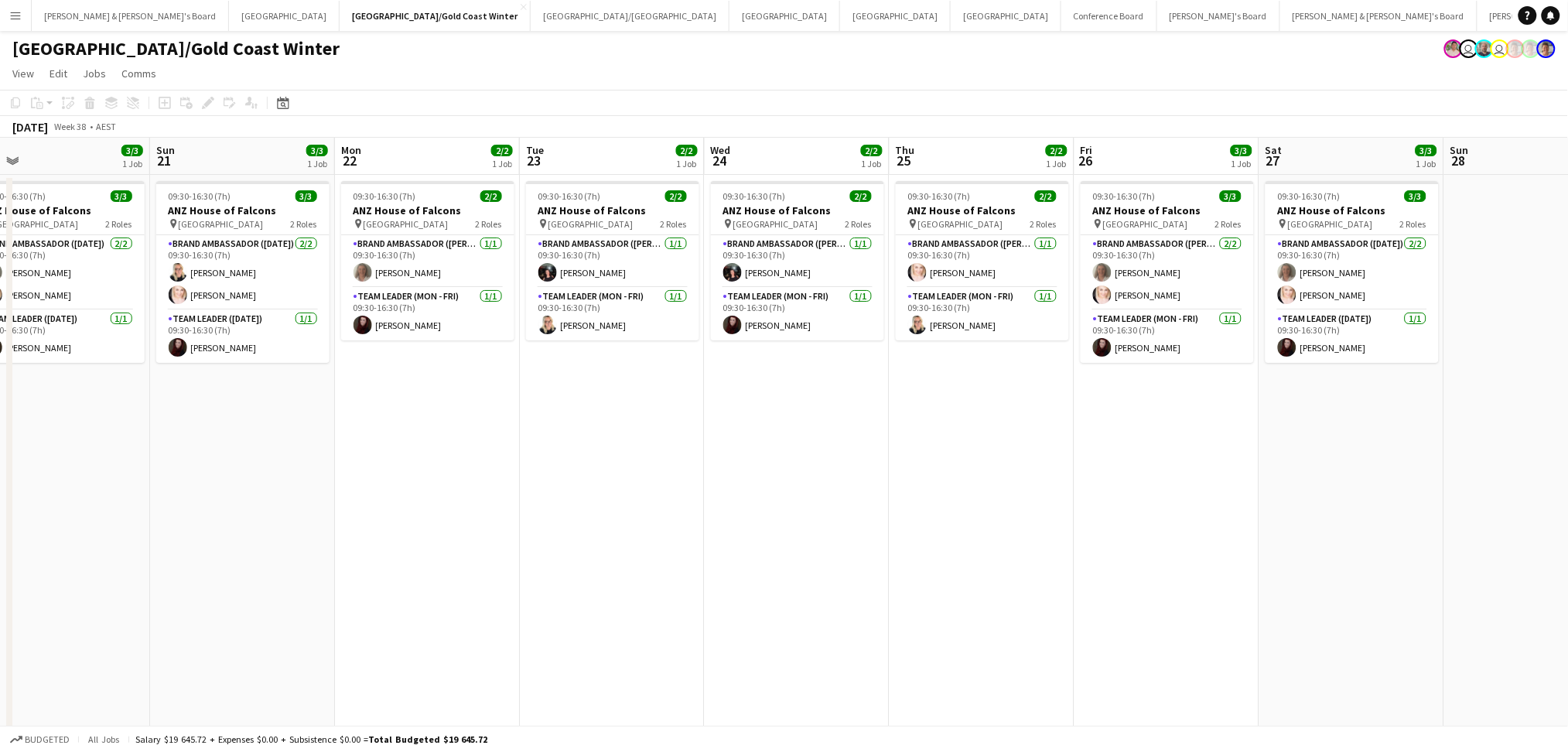
scroll to position [0, 0]
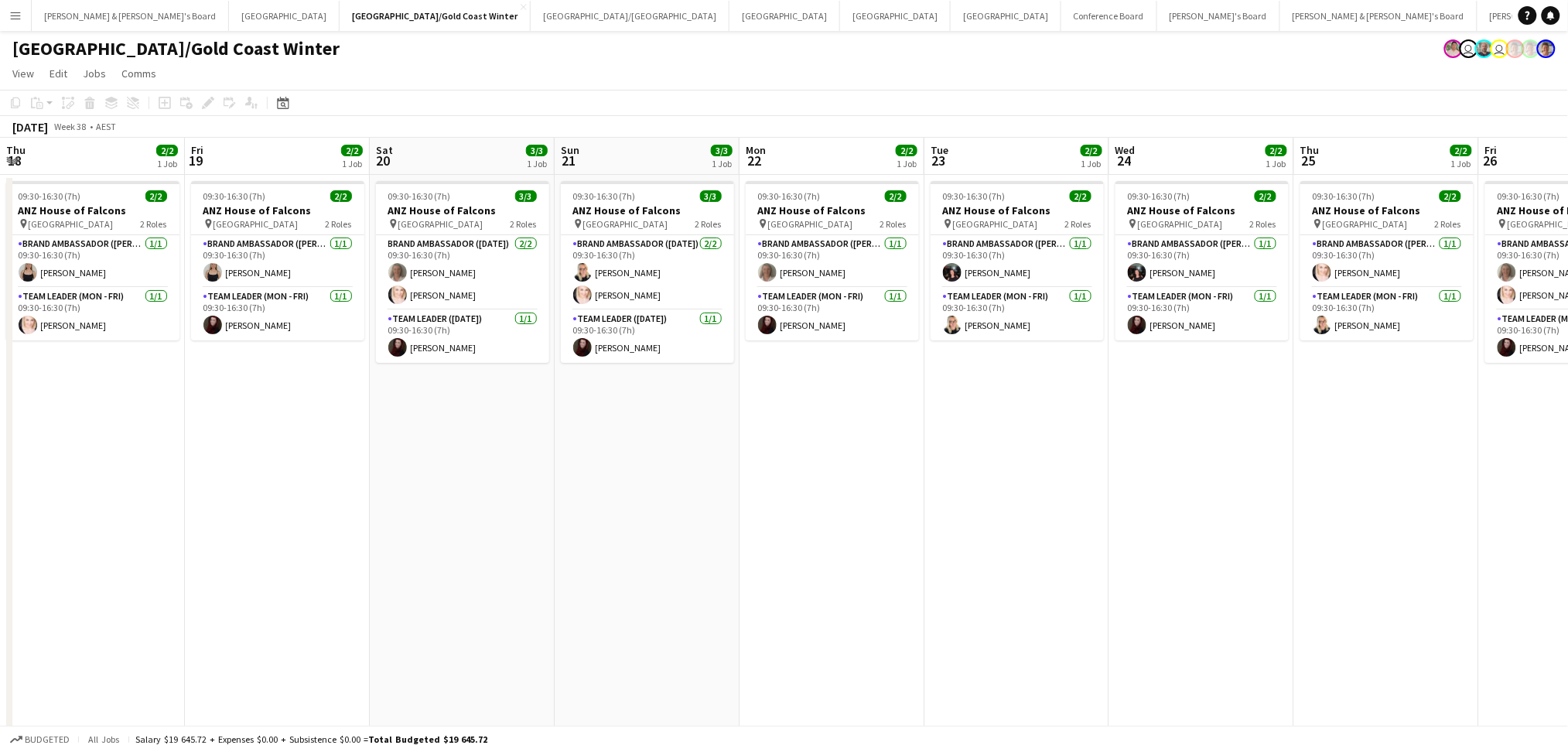
drag, startPoint x: 724, startPoint y: 581, endPoint x: 1390, endPoint y: 580, distance: 666.0
click at [1558, 580] on app-calendar-viewport "Thu 18 2/2 1 Job Fri 19 2/2 1 Job Sat 20 3/3 1 Job Sun 21 3/3 1 Job Mon 22 2/2 …" at bounding box center [784, 511] width 1568 height 748
drag, startPoint x: 531, startPoint y: 582, endPoint x: 1058, endPoint y: 576, distance: 527.0
click at [1058, 576] on app-calendar-viewport "Tue 16 2/2 1 Job Wed 17 2/2 1 Job Thu 18 2/2 1 Job Fri 19 2/2 1 Job Sat 20 3/3 …" at bounding box center [784, 511] width 1568 height 748
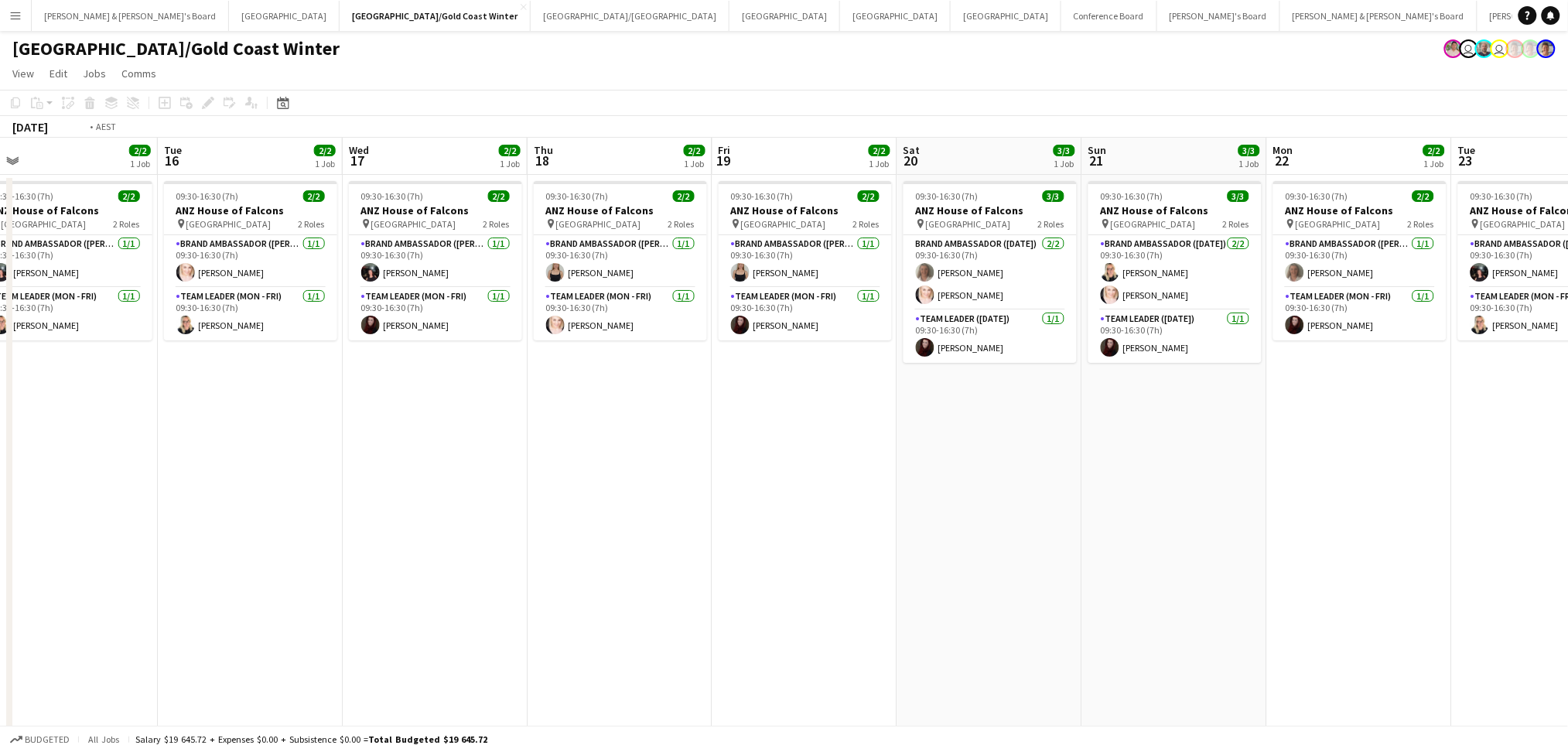
drag, startPoint x: 485, startPoint y: 582, endPoint x: 1065, endPoint y: 584, distance: 580.0
click at [1099, 582] on app-calendar-viewport "Sat 13 3/3 1 Job Sun 14 3/3 1 Job Mon 15 2/2 1 Job Tue 16 2/2 1 Job Wed 17 2/2 …" at bounding box center [784, 511] width 1568 height 748
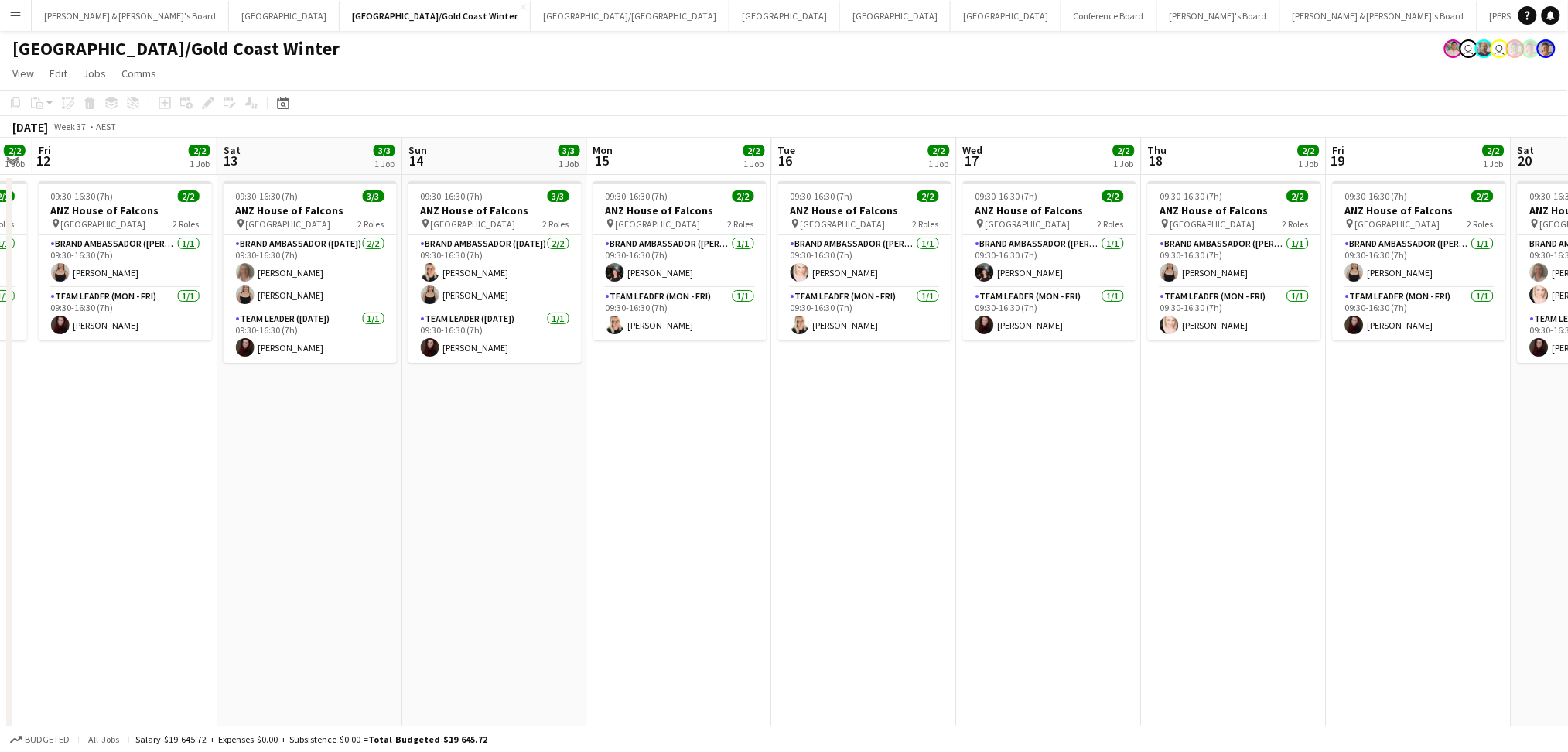
drag, startPoint x: 587, startPoint y: 589, endPoint x: 1140, endPoint y: 584, distance: 553.0
click at [1140, 584] on app-calendar-viewport "Tue 9 7/7 4 Jobs Wed 10 2/2 1 Job Thu 11 2/2 1 Job Fri 12 2/2 1 Job Sat 13 3/3 …" at bounding box center [784, 511] width 1568 height 748
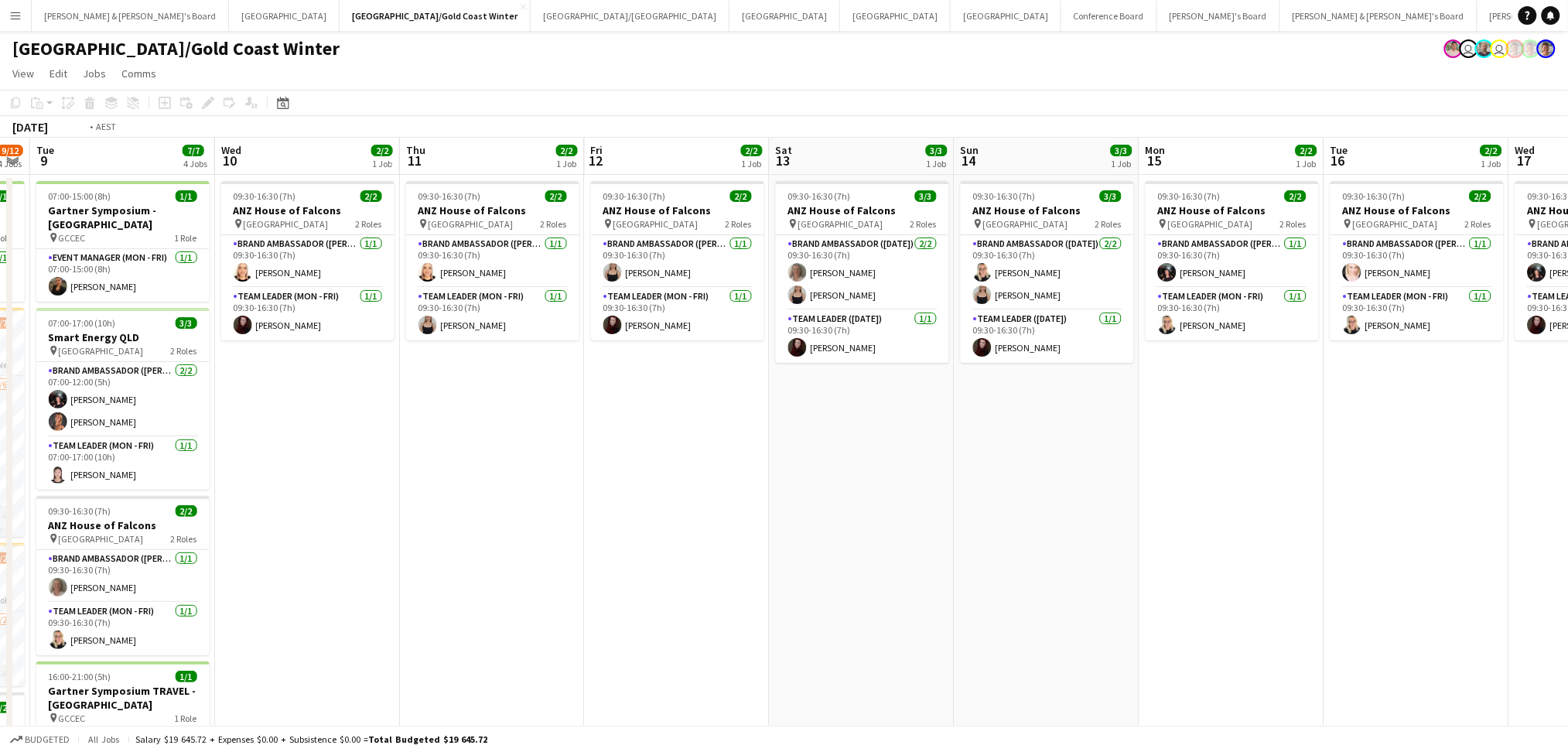
drag, startPoint x: 821, startPoint y: 592, endPoint x: 1291, endPoint y: 577, distance: 470.2
click at [1291, 577] on app-calendar-viewport "Sat 6 4/4 2 Jobs Sun 7 4/4 2 Jobs Mon 8 9/12 4 Jobs Tue 9 7/7 4 Jobs Wed 10 2/2…" at bounding box center [784, 511] width 1568 height 748
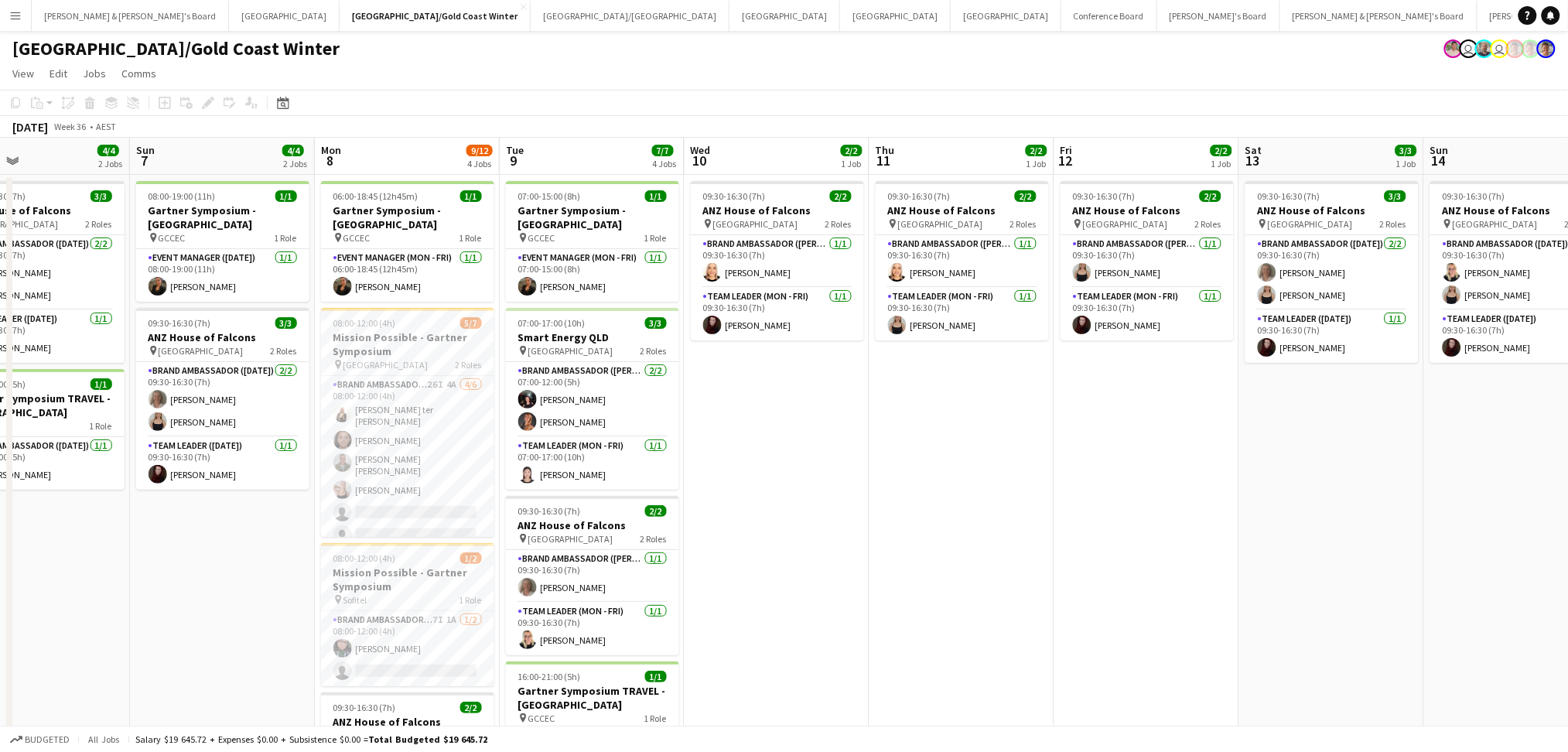
drag, startPoint x: 828, startPoint y: 588, endPoint x: 1445, endPoint y: 585, distance: 617.0
click at [1445, 585] on app-calendar-viewport "Thu 4 Fri 5 2/2 1 Job Sat 6 4/4 2 Jobs Sun 7 4/4 2 Jobs Mon 8 9/12 4 Jobs Tue 9…" at bounding box center [784, 511] width 1568 height 748
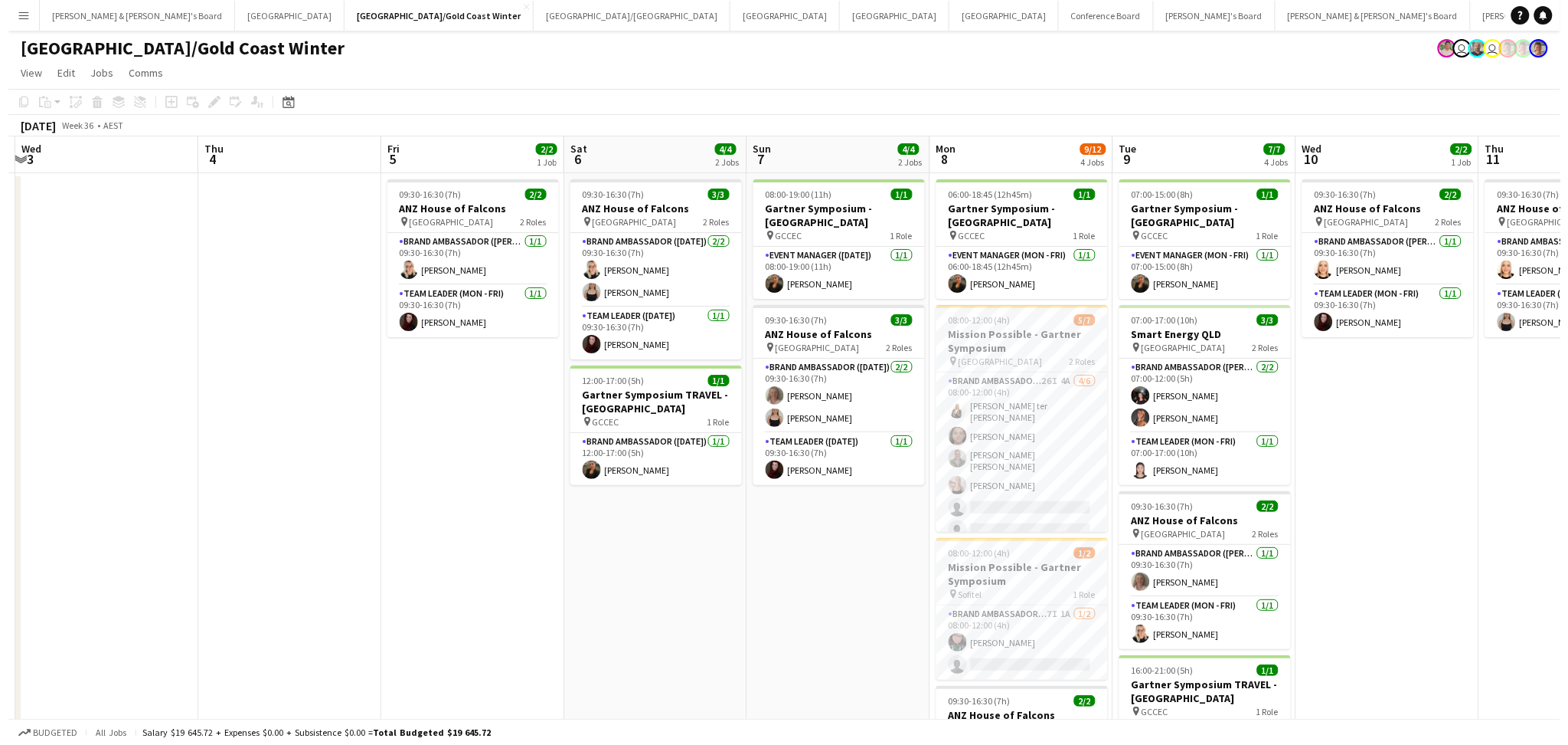
scroll to position [0, 436]
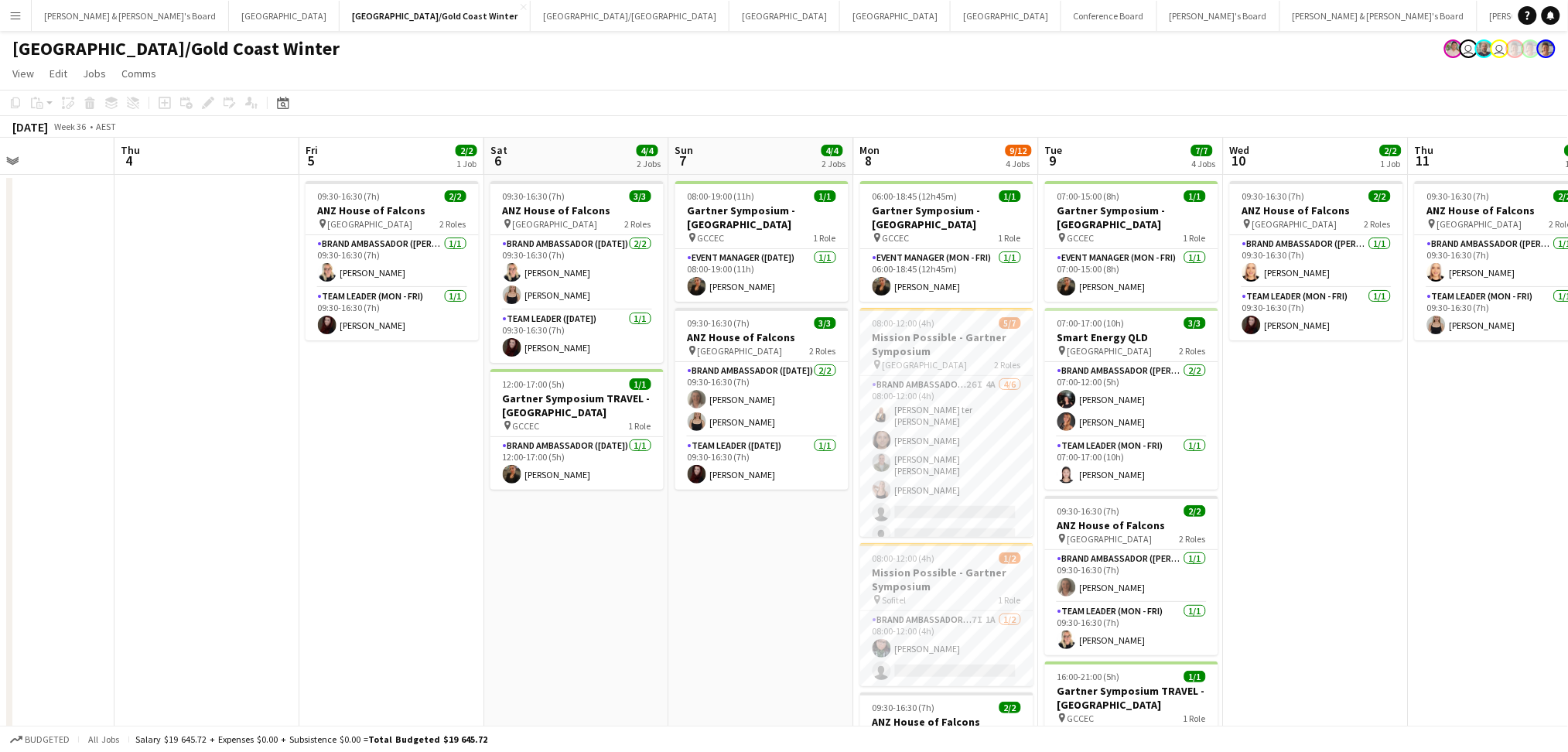
drag, startPoint x: 681, startPoint y: 603, endPoint x: 974, endPoint y: 592, distance: 293.2
click at [974, 592] on app-calendar-viewport "Mon 1 Tue 2 Wed 3 Thu 4 Fri 5 2/2 1 Job Sat 6 4/4 2 Jobs Sun 7 4/4 2 Jobs Mon 8…" at bounding box center [784, 511] width 1568 height 748
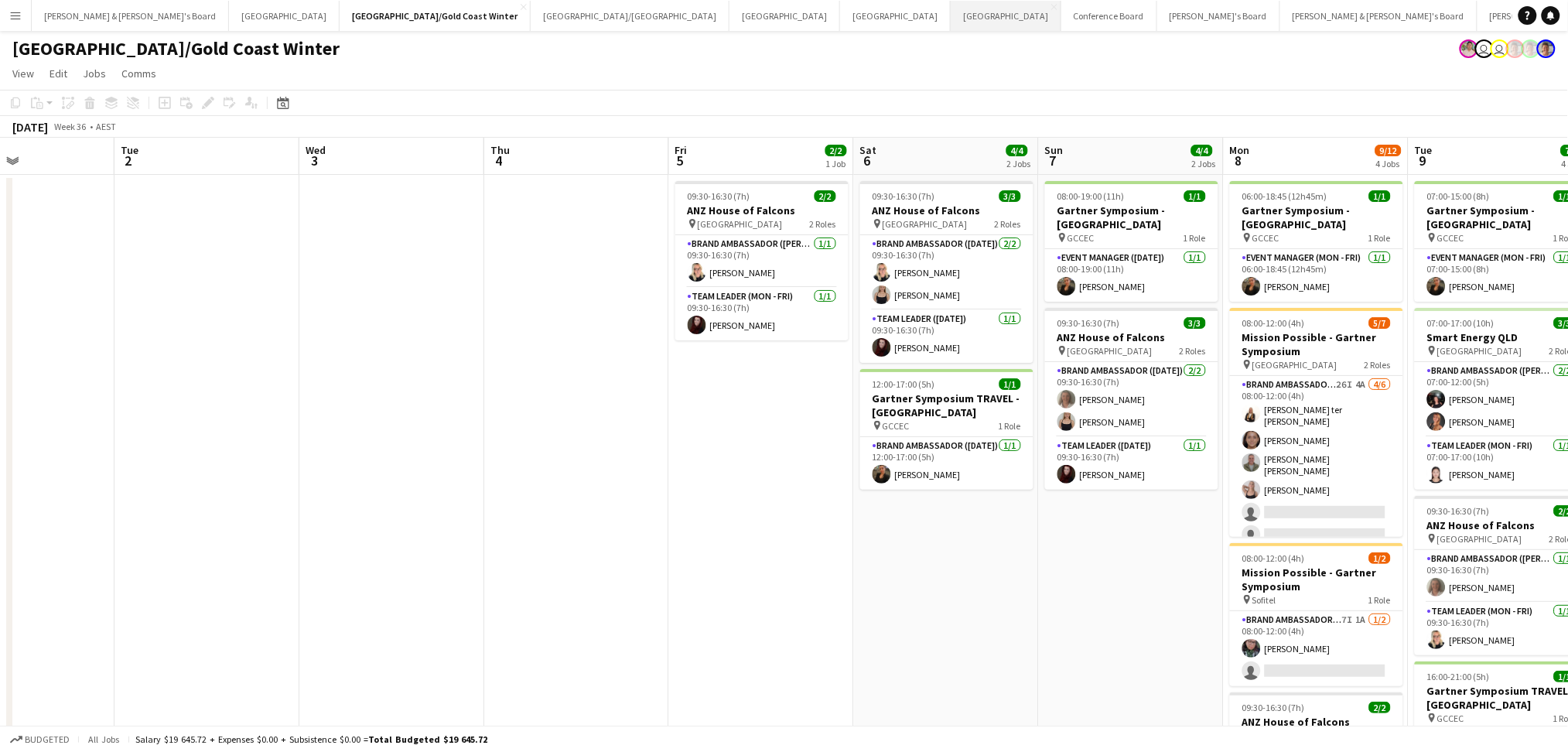
click at [951, 27] on button "Perth Close" at bounding box center [1006, 16] width 111 height 30
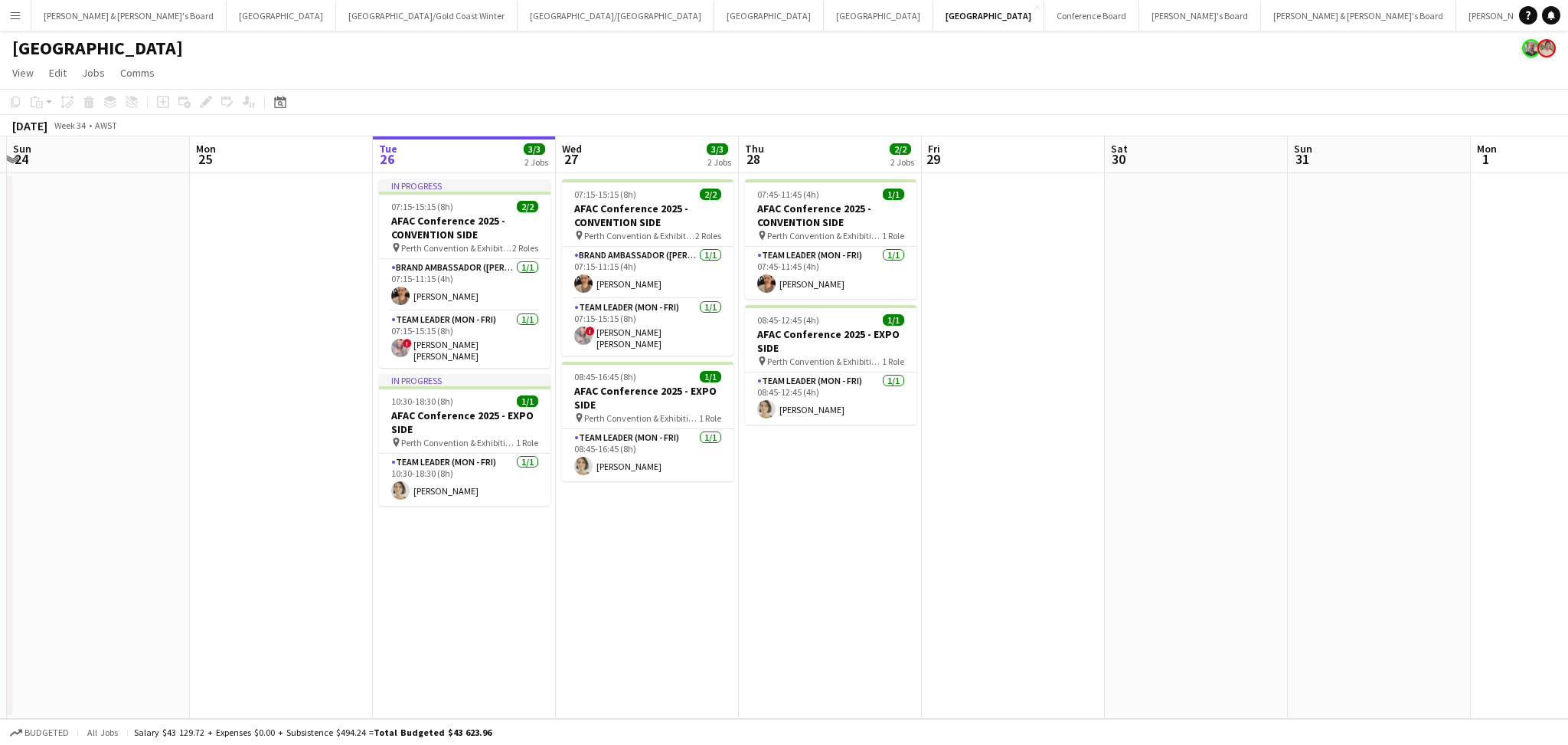
scroll to position [0, 464]
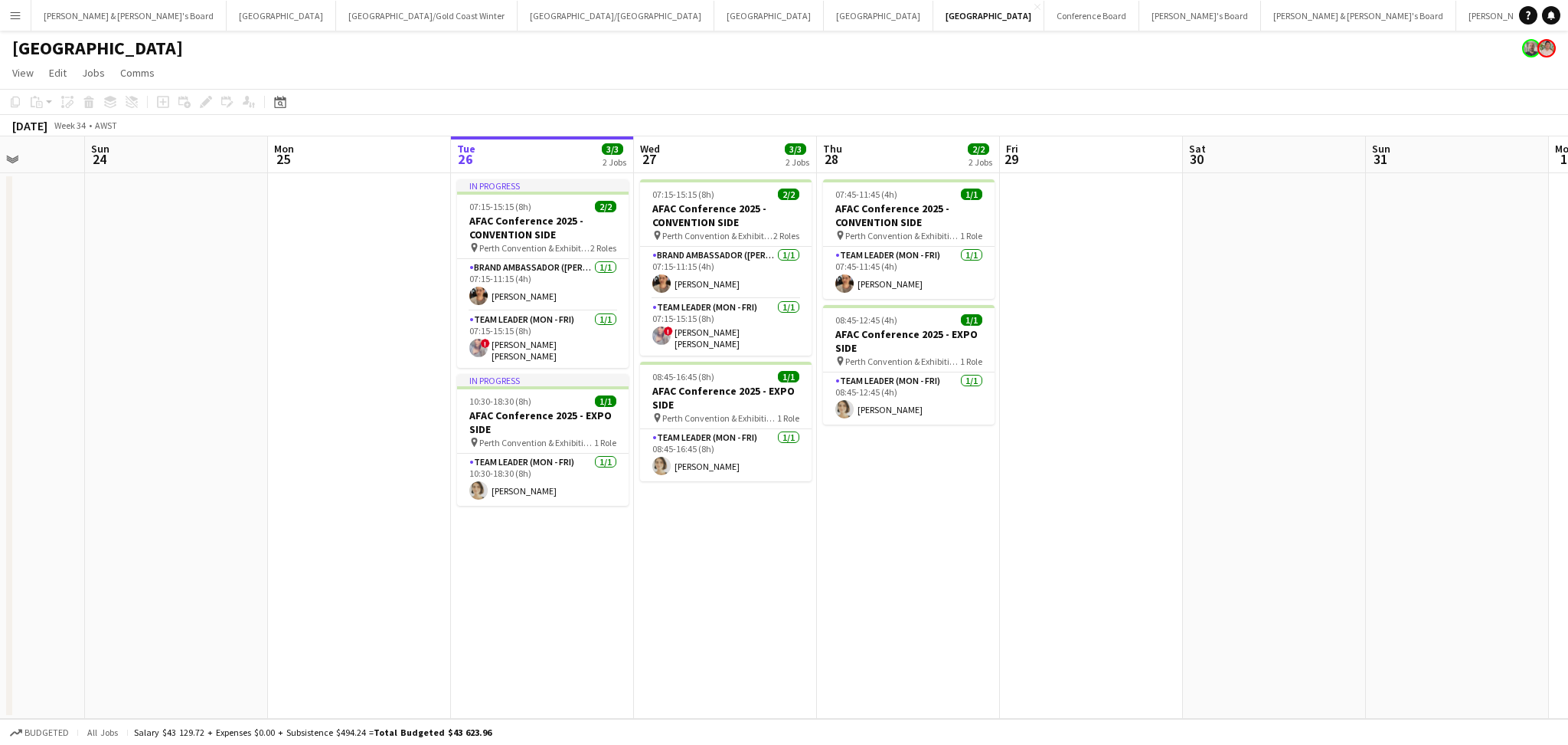
drag, startPoint x: 397, startPoint y: 625, endPoint x: 664, endPoint y: 601, distance: 268.1
click at [664, 601] on app-calendar-viewport "Thu 21 Fri 22 Sat 23 Sun 24 Mon 25 Tue 26 3/3 2 Jobs Wed 27 3/3 2 Jobs Thu 28 2…" at bounding box center [784, 427] width 1568 height 583
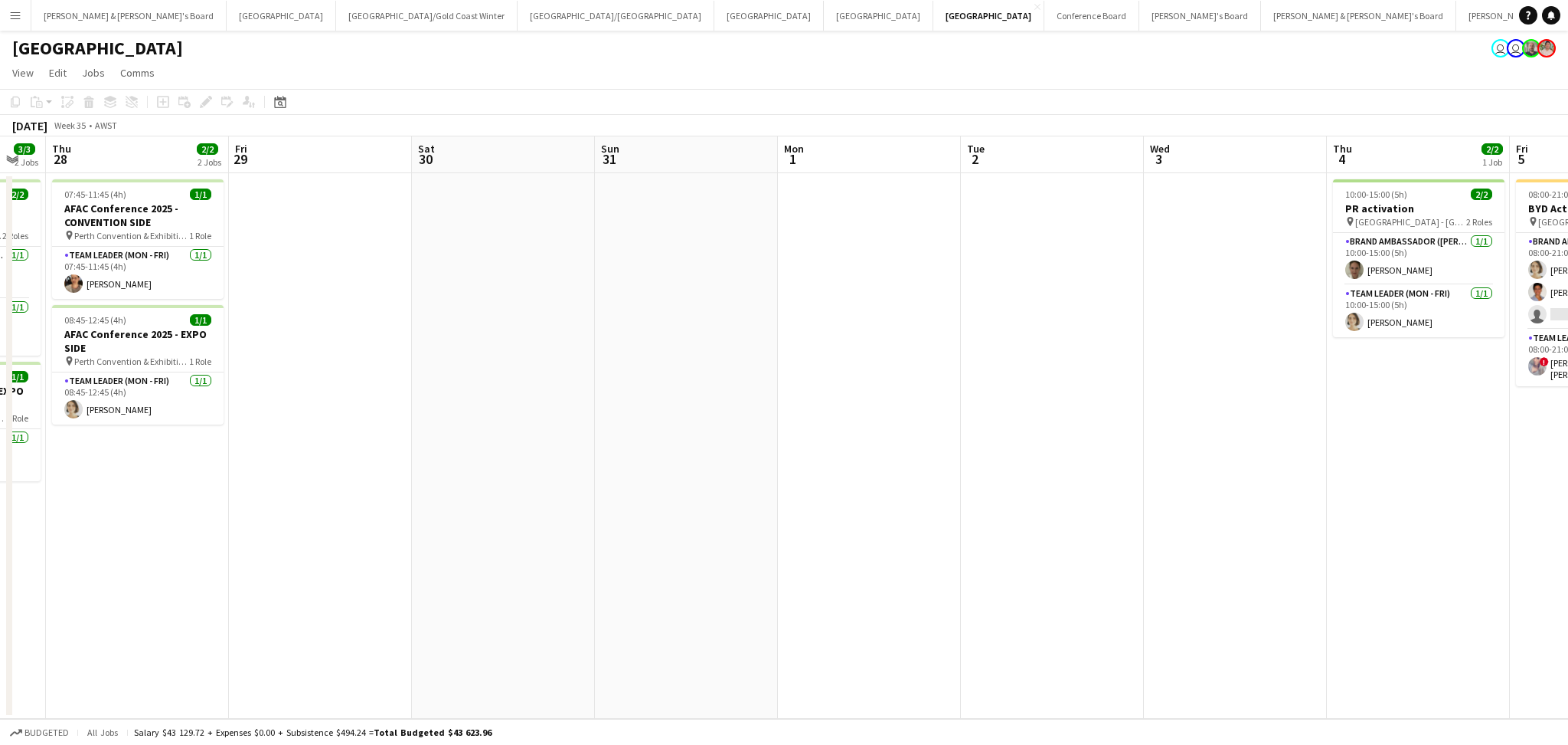
drag, startPoint x: 789, startPoint y: 595, endPoint x: -68, endPoint y: 528, distance: 859.6
click at [0, 528] on html "Menu Boards Boards Boards All jobs Status Workforce Workforce My Workforce Recr…" at bounding box center [784, 382] width 1568 height 764
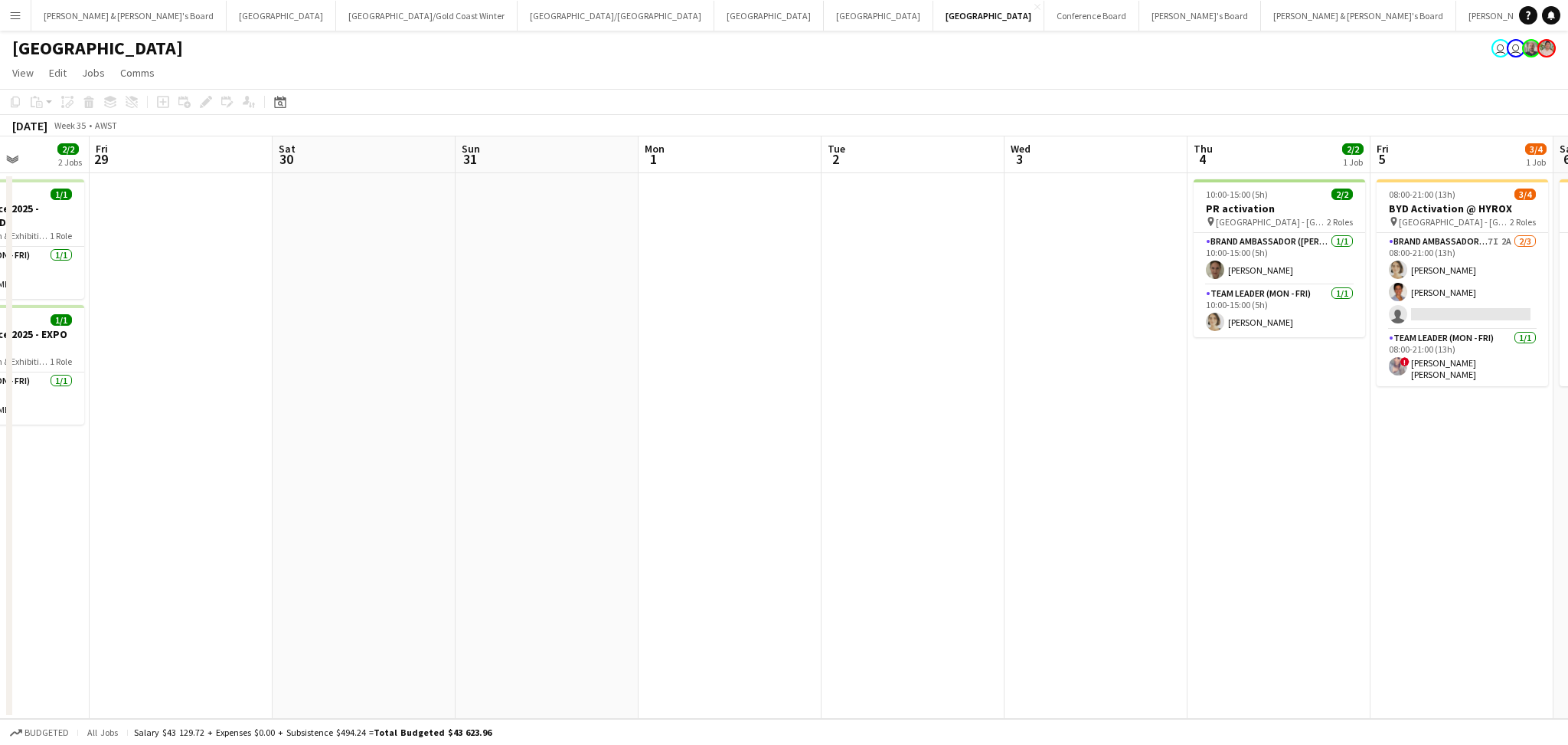
drag, startPoint x: 1063, startPoint y: 513, endPoint x: 725, endPoint y: 540, distance: 339.1
click at [727, 541] on app-calendar-viewport "Mon 25 Tue 26 3/3 2 Jobs Wed 27 3/3 2 Jobs Thu 28 2/2 2 Jobs Fri 29 Sat 30 Sun …" at bounding box center [784, 427] width 1568 height 583
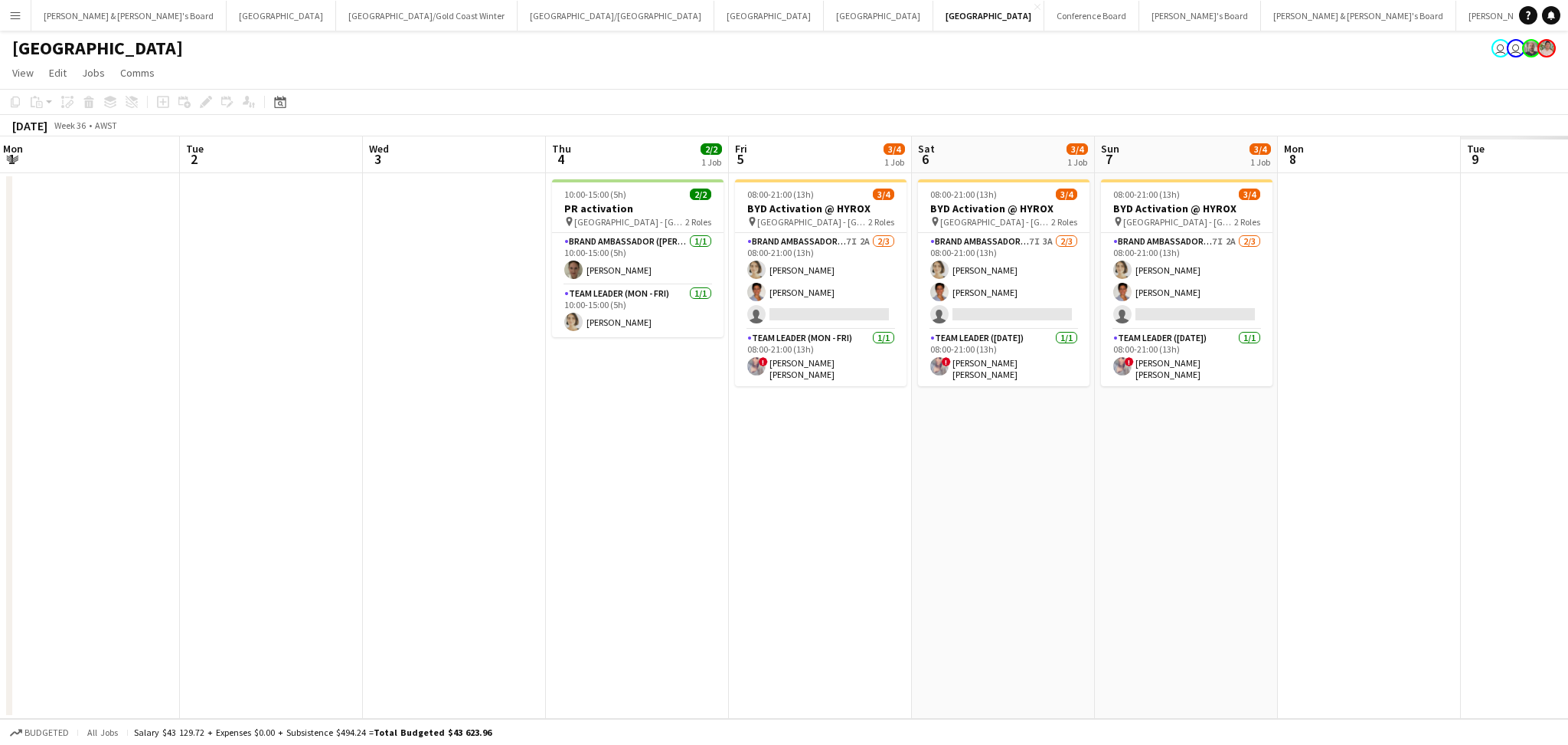
scroll to position [0, 554]
drag, startPoint x: 1227, startPoint y: 535, endPoint x: 779, endPoint y: 543, distance: 448.1
click at [779, 543] on app-calendar-viewport "Fri 29 Sat 30 Sun 31 Mon 1 Tue 2 Wed 3 Thu 4 2/2 1 Job Fri 5 3/4 1 Job Sat 6 3/…" at bounding box center [784, 427] width 1568 height 583
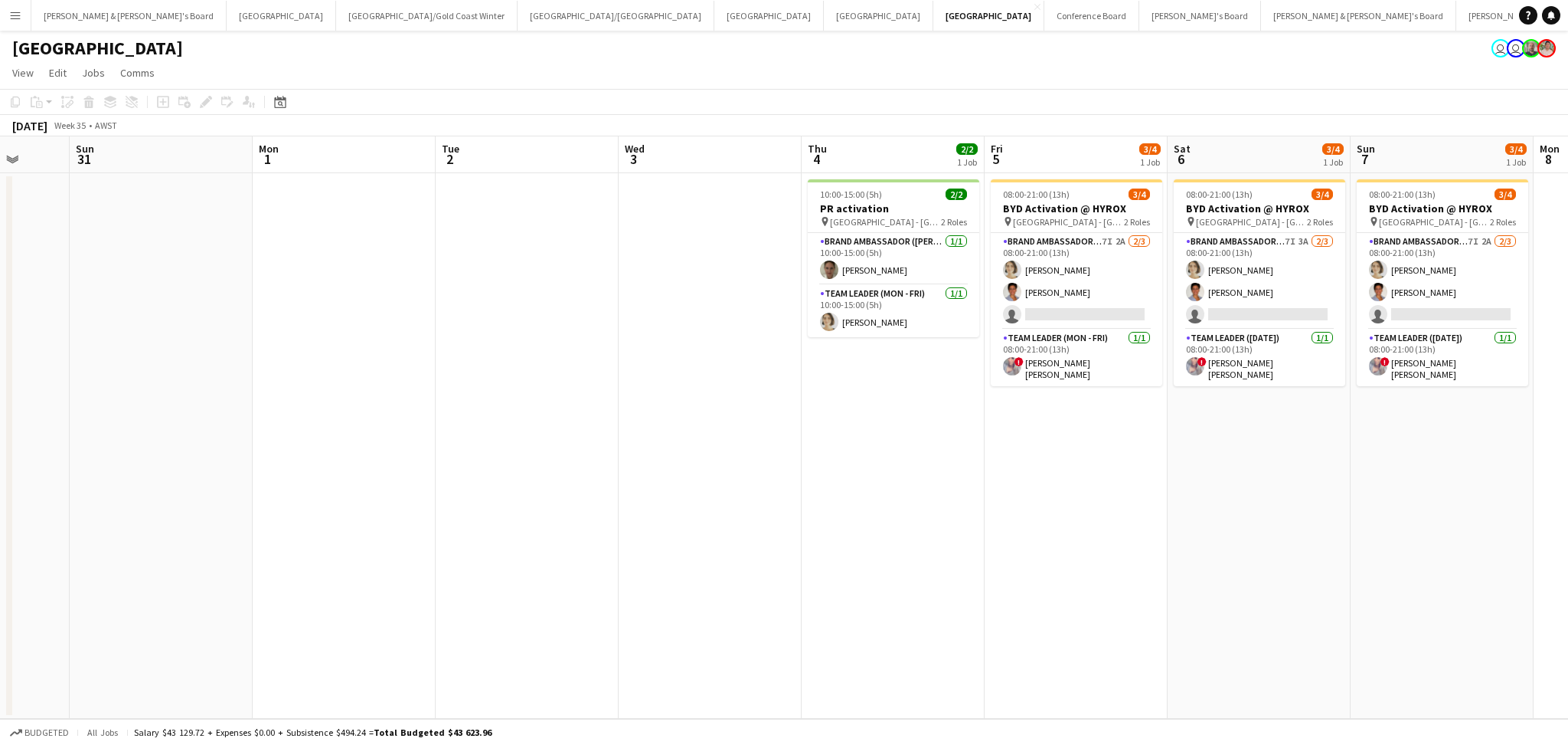
drag, startPoint x: 535, startPoint y: 554, endPoint x: 781, endPoint y: 547, distance: 246.1
click at [793, 545] on app-calendar-viewport "Thu 28 2/2 2 Jobs Fri 29 Sat 30 Sun 31 Mon 1 Tue 2 Wed 3 Thu 4 2/2 1 Job Fri 5 …" at bounding box center [784, 427] width 1568 height 583
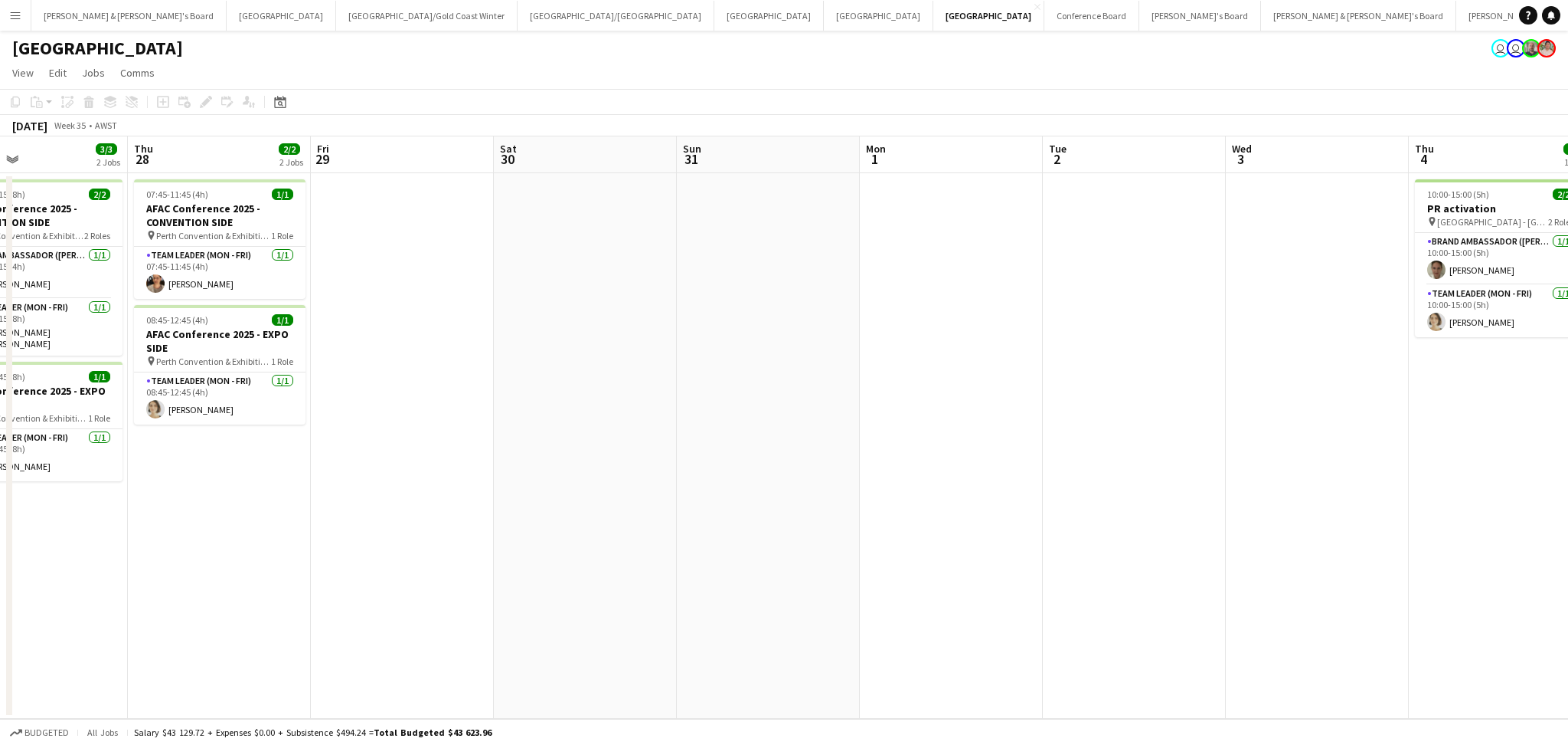
drag, startPoint x: 1195, startPoint y: 521, endPoint x: 1258, endPoint y: 503, distance: 65.5
click at [1258, 504] on app-calendar-viewport "Mon 25 Tue 26 3/3 2 Jobs Wed 27 3/3 2 Jobs Thu 28 2/2 2 Jobs Fri 29 Sat 30 Sun …" at bounding box center [784, 427] width 1568 height 583
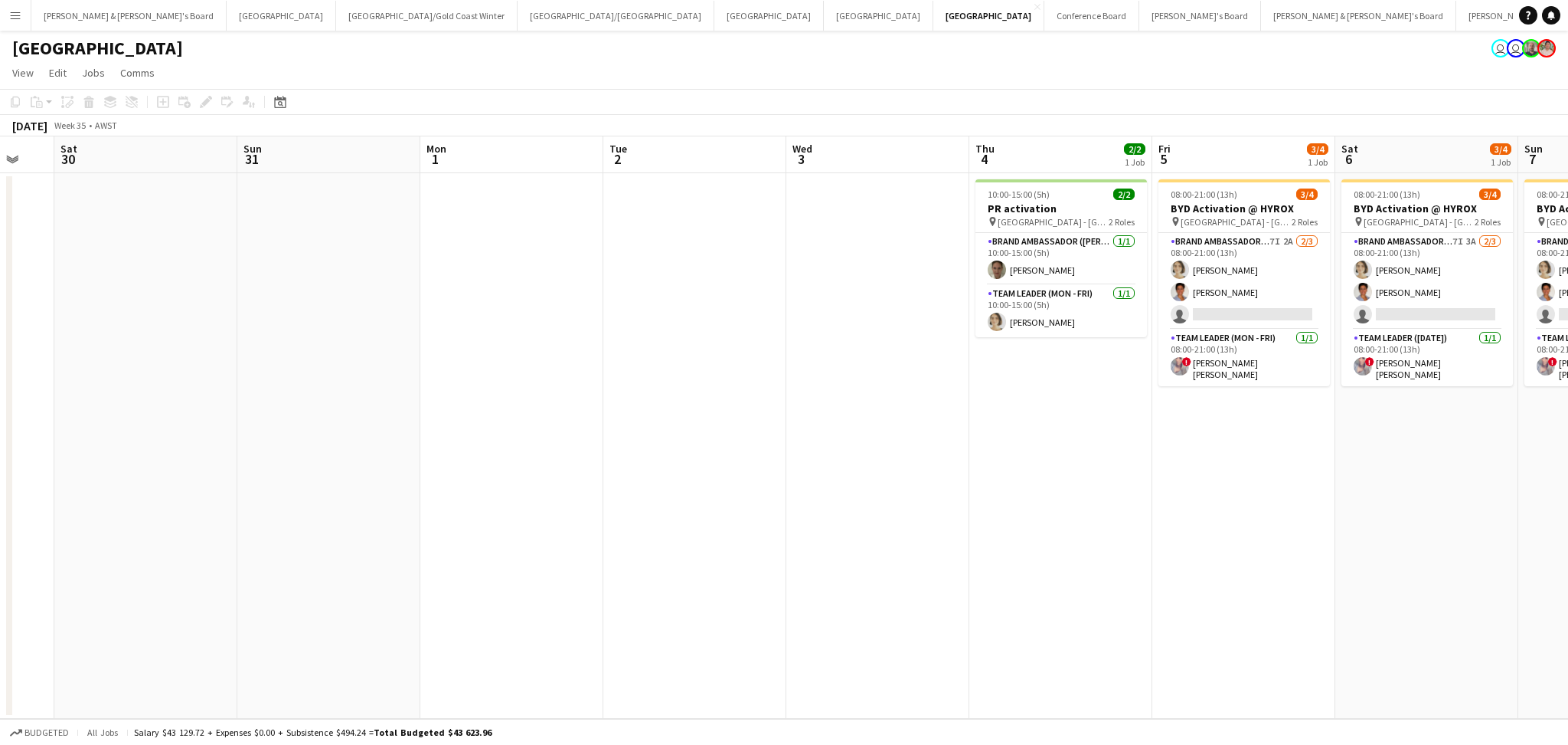
drag, startPoint x: 1205, startPoint y: 496, endPoint x: 761, endPoint y: 482, distance: 444.2
click at [761, 482] on app-calendar-viewport "Wed 27 3/3 2 Jobs Thu 28 2/2 2 Jobs Fri 29 Sat 30 Sun 31 Mon 1 Tue 2 Wed 3 Thu …" at bounding box center [784, 427] width 1568 height 583
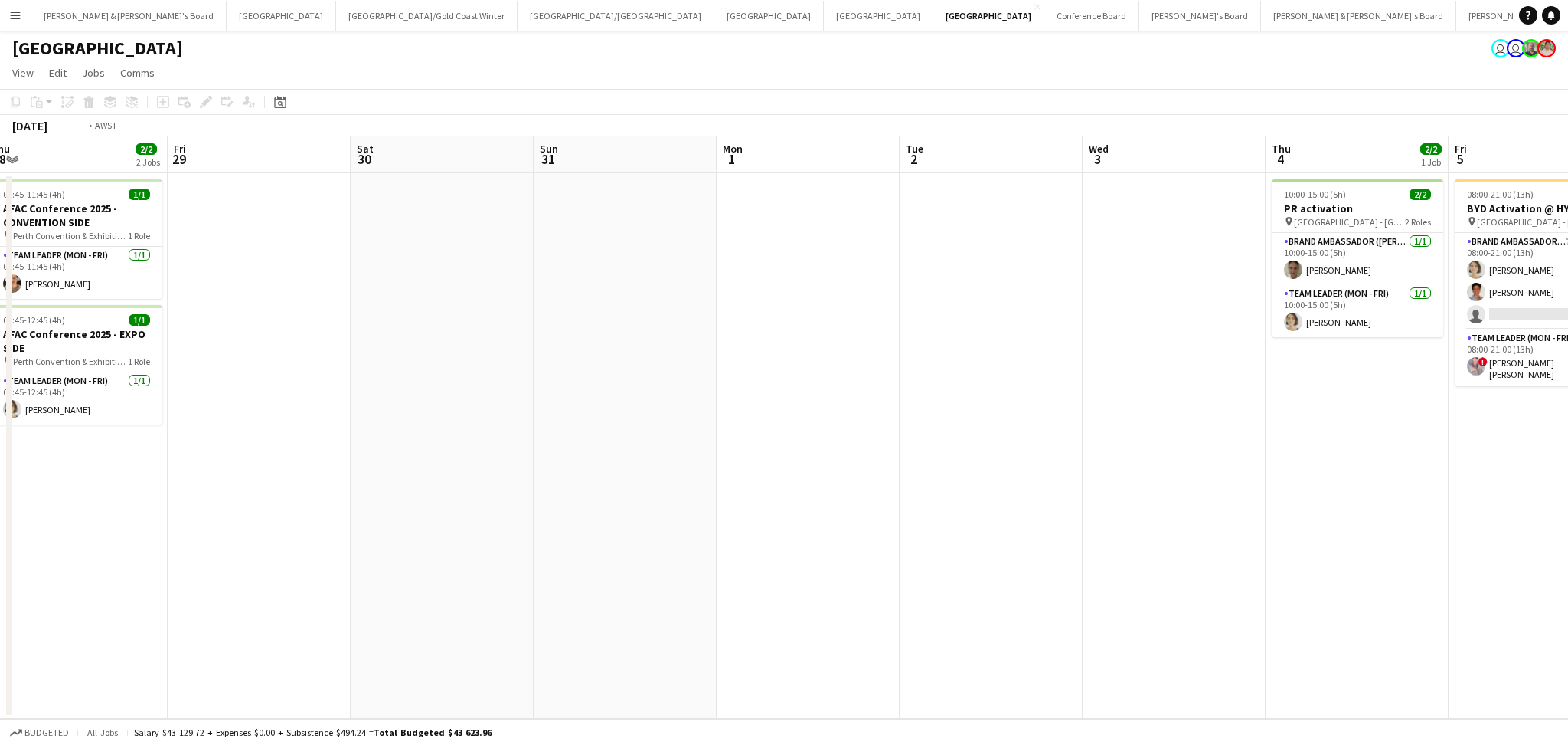
drag, startPoint x: 641, startPoint y: 488, endPoint x: 1517, endPoint y: 489, distance: 876.0
click at [1517, 489] on app-calendar-viewport "Wed 27 3/3 2 Jobs Thu 28 2/2 2 Jobs Fri 29 Sat 30 Sun 31 Mon 1 Tue 2 Wed 3 Thu …" at bounding box center [784, 427] width 1568 height 583
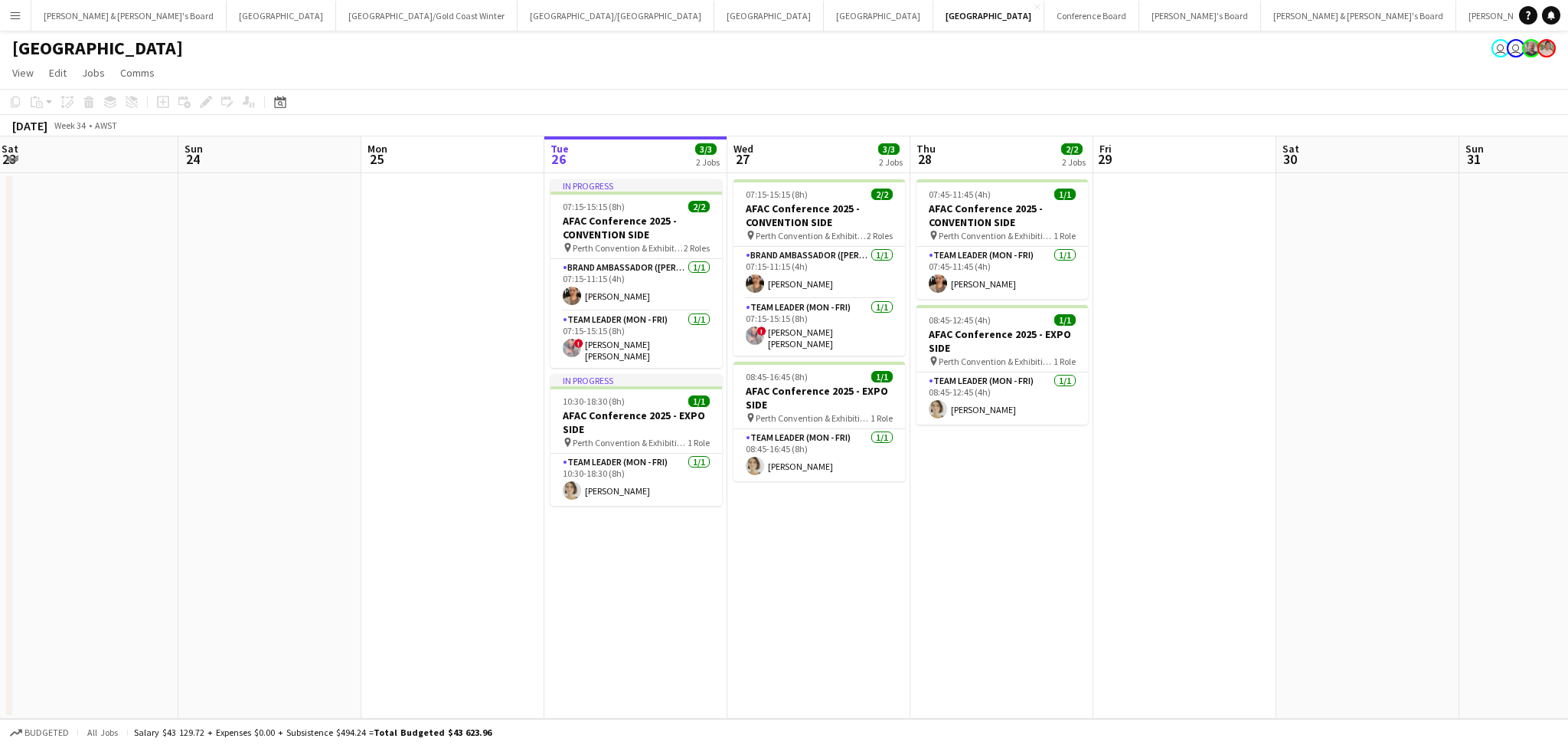
drag, startPoint x: 645, startPoint y: 561, endPoint x: 1146, endPoint y: 586, distance: 501.6
click at [1146, 586] on app-calendar-viewport "Thu 21 Fri 22 Sat 23 Sun 24 Mon 25 Tue 26 3/3 2 Jobs Wed 27 3/3 2 Jobs Thu 28 2…" at bounding box center [784, 427] width 1568 height 583
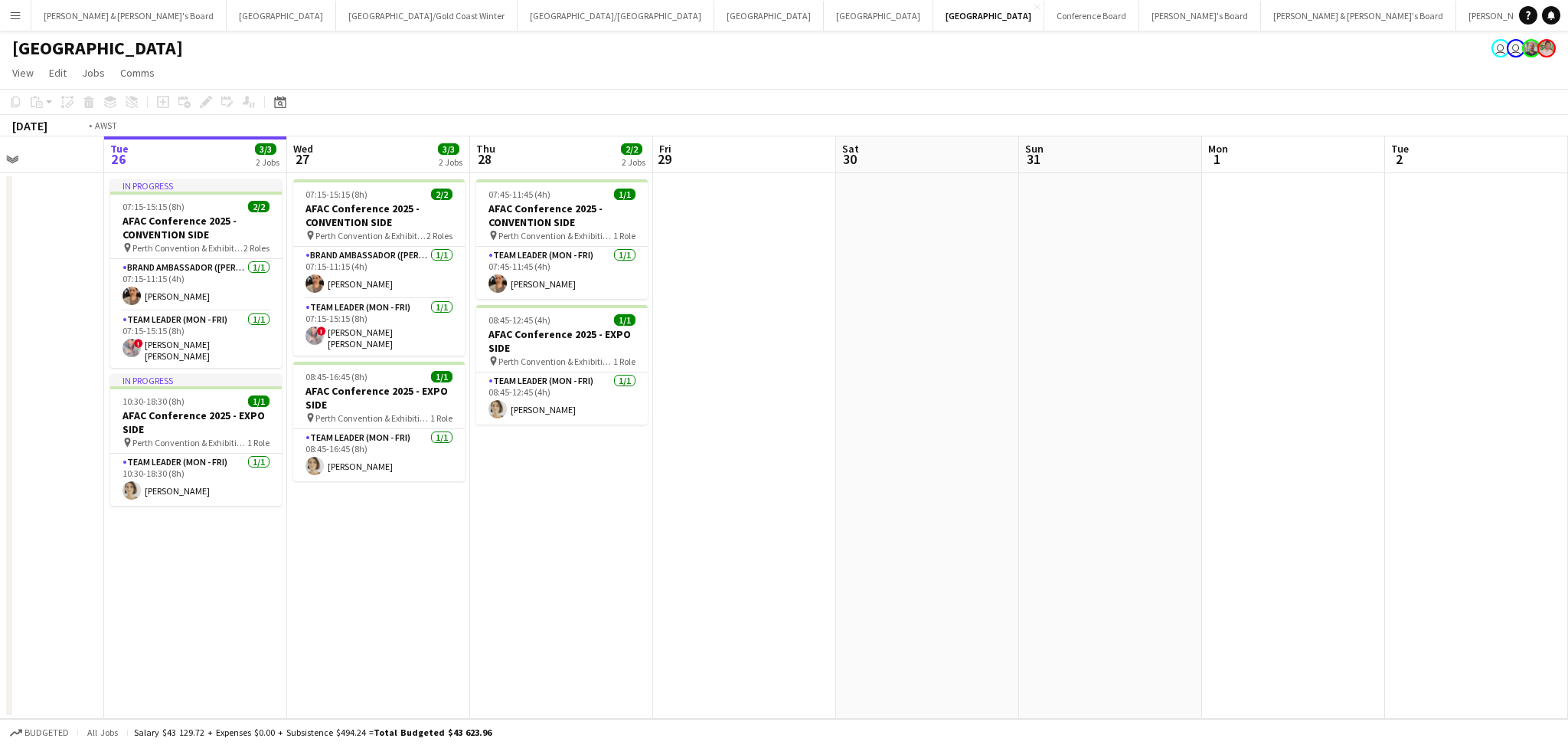
drag, startPoint x: 922, startPoint y: 573, endPoint x: -31, endPoint y: 488, distance: 956.8
click at [0, 488] on html "Menu Boards Boards Boards All jobs Status Workforce Workforce My Workforce Recr…" at bounding box center [784, 382] width 1568 height 764
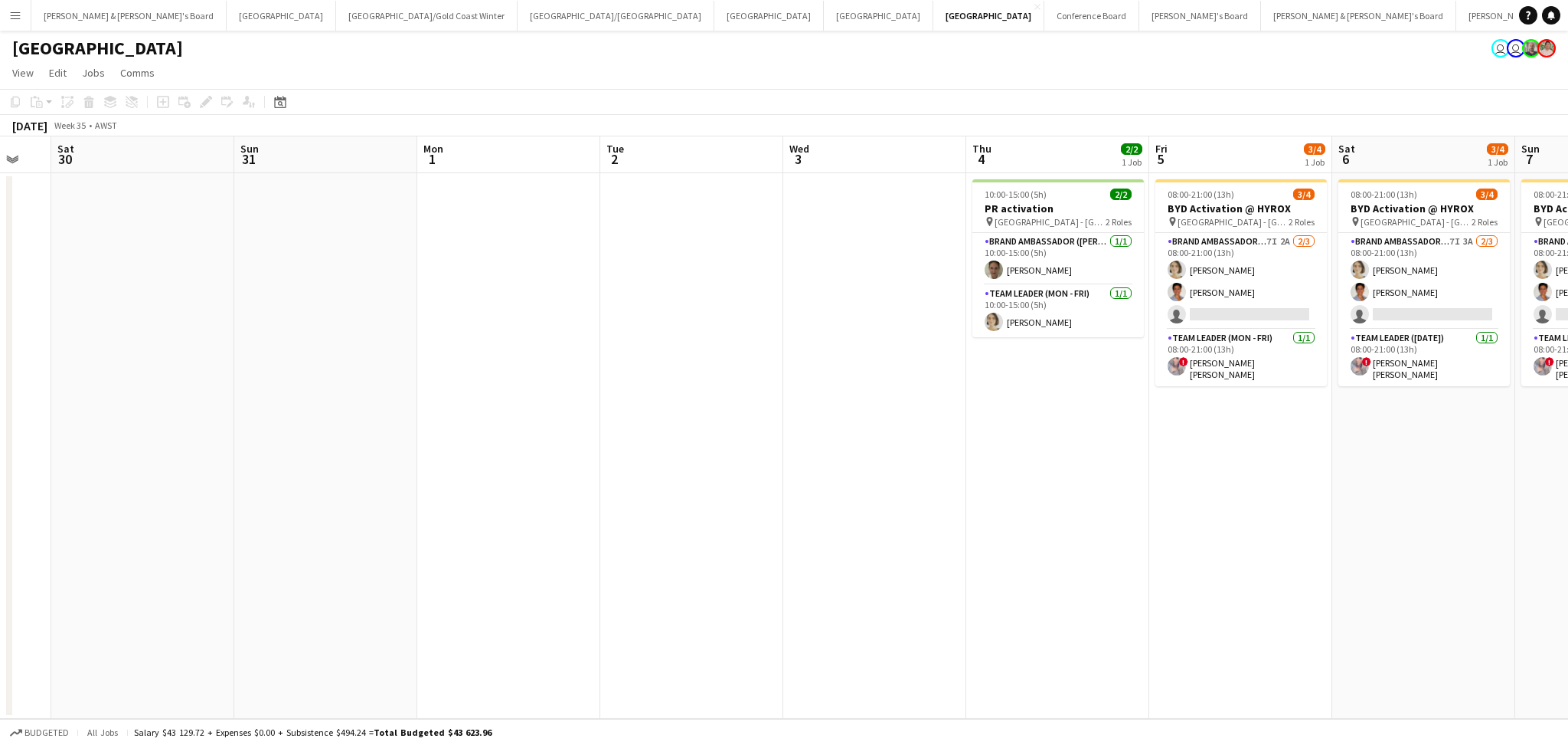
drag, startPoint x: 862, startPoint y: 547, endPoint x: 257, endPoint y: 503, distance: 606.6
click at [257, 503] on app-calendar-viewport "Tue 26 3/3 2 Jobs Wed 27 3/3 2 Jobs Thu 28 2/2 2 Jobs Fri 29 Sat 30 Sun 31 Mon …" at bounding box center [784, 427] width 1568 height 583
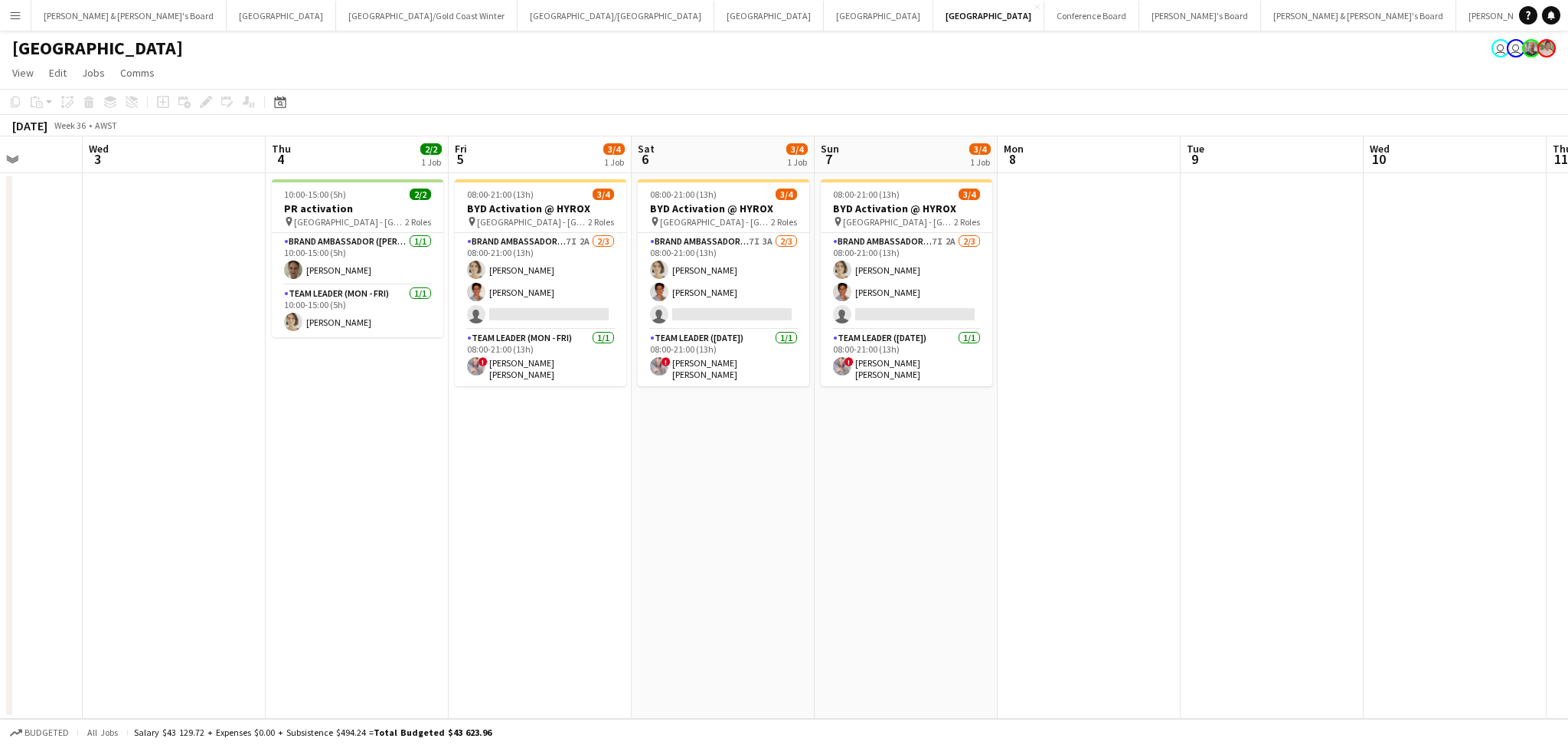
drag, startPoint x: 991, startPoint y: 578, endPoint x: 657, endPoint y: 563, distance: 334.3
click at [657, 563] on app-calendar-viewport "Sat 30 Sun 31 Mon 1 Tue 2 Wed 3 Thu 4 2/2 1 Job Fri 5 3/4 1 Job Sat 6 3/4 1 Job…" at bounding box center [784, 427] width 1568 height 583
